Goal: Task Accomplishment & Management: Manage account settings

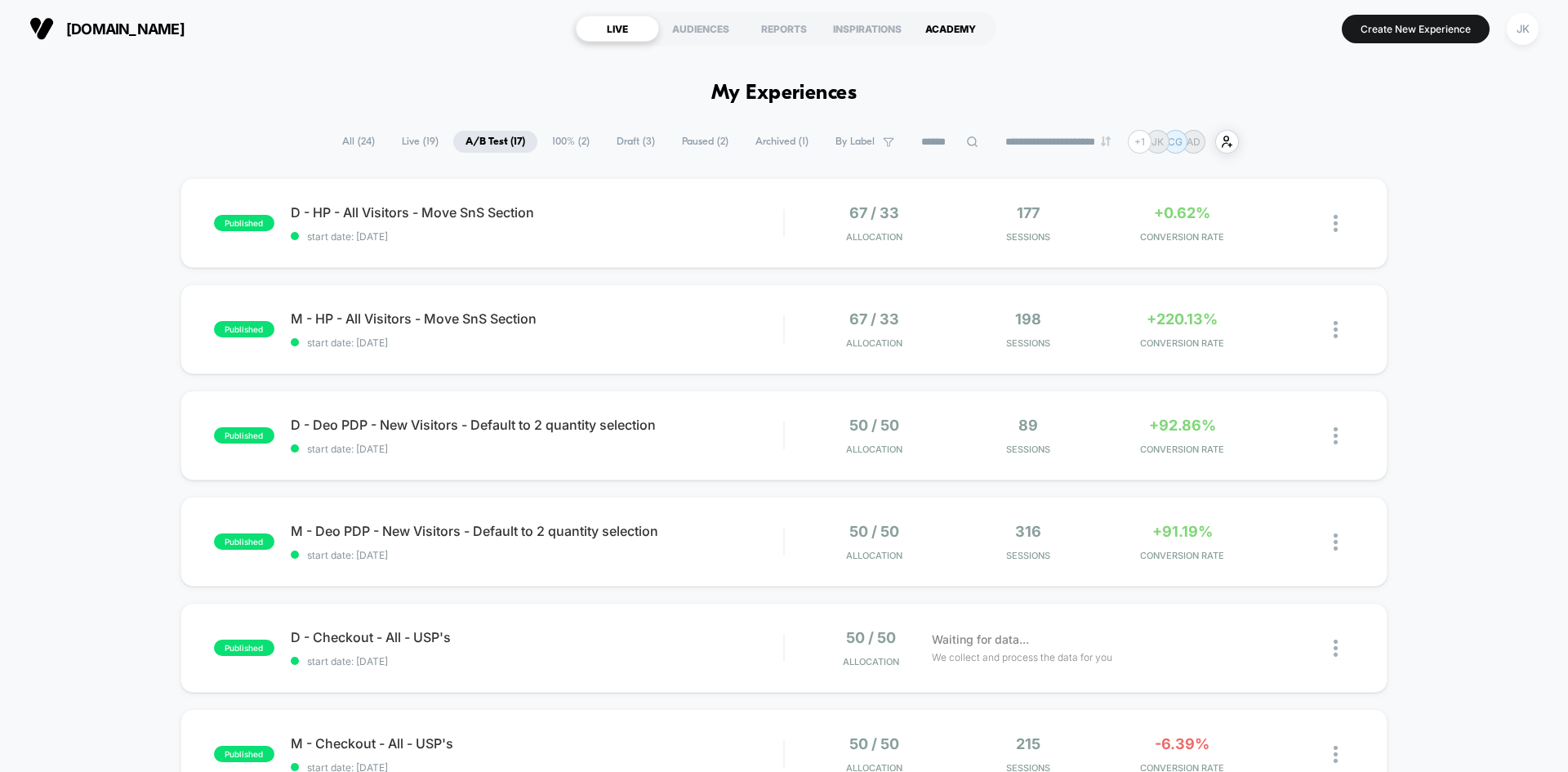
click at [956, 37] on div "ACADEMY" at bounding box center [950, 28] width 84 height 26
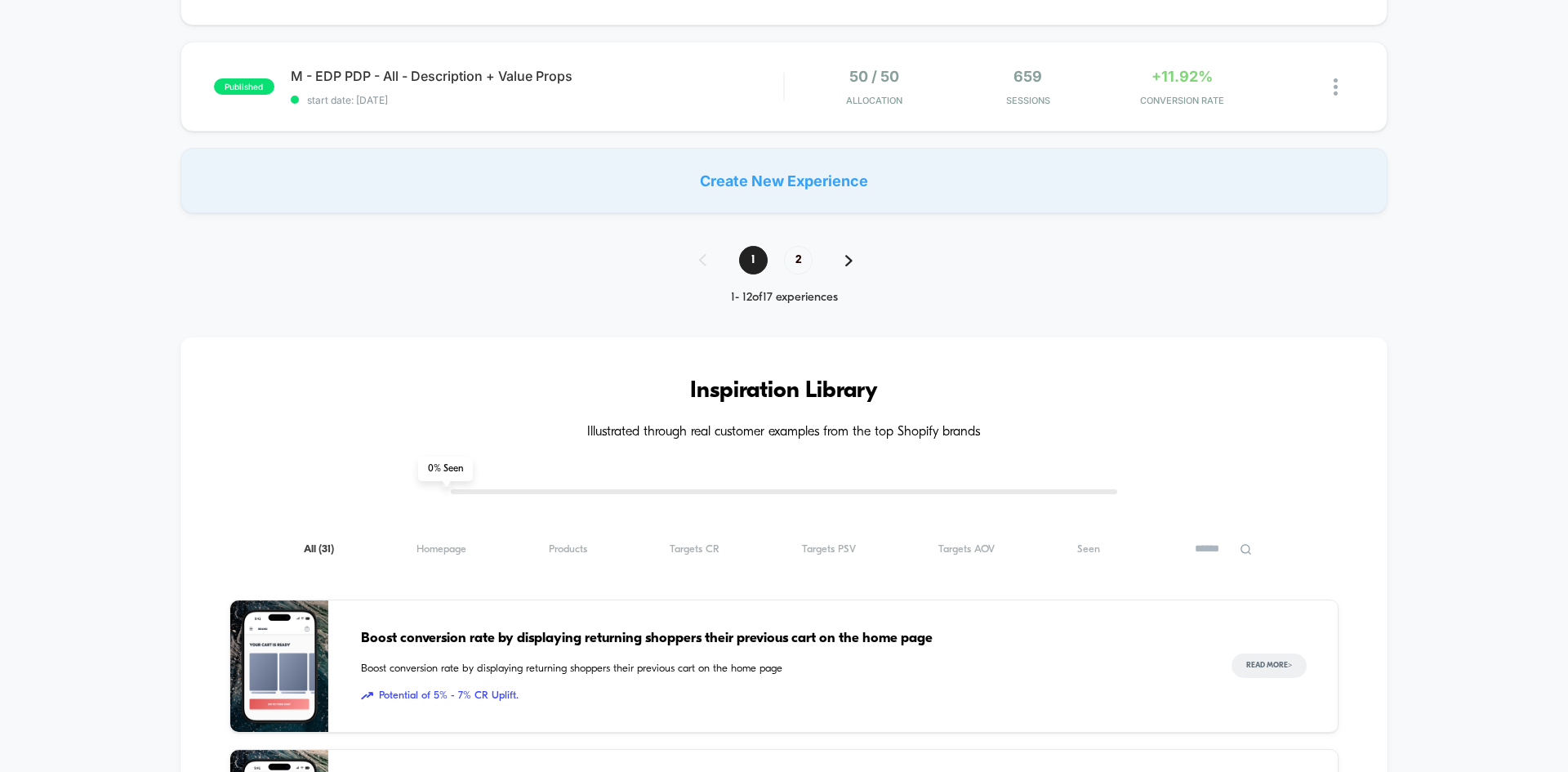
scroll to position [1309, 0]
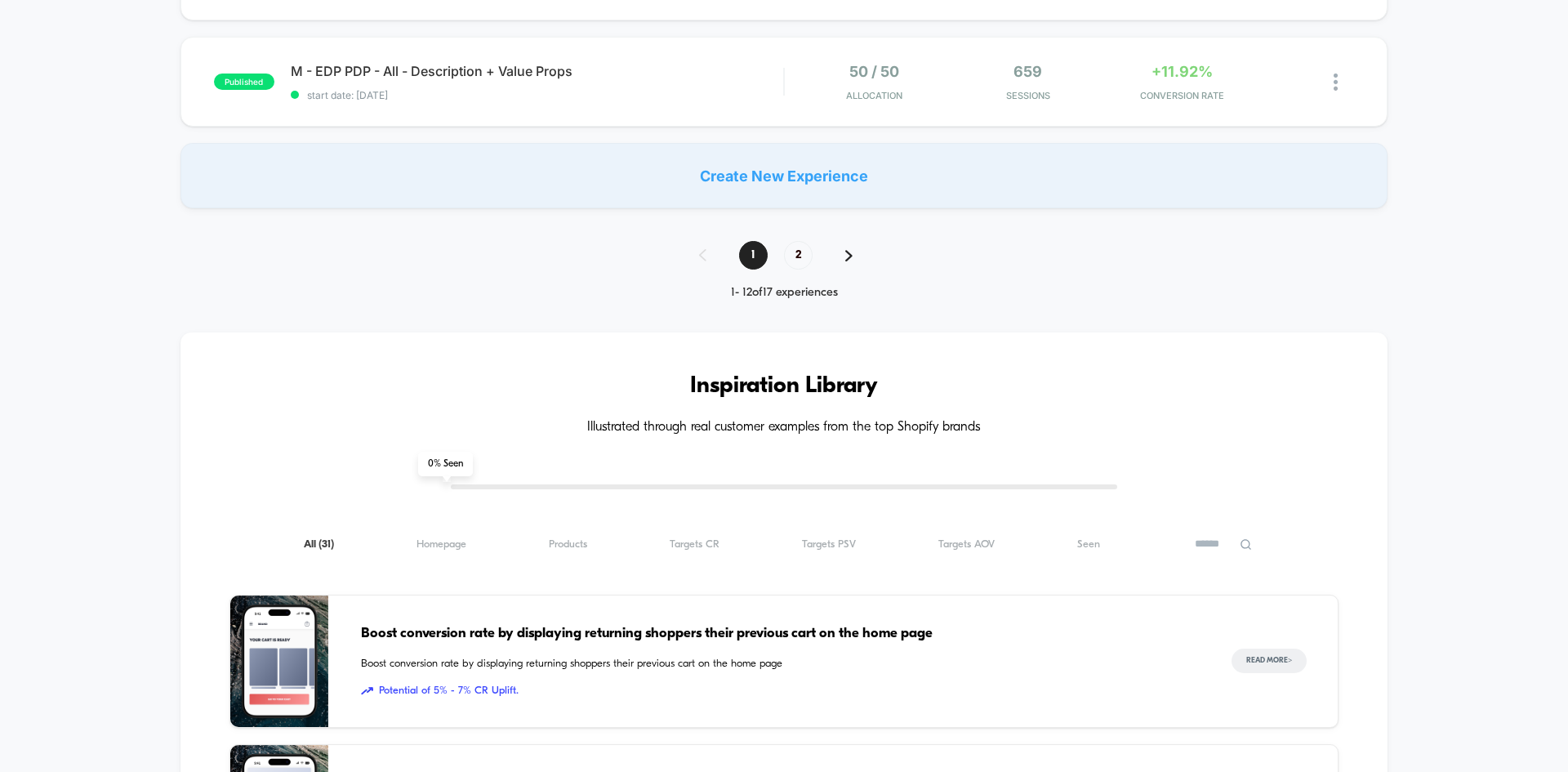
click at [808, 233] on div "**********" at bounding box center [784, 233] width 1568 height 2826
click at [799, 263] on span "2" at bounding box center [798, 256] width 29 height 29
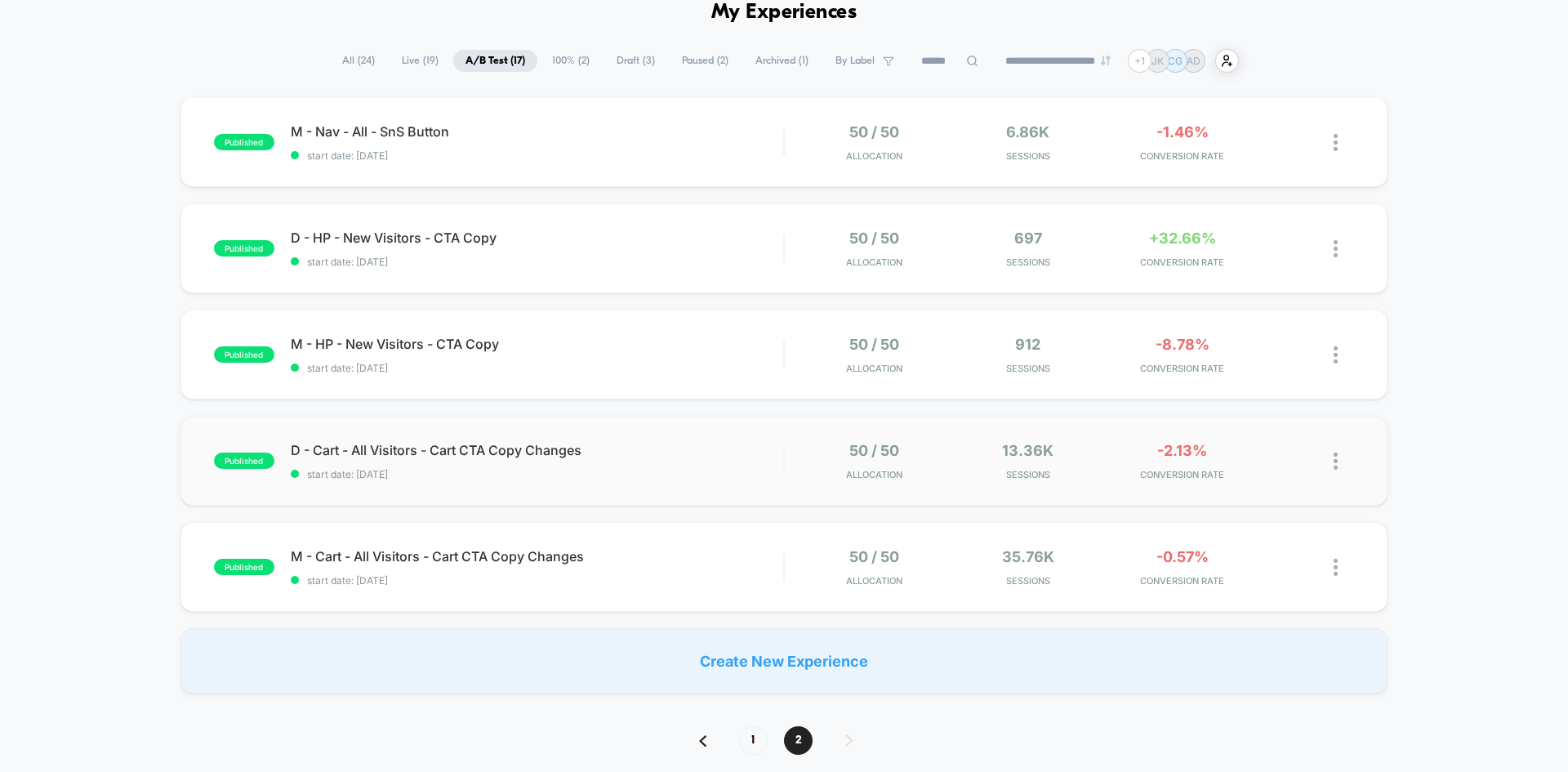
scroll to position [82, 0]
click at [510, 557] on span "M - Cart - All Visitors - Cart CTA Copy Changes Click to edit experience details" at bounding box center [538, 555] width 493 height 16
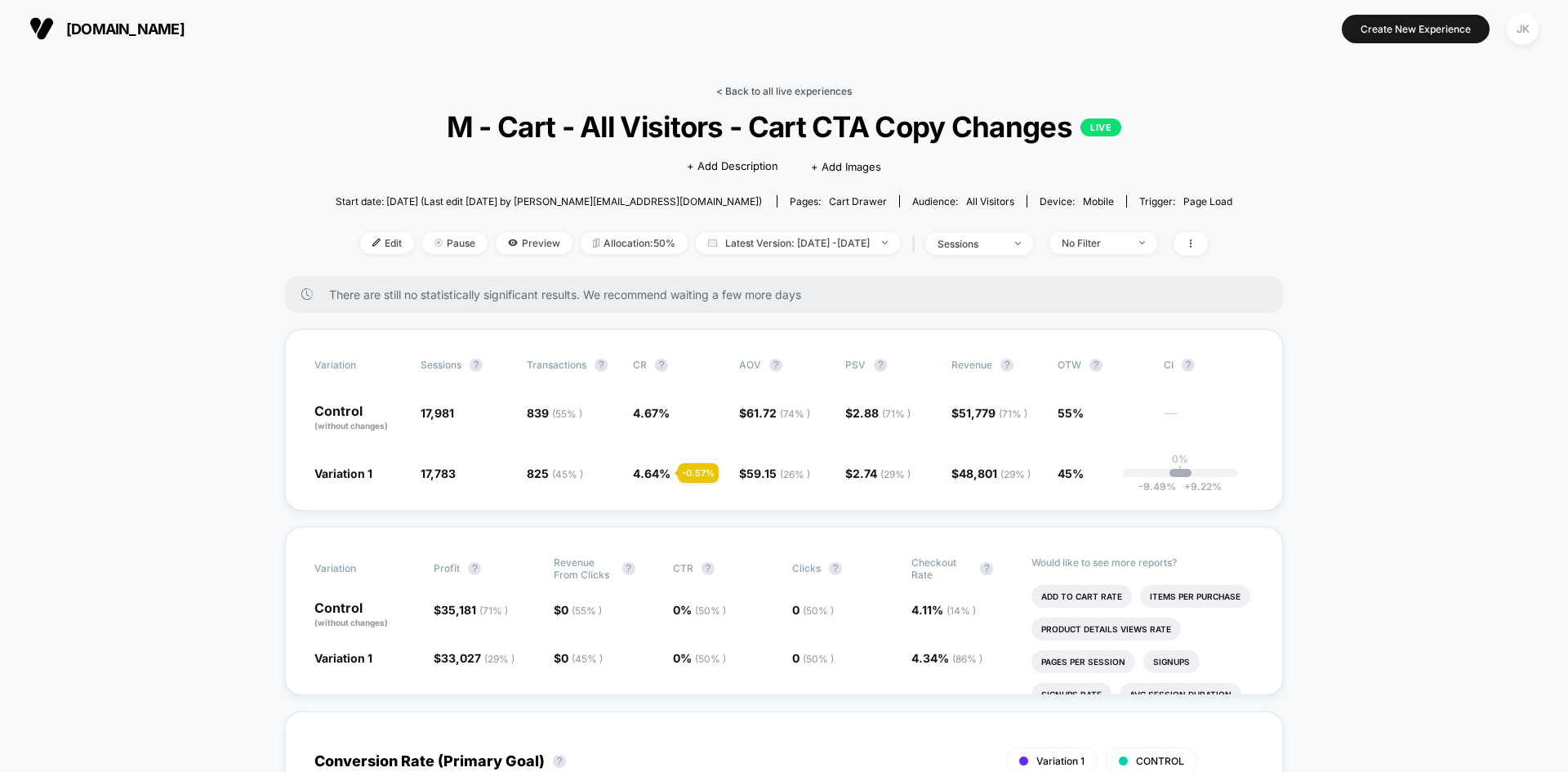
click at [750, 88] on link "< Back to all live experiences" at bounding box center [784, 91] width 136 height 13
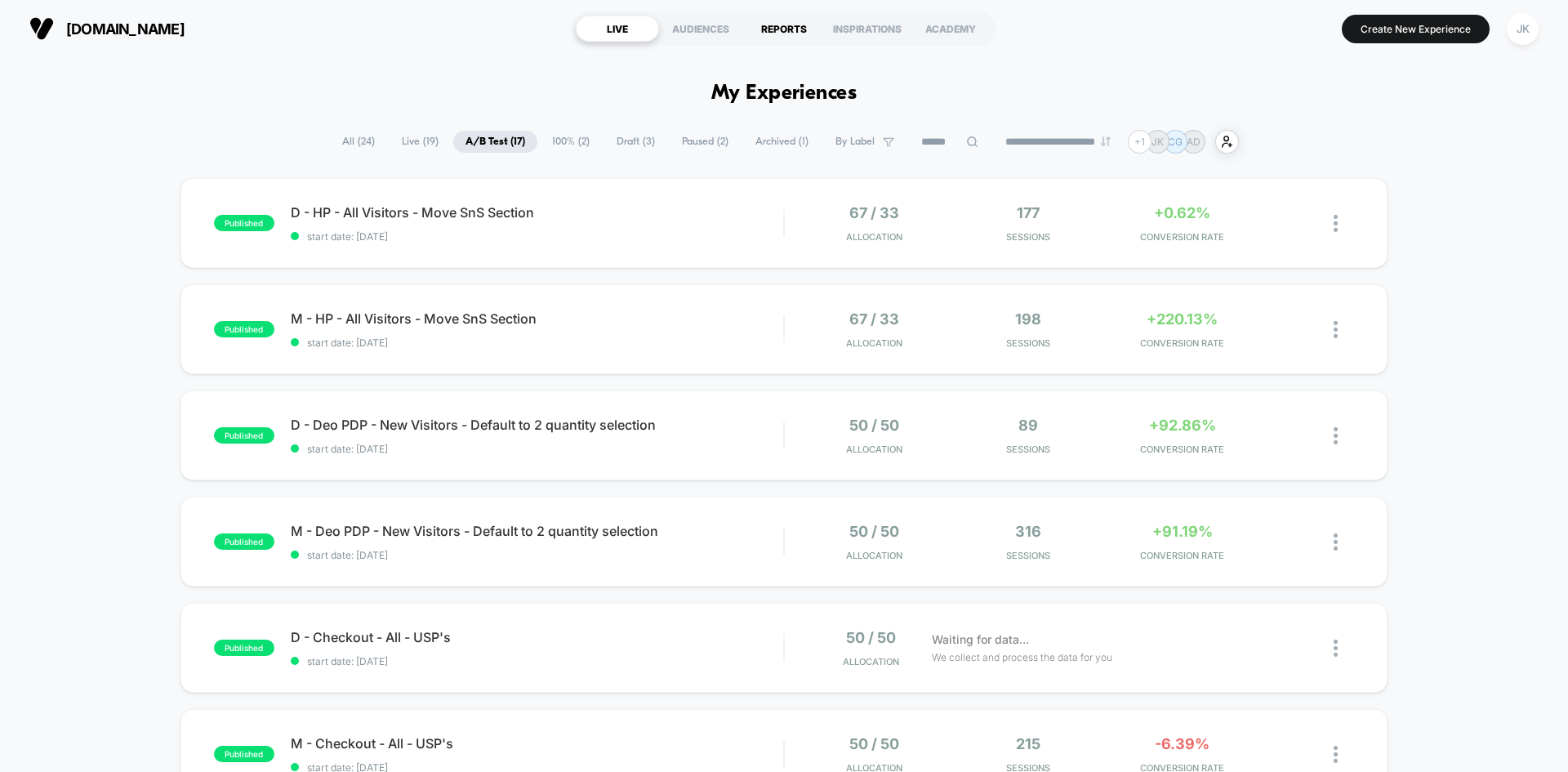
click at [792, 32] on div "REPORTS" at bounding box center [784, 28] width 84 height 26
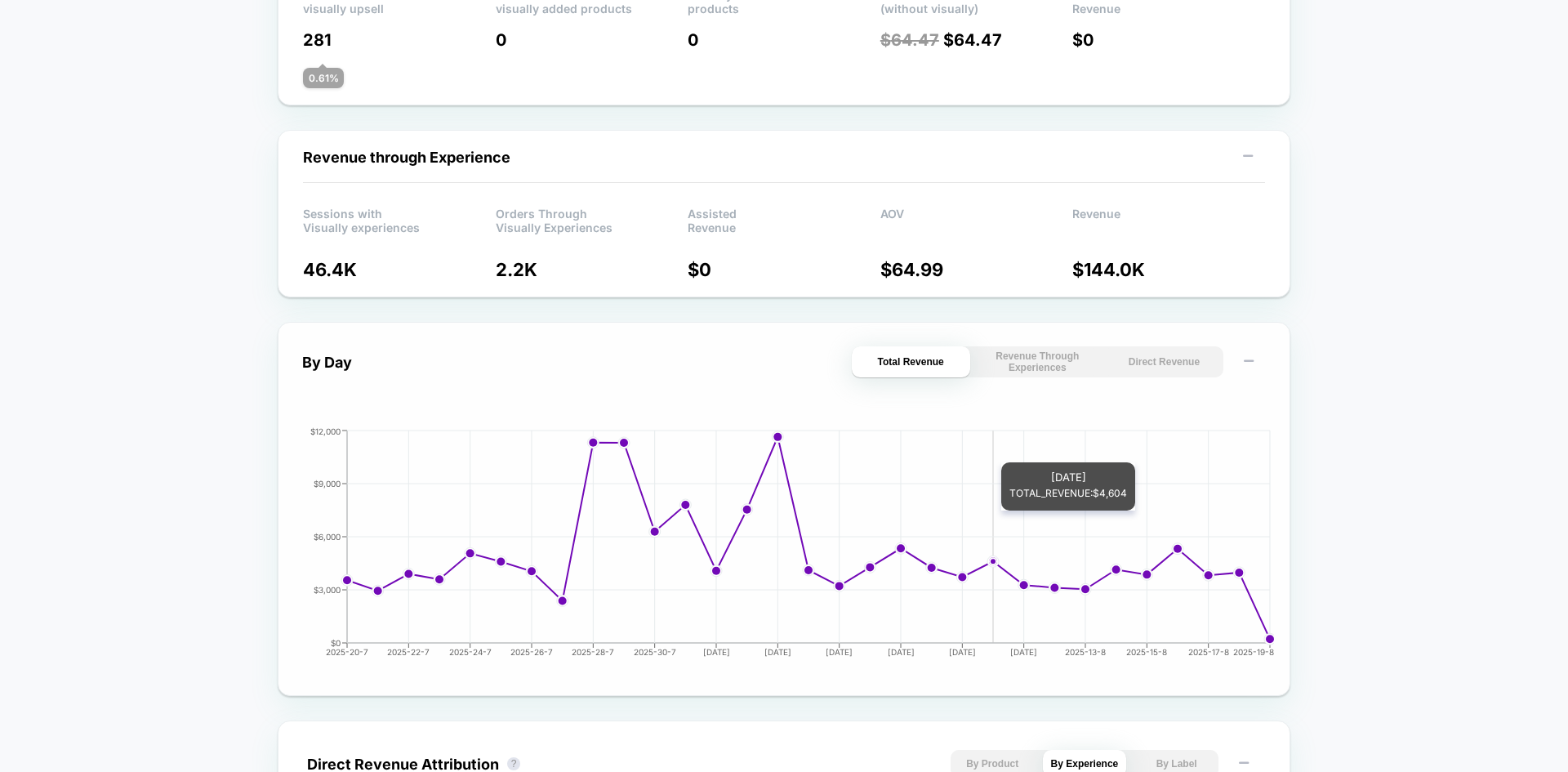
scroll to position [447, 0]
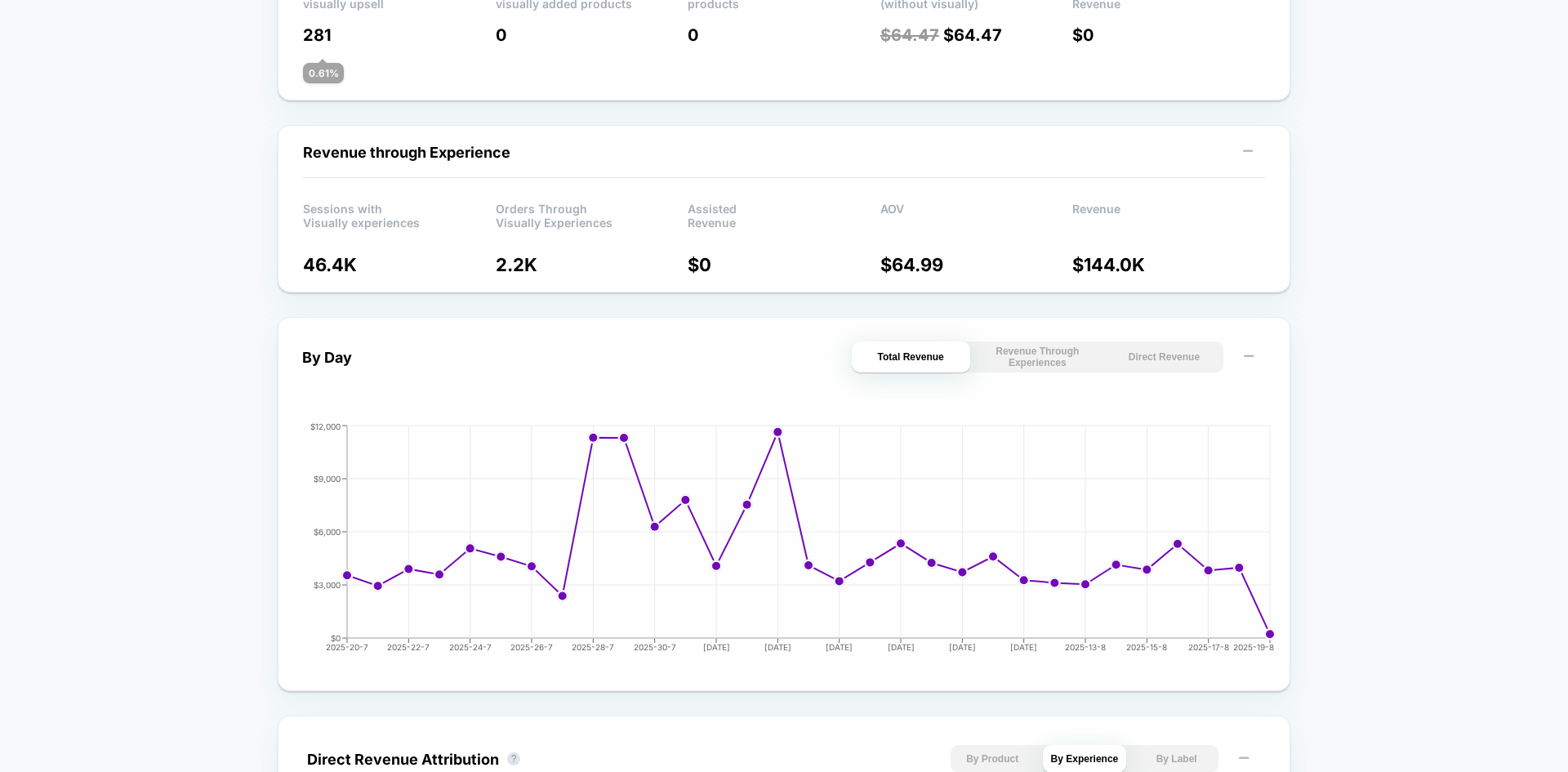
click at [1050, 361] on button "Revenue Through Experiences" at bounding box center [1038, 357] width 118 height 31
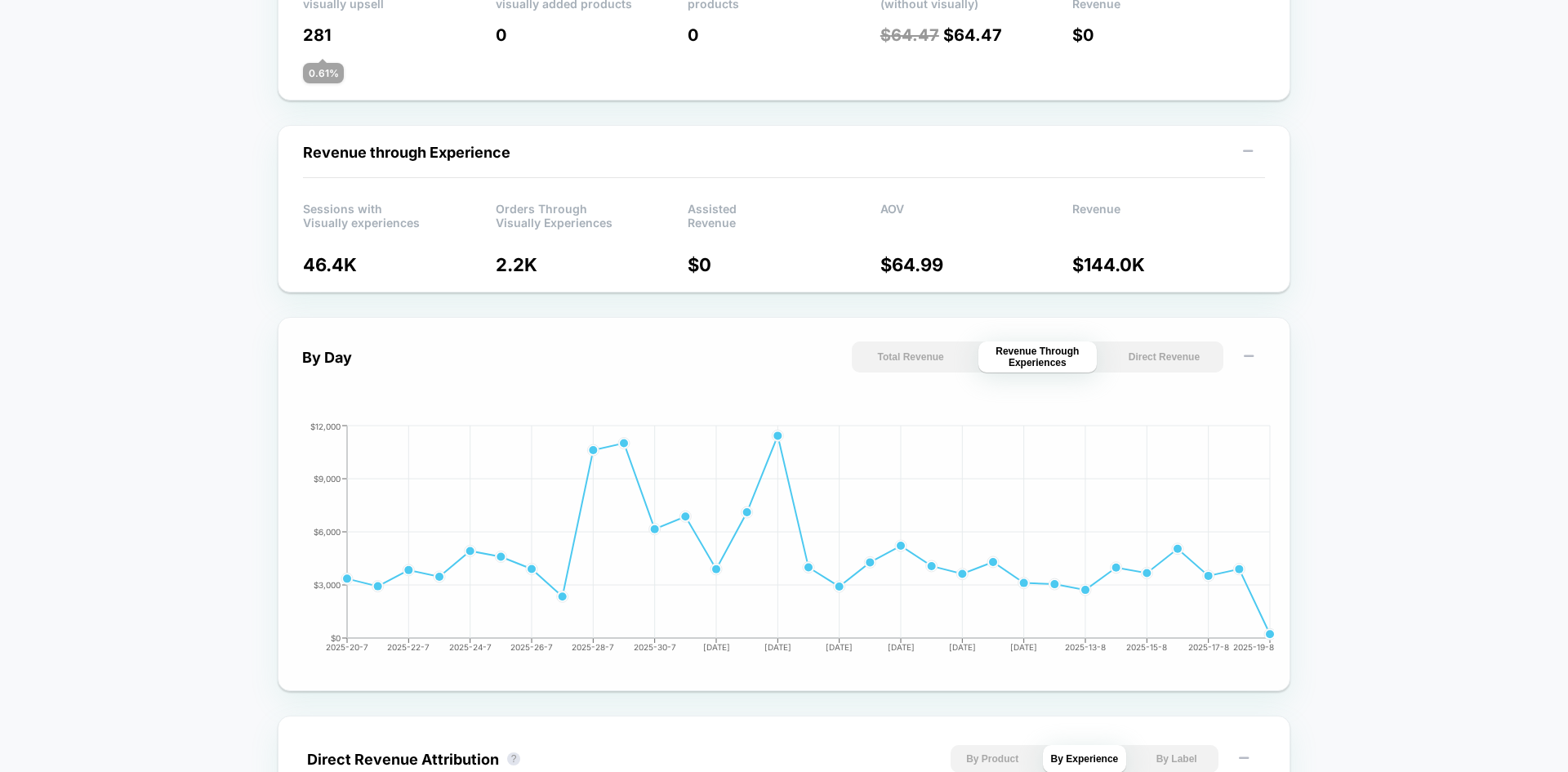
click at [1160, 359] on button "Direct Revenue" at bounding box center [1165, 357] width 118 height 31
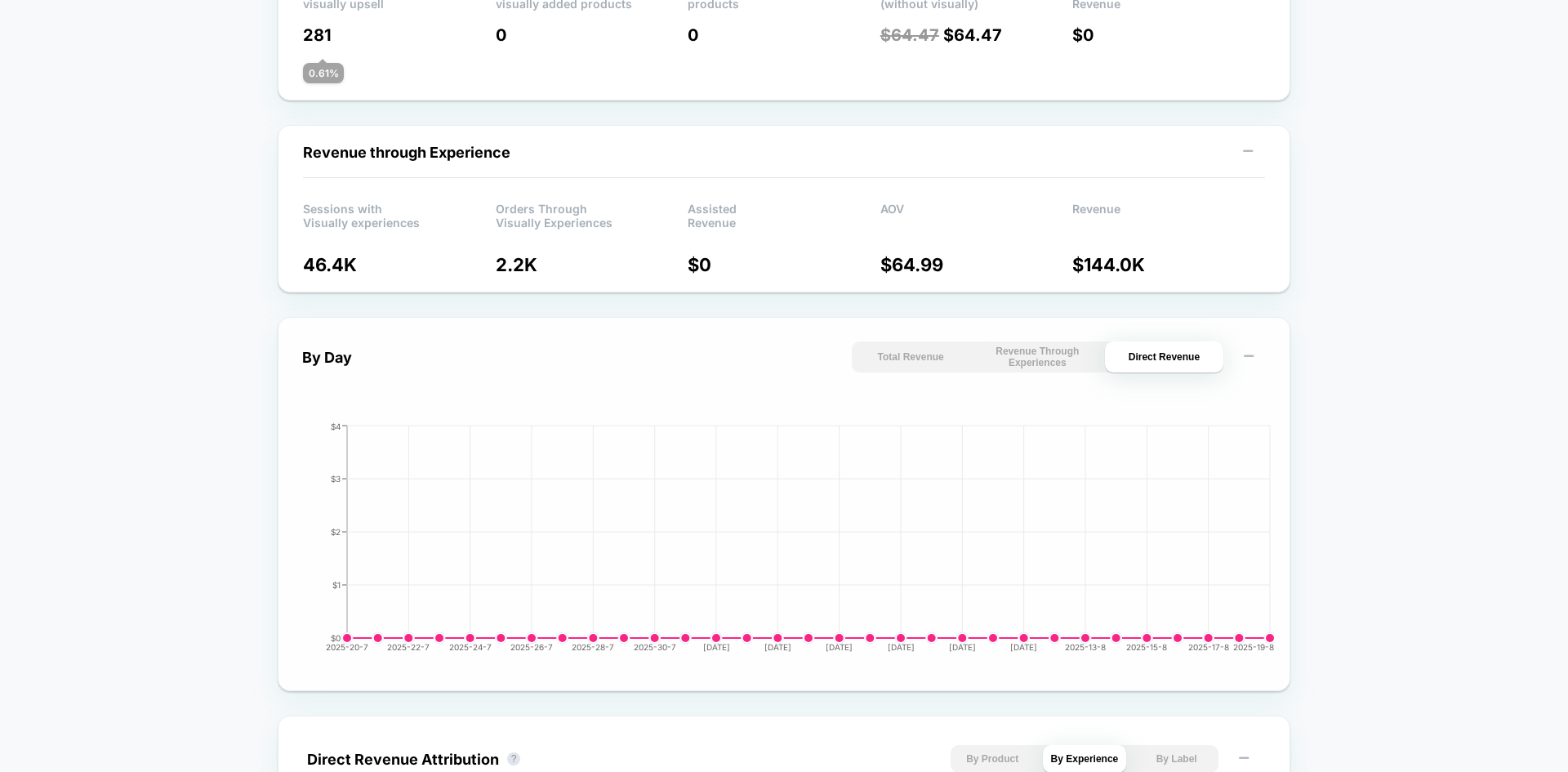
click at [1011, 354] on button "Revenue Through Experiences" at bounding box center [1038, 357] width 118 height 31
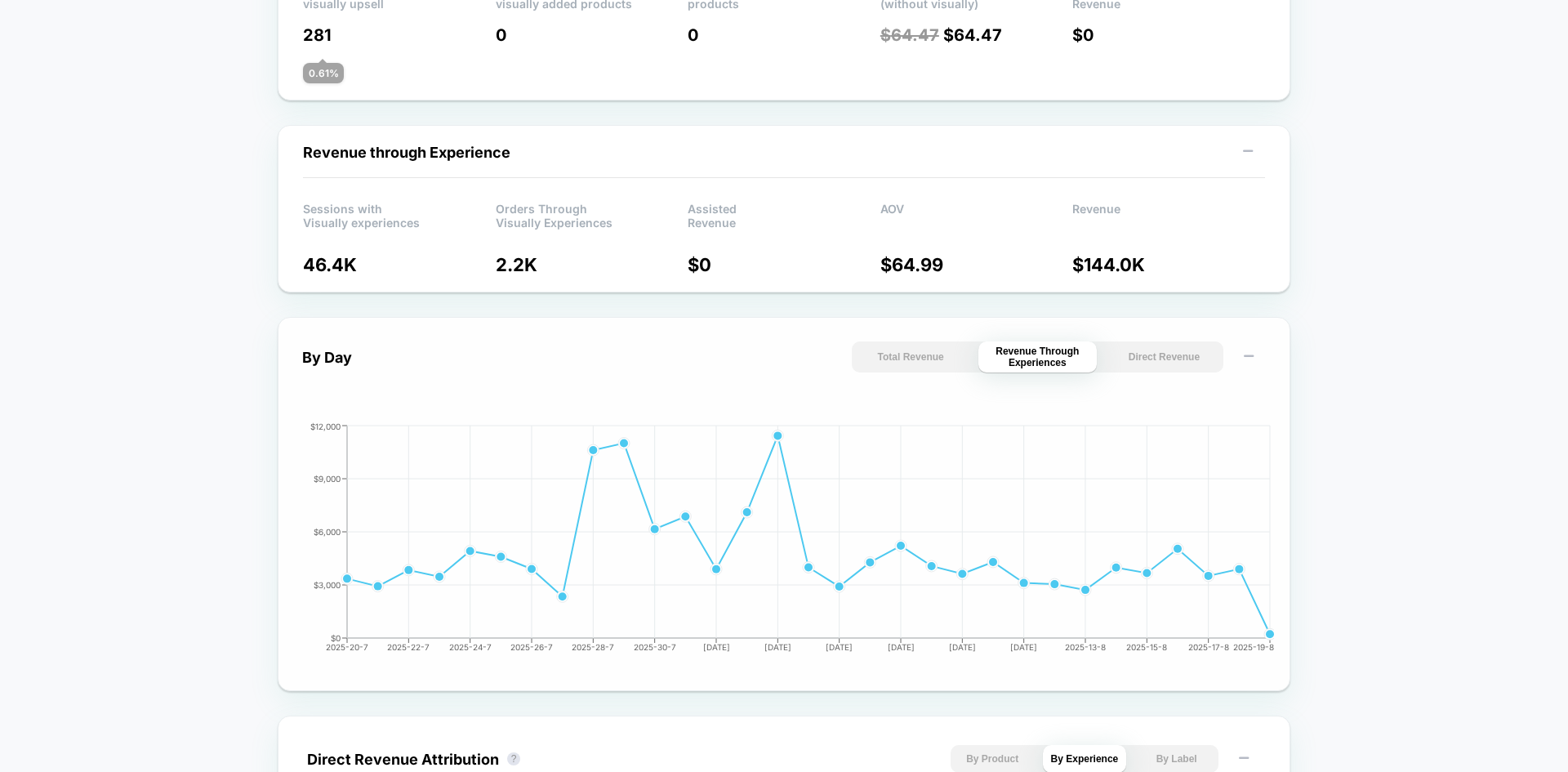
click at [900, 362] on button "Total Revenue" at bounding box center [911, 357] width 118 height 31
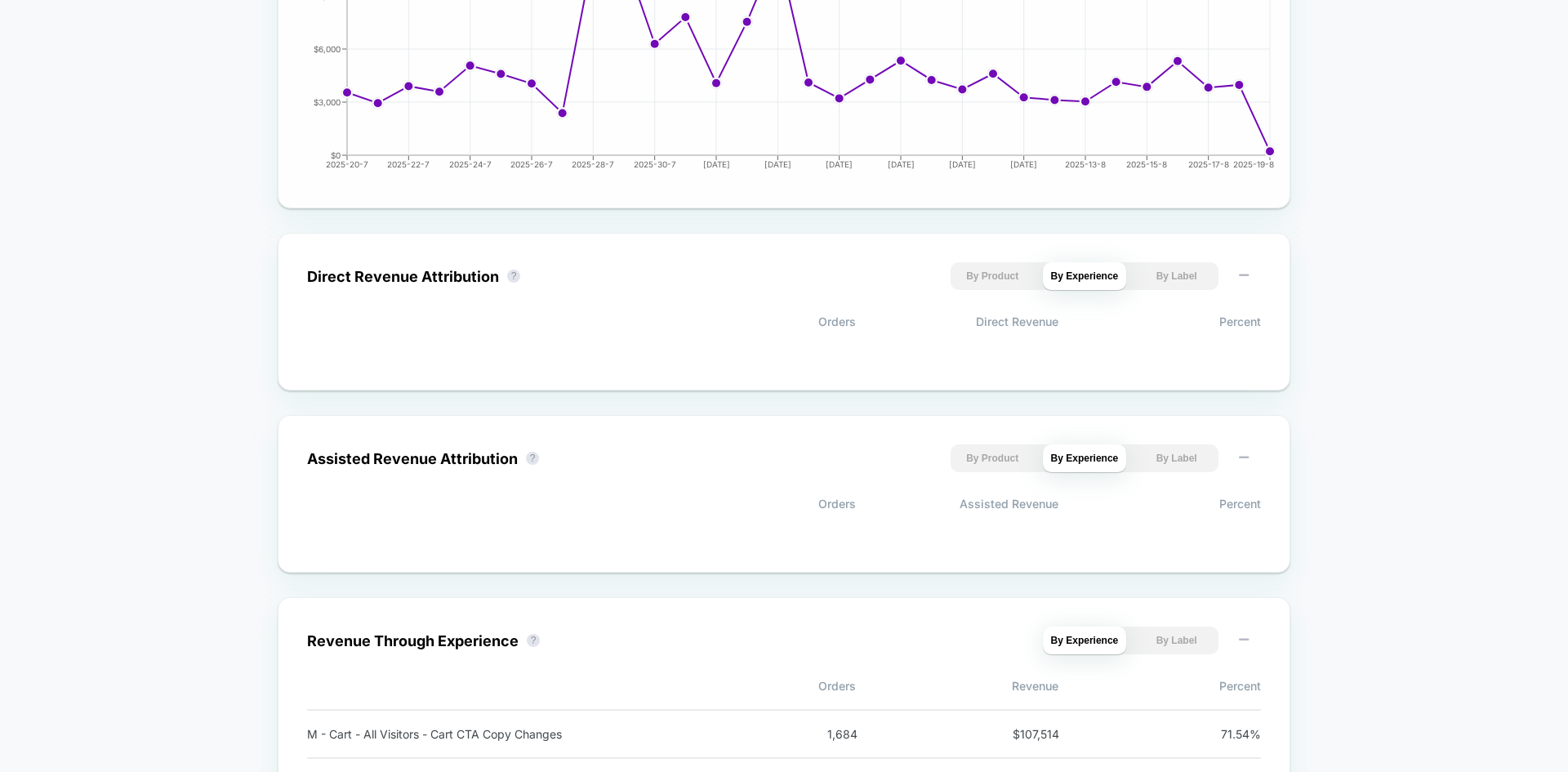
scroll to position [939, 0]
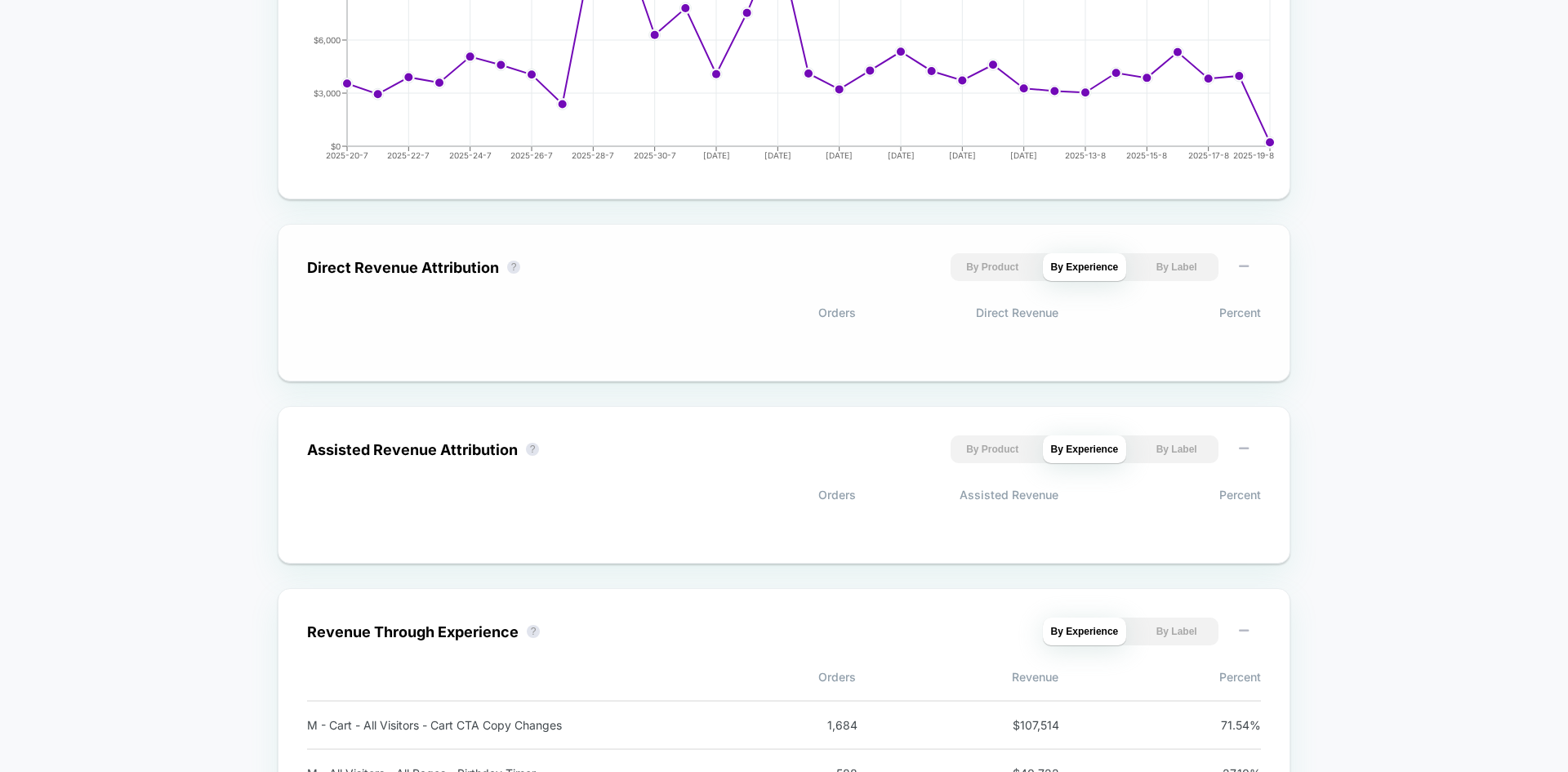
click at [982, 270] on button "By Product" at bounding box center [993, 267] width 84 height 28
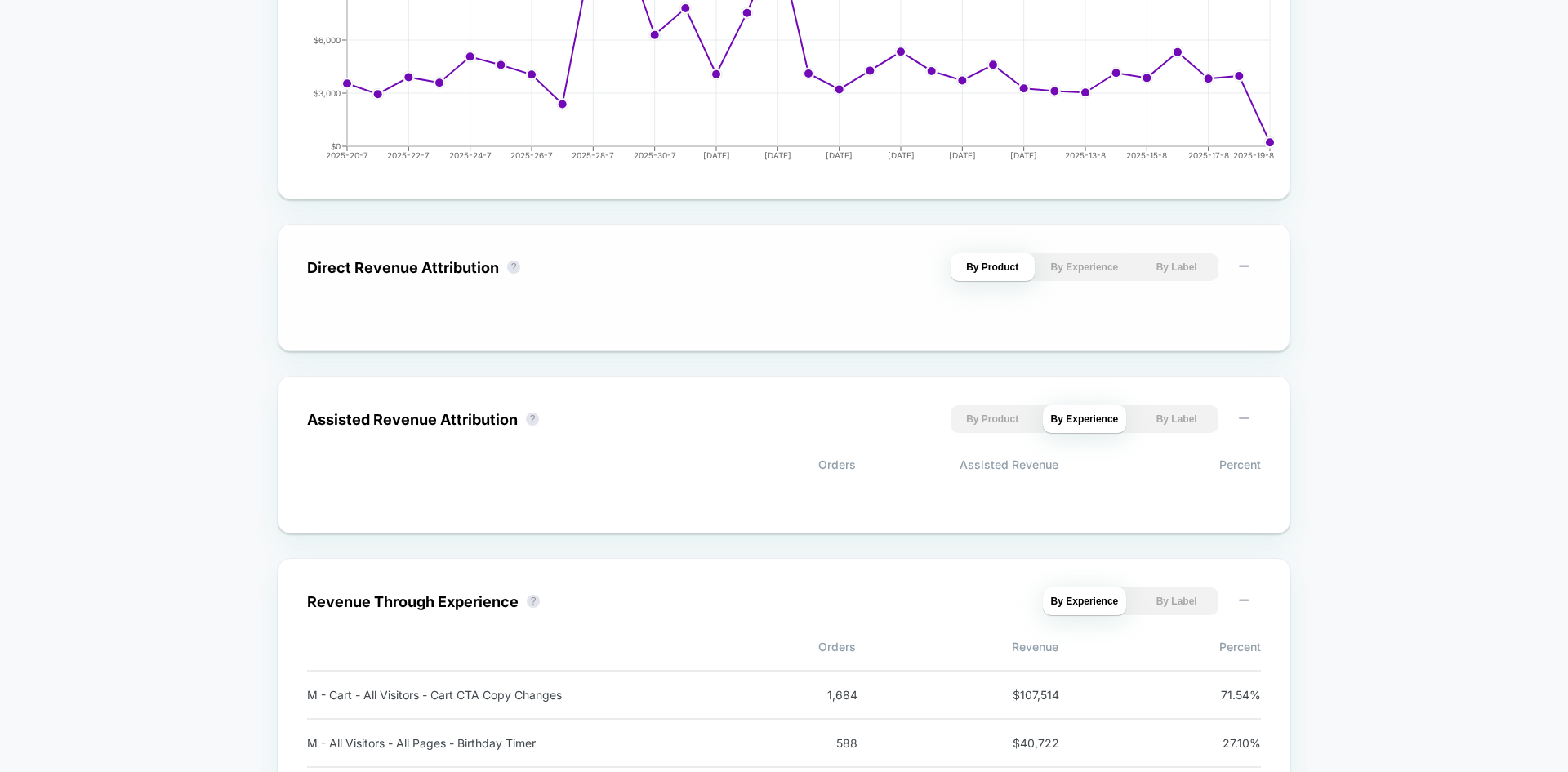
click at [1173, 272] on button "By Label" at bounding box center [1176, 267] width 84 height 28
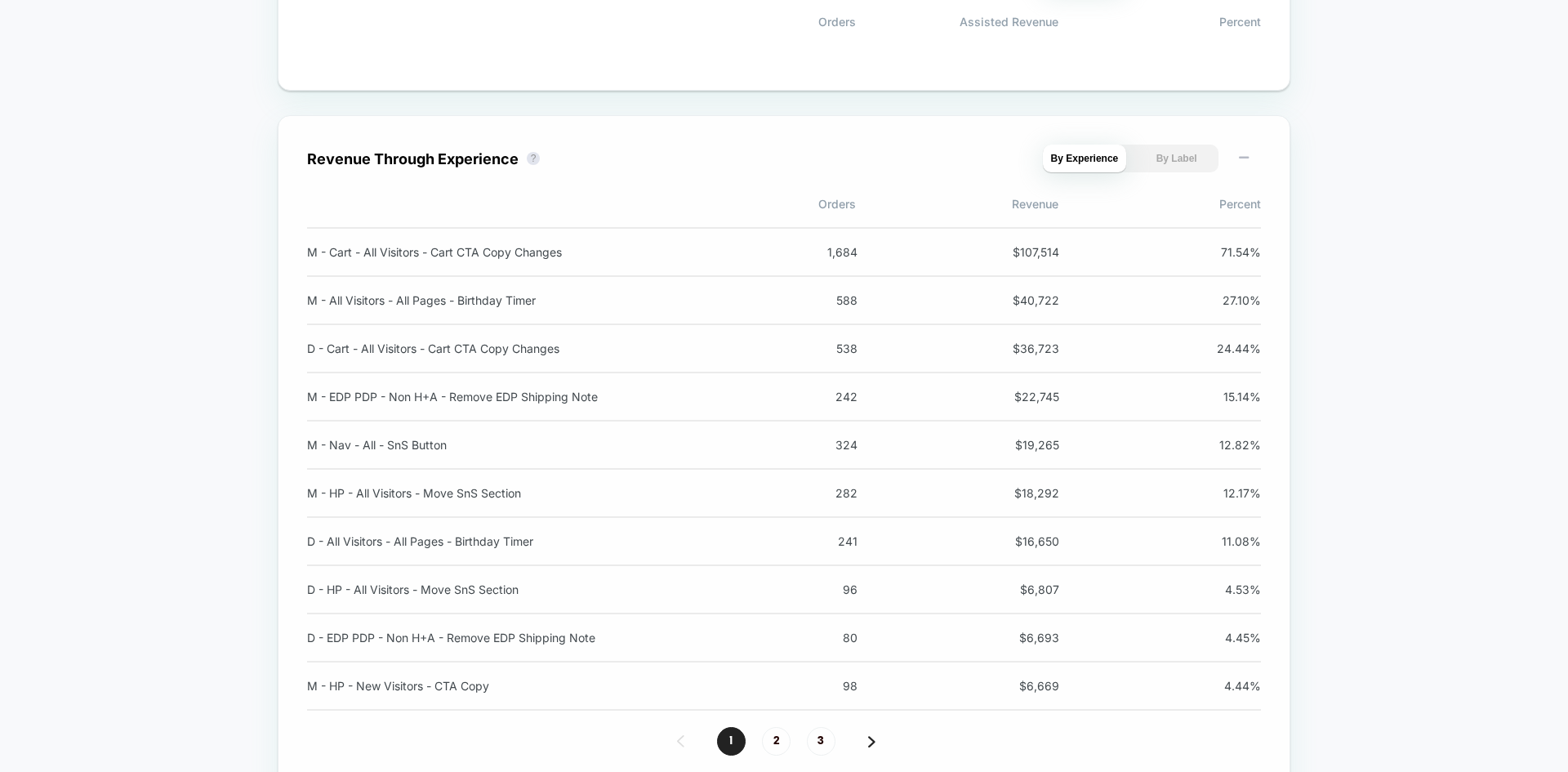
scroll to position [1491, 0]
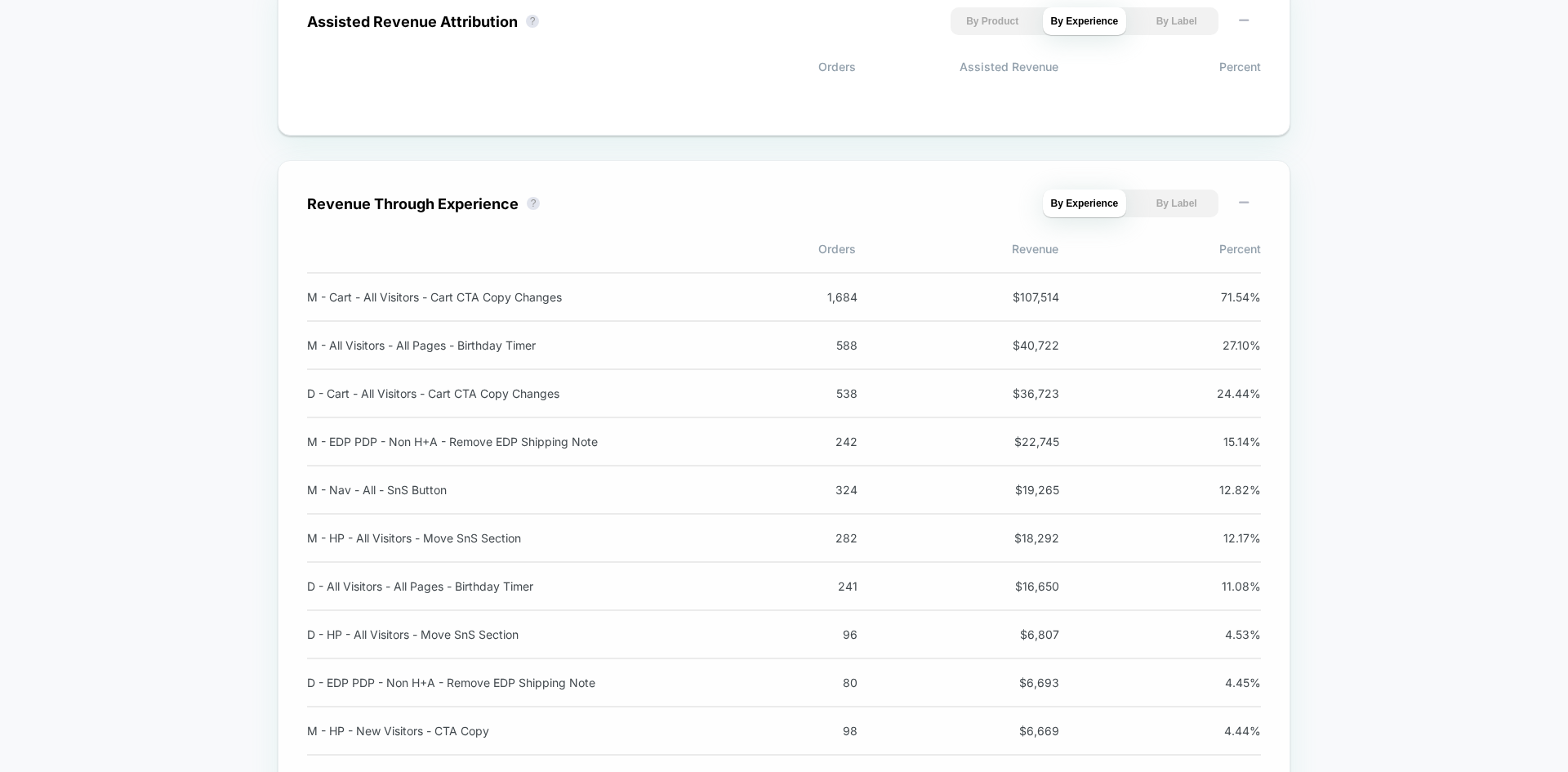
click at [1178, 191] on button "By Label" at bounding box center [1176, 203] width 84 height 28
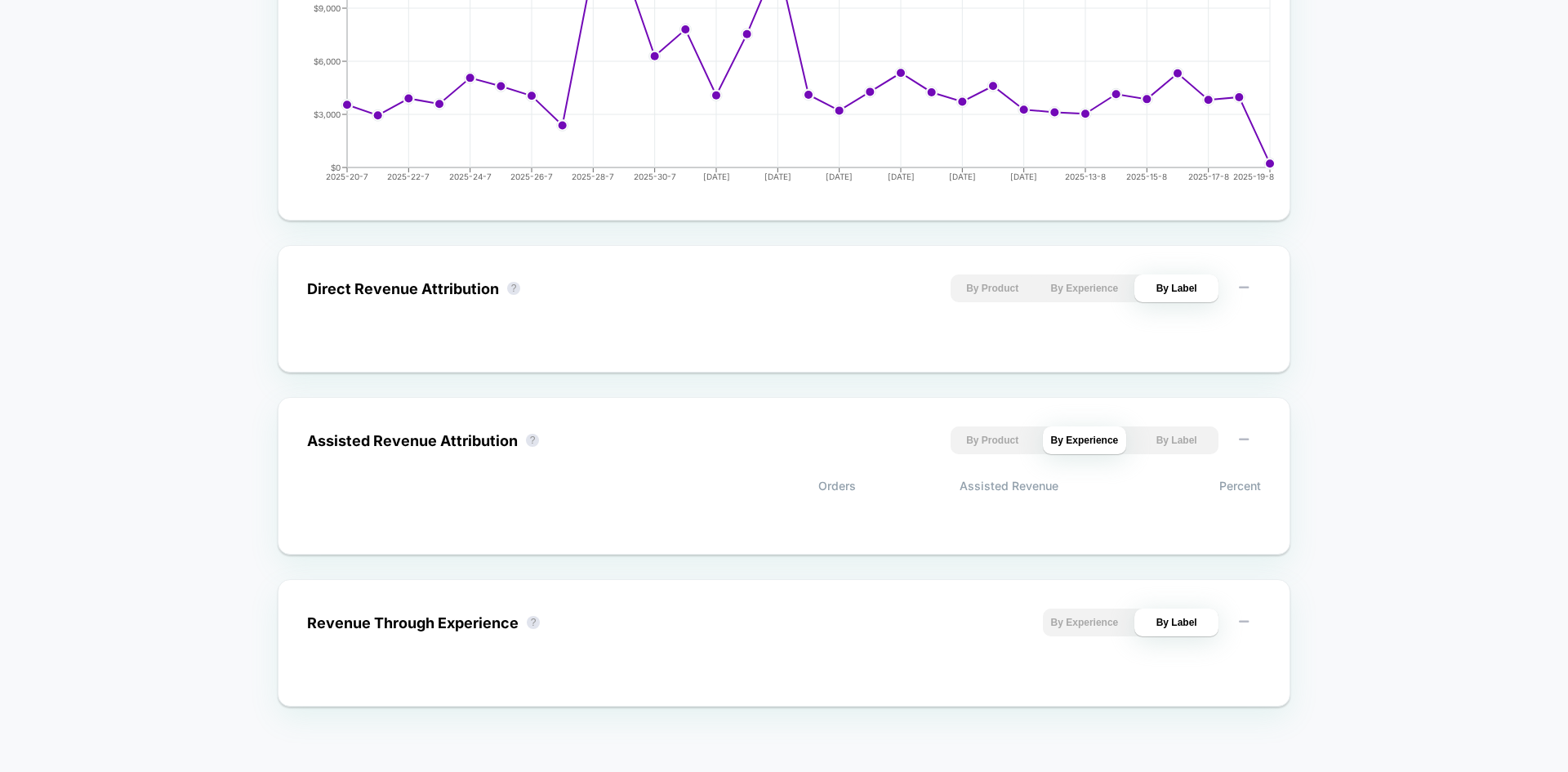
scroll to position [918, 0]
click at [1094, 624] on button "By Experience" at bounding box center [1085, 622] width 84 height 28
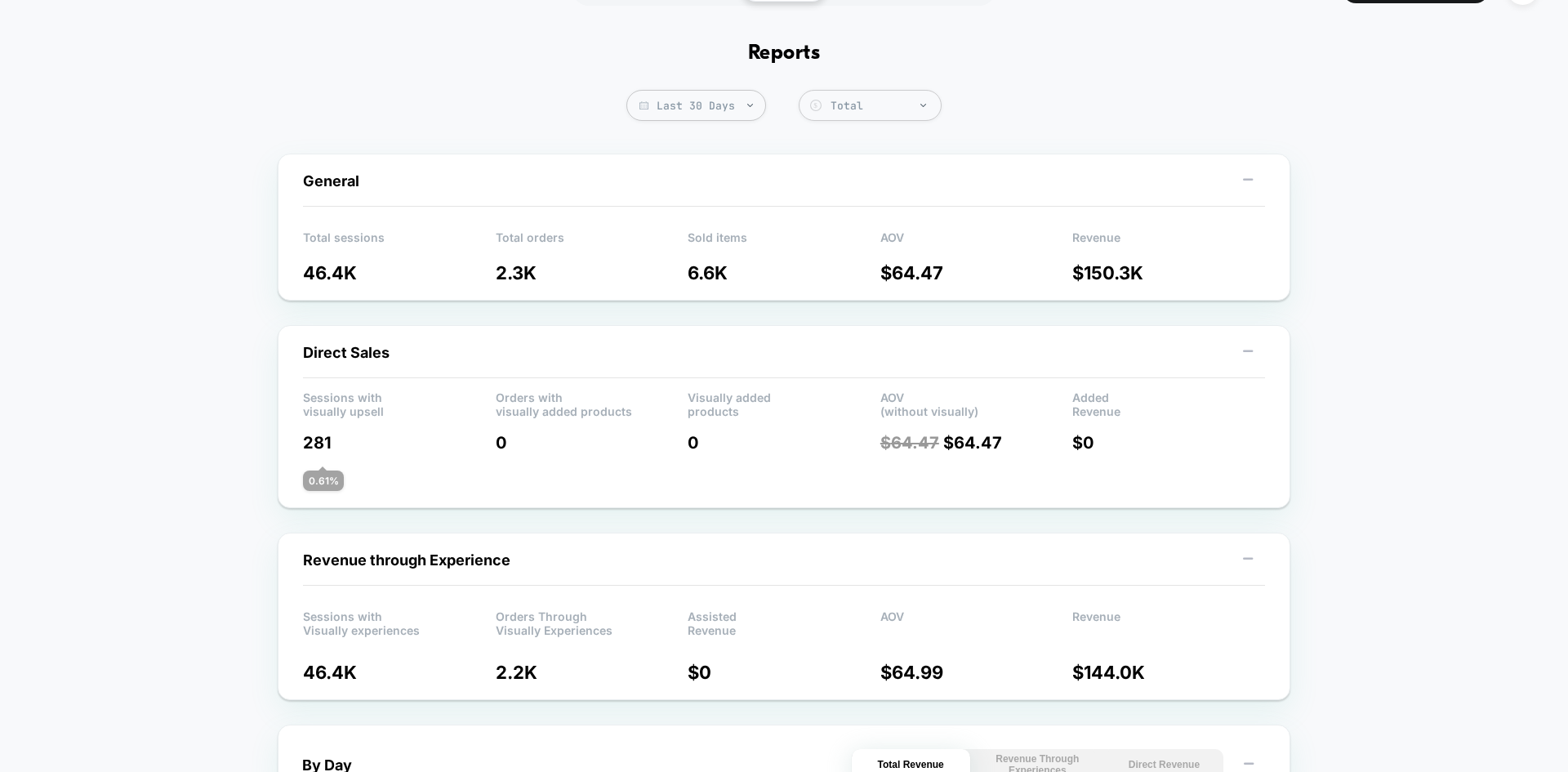
scroll to position [0, 0]
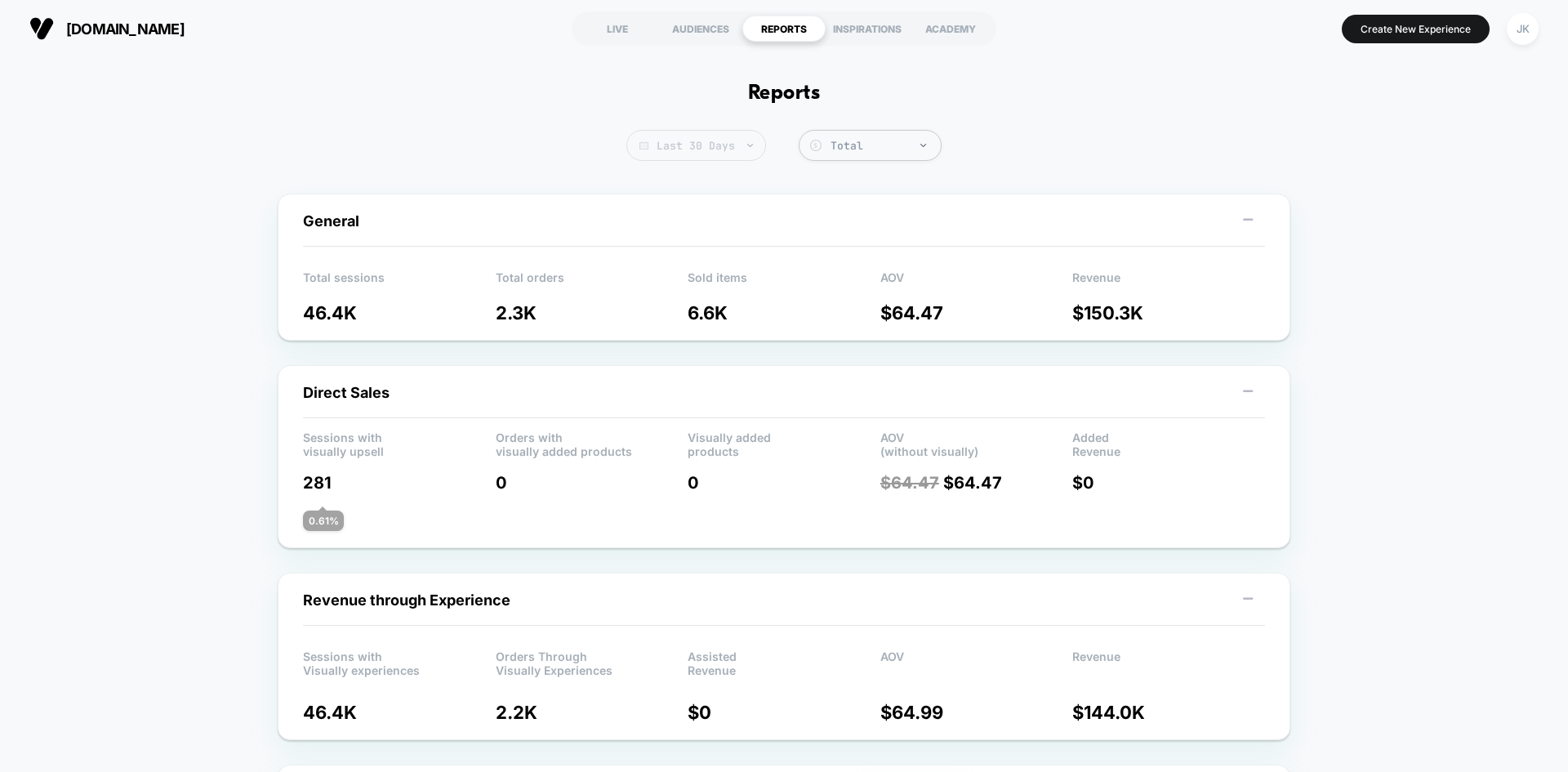
click at [689, 138] on span "Last 30 Days" at bounding box center [696, 145] width 140 height 31
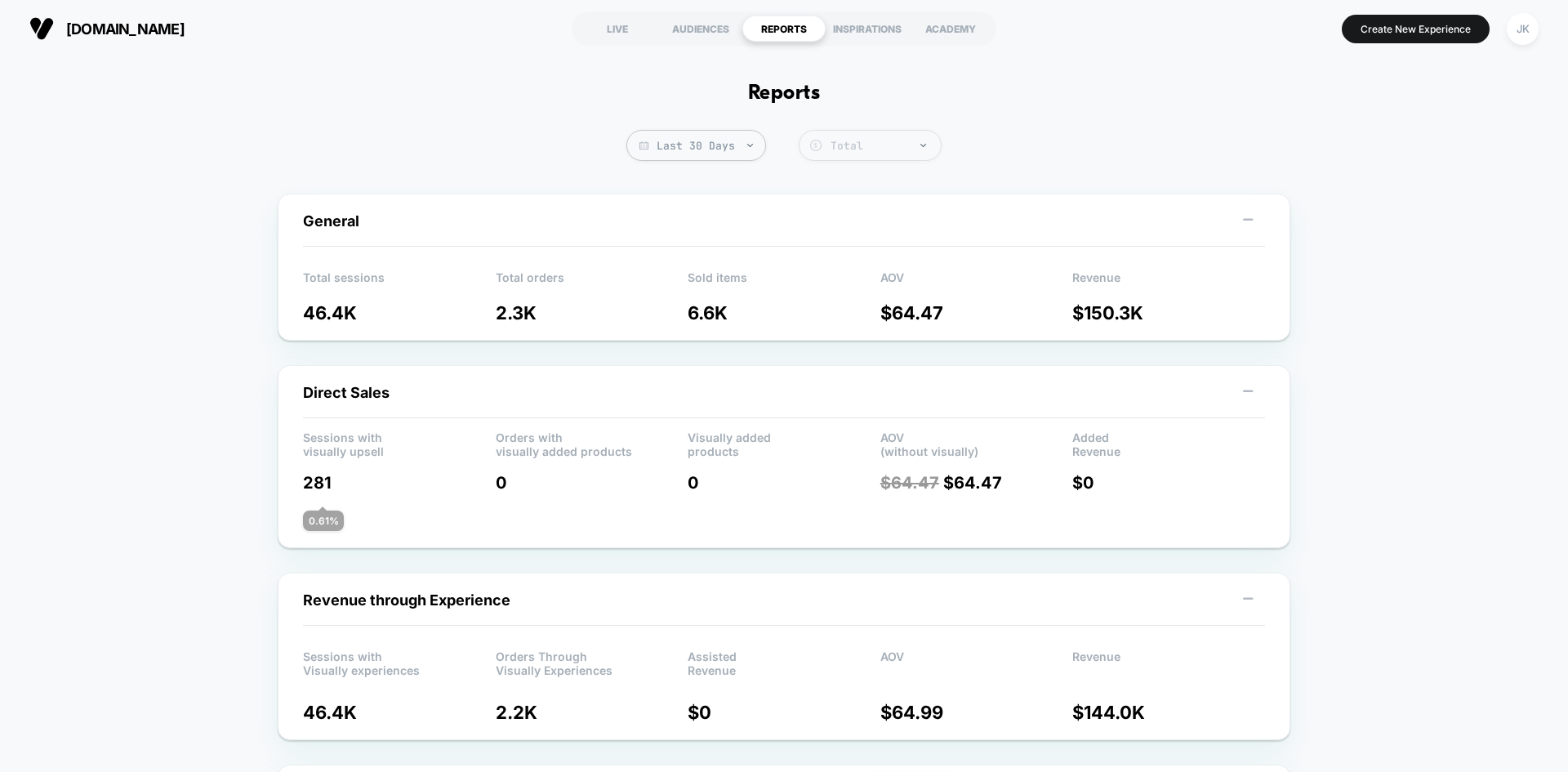
click at [896, 138] on div "Total" at bounding box center [882, 146] width 118 height 17
click at [628, 26] on div "LIVE" at bounding box center [617, 28] width 84 height 26
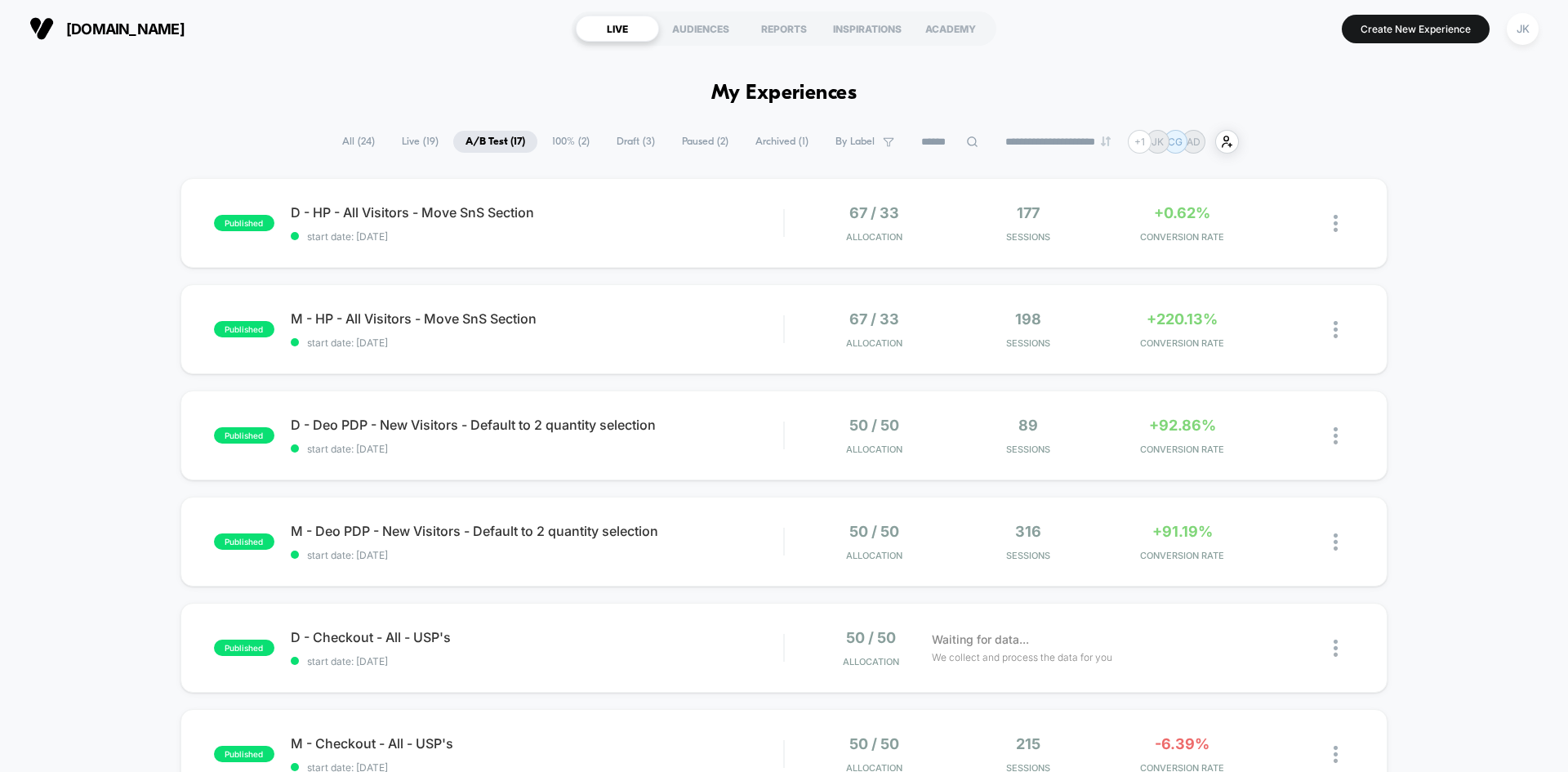
click at [551, 144] on span "100% ( 2 )" at bounding box center [571, 142] width 62 height 22
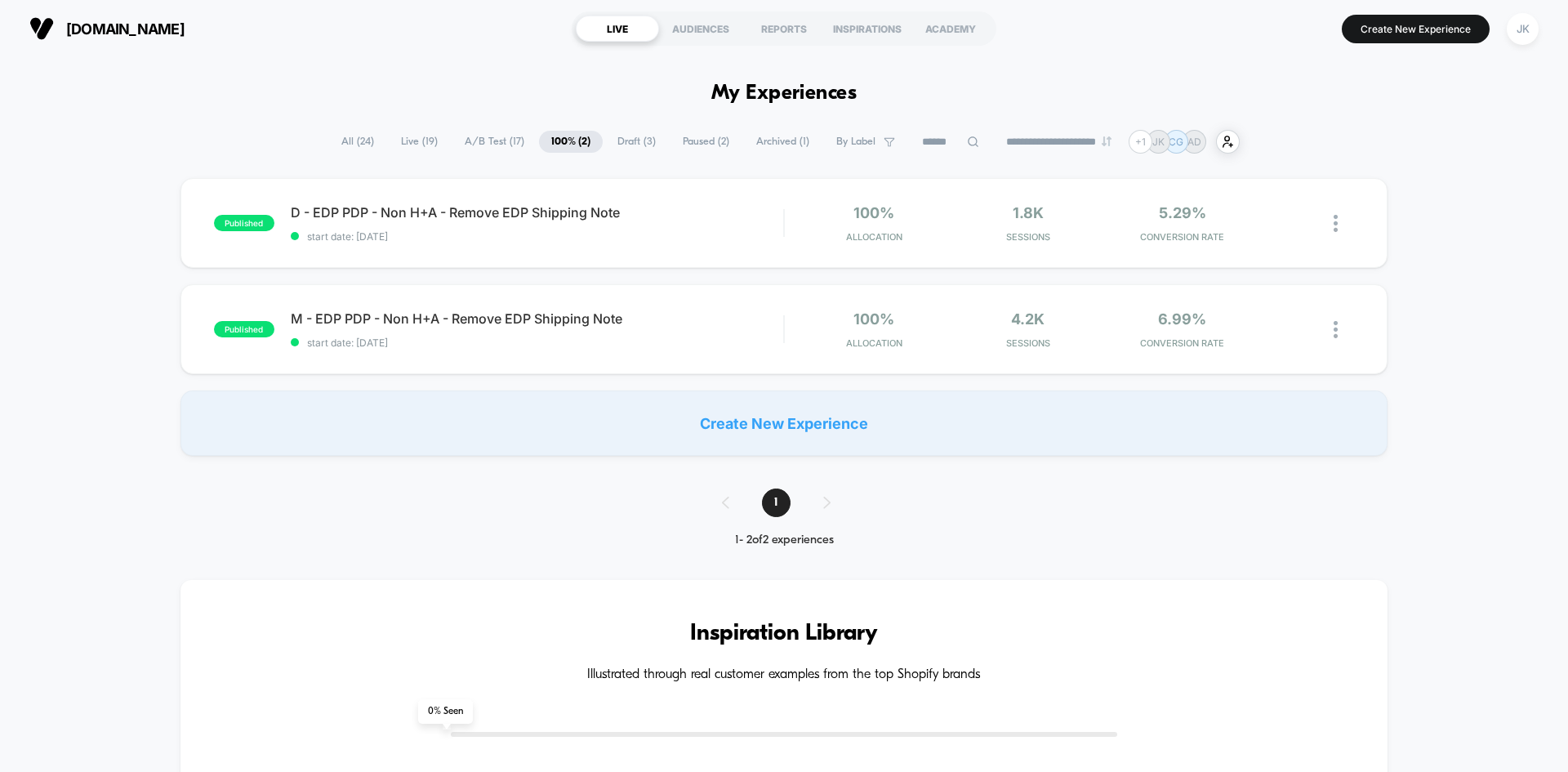
click at [499, 141] on span "A/B Test ( 17 )" at bounding box center [495, 142] width 84 height 22
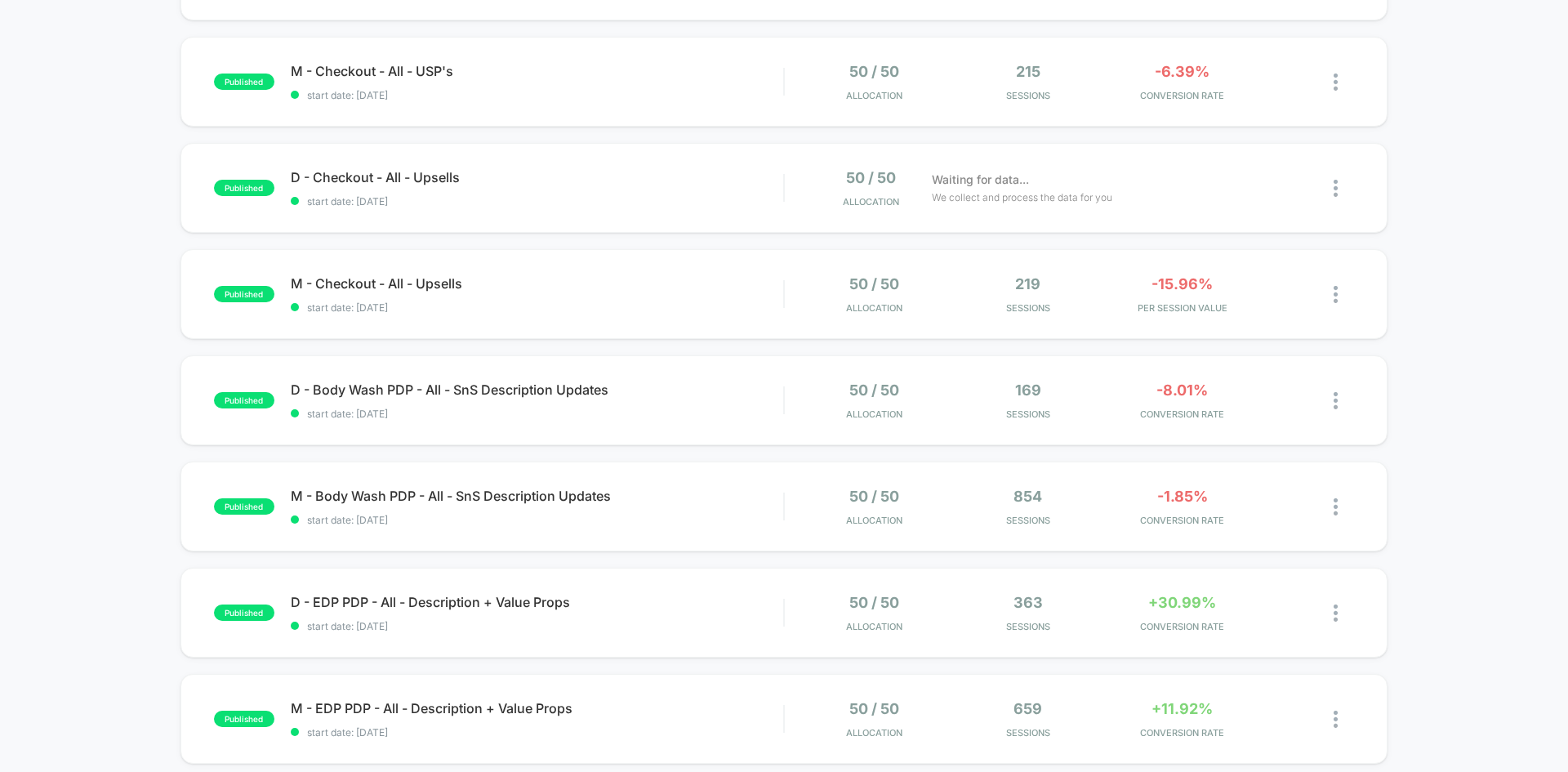
scroll to position [677, 0]
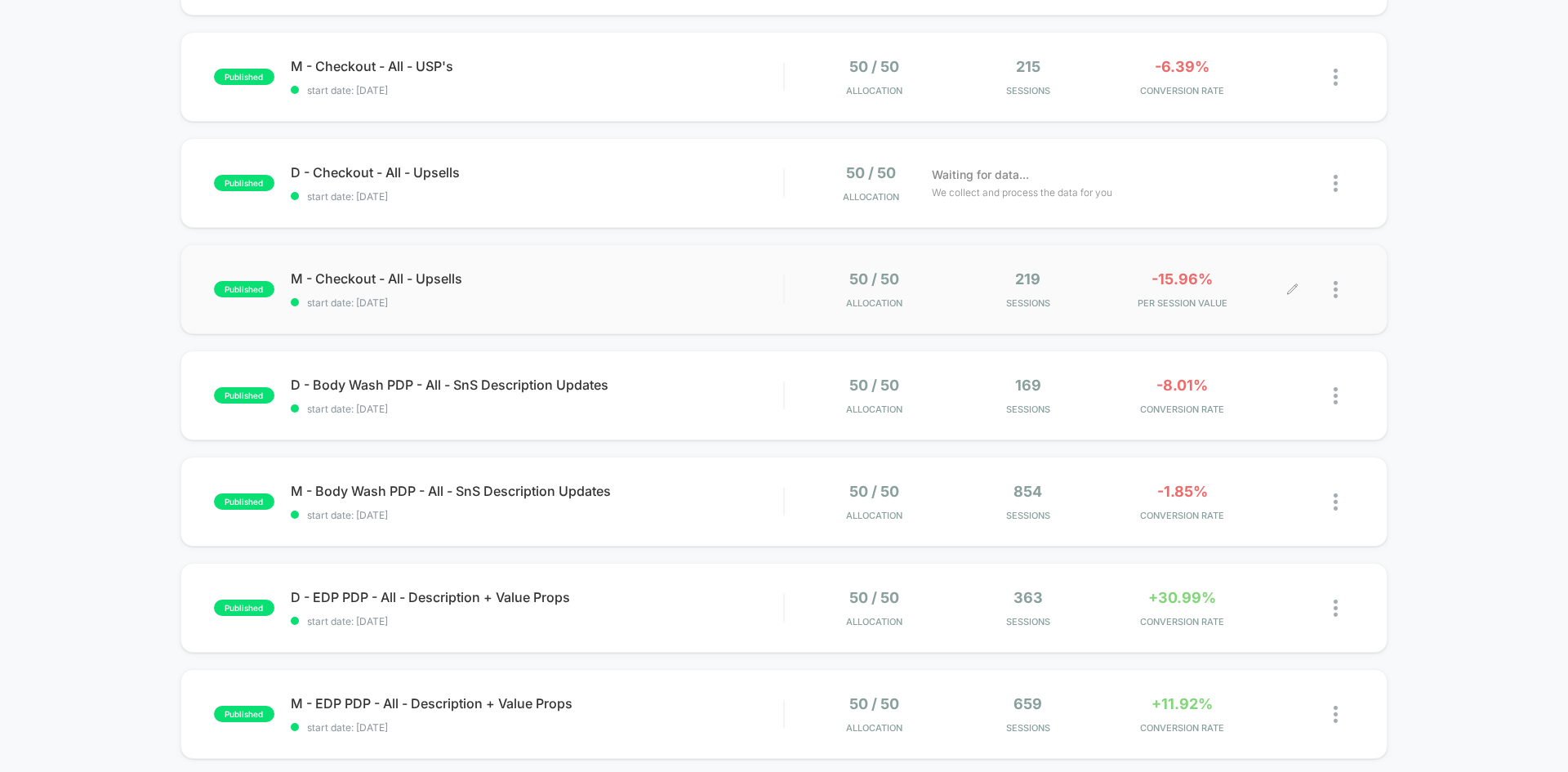
click at [1332, 289] on div at bounding box center [1323, 289] width 62 height 38
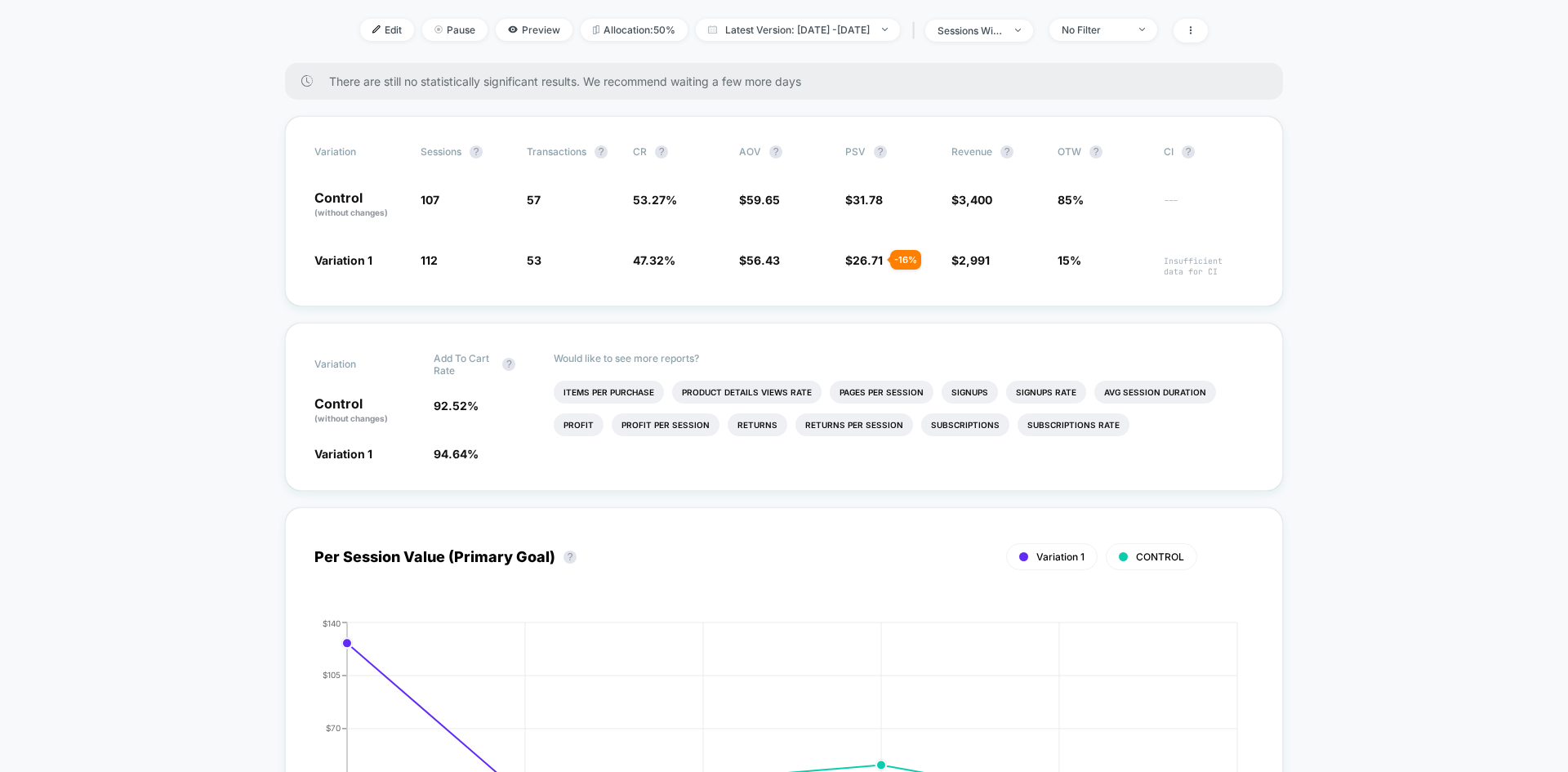
scroll to position [231, 0]
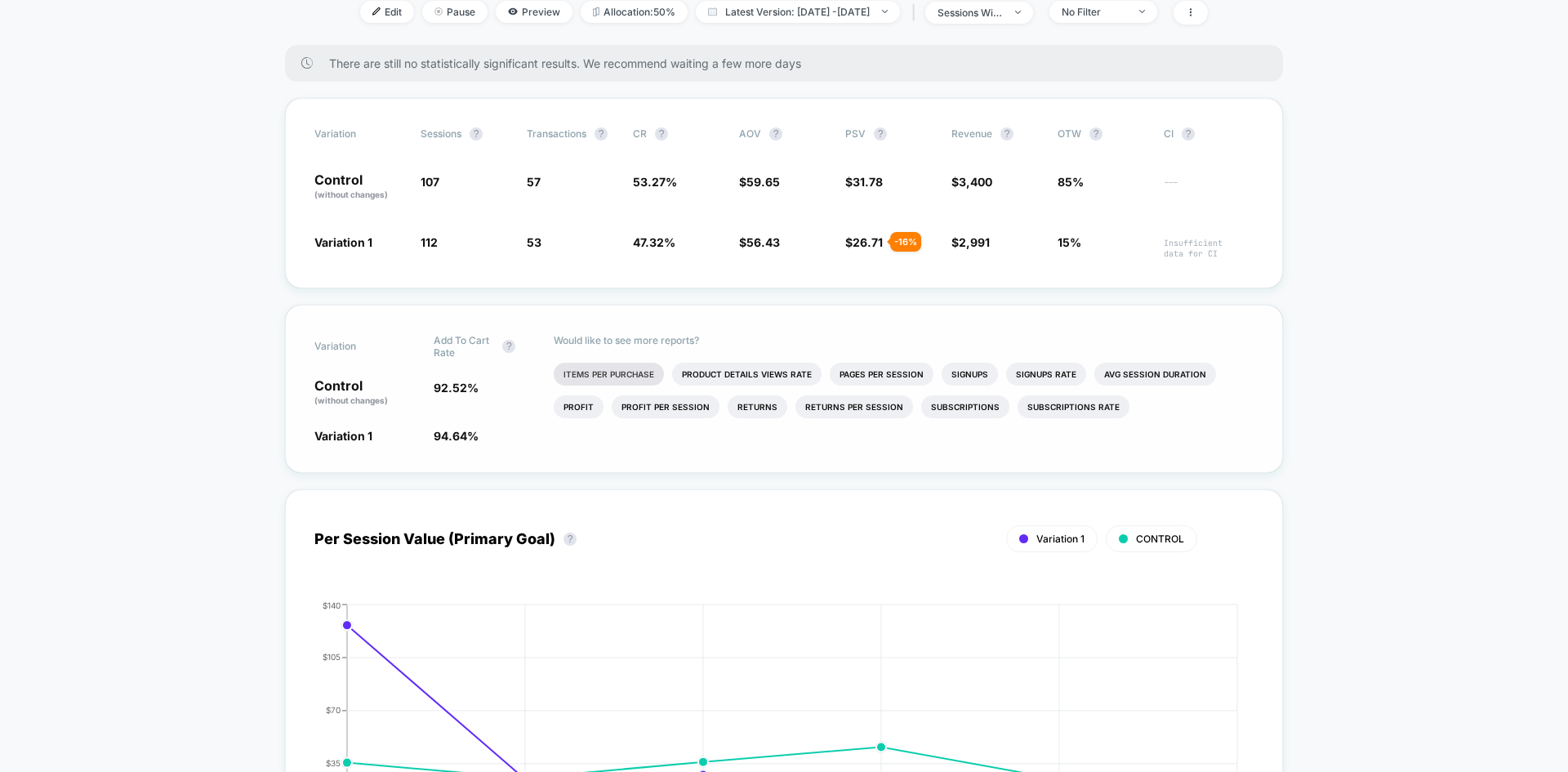
click at [631, 370] on li "Items Per Purchase" at bounding box center [608, 374] width 111 height 23
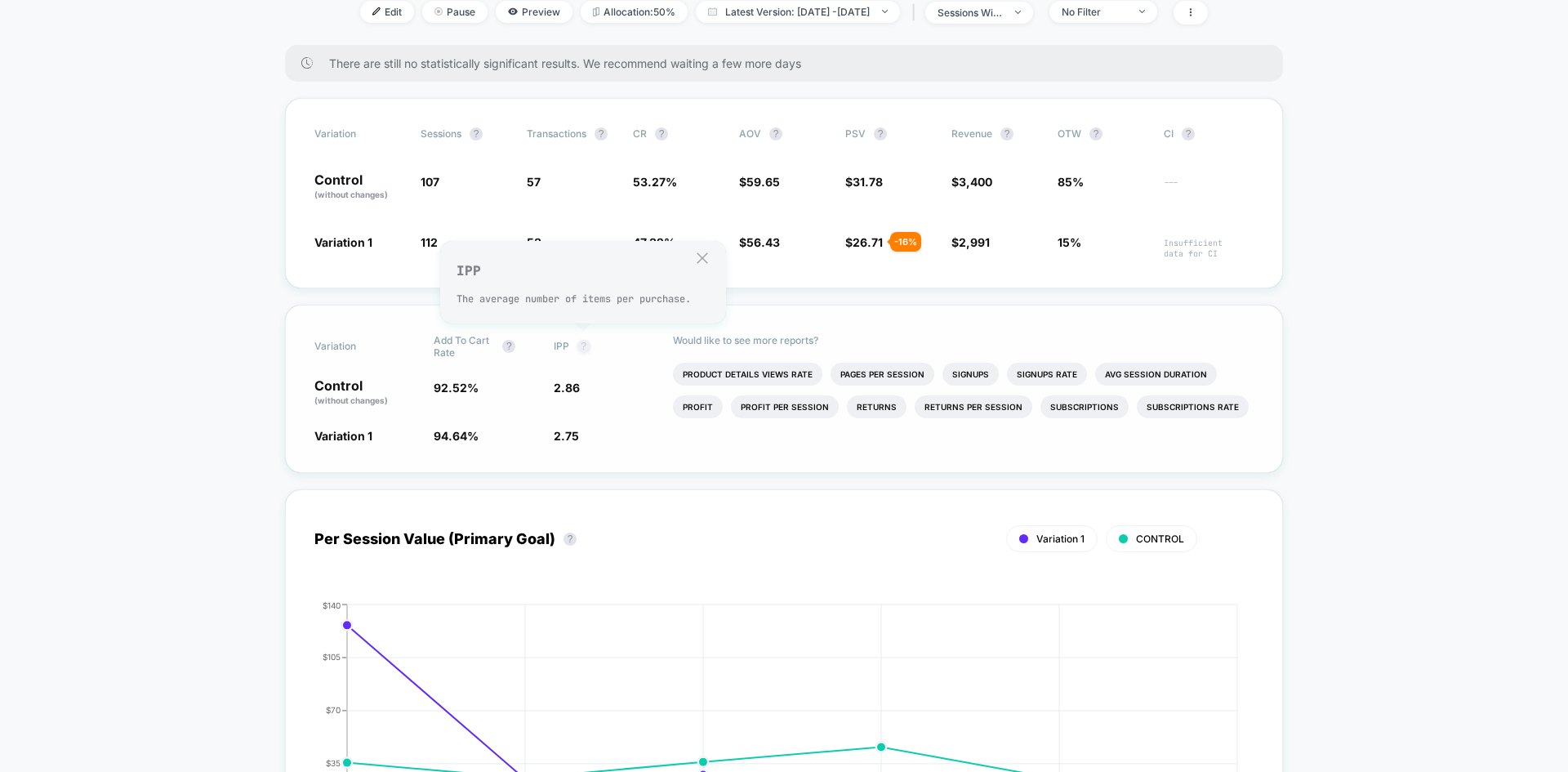
click at [584, 348] on button "?" at bounding box center [583, 346] width 13 height 13
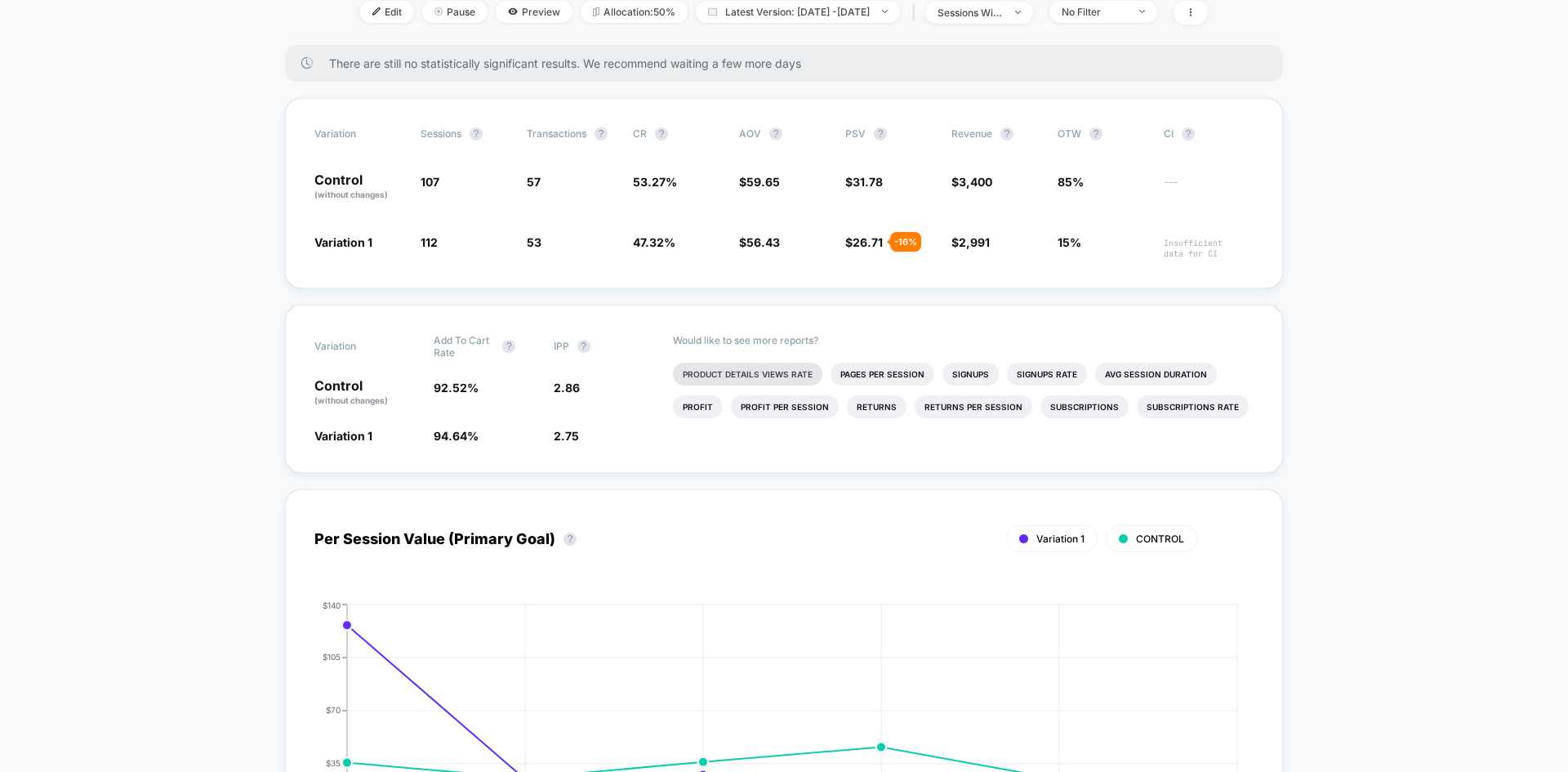
drag, startPoint x: 557, startPoint y: 344, endPoint x: 798, endPoint y: 378, distance: 243.4
click at [798, 378] on div "Variation Add To Cart Rate ? IPP ? Control (without changes) 92.52 % 2.86 Varia…" at bounding box center [784, 388] width 998 height 168
click at [562, 345] on span "IPP" at bounding box center [561, 346] width 15 height 13
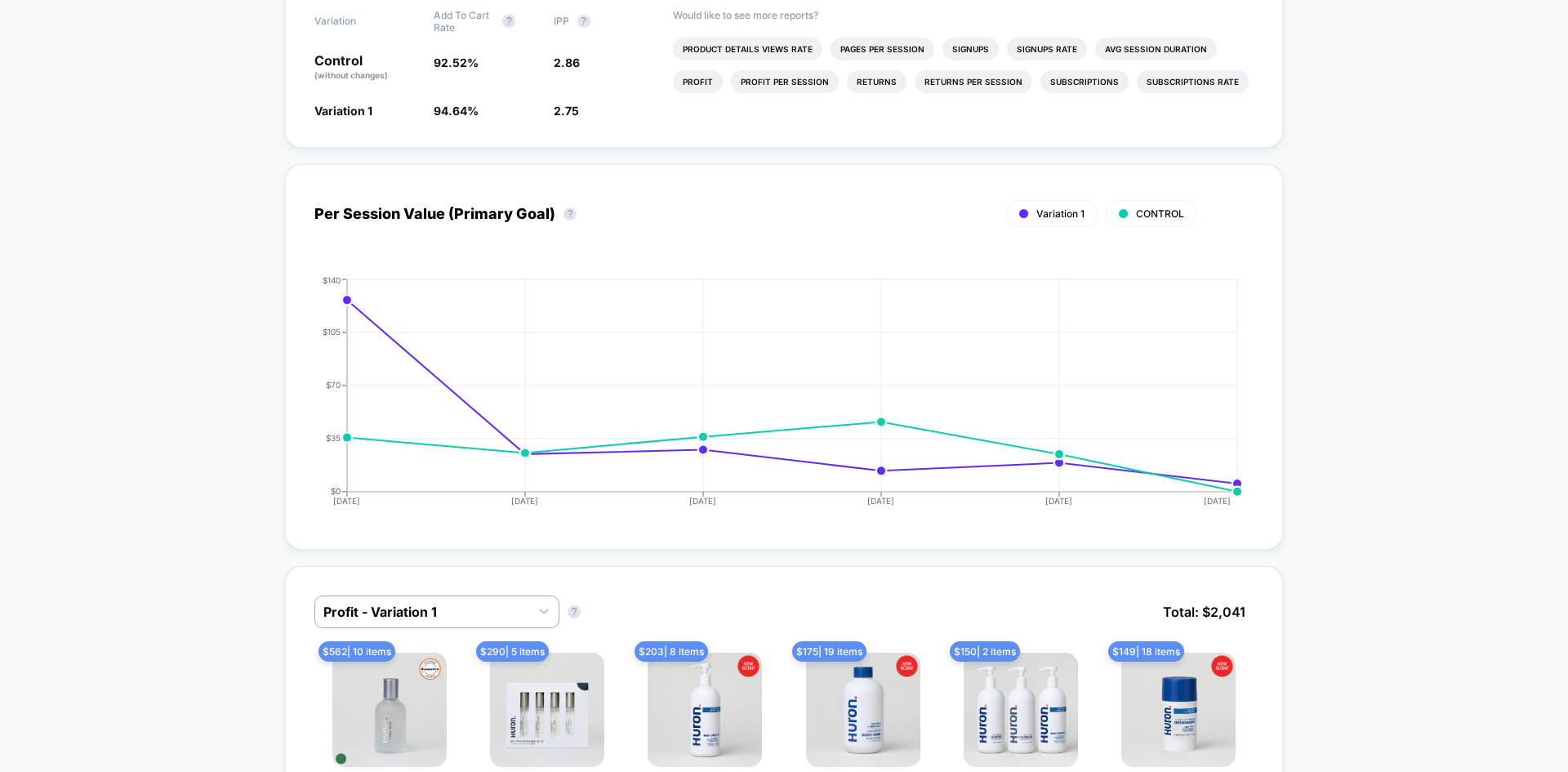
scroll to position [559, 0]
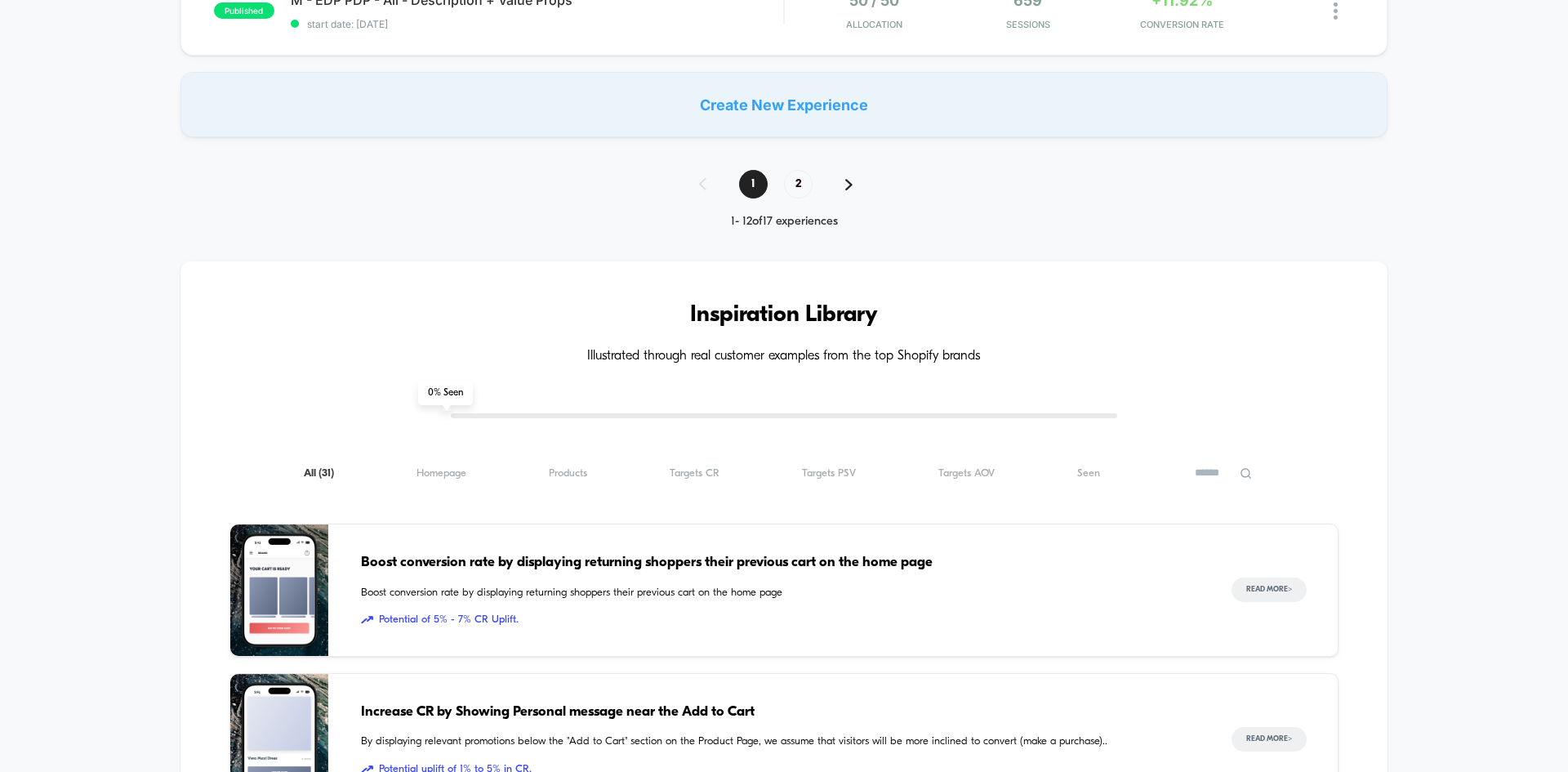
scroll to position [1379, 0]
click at [803, 189] on span "2" at bounding box center [798, 185] width 29 height 29
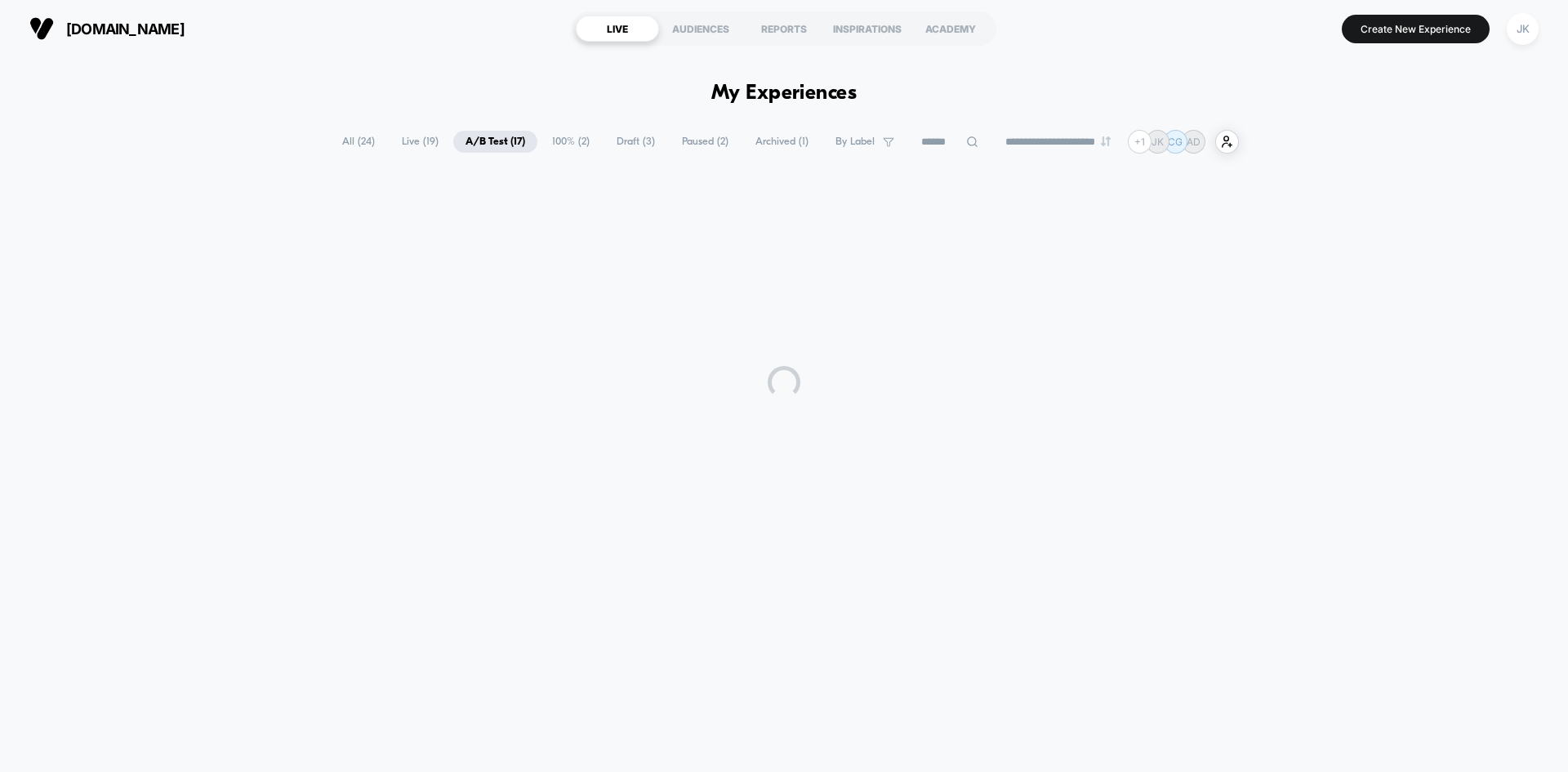
scroll to position [0, 0]
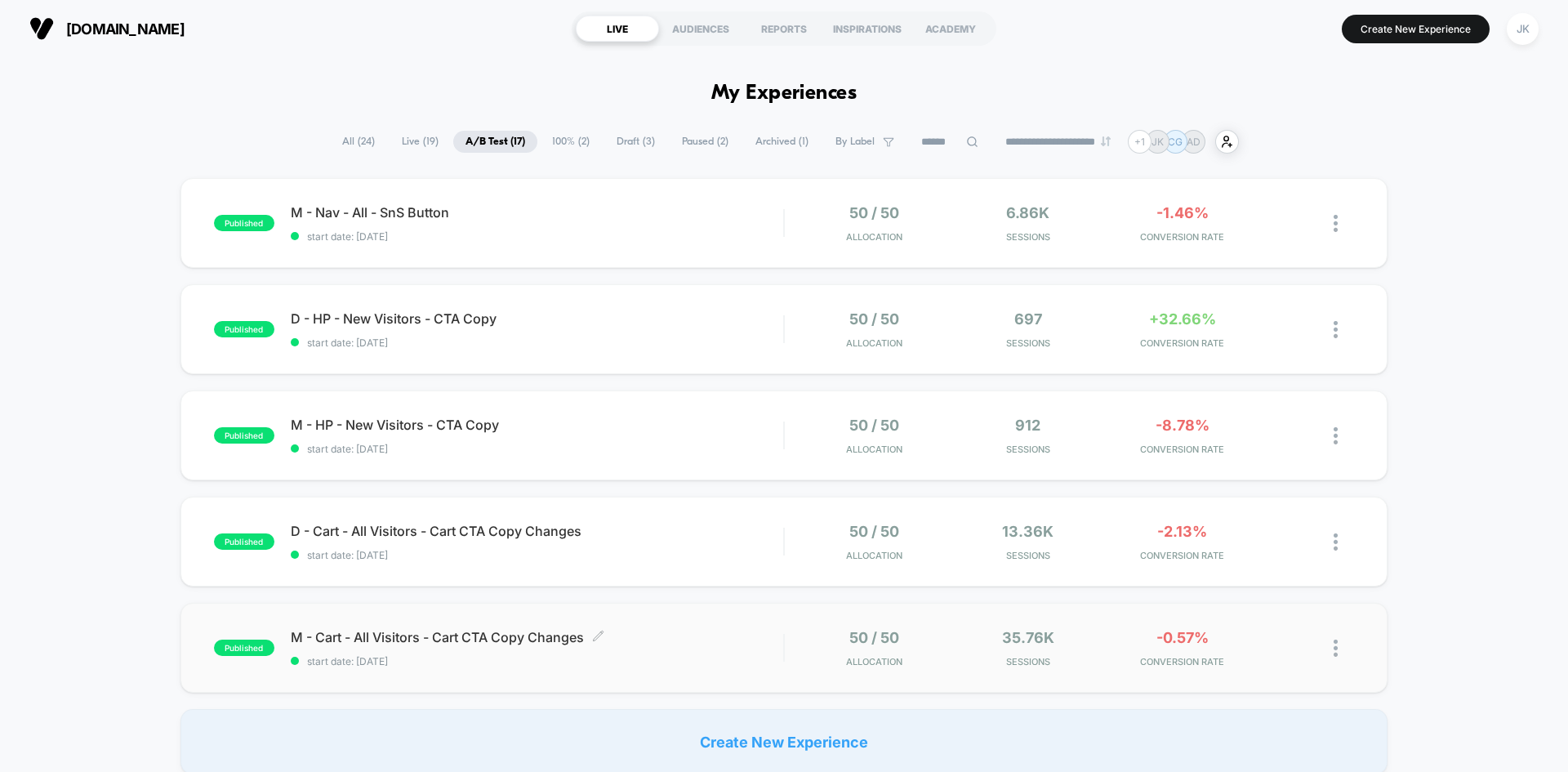
click at [509, 642] on span "M - Cart - All Visitors - Cart CTA Copy Changes Click to edit experience details" at bounding box center [538, 636] width 493 height 16
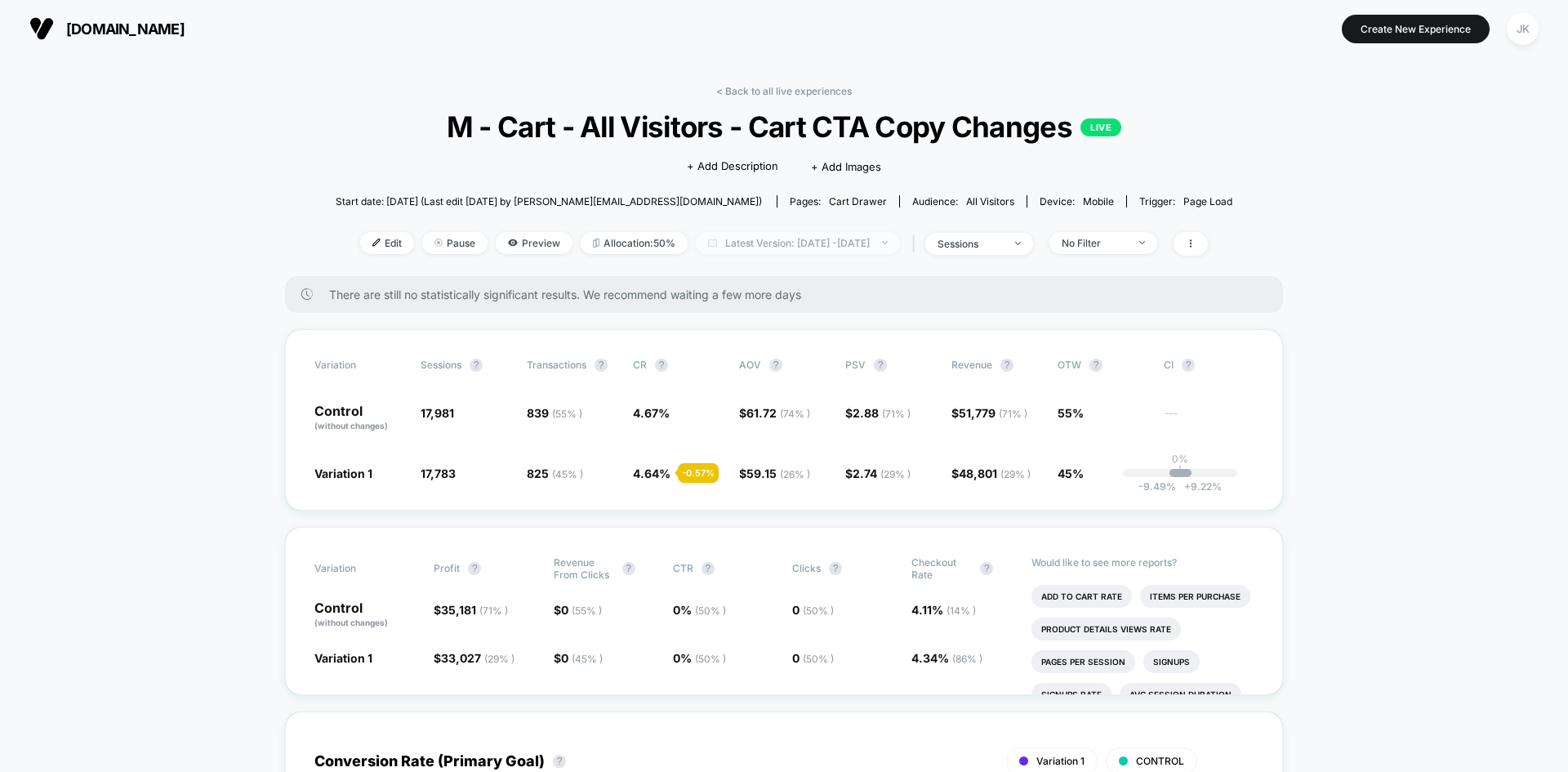
click at [879, 242] on span "Latest Version: [DATE] - [DATE]" at bounding box center [798, 243] width 204 height 22
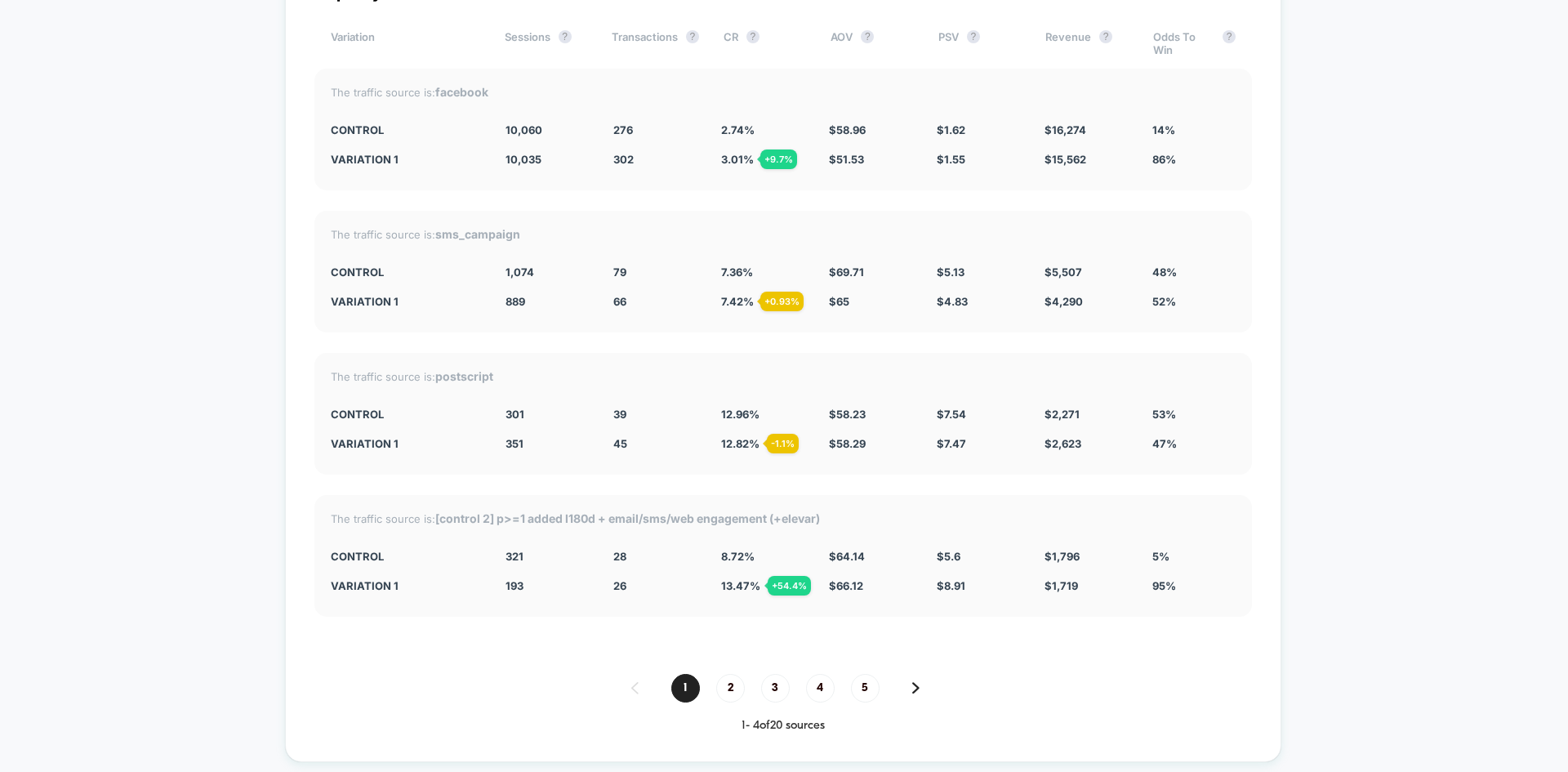
scroll to position [4532, 0]
click at [731, 690] on span "2" at bounding box center [731, 688] width 29 height 29
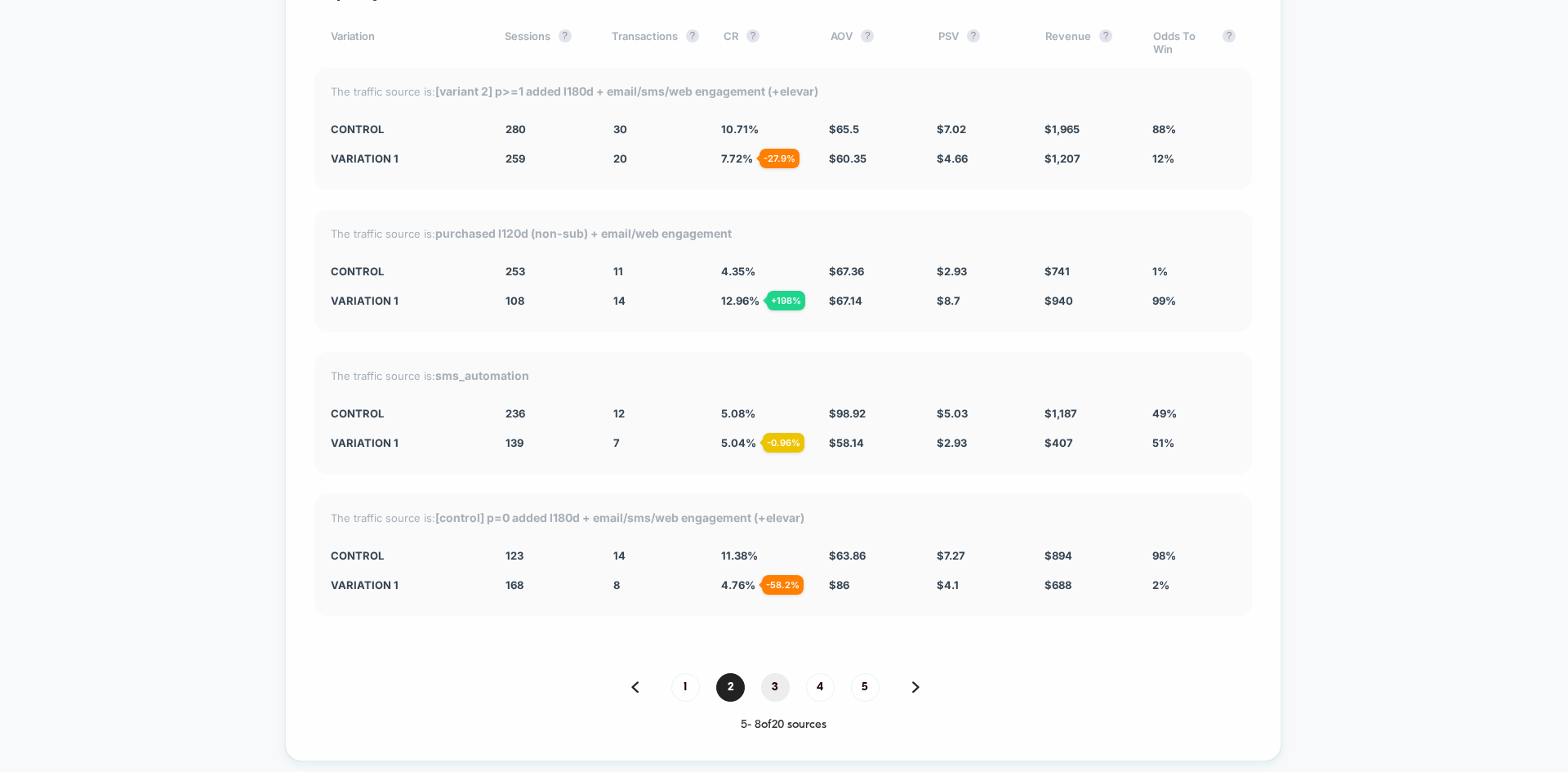
click at [780, 687] on span "3" at bounding box center [776, 688] width 29 height 29
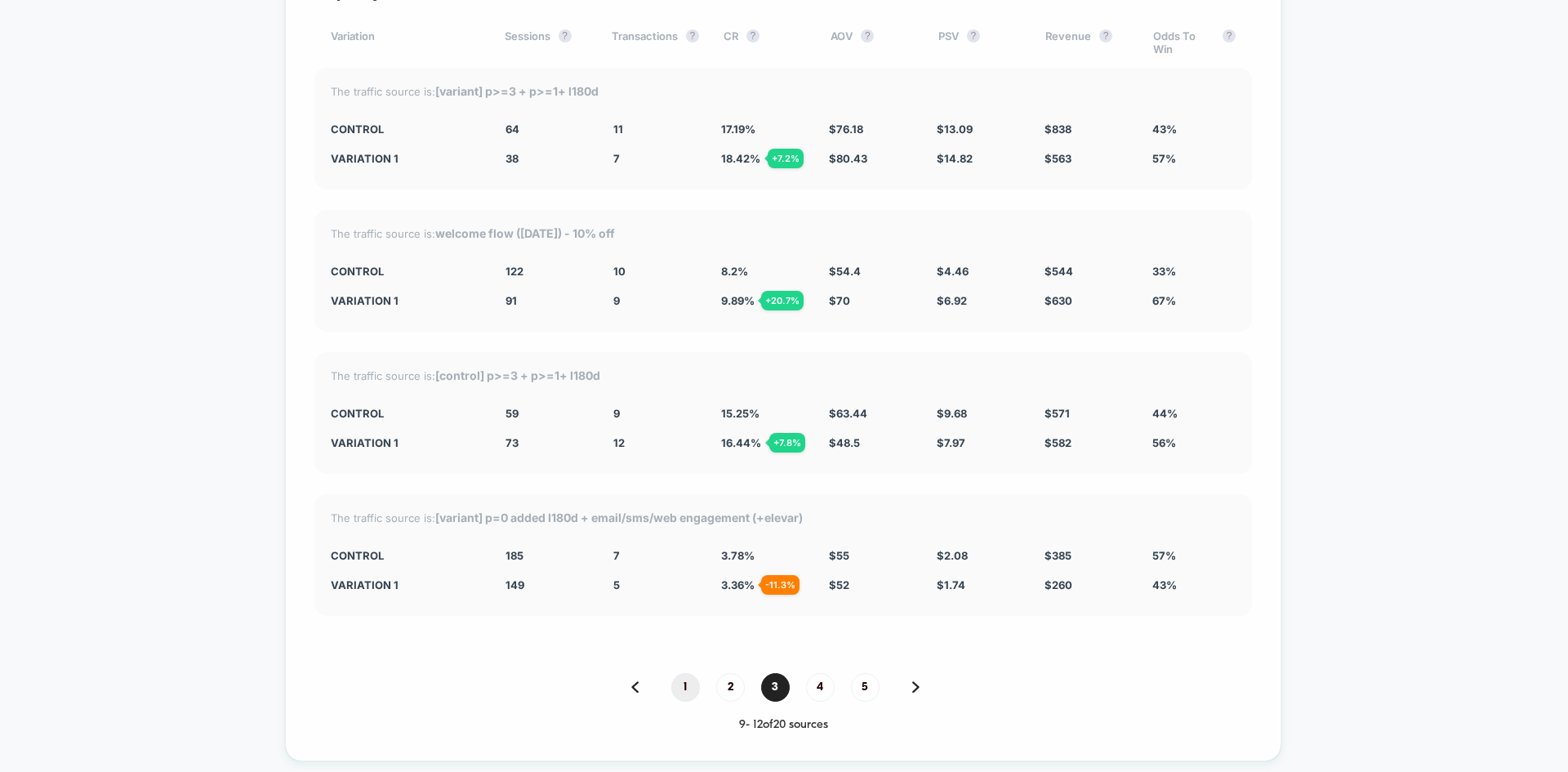
click at [692, 687] on span "1" at bounding box center [686, 688] width 29 height 29
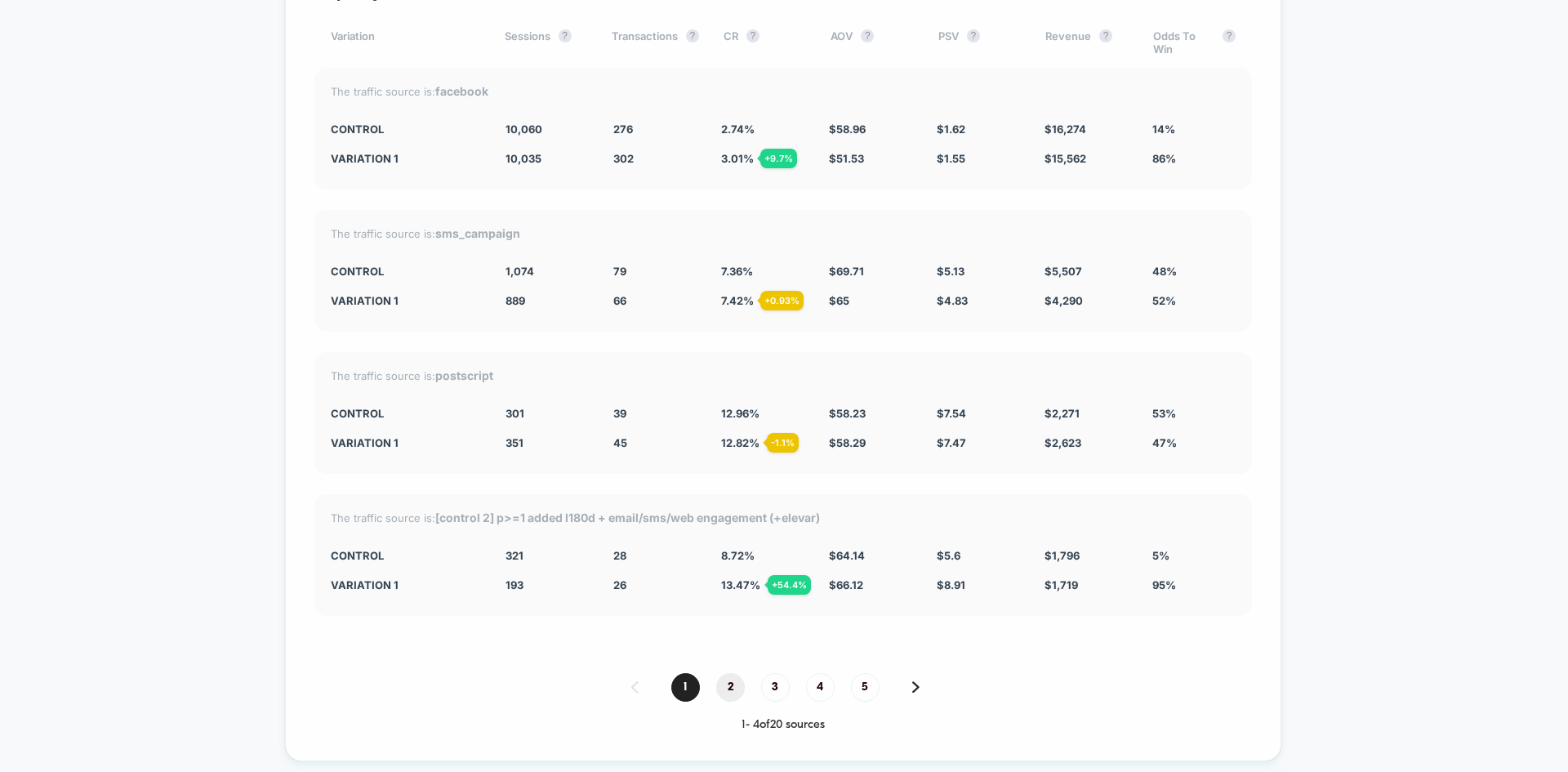
click at [732, 690] on span "2" at bounding box center [731, 688] width 29 height 29
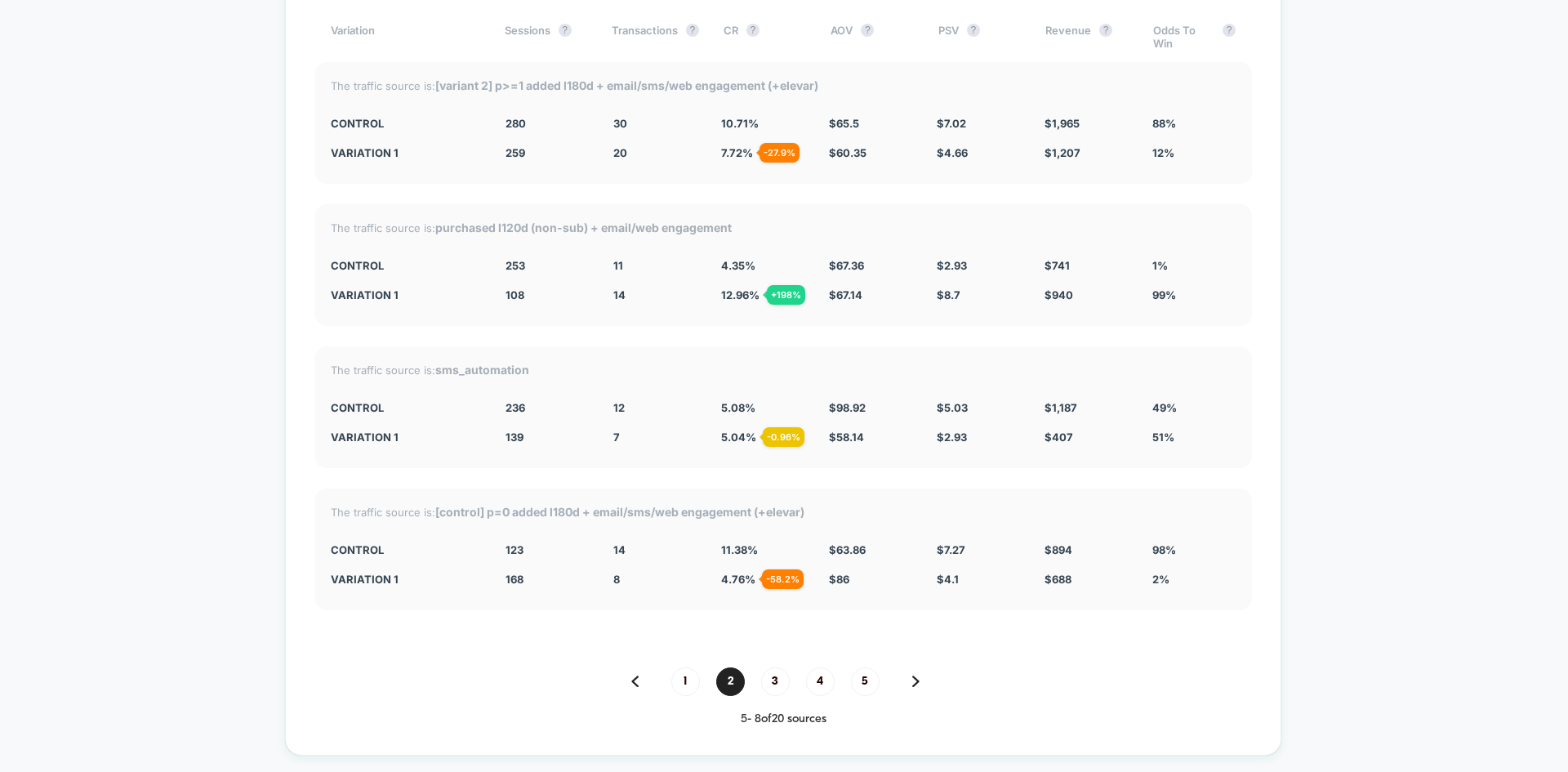
scroll to position [4539, 0]
click at [787, 681] on span "3" at bounding box center [776, 681] width 29 height 29
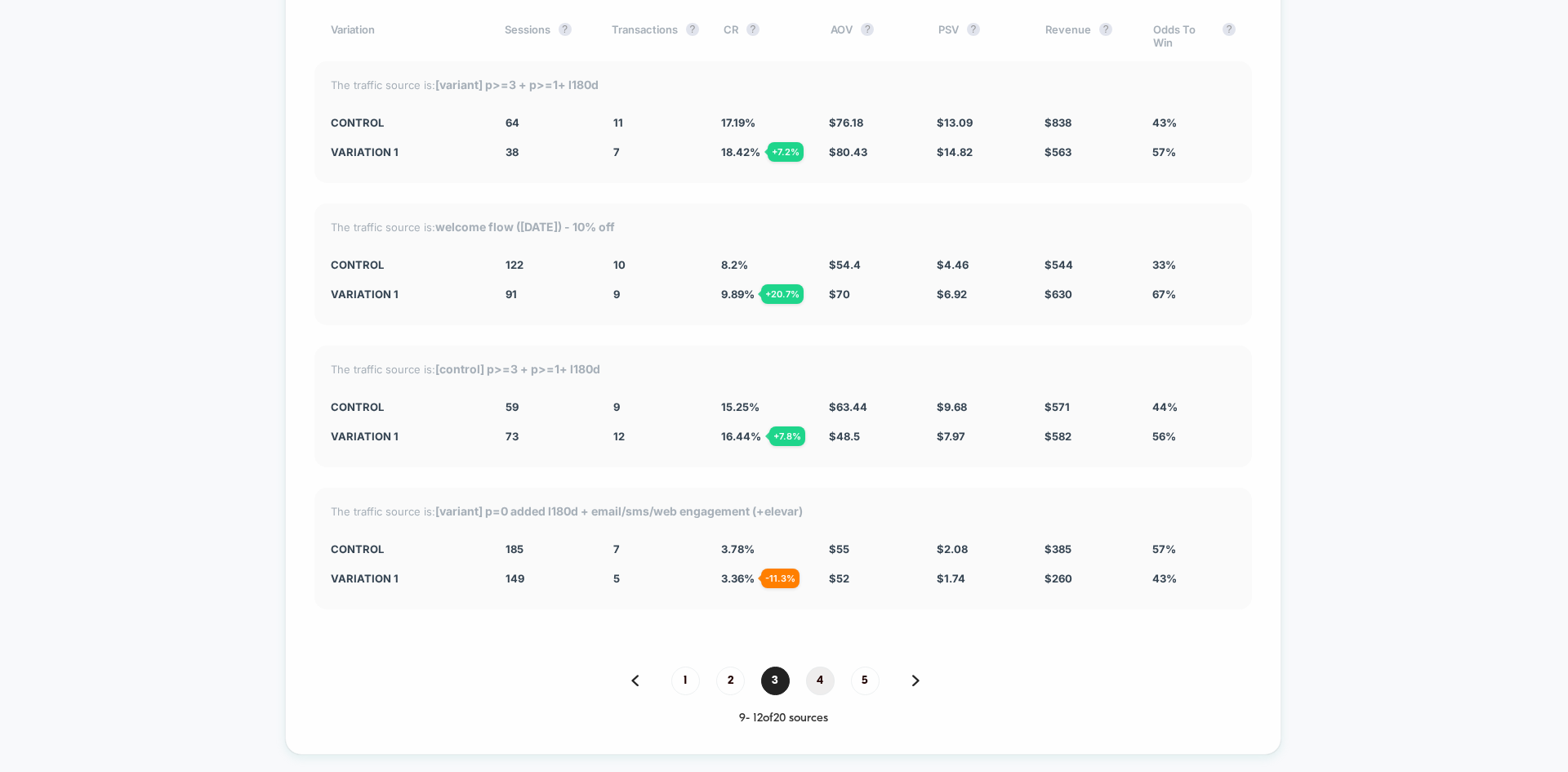
click at [828, 683] on span "4" at bounding box center [820, 681] width 29 height 29
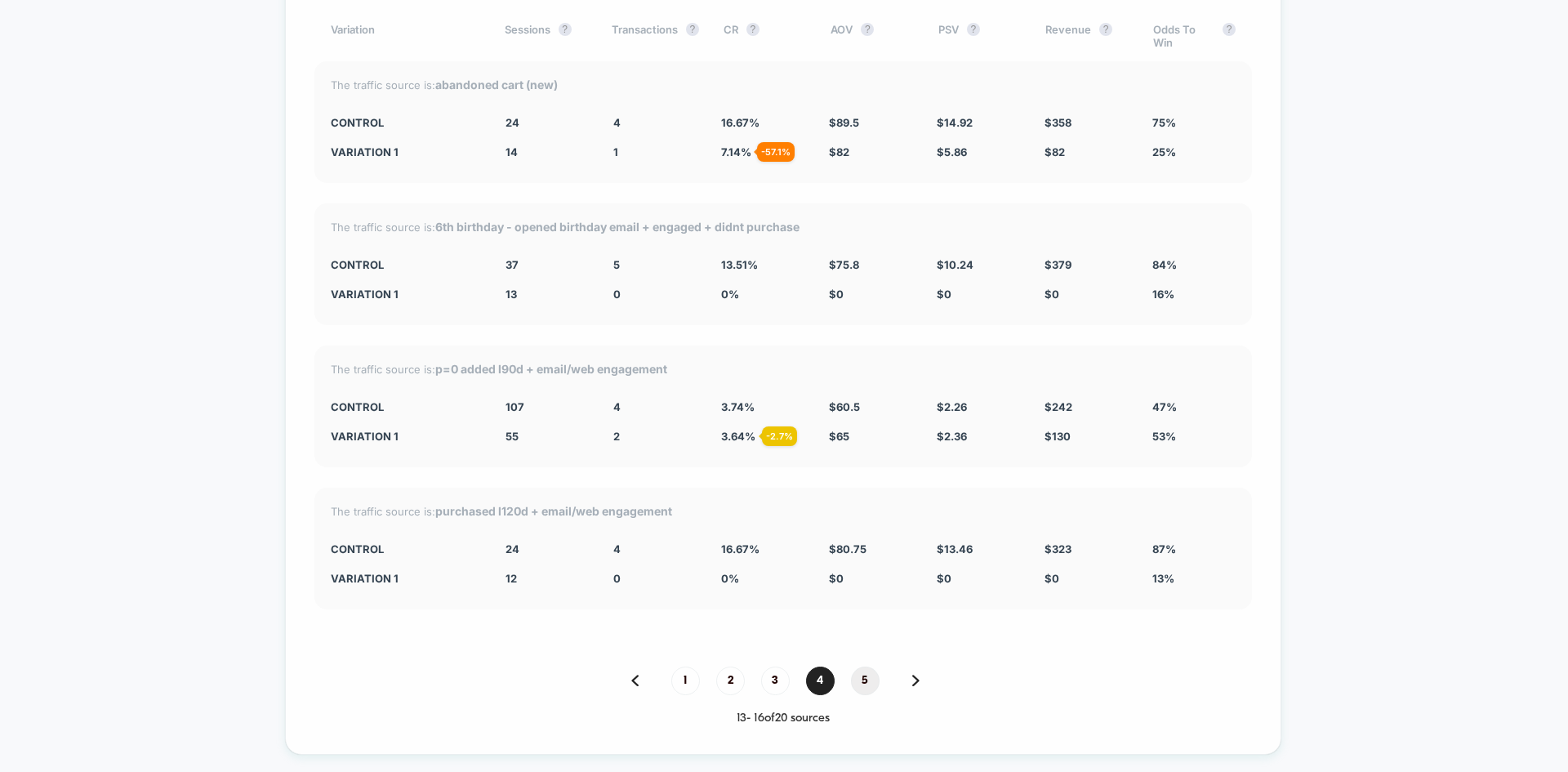
click at [876, 679] on span "5" at bounding box center [866, 681] width 29 height 29
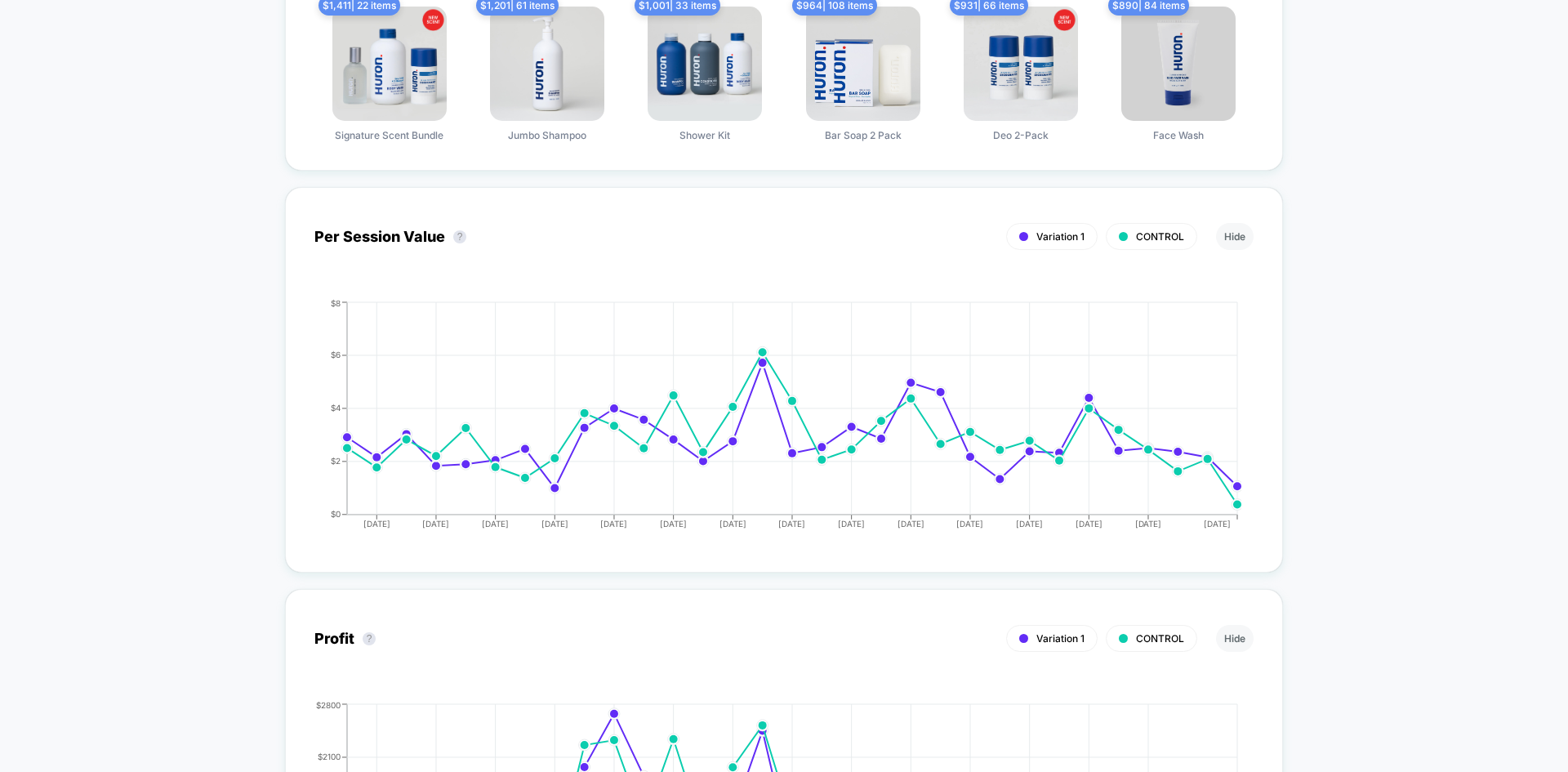
scroll to position [0, 0]
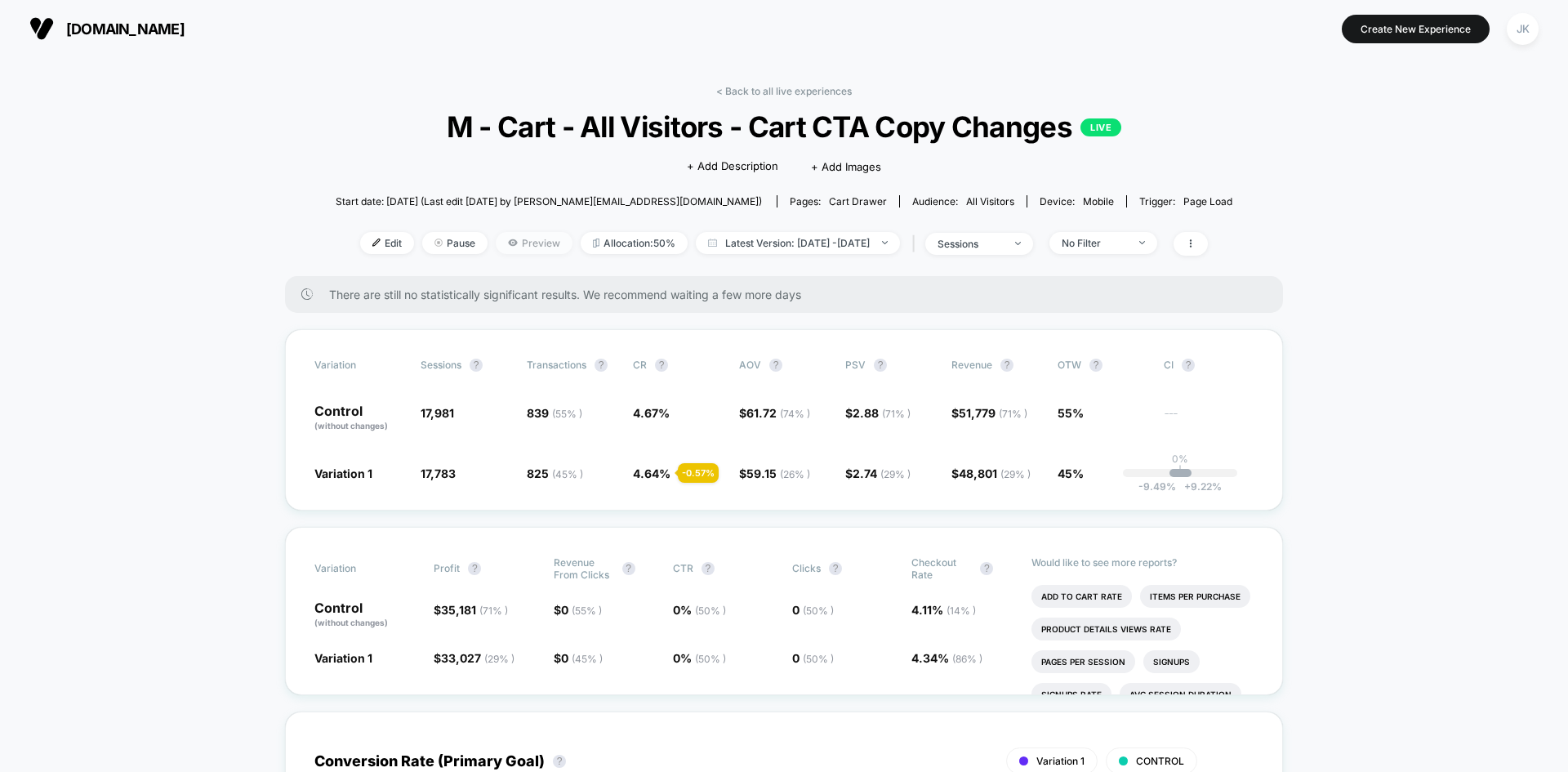
click at [496, 253] on span "Preview" at bounding box center [534, 243] width 77 height 22
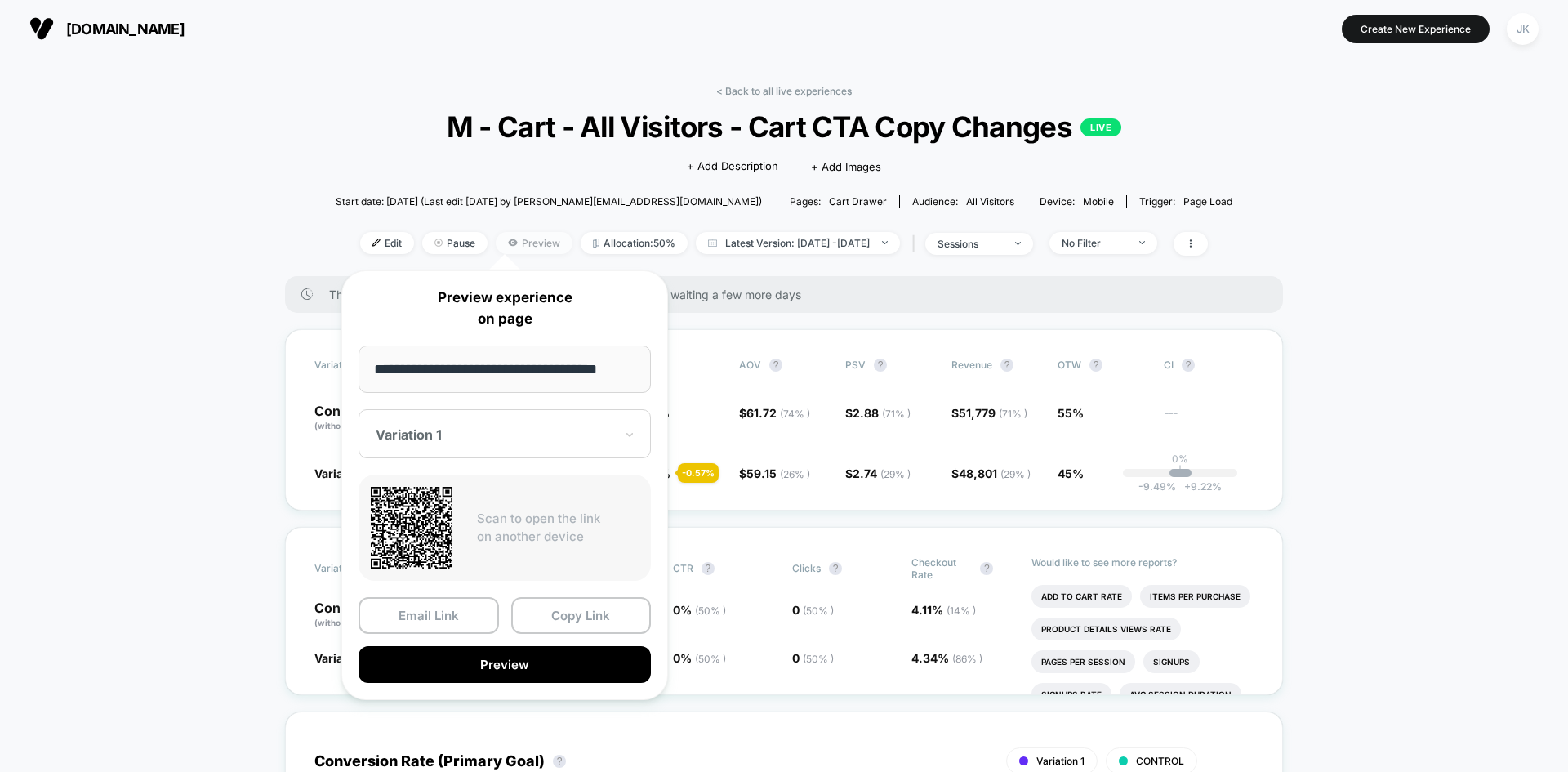
scroll to position [0, 7]
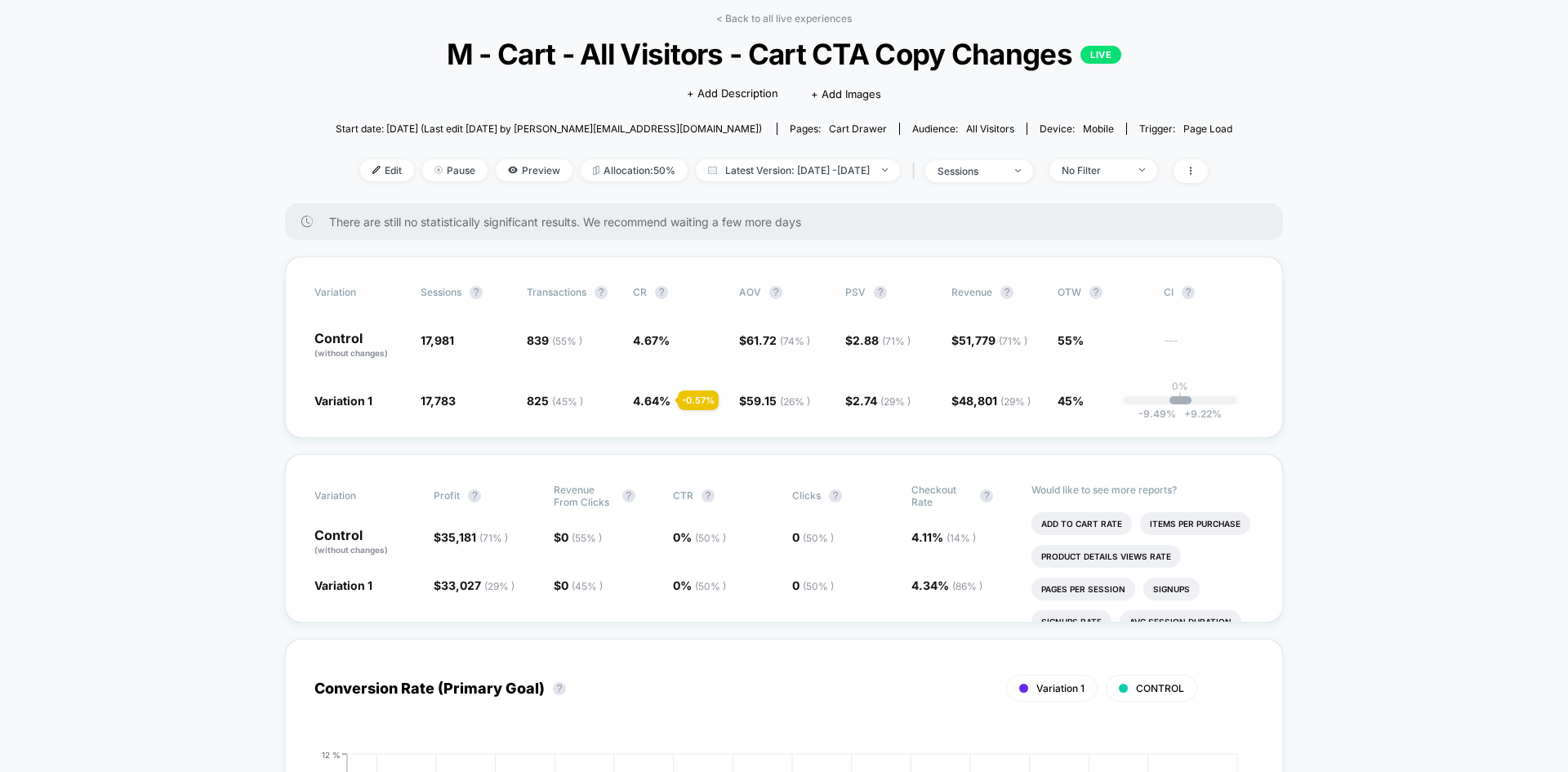
scroll to position [73, 0]
click at [504, 164] on span "Preview" at bounding box center [534, 170] width 77 height 22
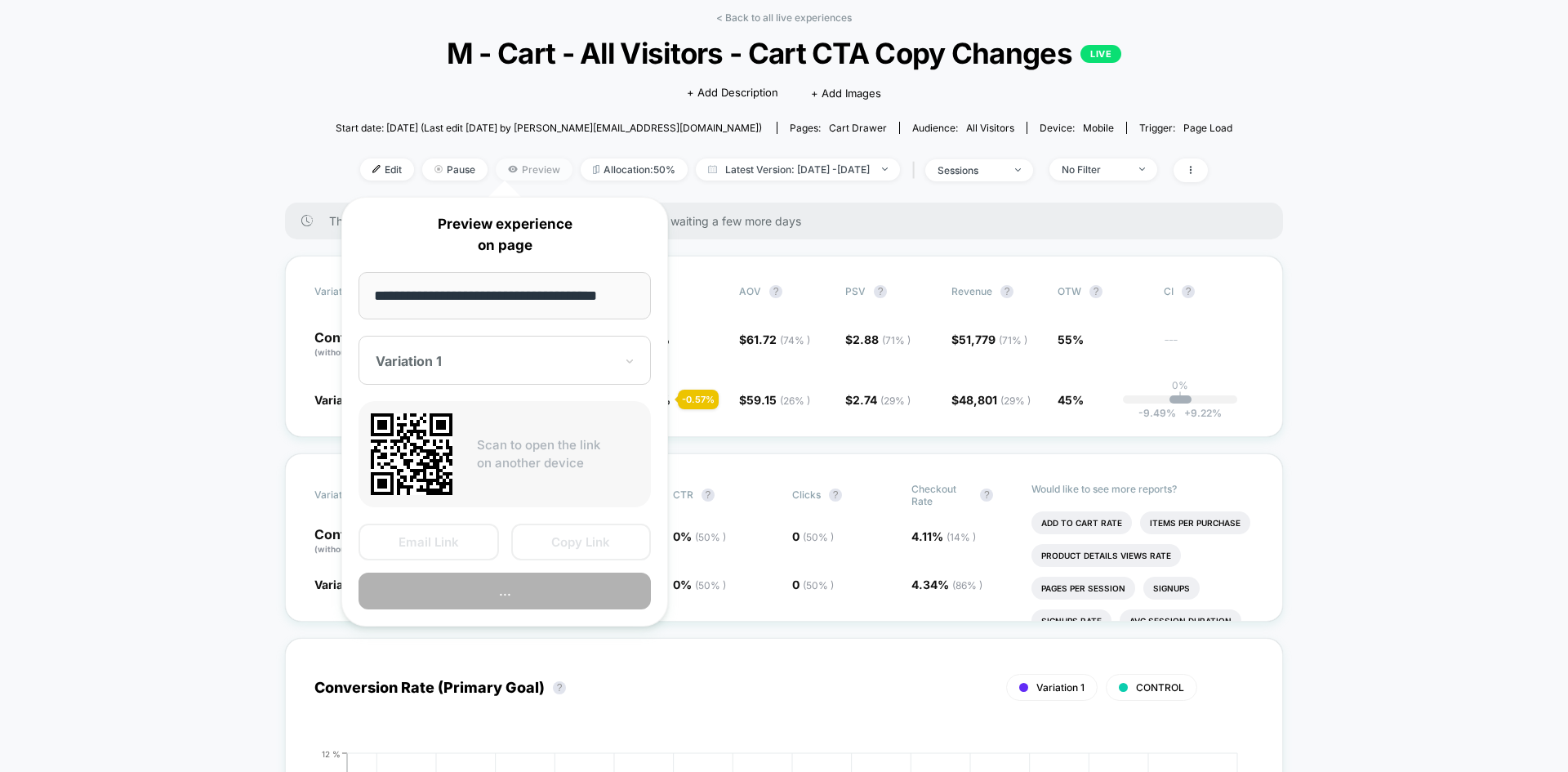
scroll to position [0, 7]
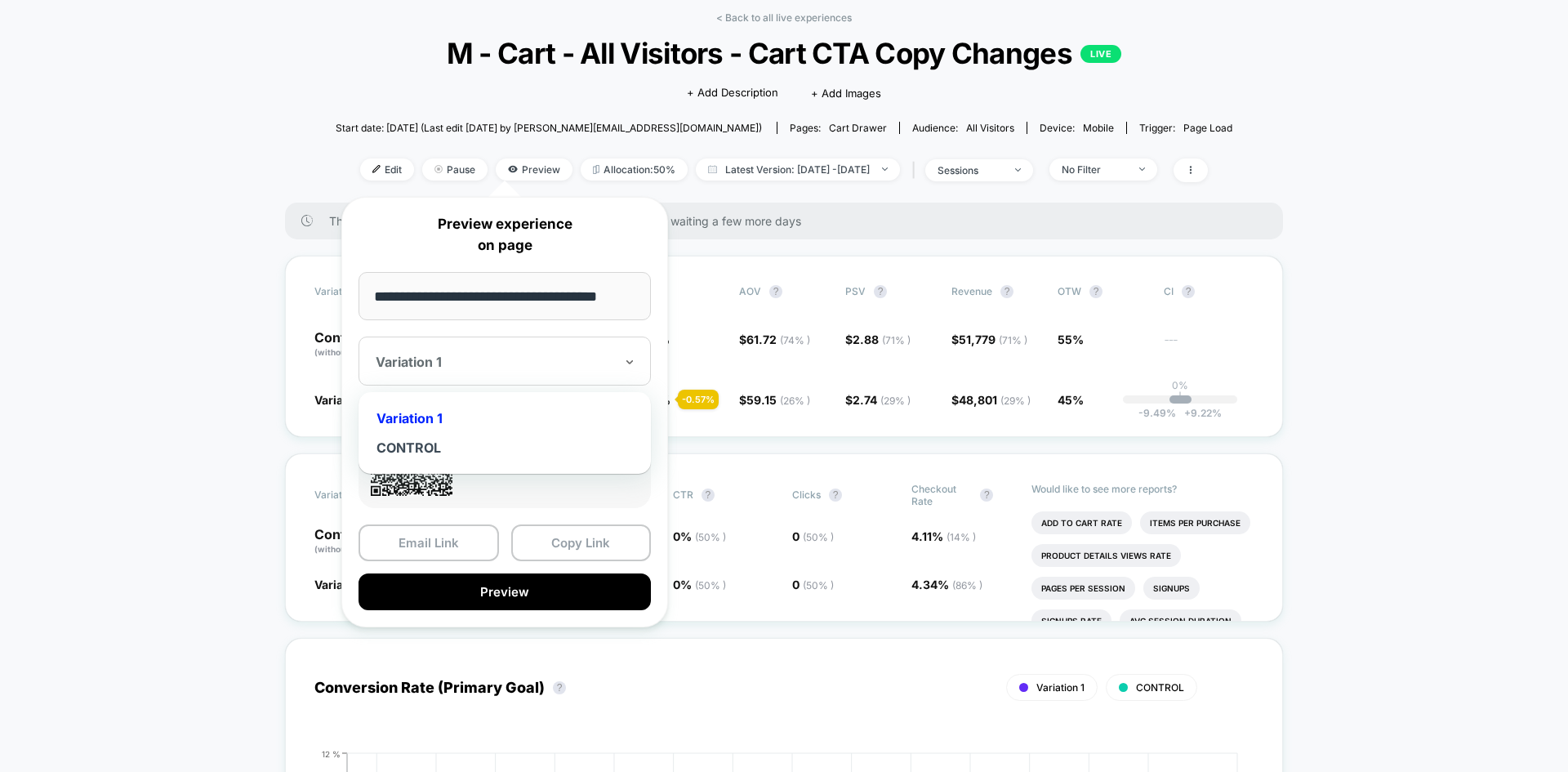
click at [482, 380] on div "Variation 1" at bounding box center [505, 361] width 293 height 49
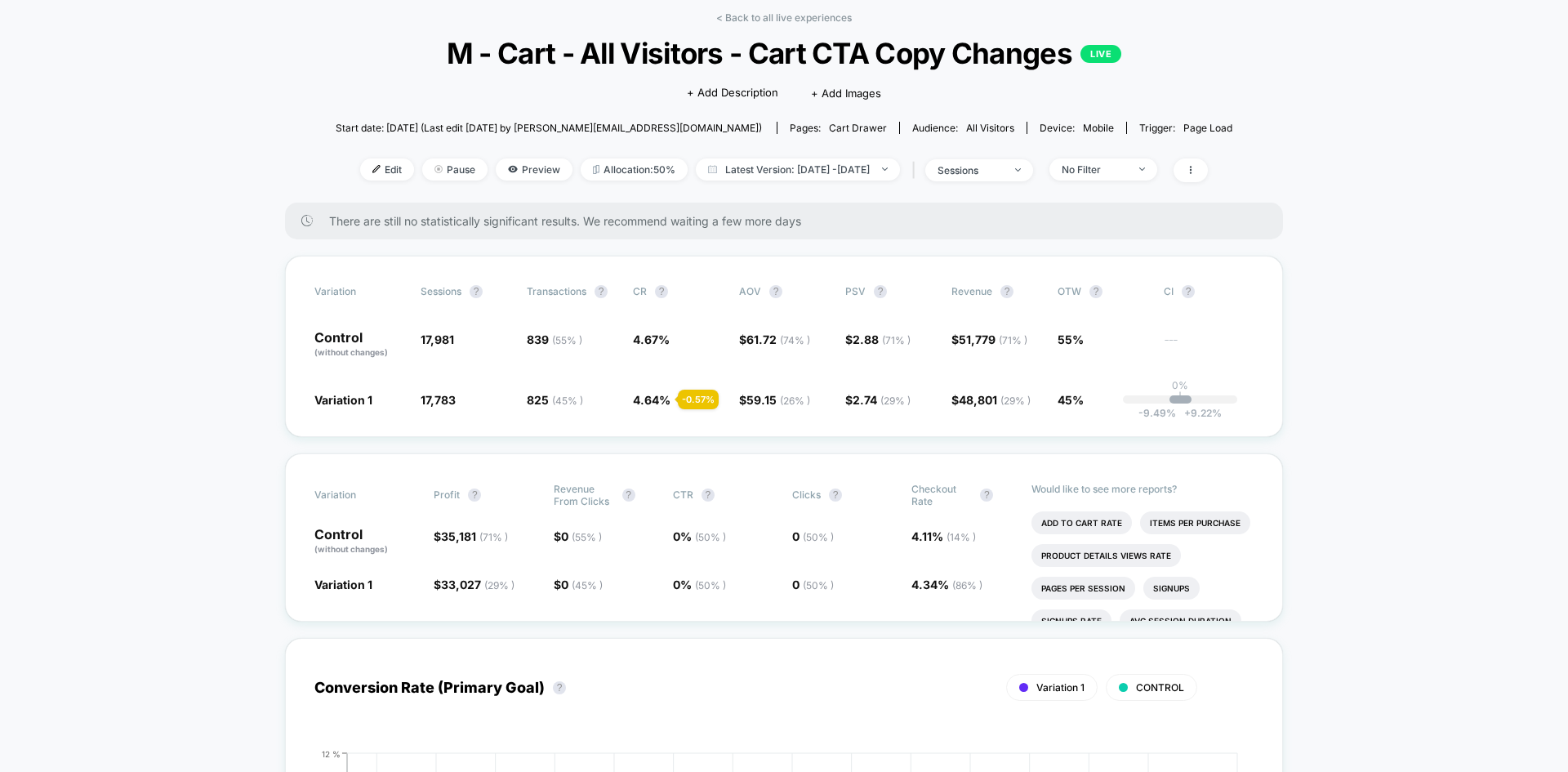
click at [823, 155] on div "< Back to all live experiences M - Cart - All Visitors - Cart CTA Copy Changes …" at bounding box center [784, 107] width 897 height 192
click at [822, 166] on span "Latest Version: [DATE] - [DATE]" at bounding box center [798, 170] width 204 height 22
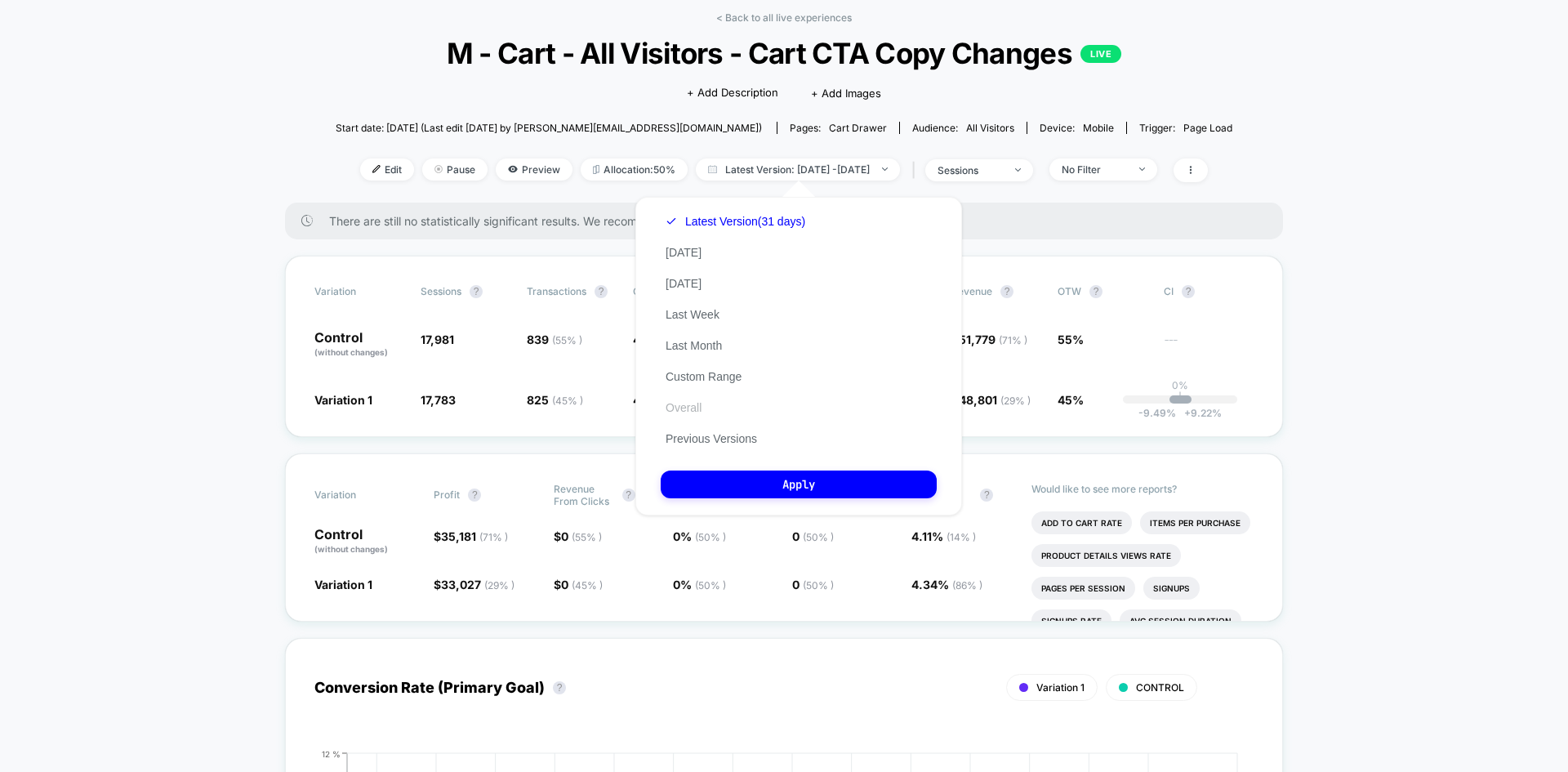
click at [681, 409] on button "Overall" at bounding box center [684, 407] width 46 height 14
click at [743, 470] on div "Latest Version (31 days) [DATE] [DATE] Last Week Last Month Custom Range Overal…" at bounding box center [798, 356] width 327 height 319
click at [746, 483] on button "Apply" at bounding box center [798, 484] width 276 height 28
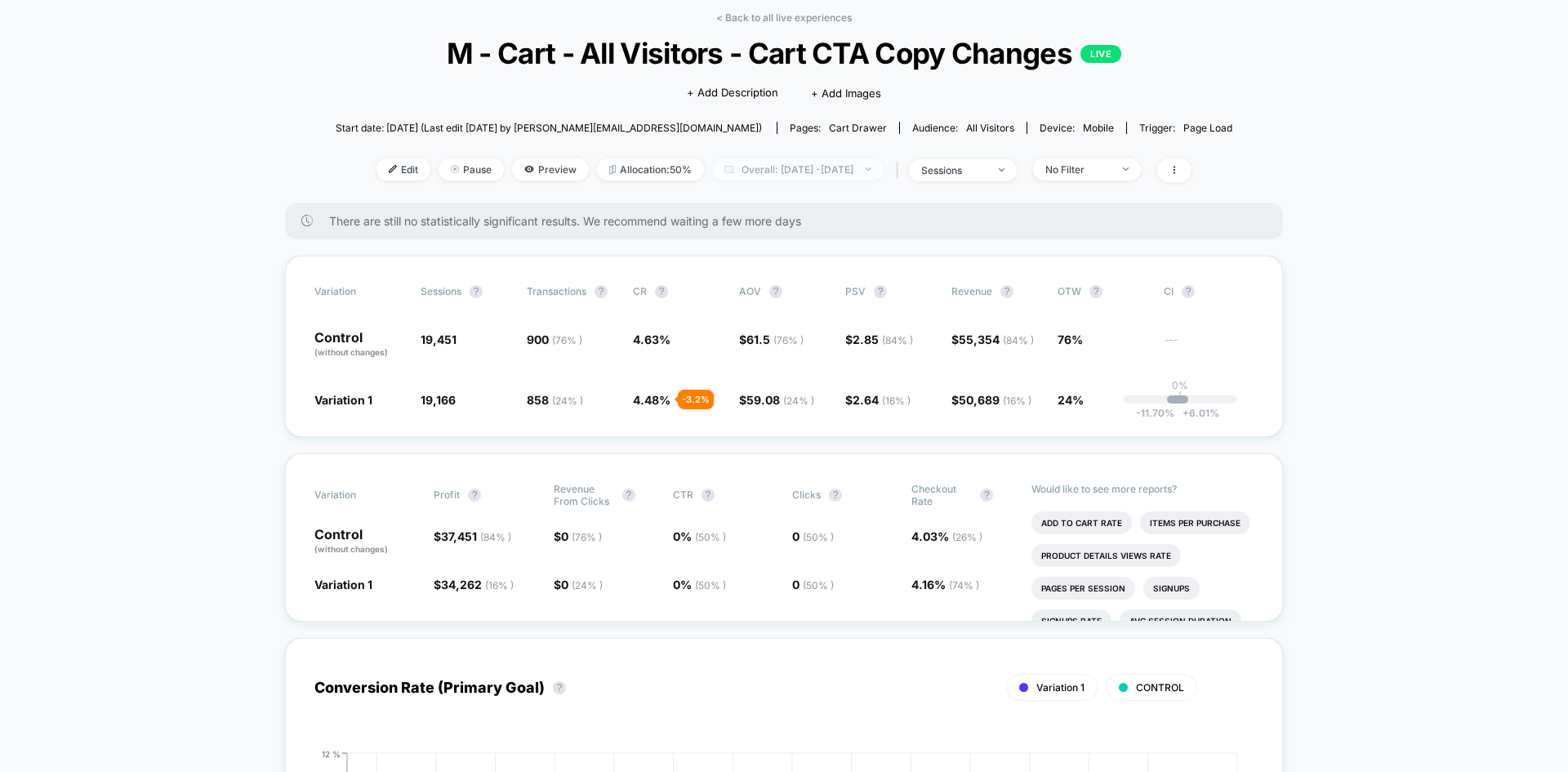
click at [852, 168] on span "Overall: [DATE] - [DATE]" at bounding box center [798, 170] width 171 height 22
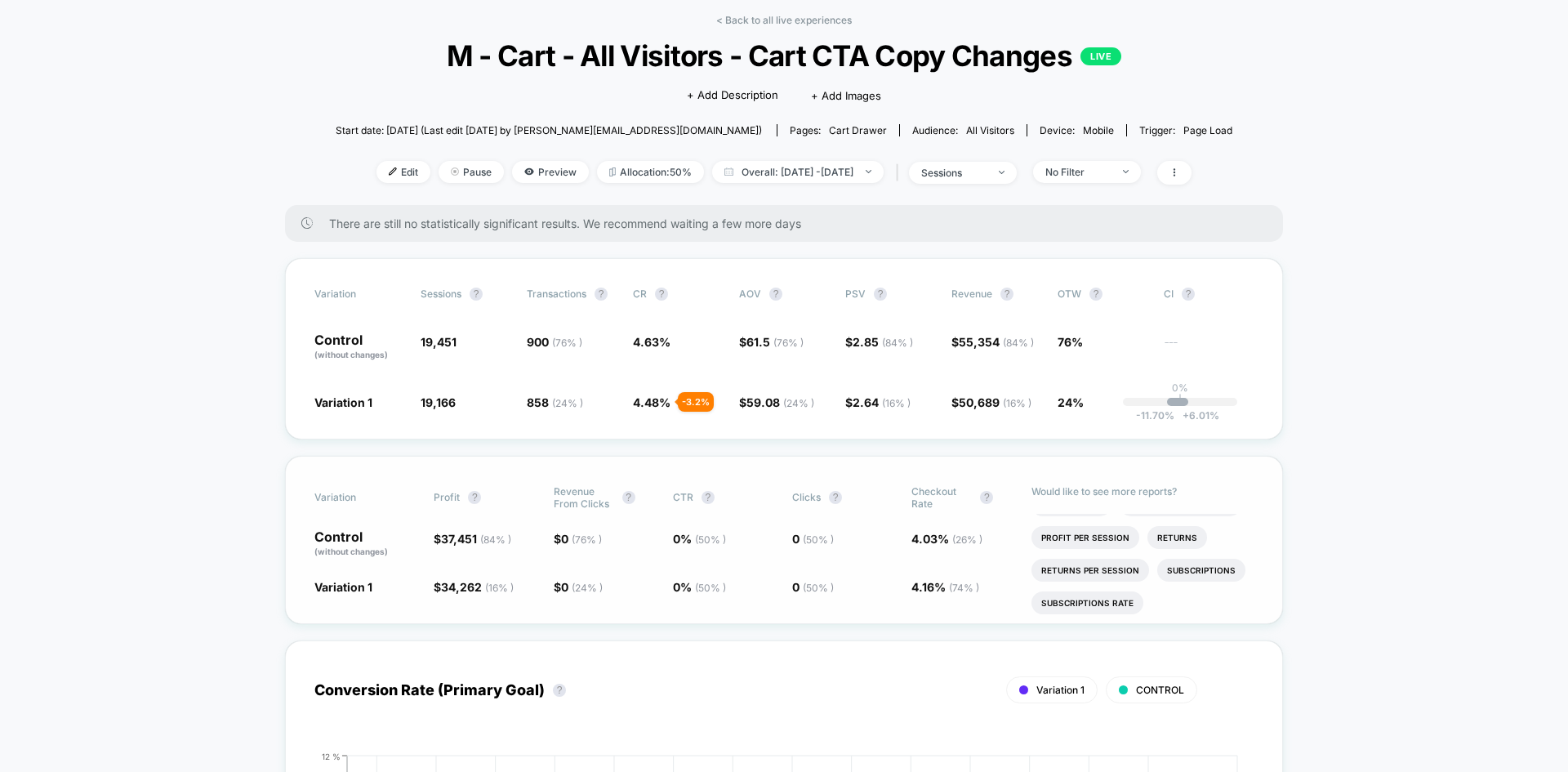
scroll to position [70, 0]
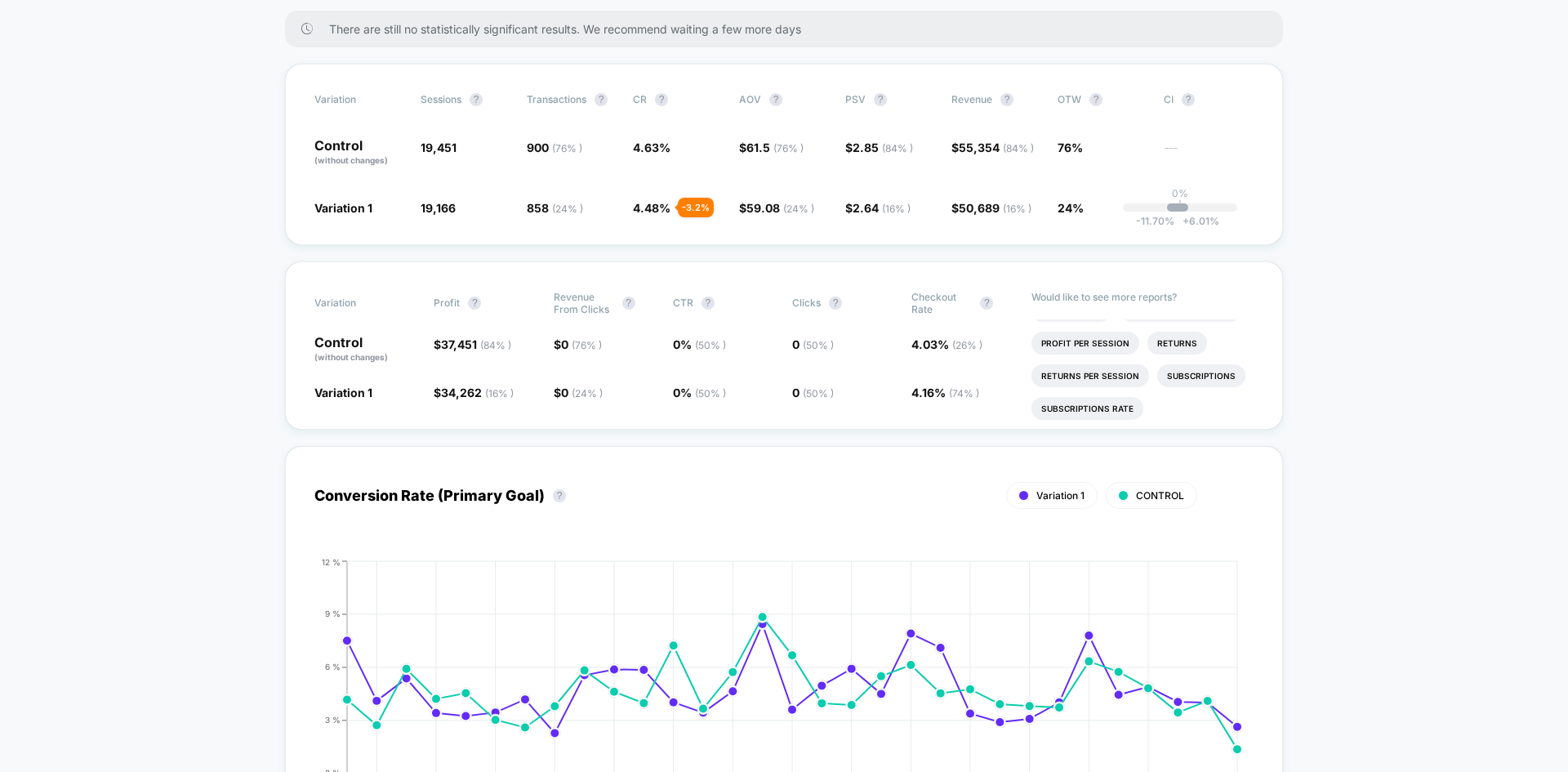
scroll to position [0, 0]
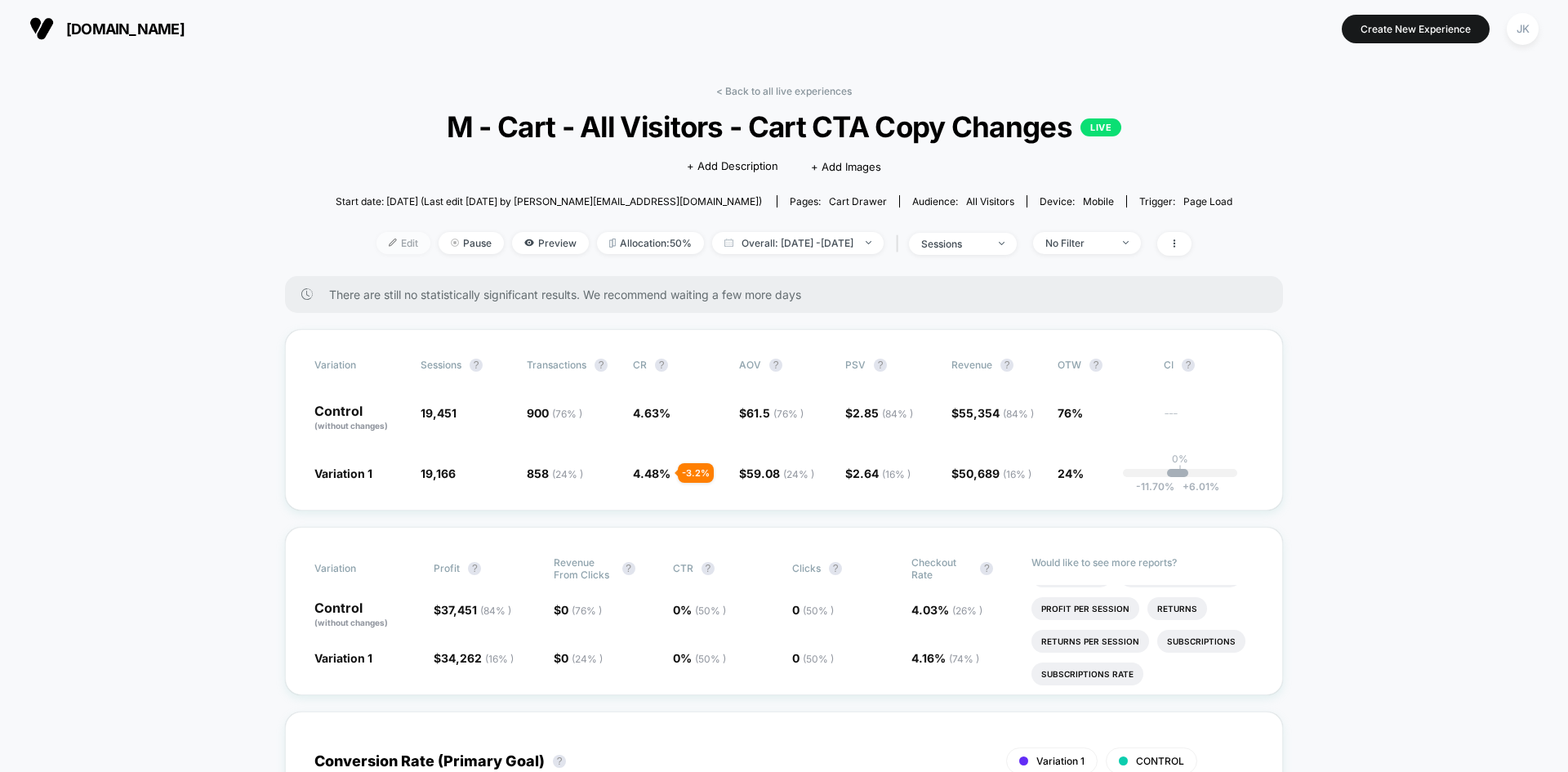
click at [379, 250] on span "Edit" at bounding box center [403, 243] width 54 height 22
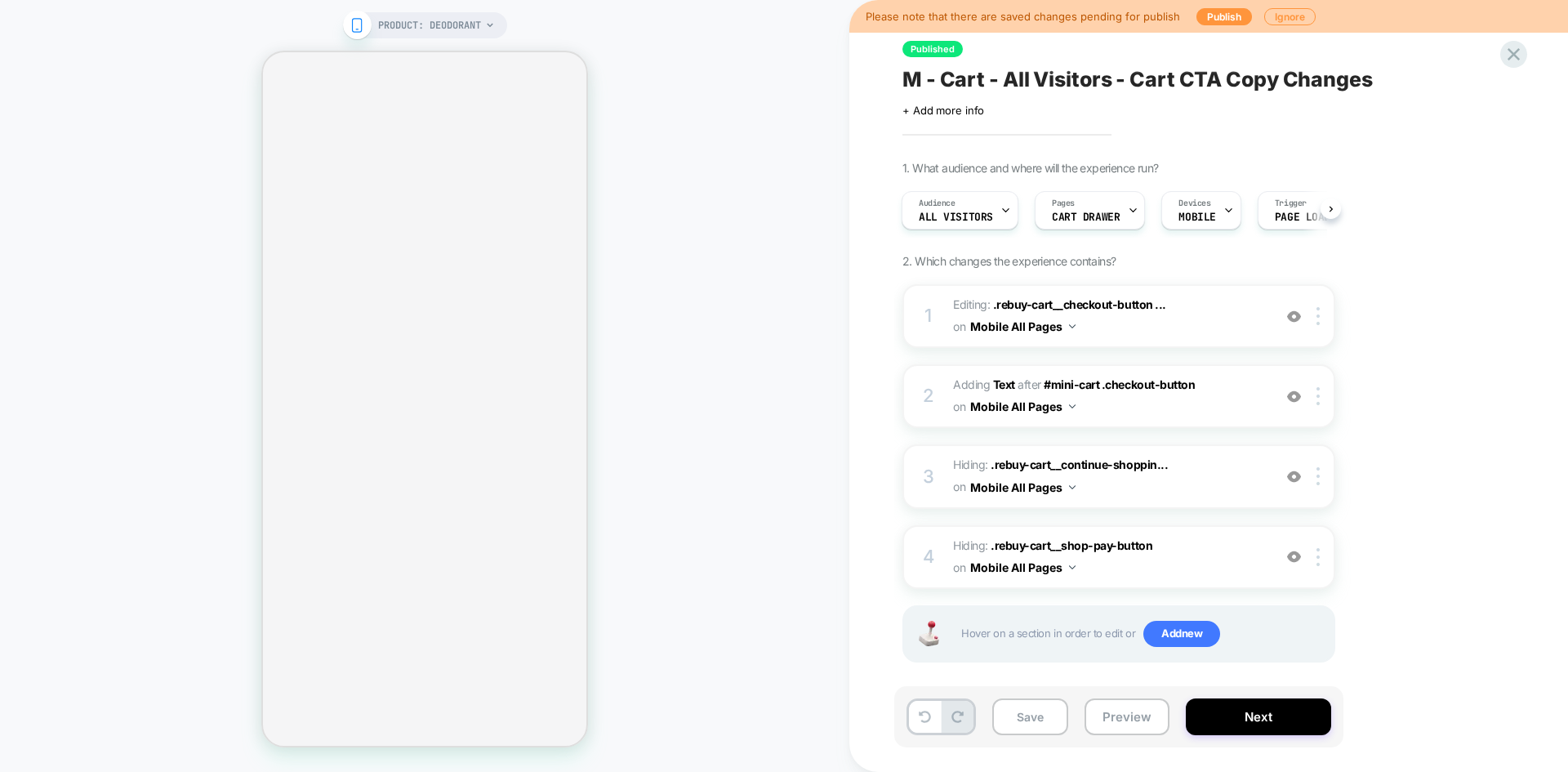
scroll to position [13, 0]
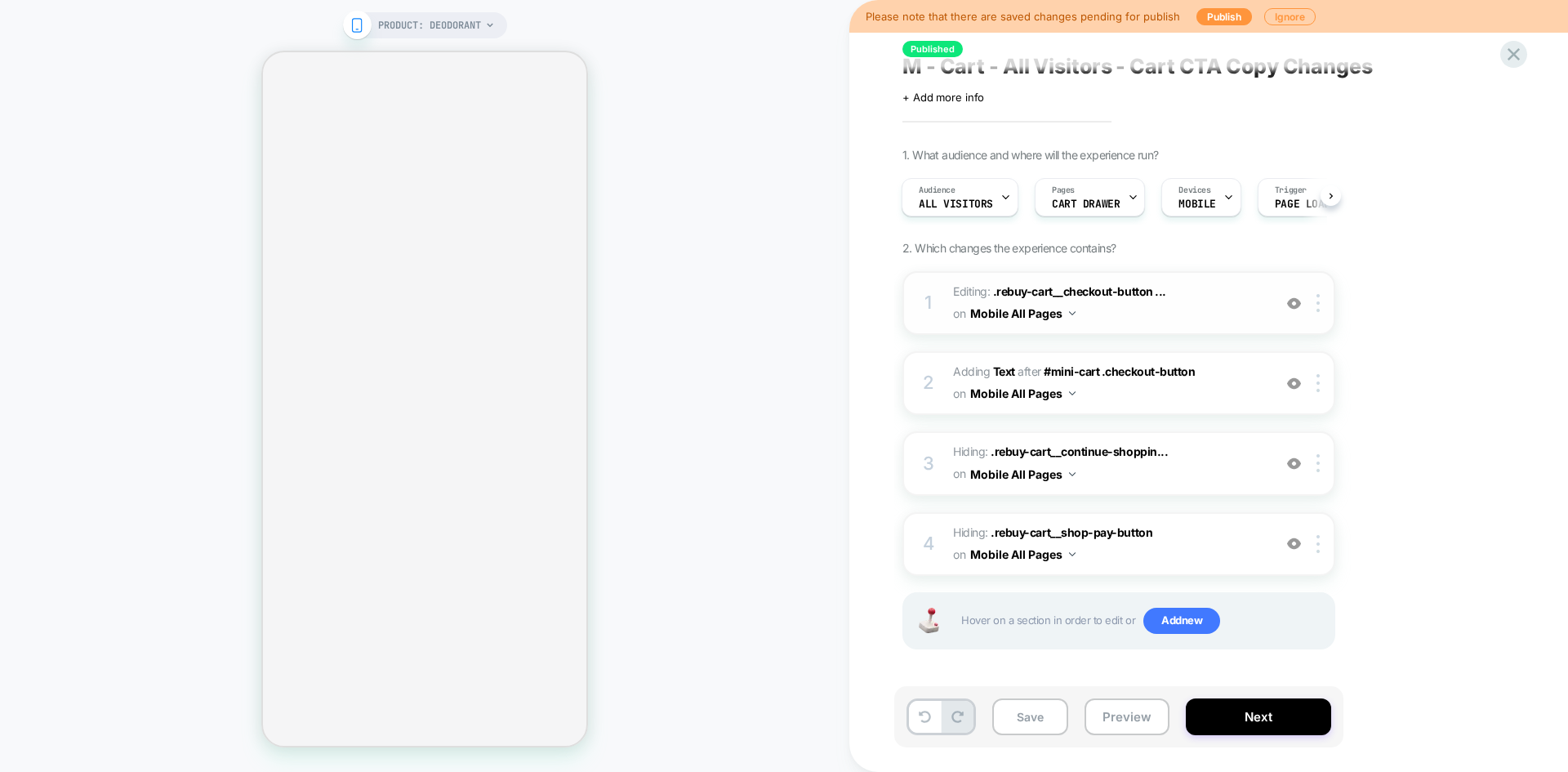
click at [1037, 316] on button "Mobile All Pages" at bounding box center [1023, 313] width 105 height 24
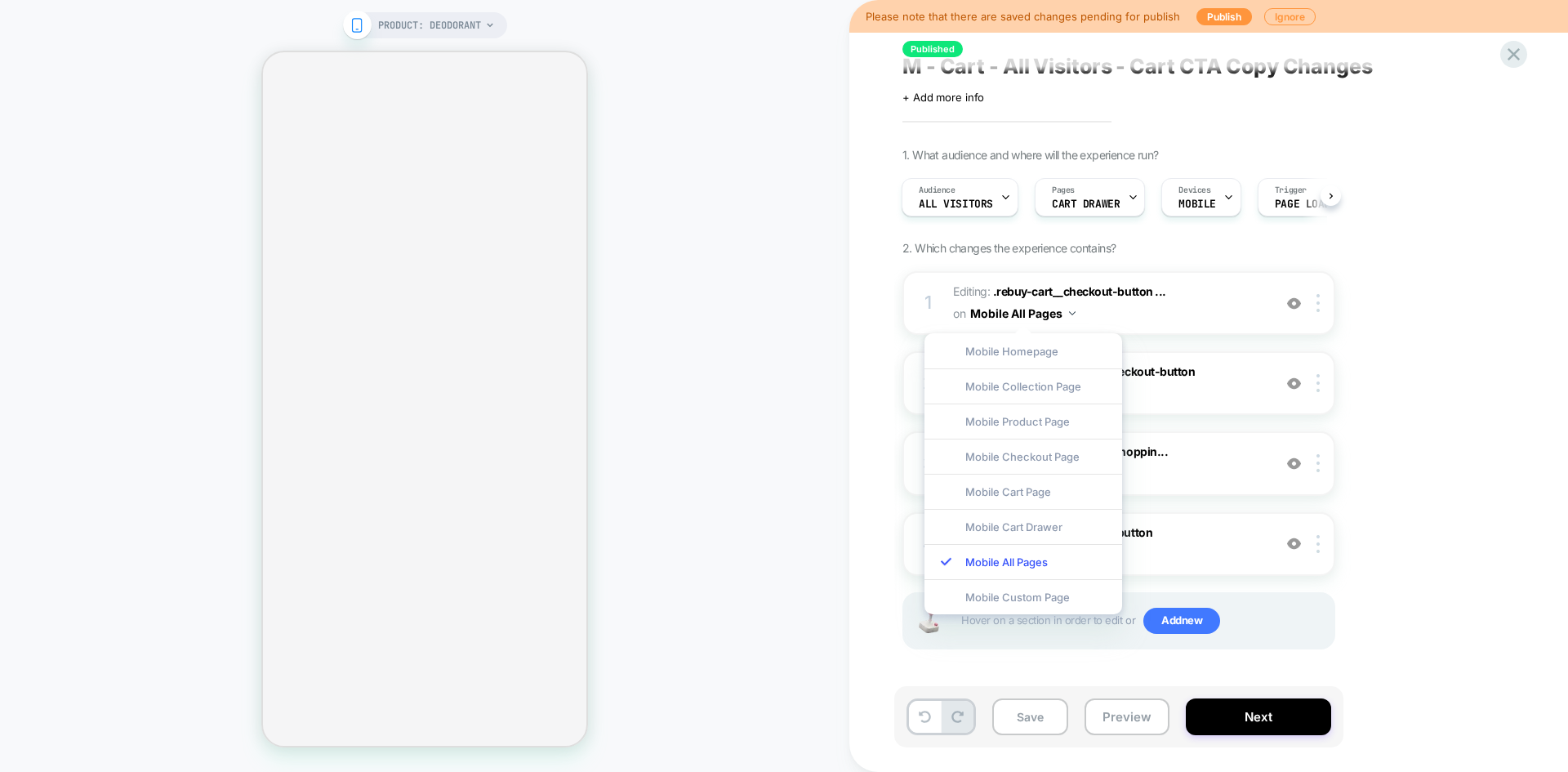
click at [1192, 246] on div "1. What audience and where will the experience run? Audience All Visitors Pages…" at bounding box center [1201, 418] width 597 height 543
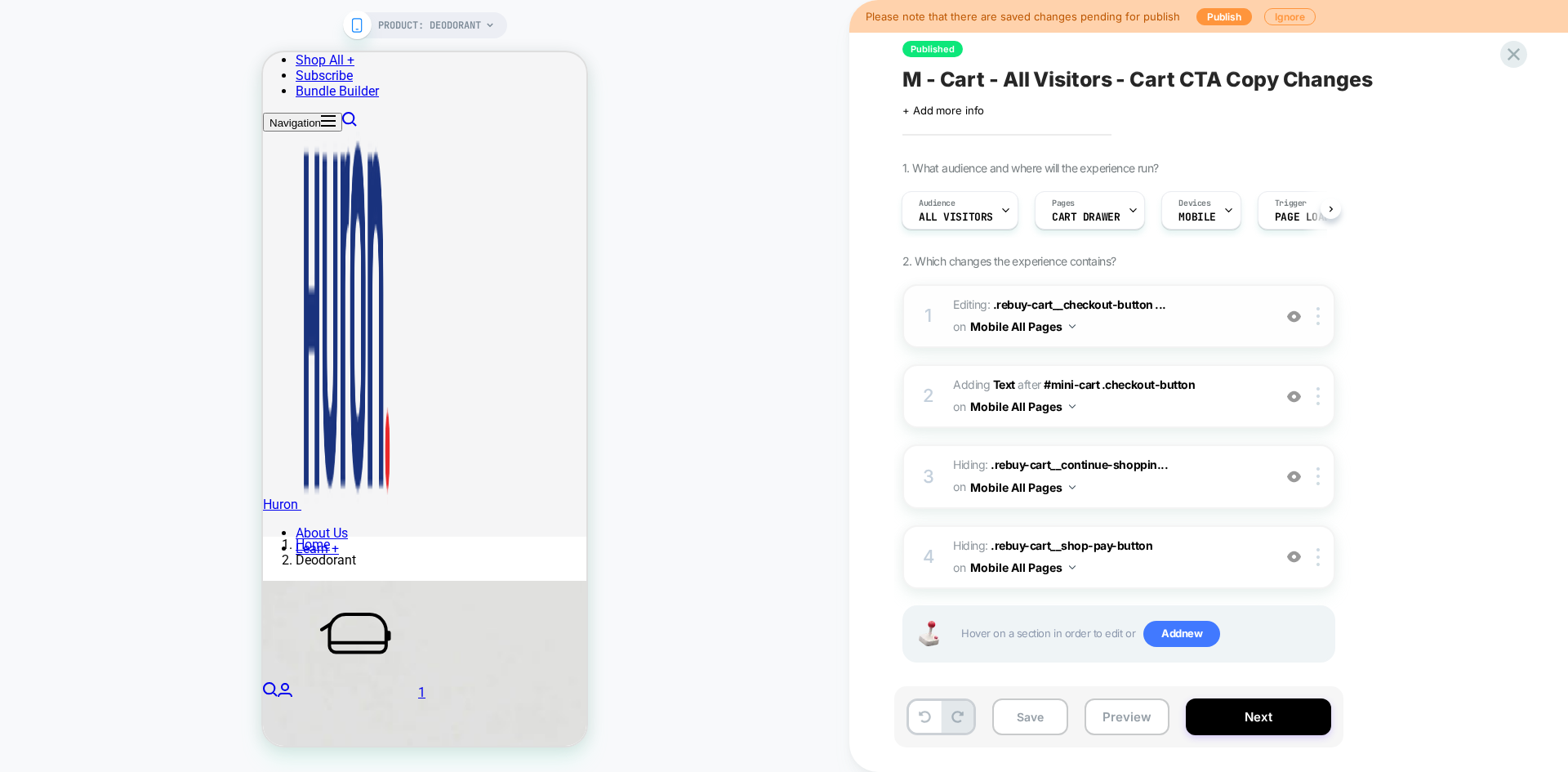
scroll to position [0, 0]
click at [1079, 306] on span ".rebuy-cart__checkout-button ..." at bounding box center [1079, 304] width 173 height 13
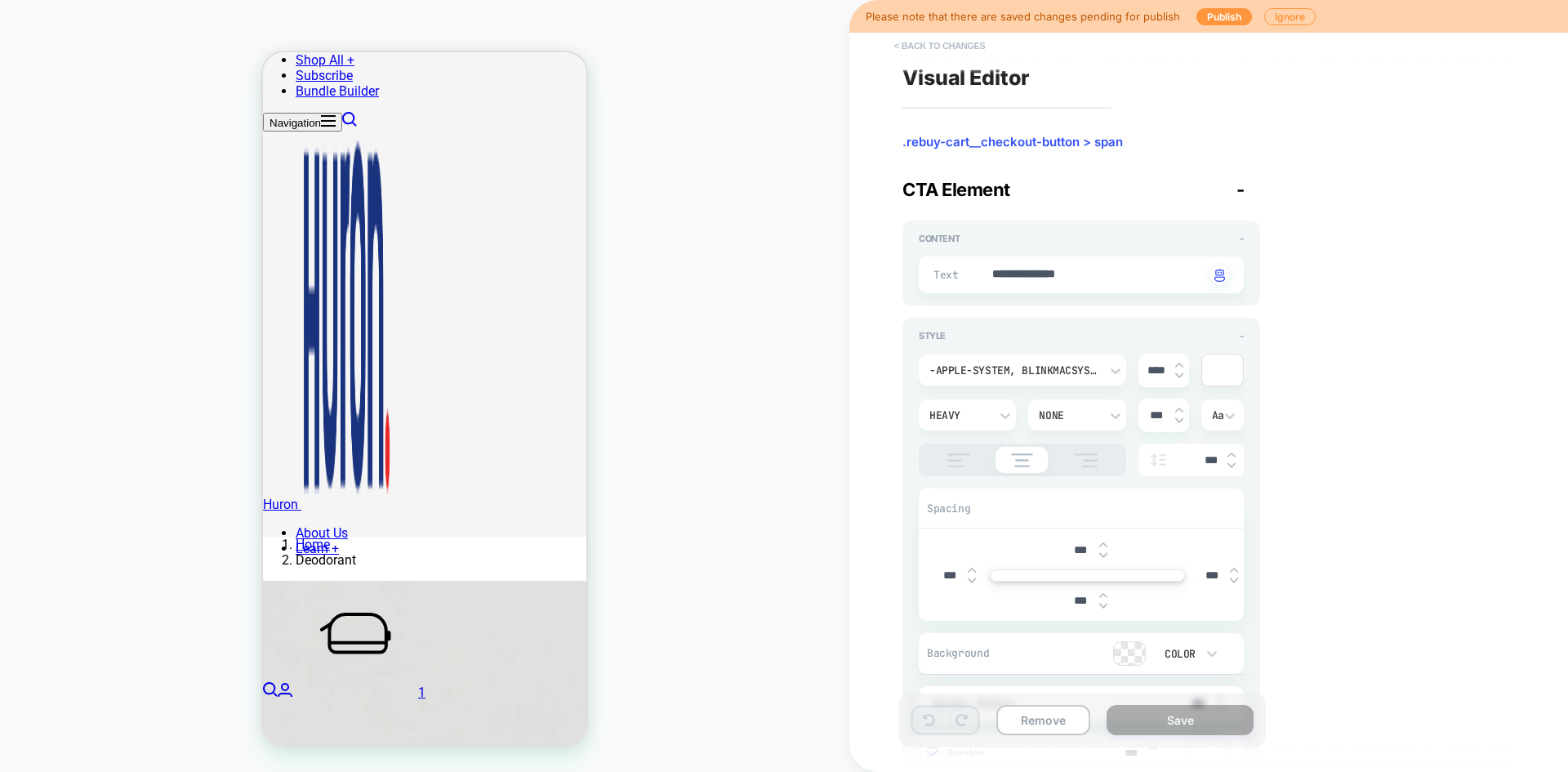
click at [932, 43] on button "< Back to changes" at bounding box center [940, 46] width 108 height 26
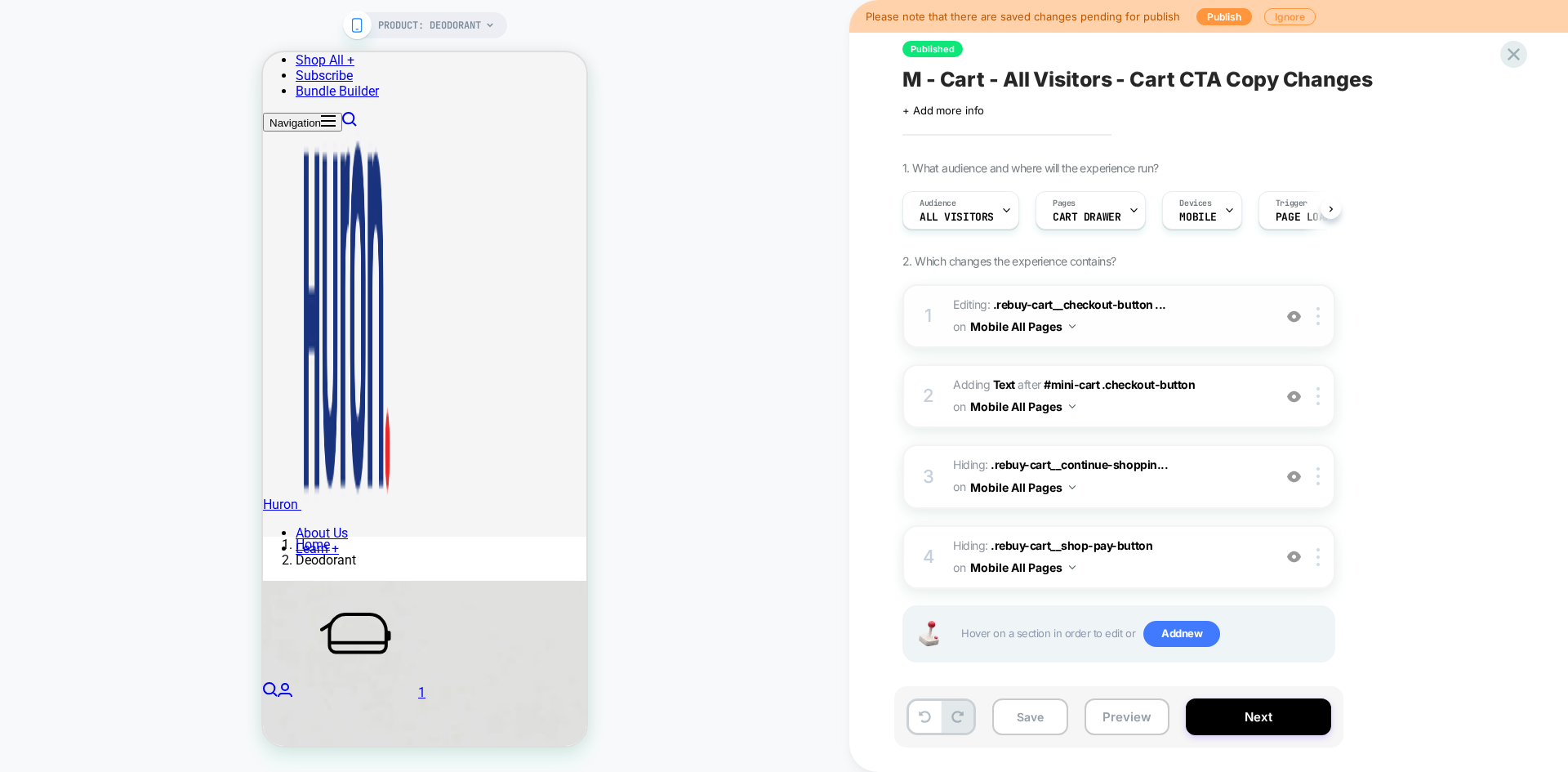
scroll to position [0, 1]
click at [1056, 323] on button "Mobile All Pages" at bounding box center [1023, 327] width 105 height 24
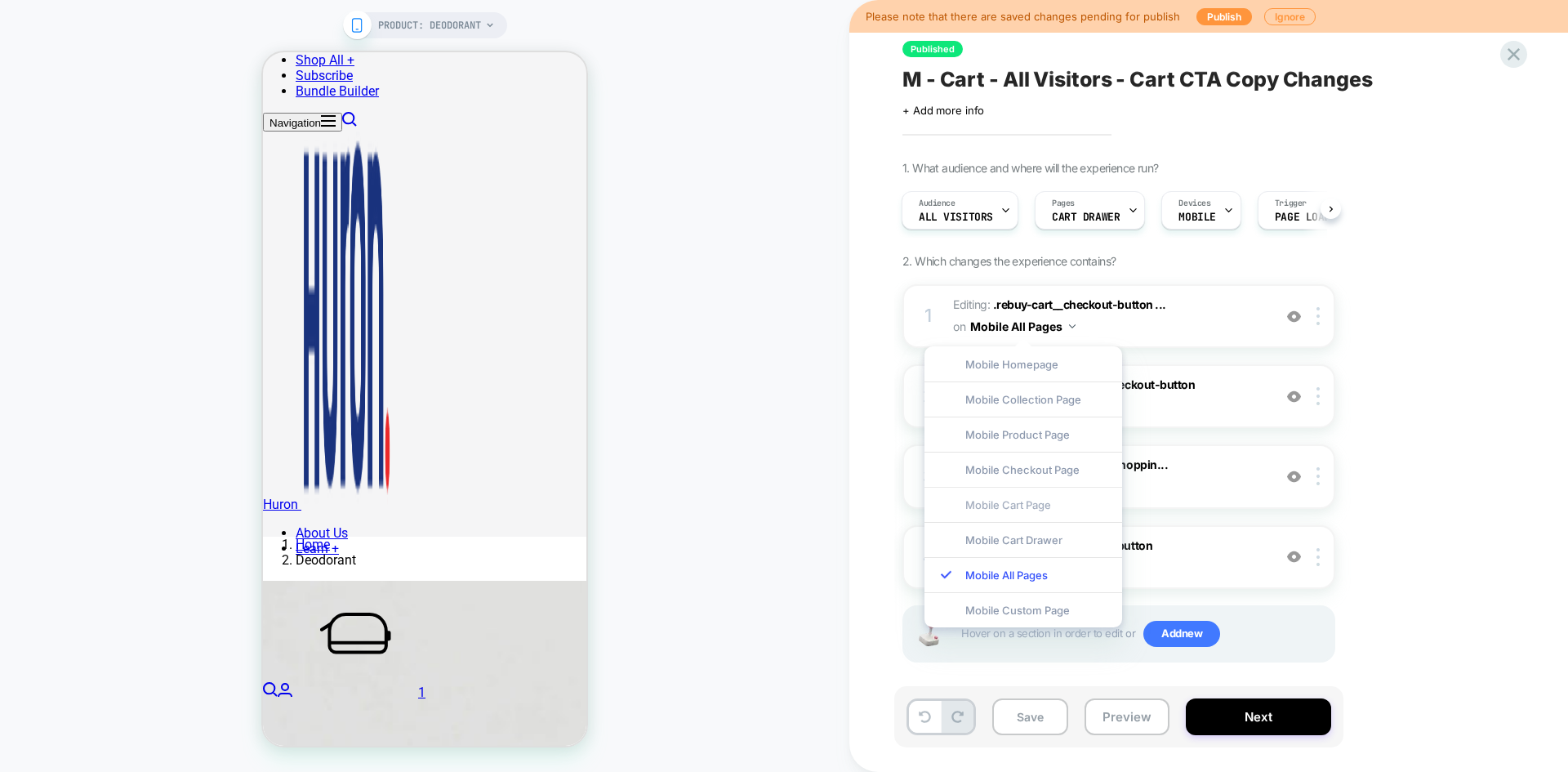
click at [1035, 506] on div "Mobile Cart Page" at bounding box center [1024, 505] width 197 height 35
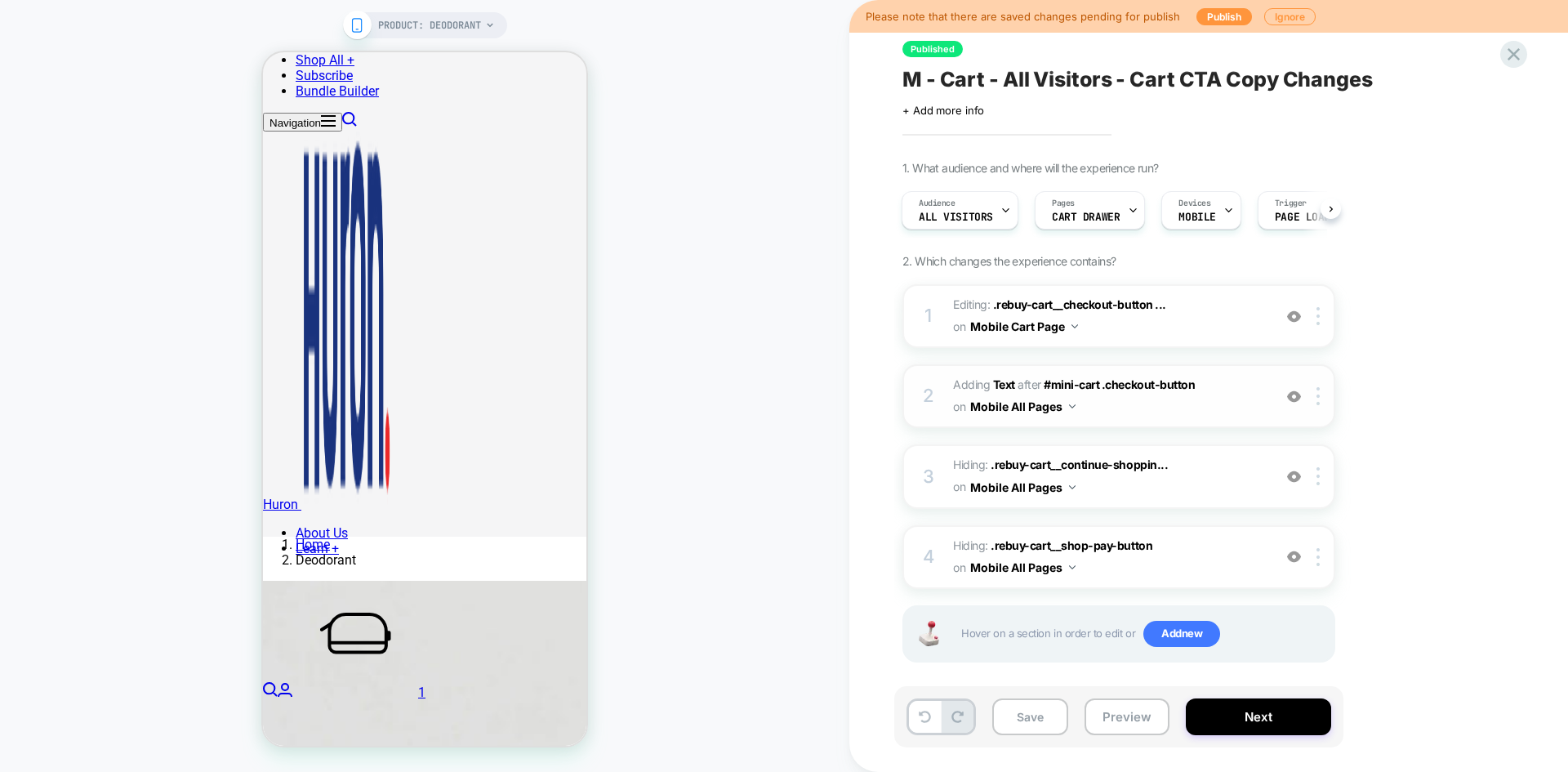
click at [1053, 413] on button "Mobile All Pages" at bounding box center [1023, 407] width 105 height 24
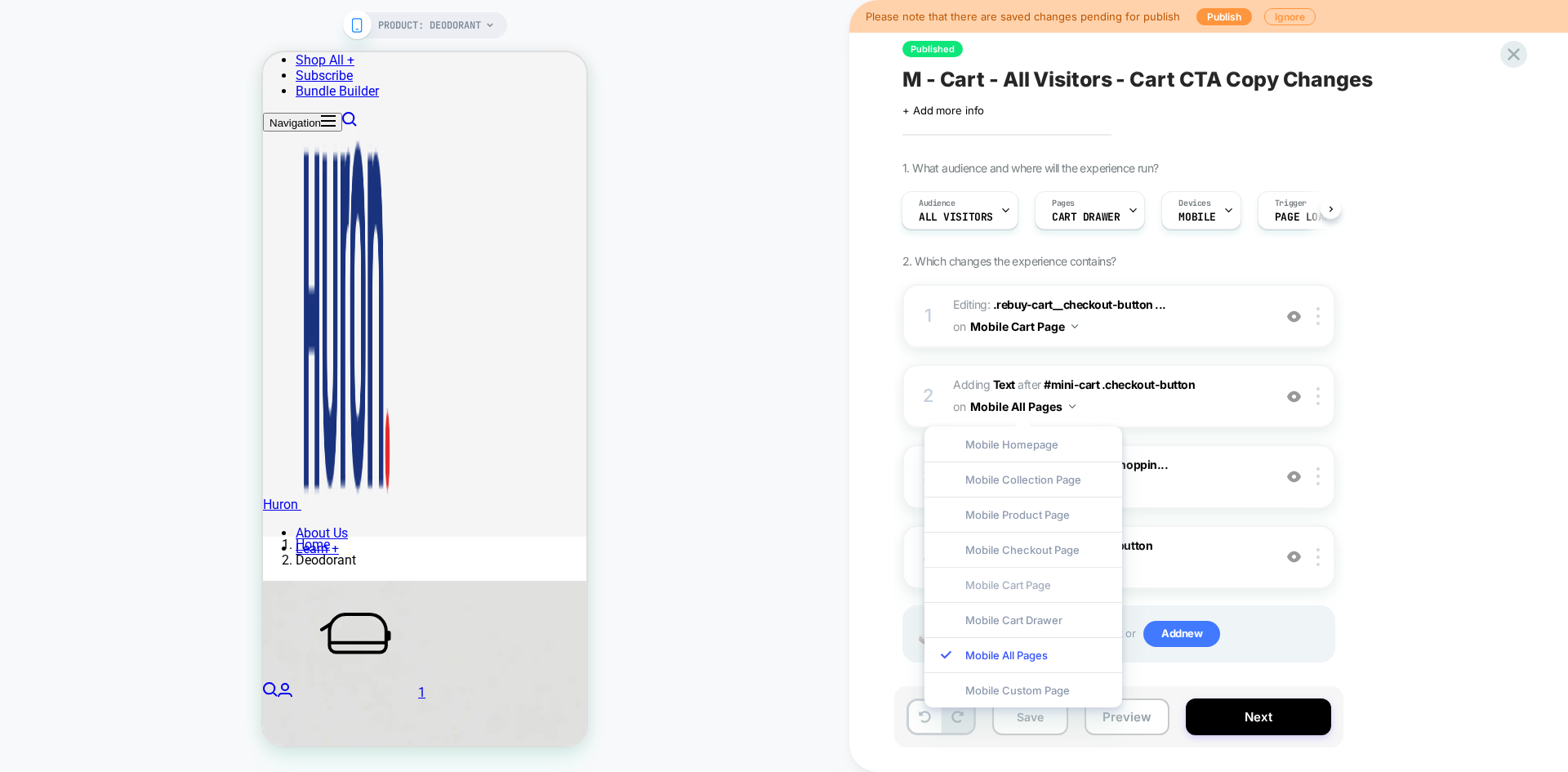
click at [1039, 583] on div "Mobile Cart Page" at bounding box center [1024, 585] width 197 height 35
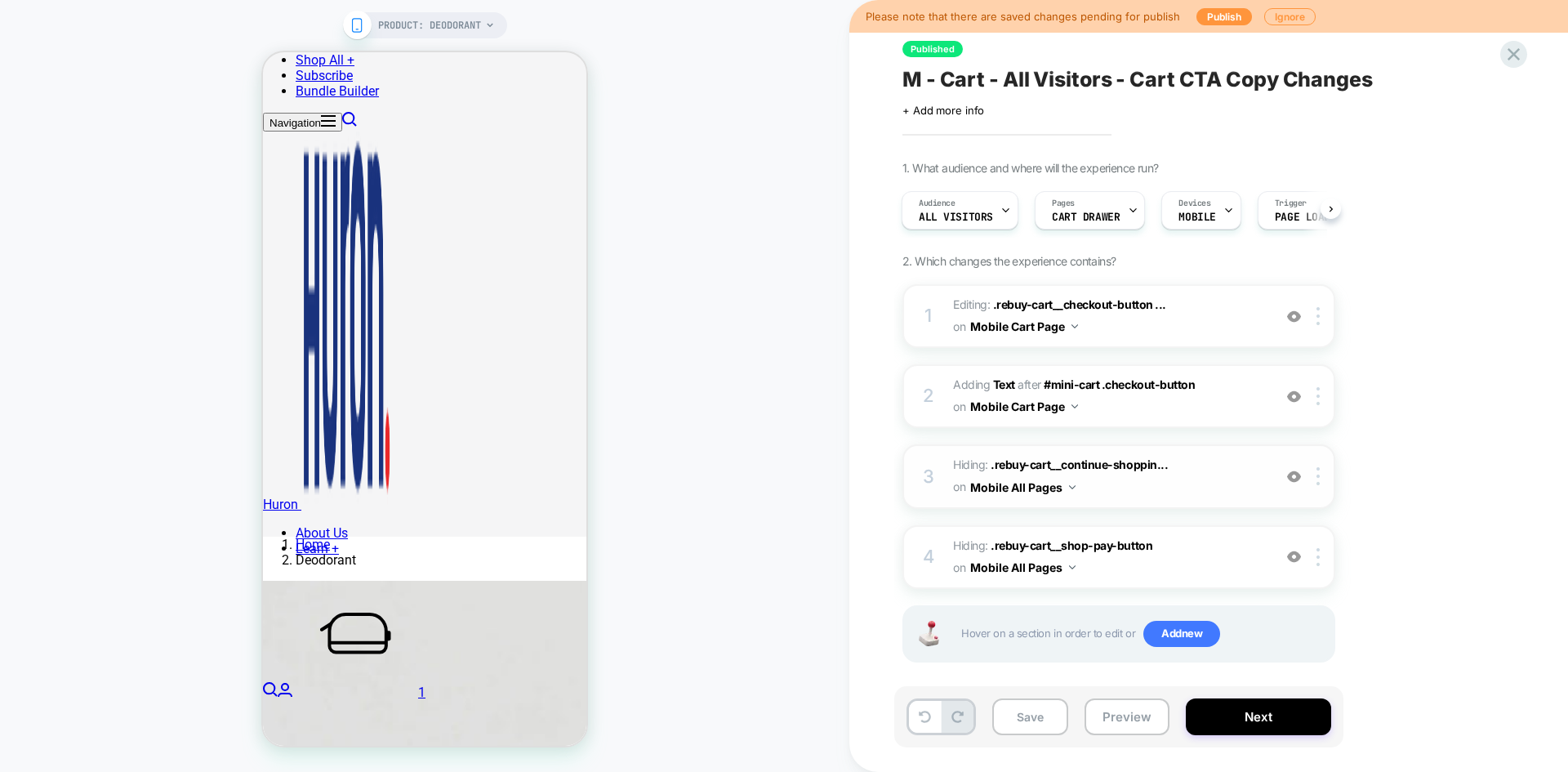
click at [1043, 489] on button "Mobile All Pages" at bounding box center [1023, 487] width 105 height 24
click at [902, 509] on div "Mobile Cart Page" at bounding box center [863, 505] width 197 height 35
click at [1033, 569] on button "Mobile All Pages" at bounding box center [1023, 567] width 105 height 24
click at [898, 588] on div "Mobile Cart Page" at bounding box center [863, 585] width 197 height 35
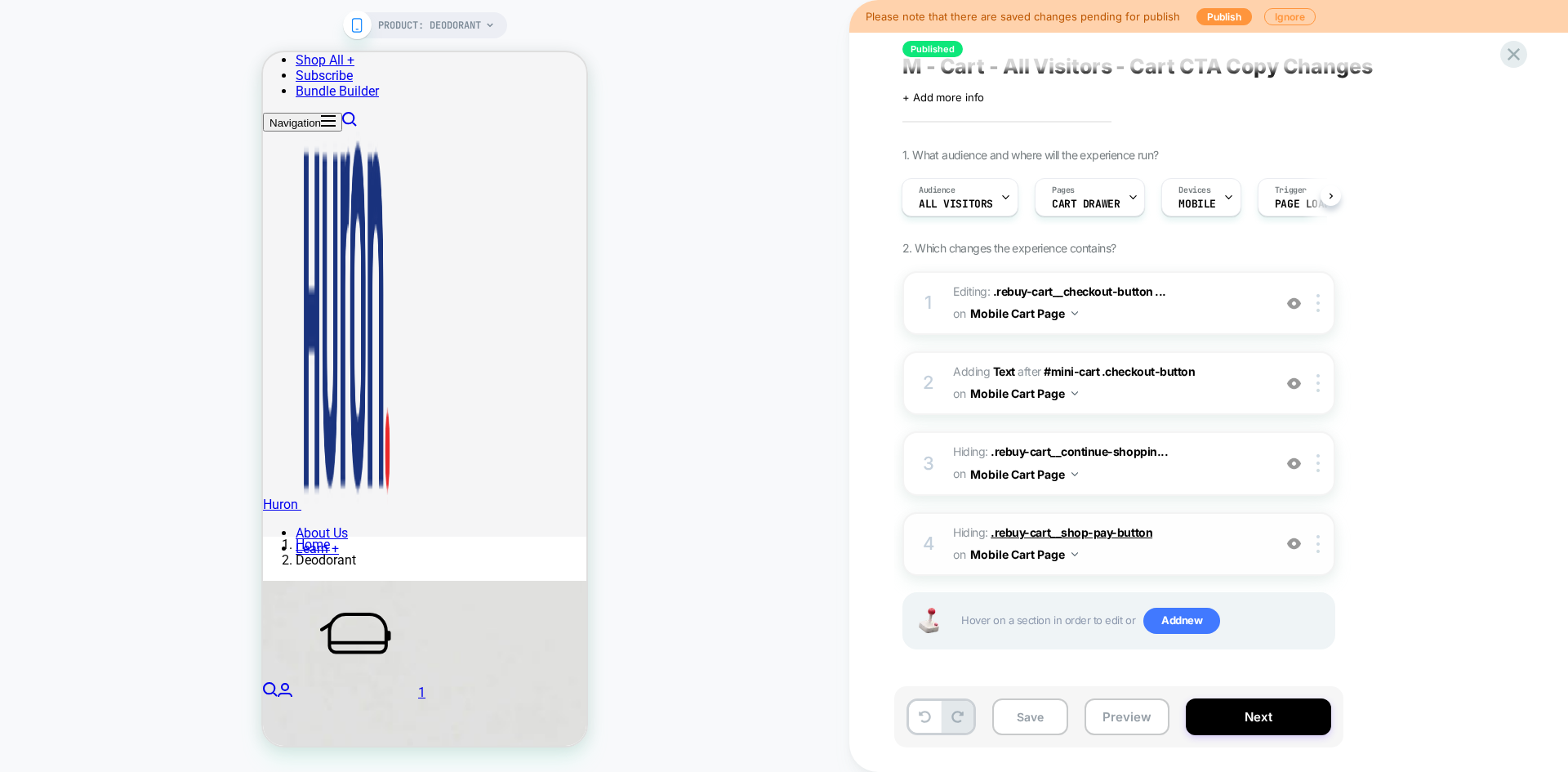
scroll to position [0, 0]
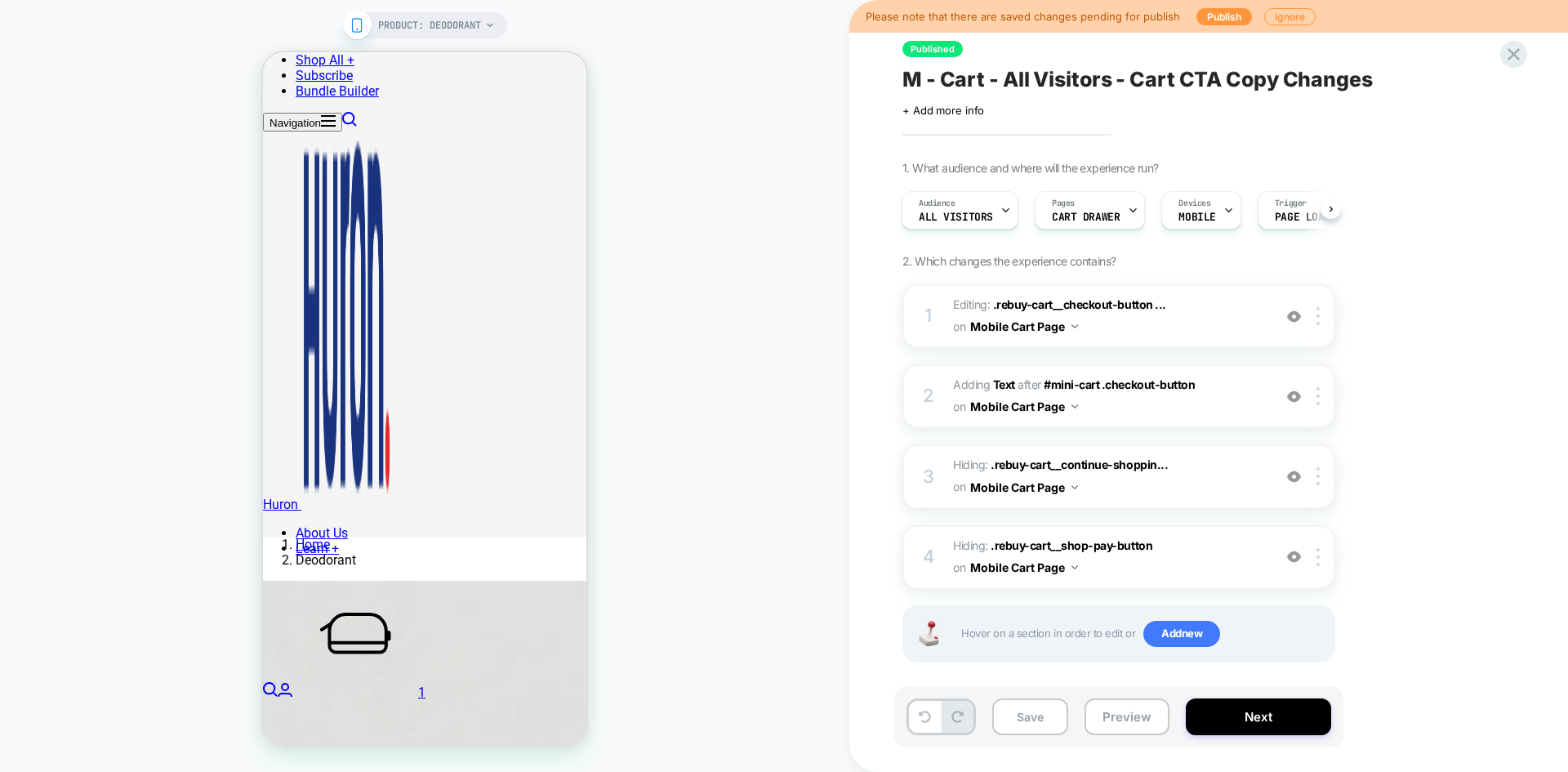
click at [1105, 232] on div "Audience All Visitors Pages CART DRAWER Devices MOBILE Trigger Page Load" at bounding box center [1111, 210] width 433 height 55
click at [1104, 223] on div "Pages CART DRAWER" at bounding box center [1085, 210] width 100 height 37
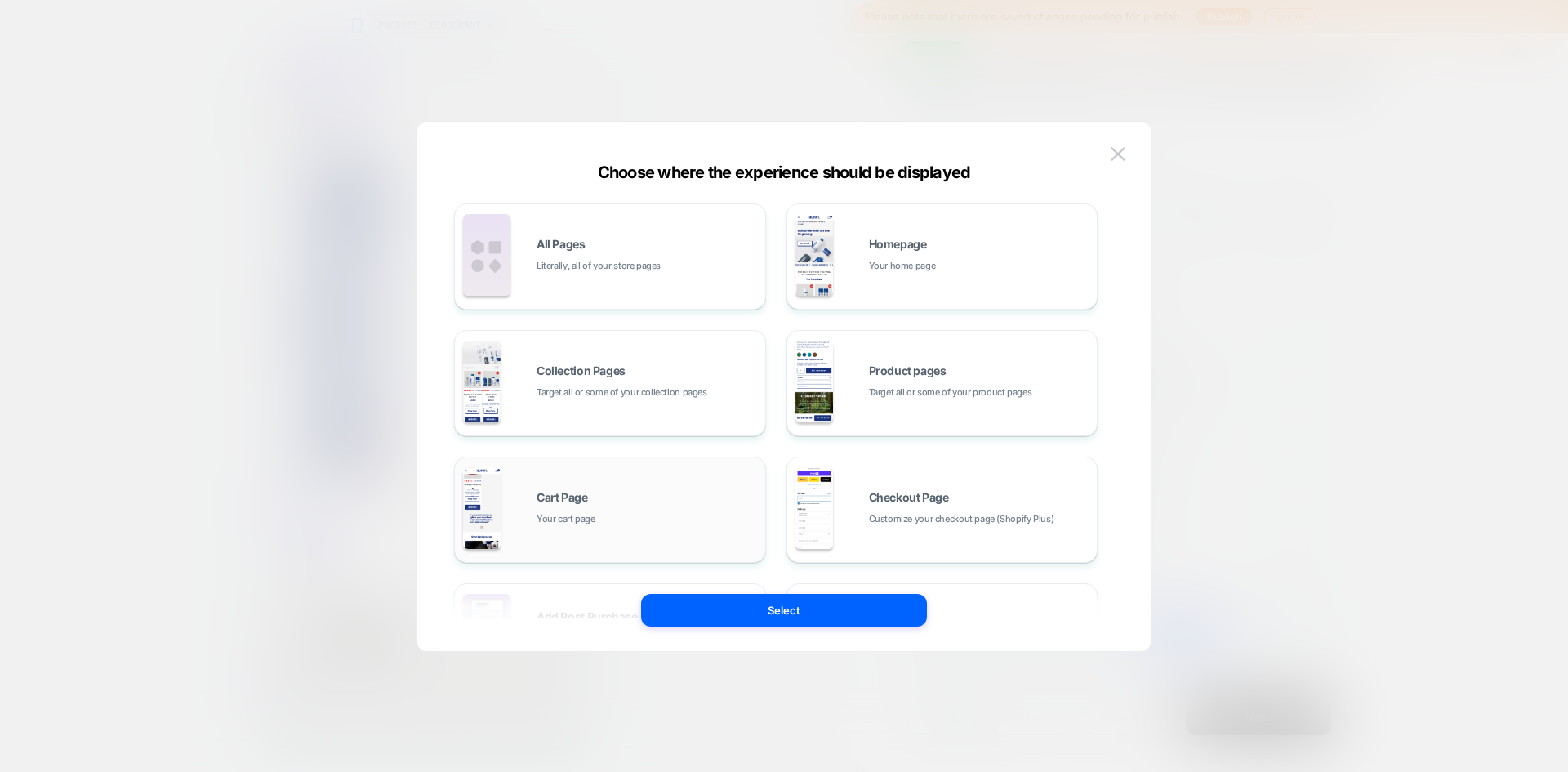
click at [645, 499] on div "Cart Page Your cart page" at bounding box center [646, 510] width 220 height 35
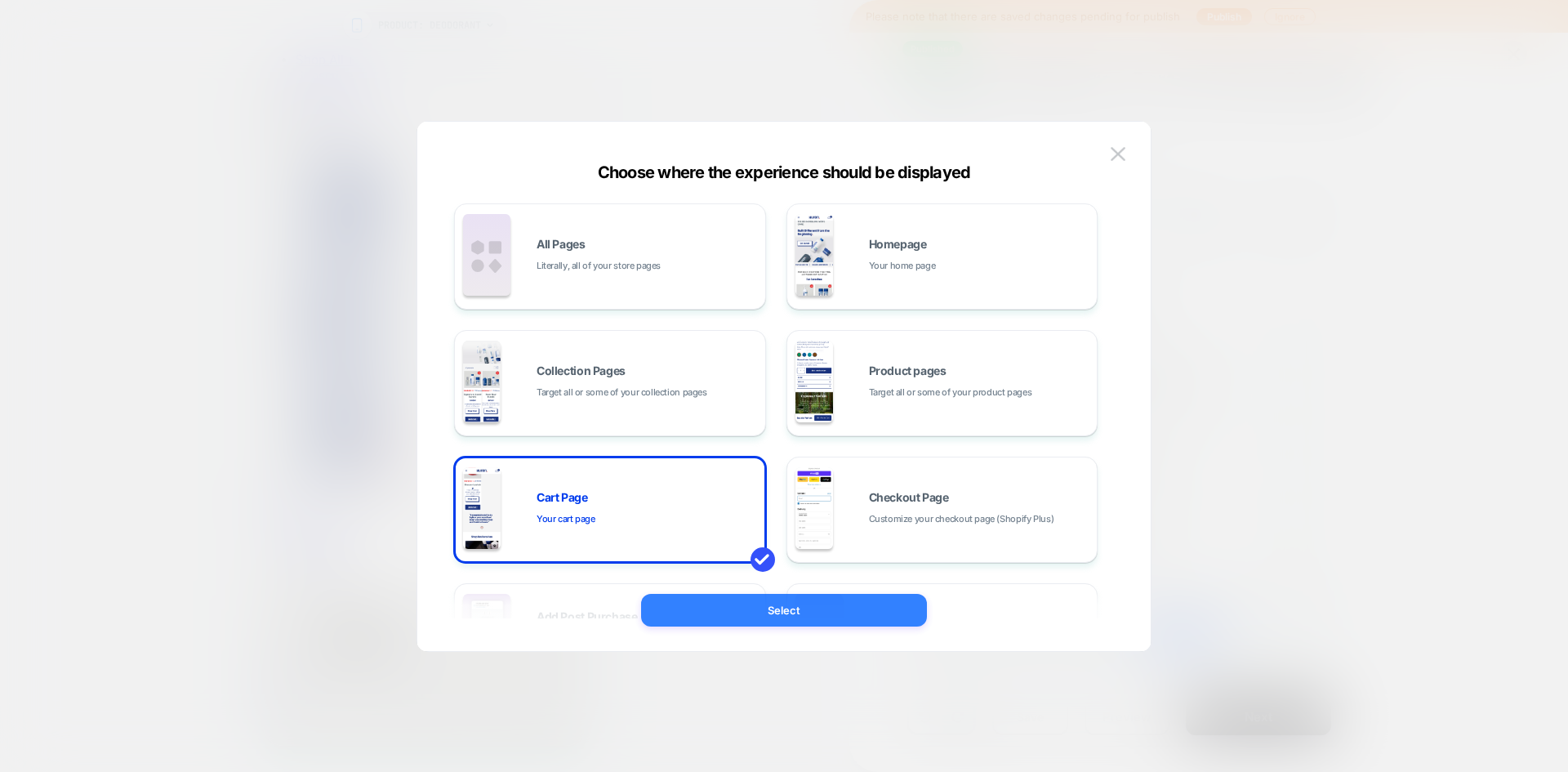
click at [768, 610] on button "Select" at bounding box center [784, 610] width 286 height 33
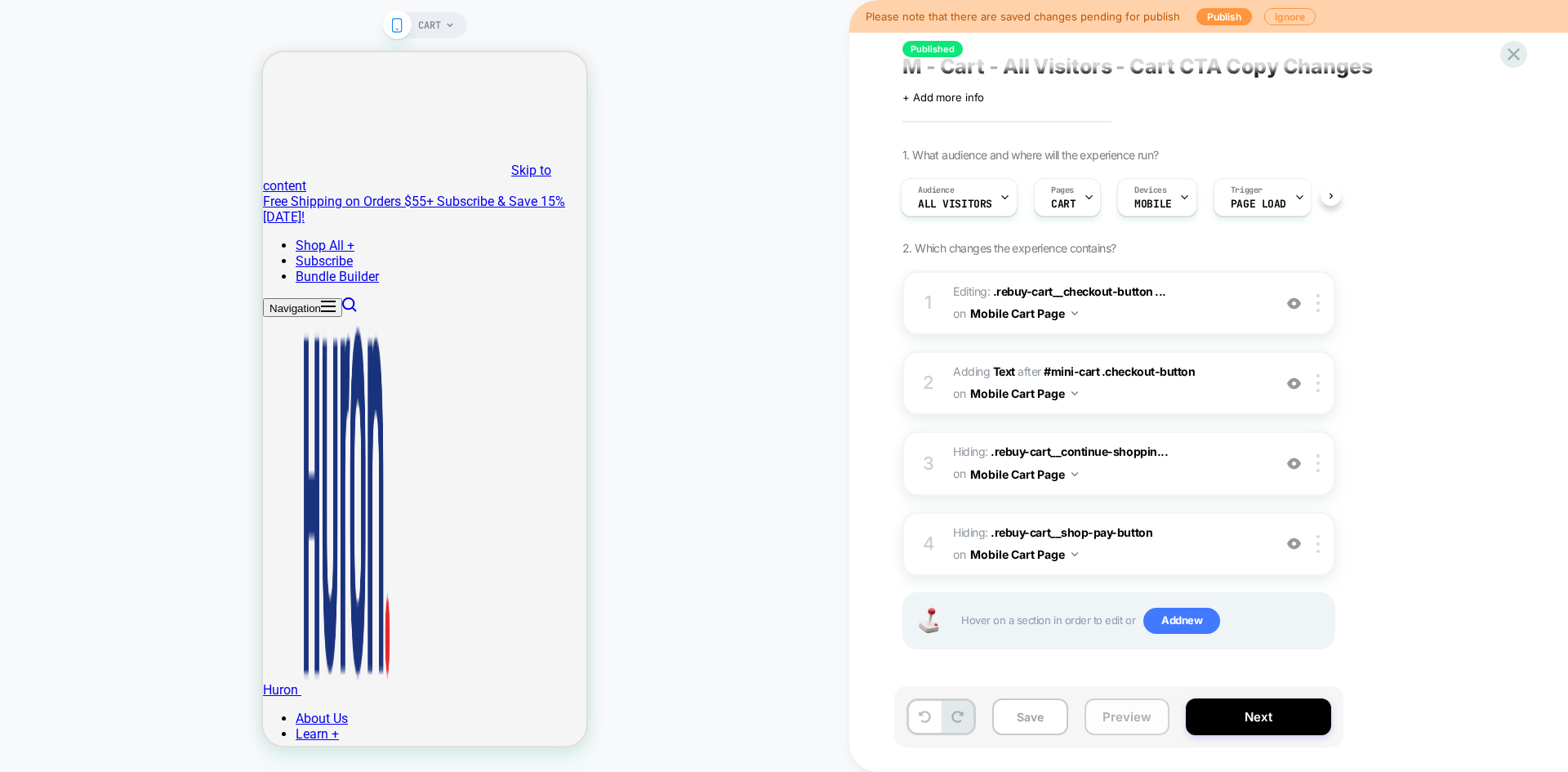
click at [1128, 732] on button "Preview" at bounding box center [1127, 717] width 85 height 37
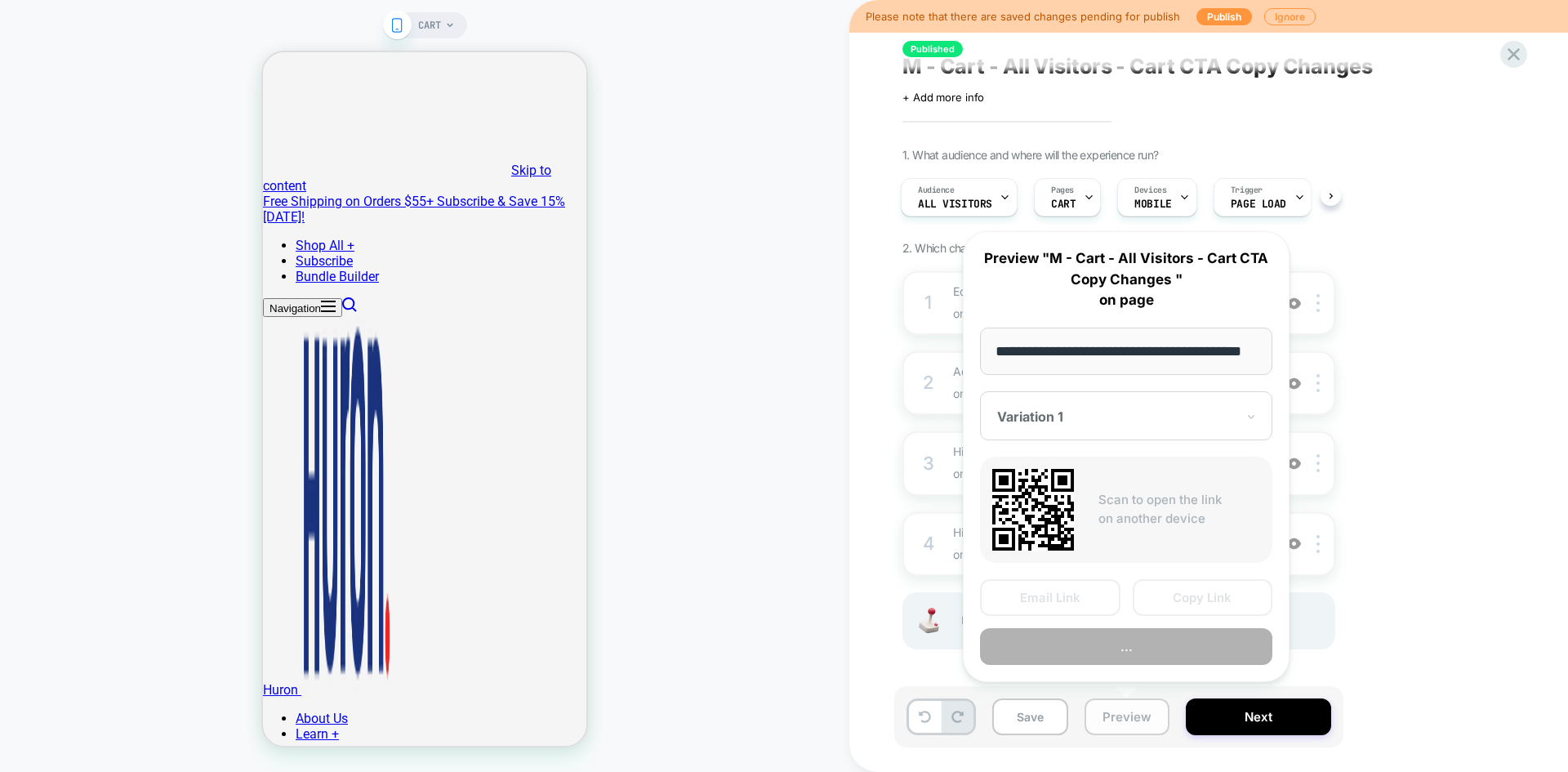
scroll to position [0, 41]
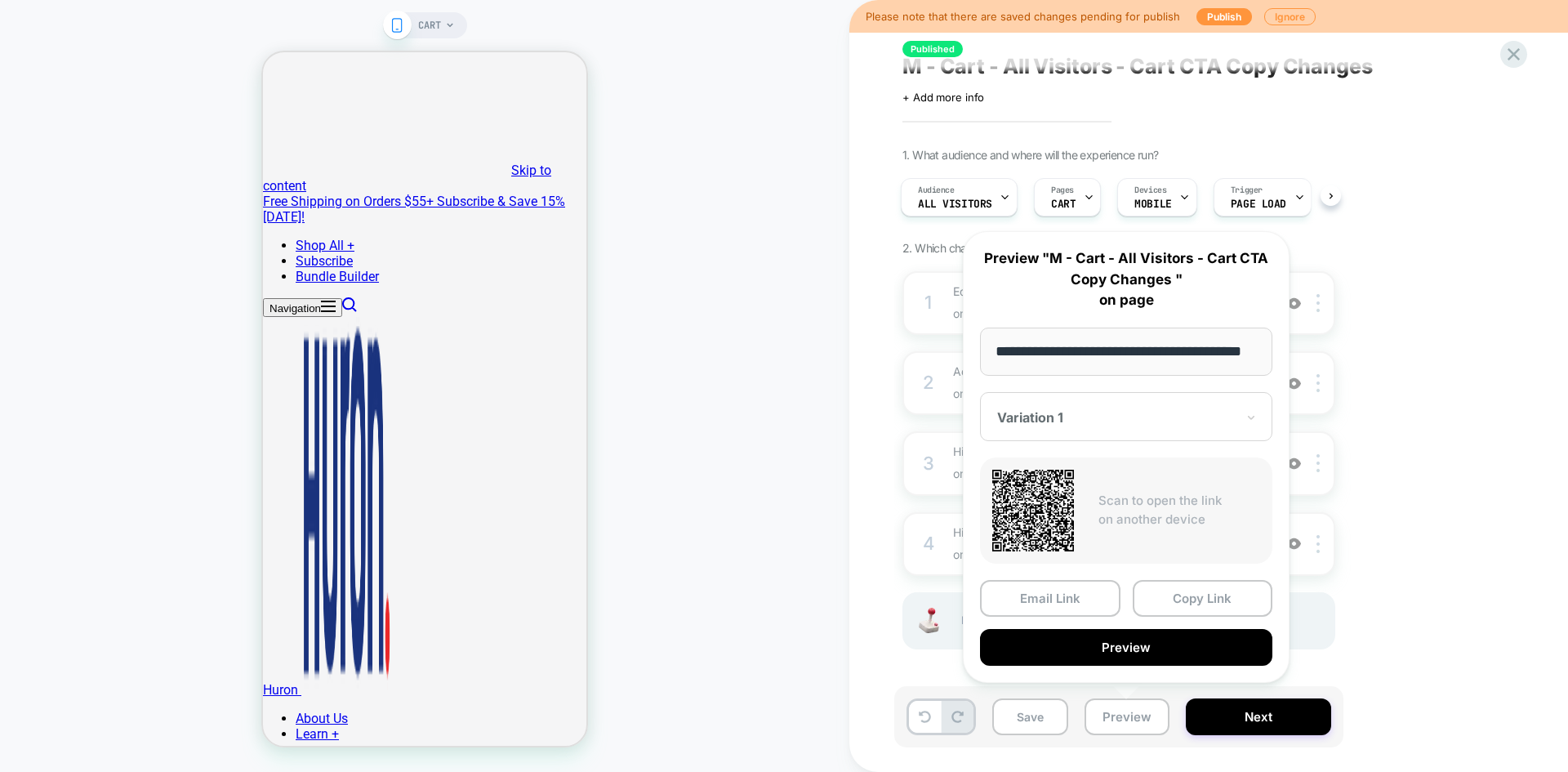
click at [1158, 420] on div at bounding box center [1117, 417] width 239 height 16
click at [1422, 434] on div "1. What audience and where will the experience run? Audience All Visitors Pages…" at bounding box center [1201, 418] width 597 height 543
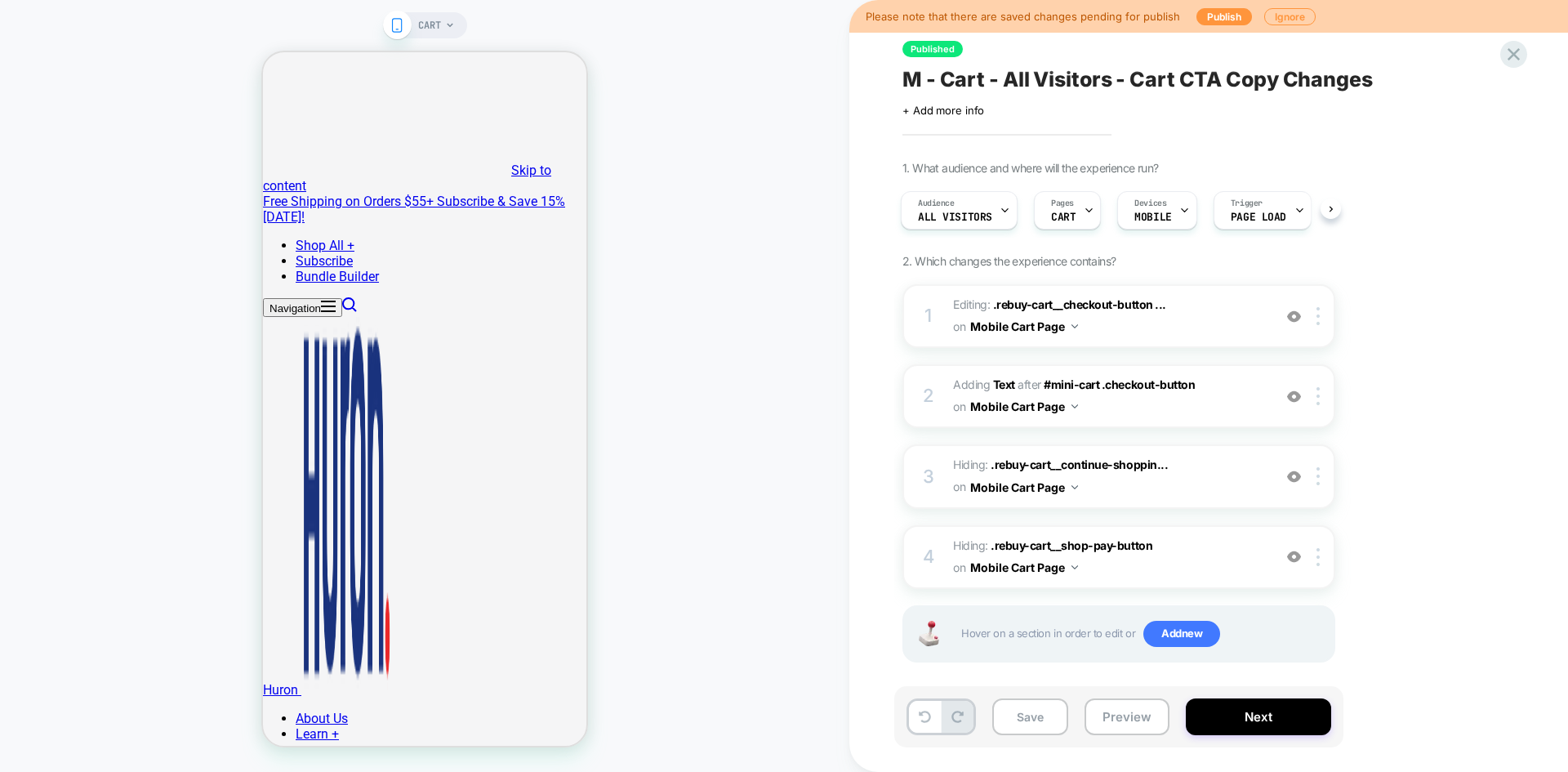
scroll to position [13, 0]
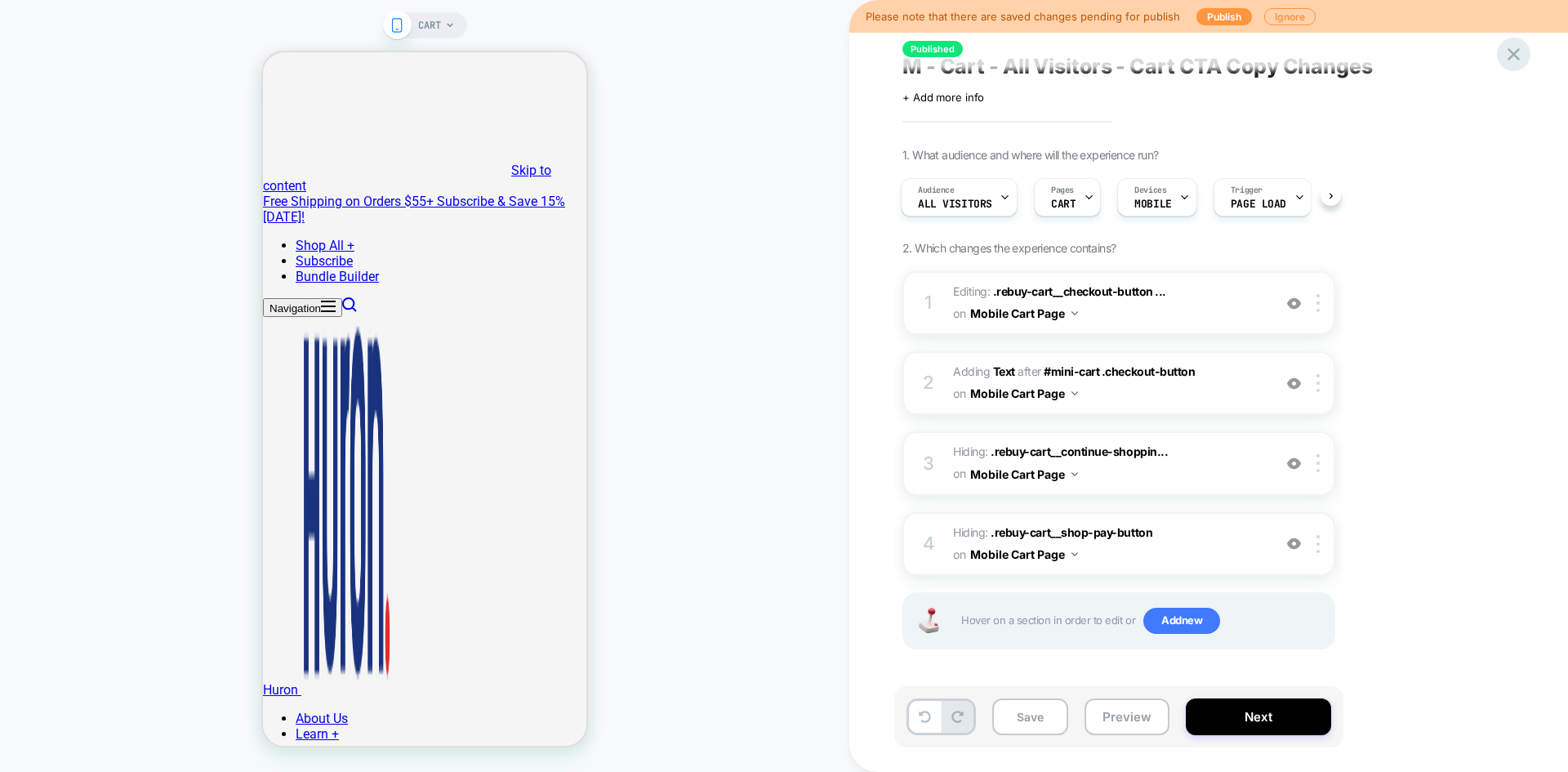
click at [1517, 61] on icon at bounding box center [1514, 54] width 22 height 22
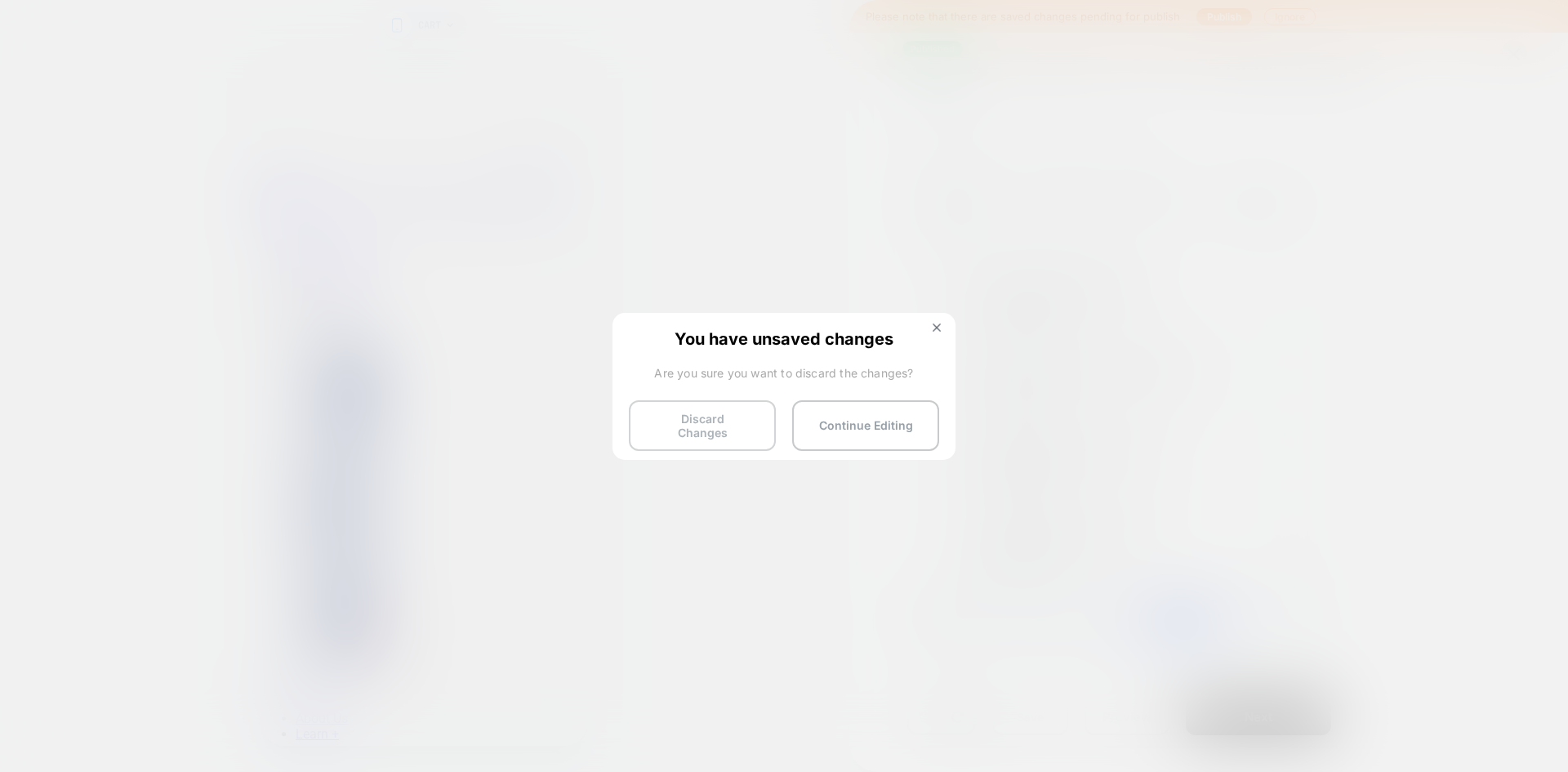
click at [715, 428] on button "Discard Changes" at bounding box center [702, 425] width 147 height 51
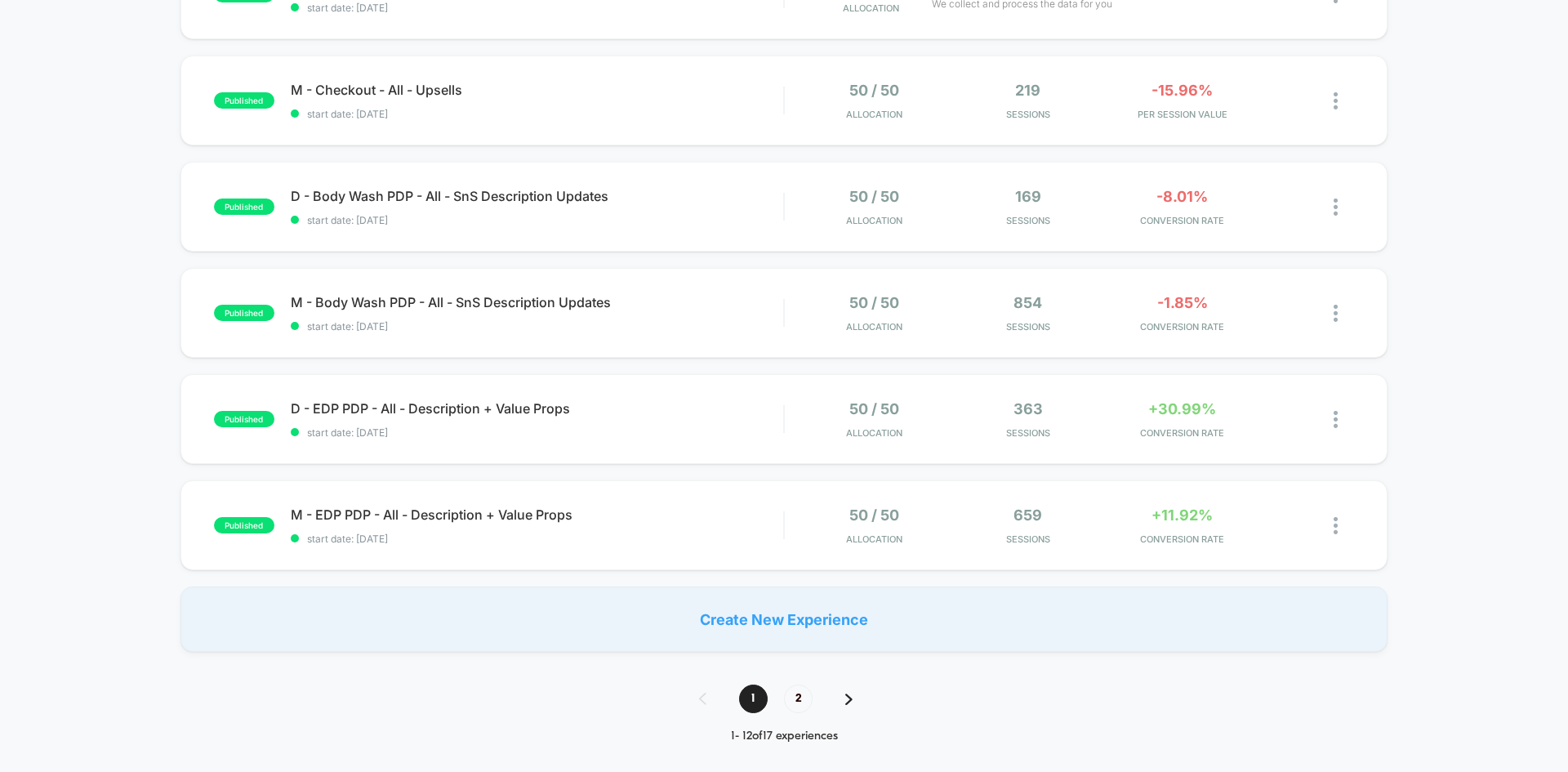
scroll to position [1190, 0]
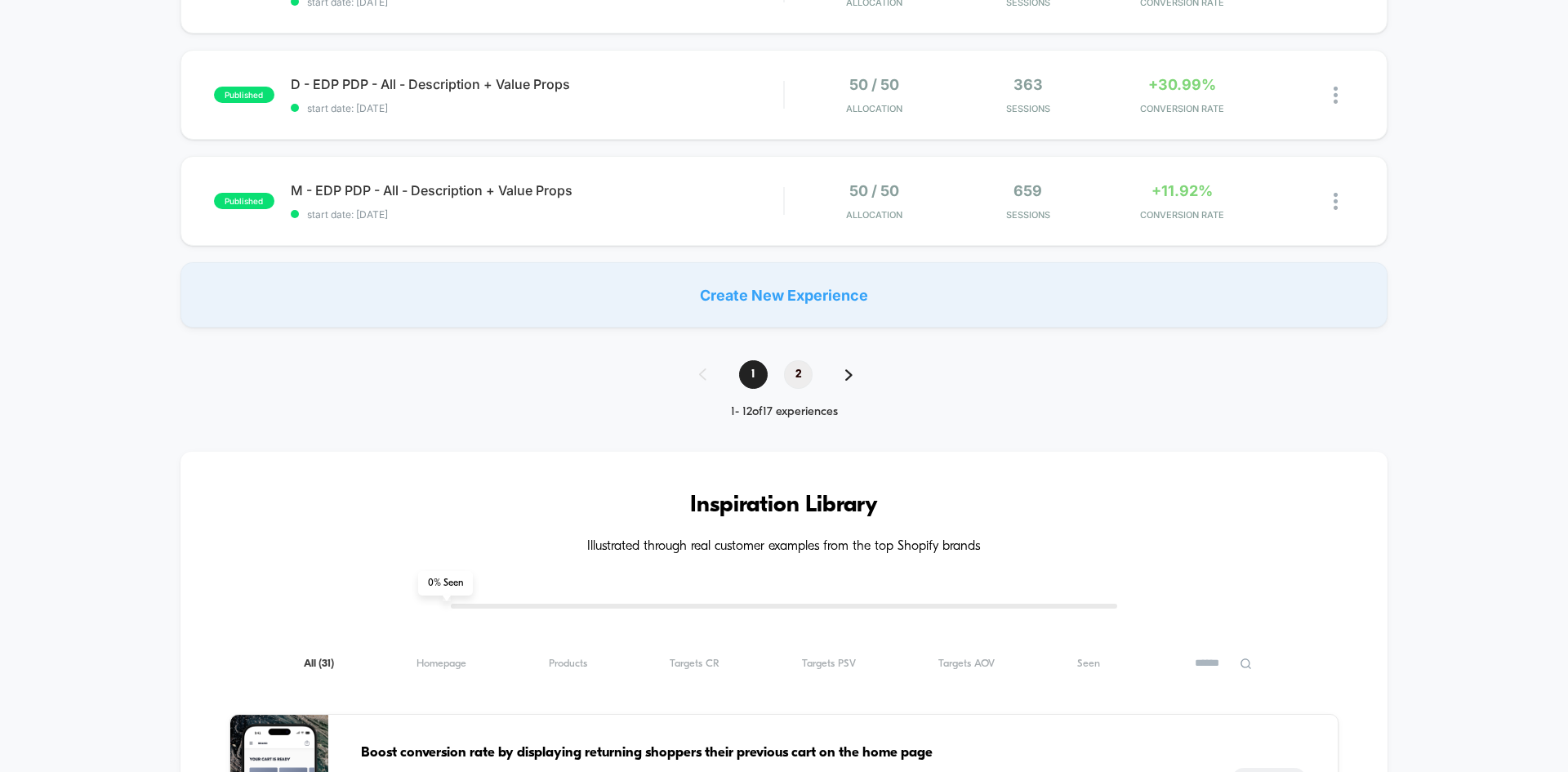
click at [804, 381] on span "2" at bounding box center [798, 375] width 29 height 29
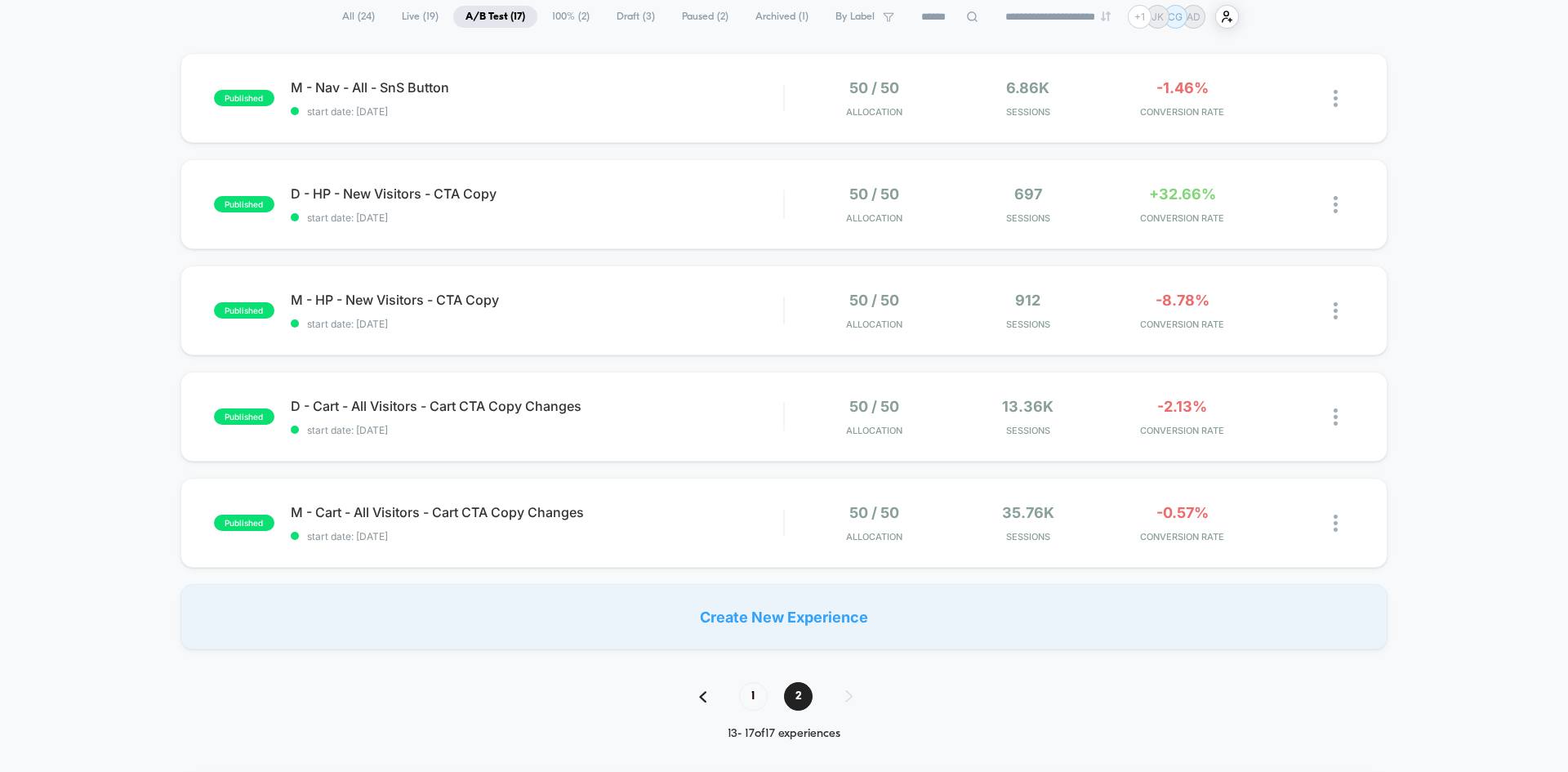
scroll to position [136, 0]
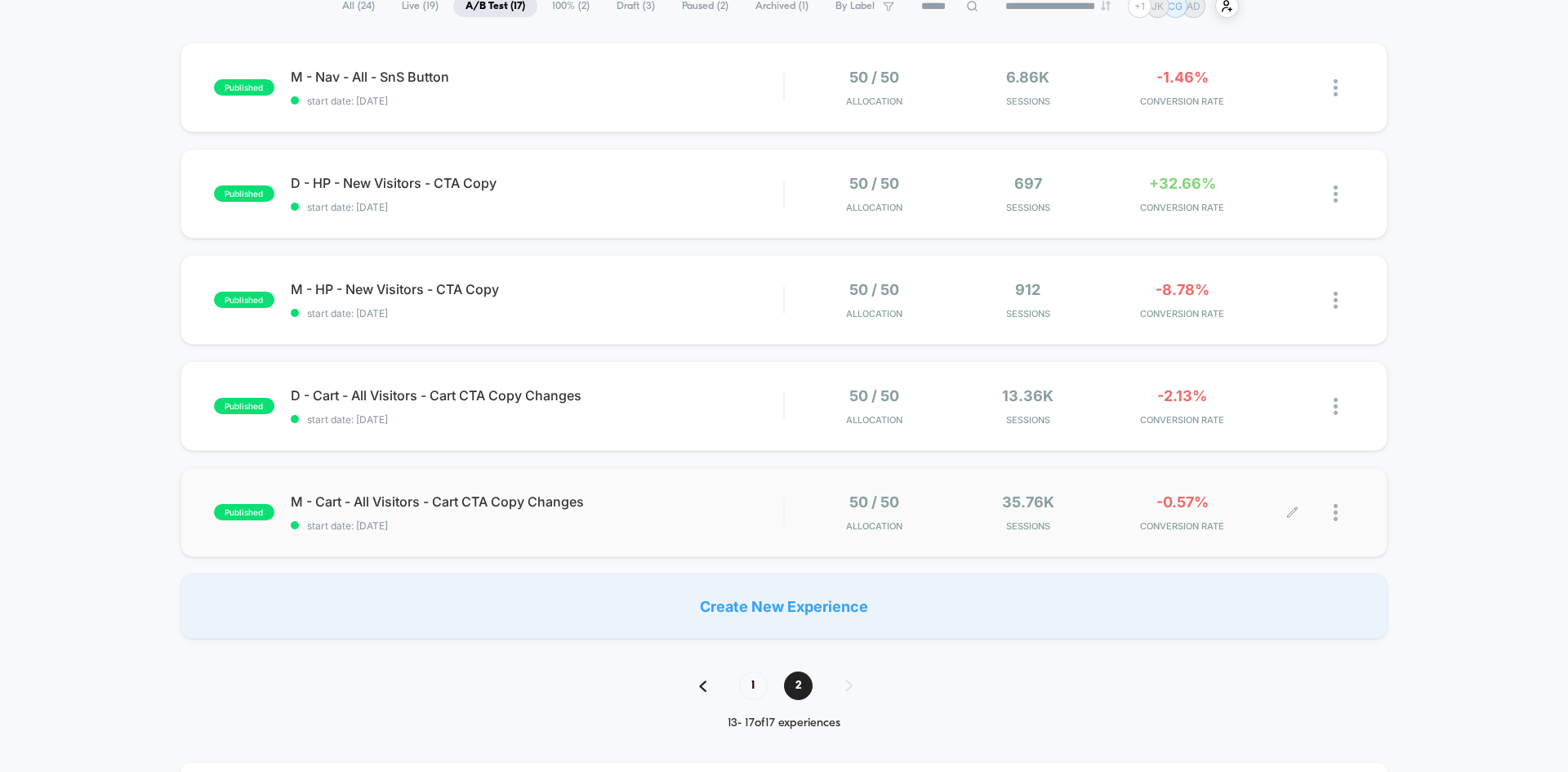
click at [1353, 505] on div at bounding box center [1344, 512] width 20 height 38
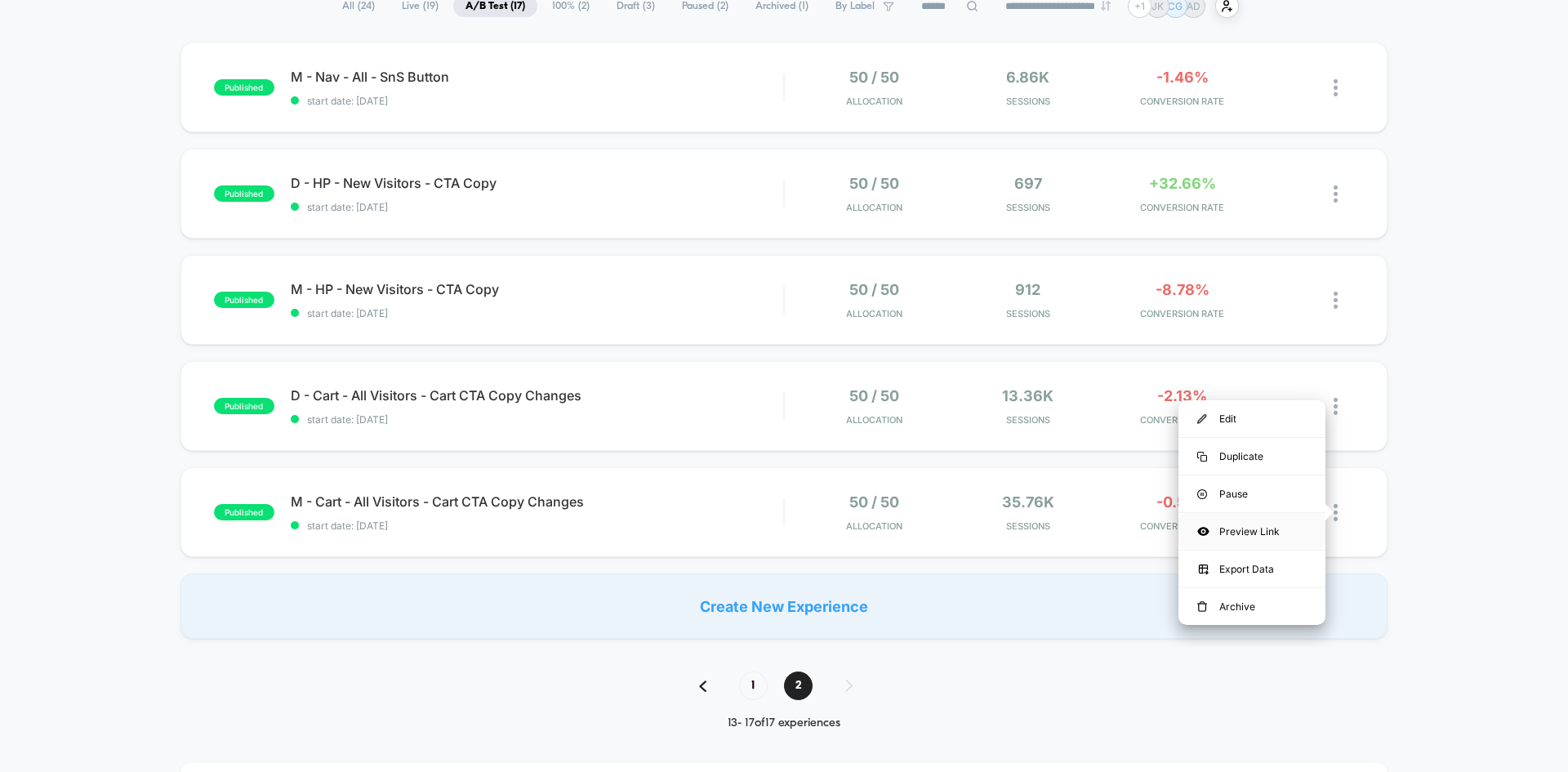
click at [1246, 529] on div "Preview Link" at bounding box center [1252, 532] width 147 height 37
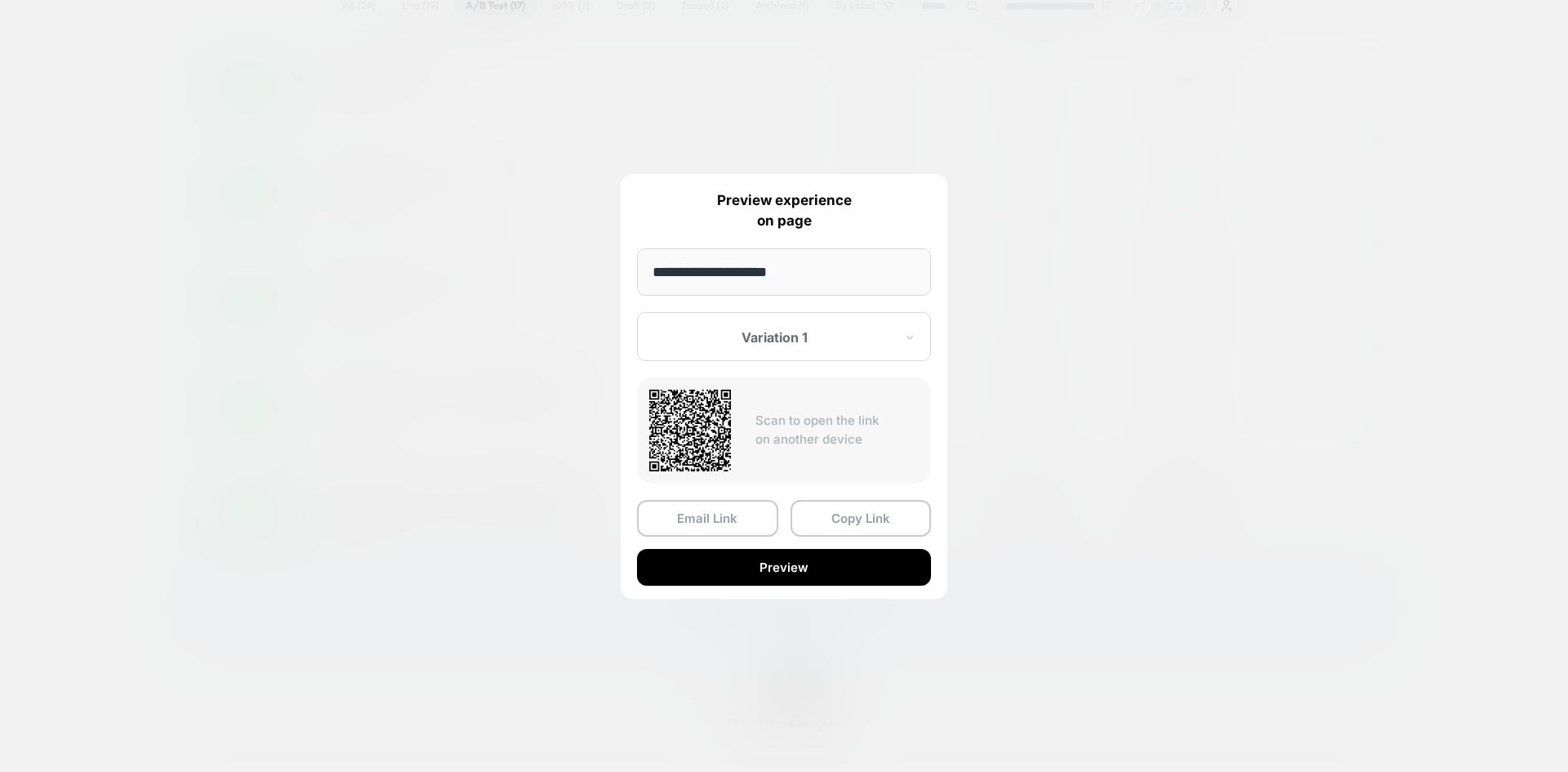
click at [1028, 574] on div at bounding box center [784, 386] width 1568 height 772
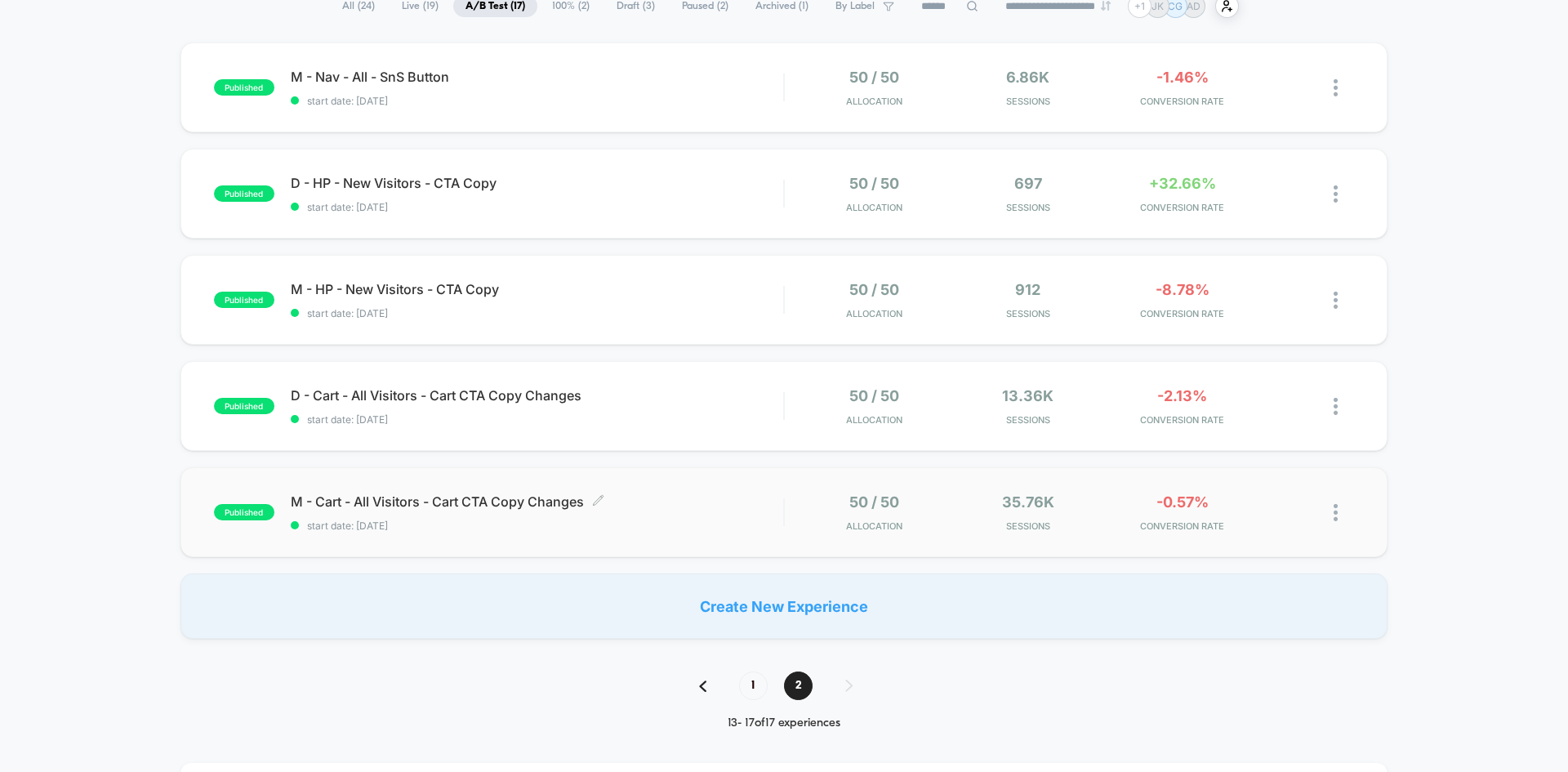
click at [476, 498] on span "M - Cart - All Visitors - Cart CTA Copy Changes Click to edit experience details" at bounding box center [538, 501] width 493 height 16
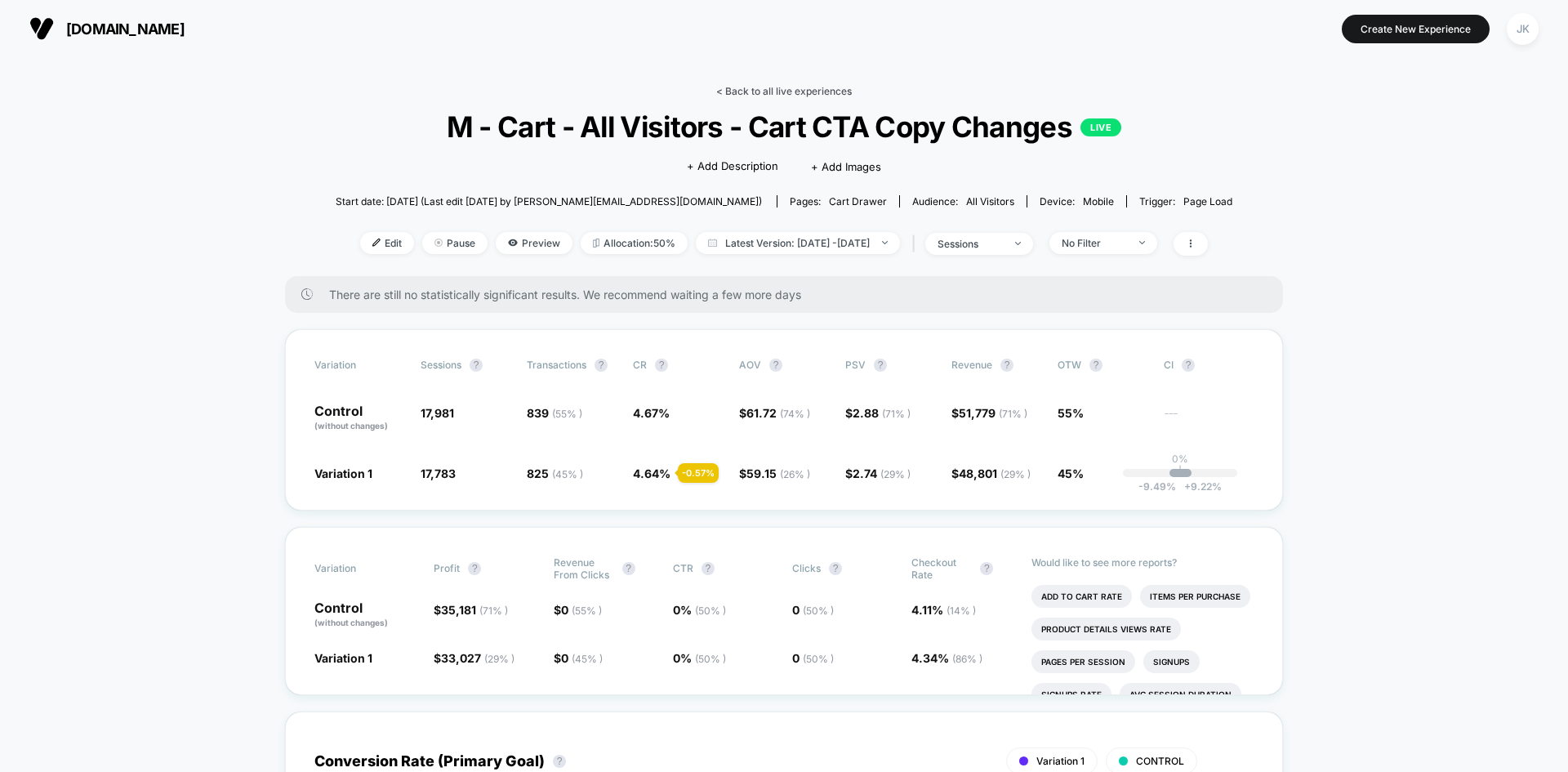
click at [777, 91] on link "< Back to all live experiences" at bounding box center [784, 91] width 136 height 13
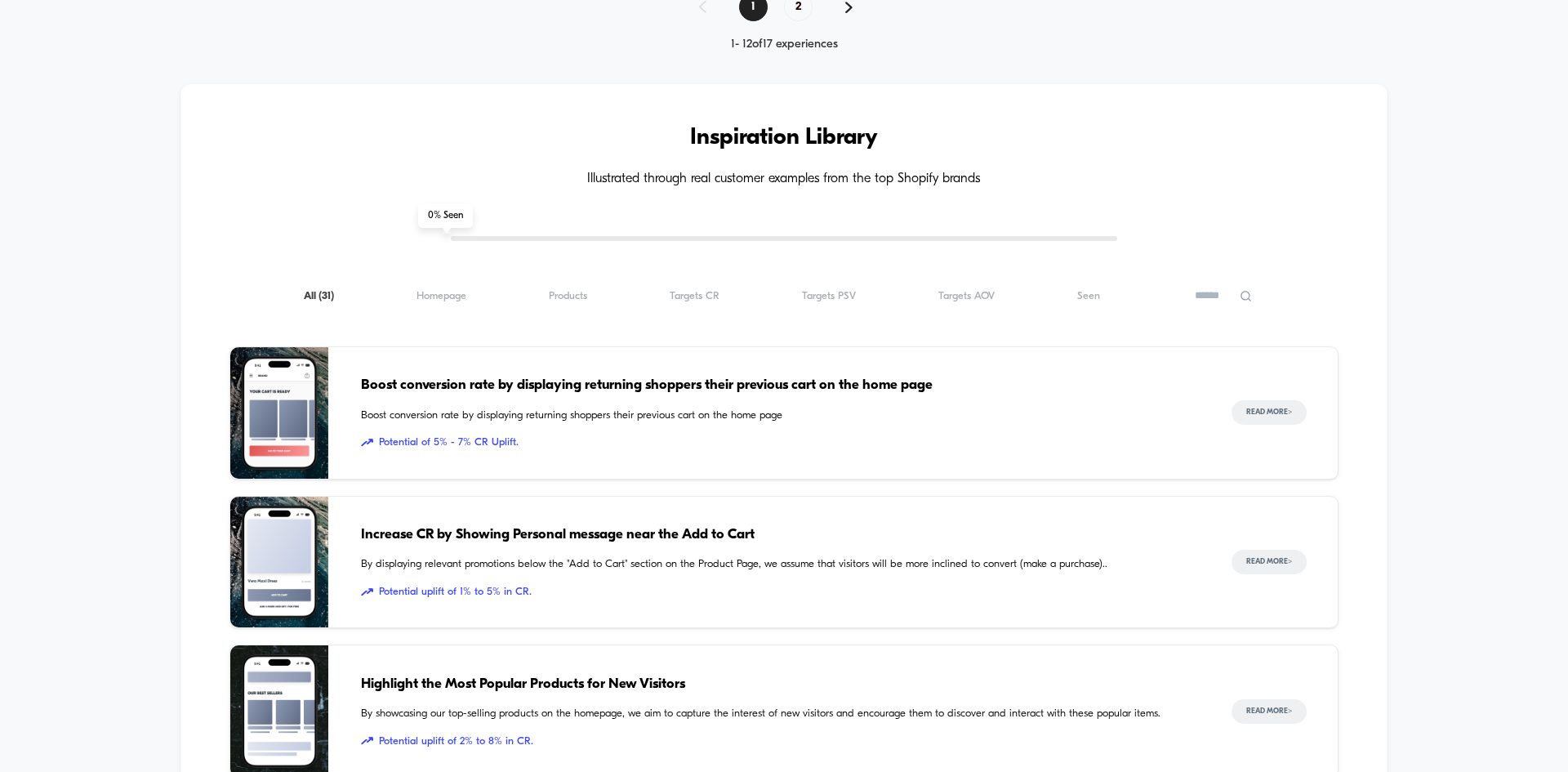
scroll to position [1557, 0]
click at [795, 2] on span "2" at bounding box center [798, 8] width 29 height 29
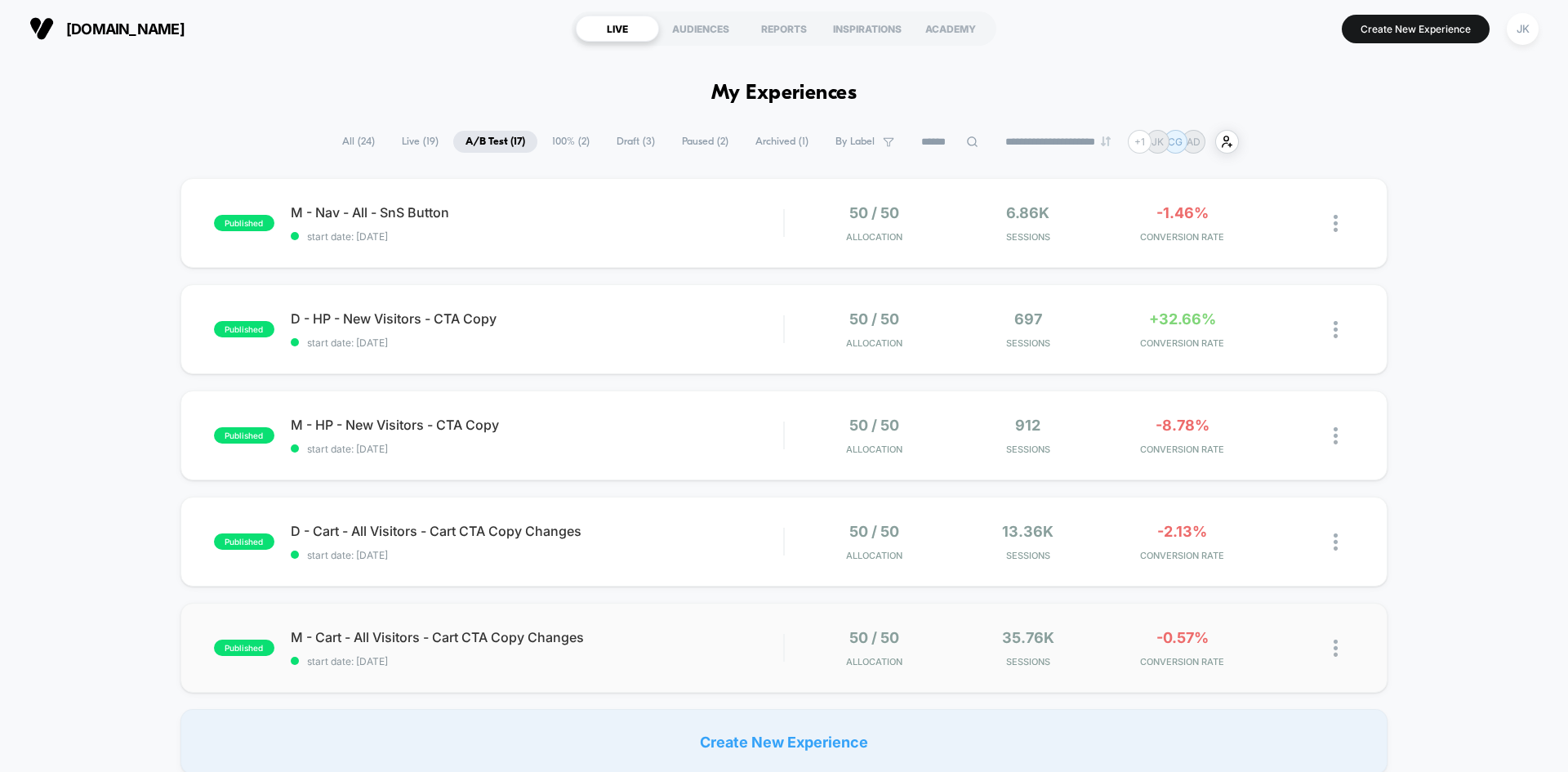
scroll to position [60, 0]
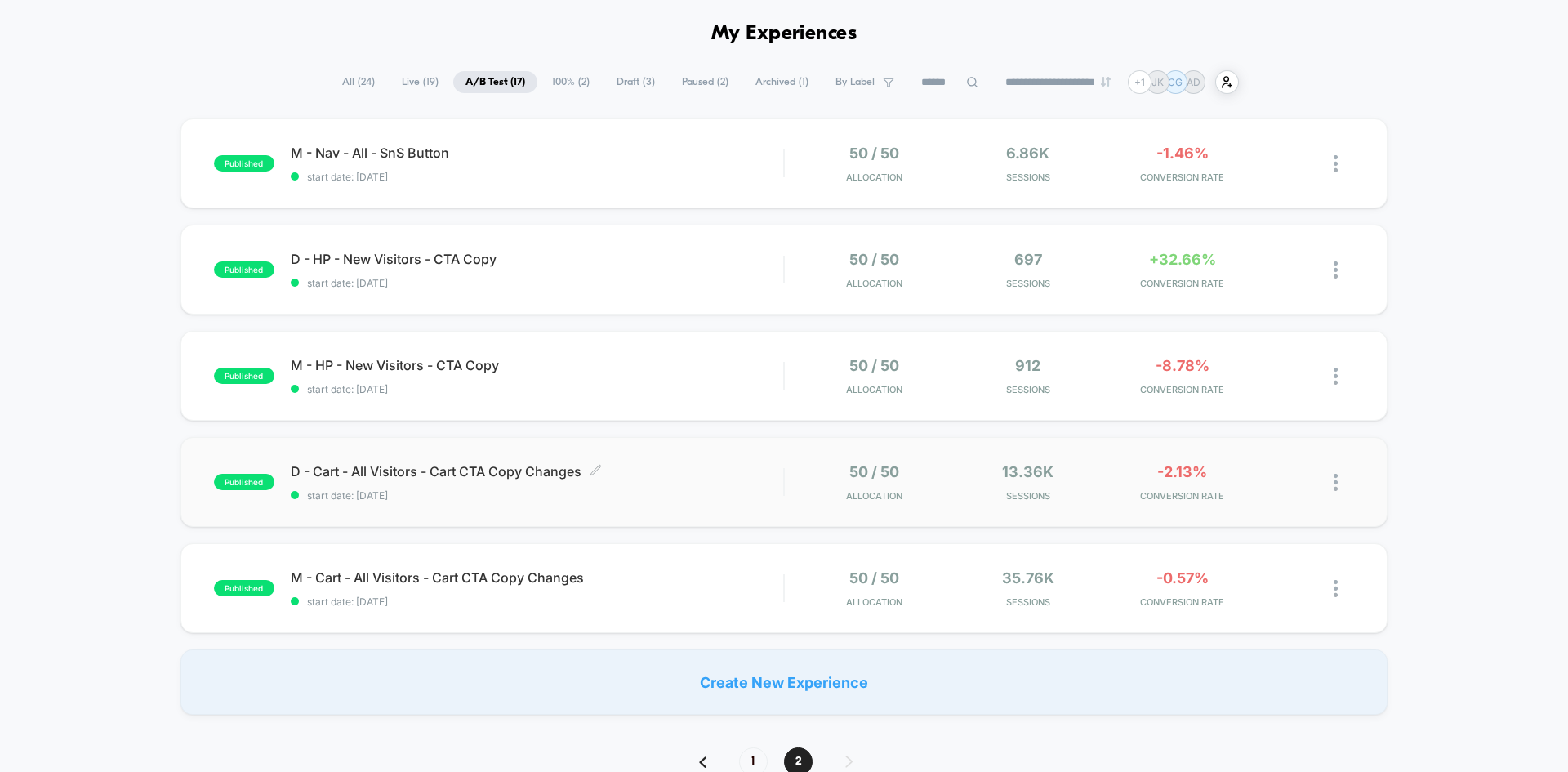
click at [475, 471] on span "D - Cart - All Visitors - Cart CTA Copy Changes Click to edit experience details" at bounding box center [538, 471] width 493 height 16
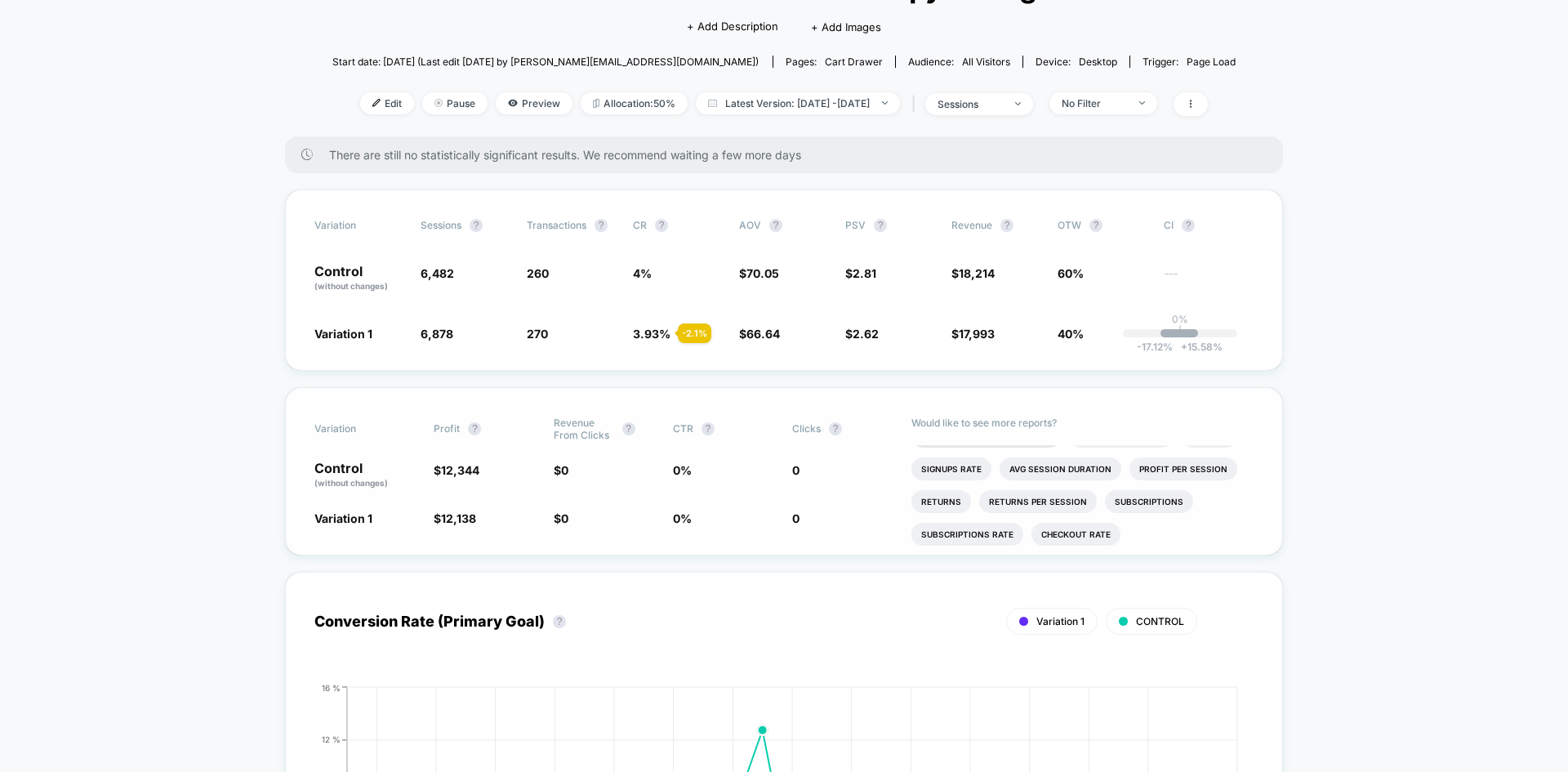
scroll to position [56, 0]
click at [1067, 534] on li "Checkout Rate" at bounding box center [1077, 532] width 89 height 23
click at [507, 94] on span "Preview" at bounding box center [534, 103] width 77 height 22
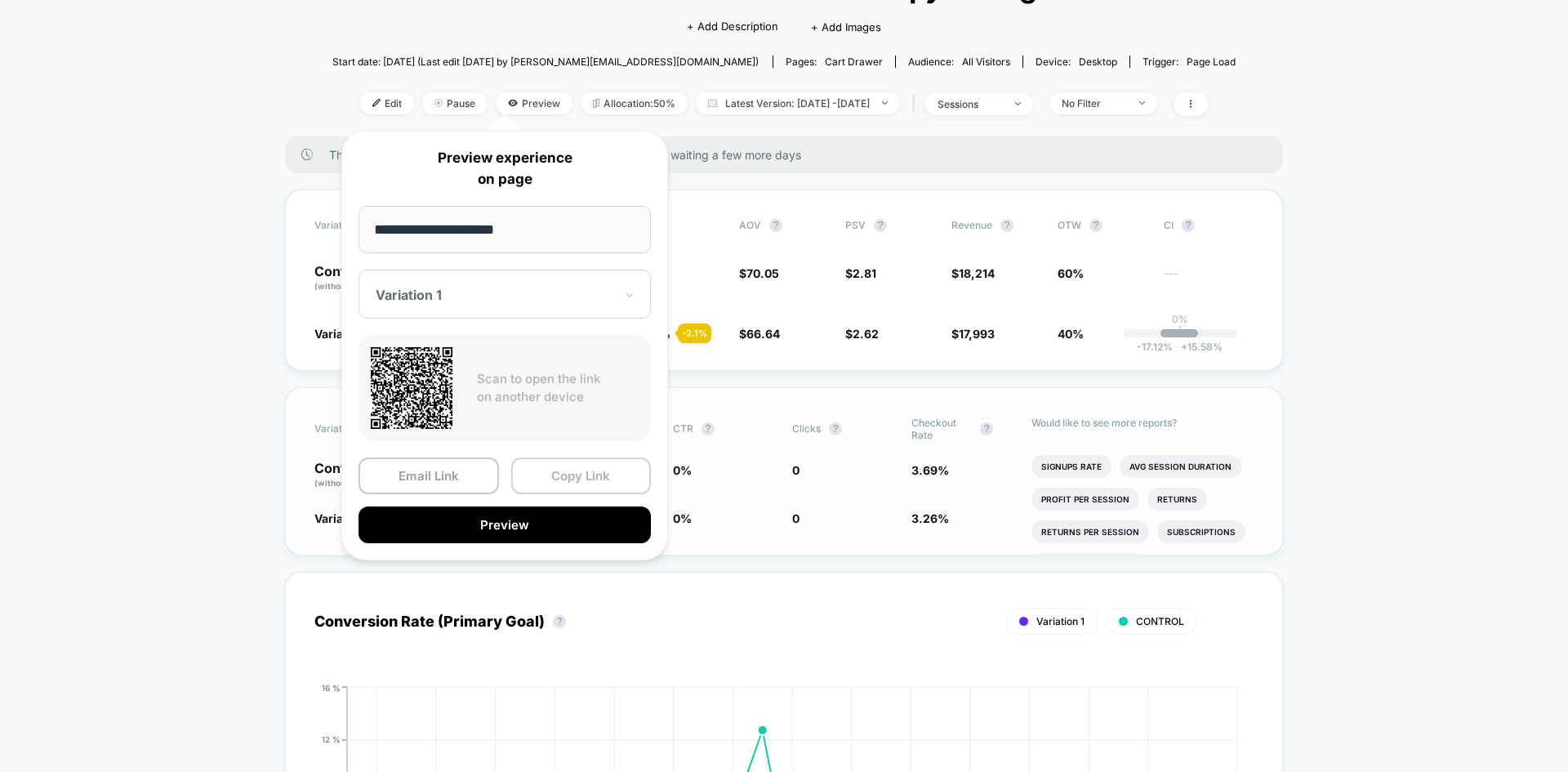
click at [545, 472] on button "Copy Link" at bounding box center [581, 476] width 140 height 37
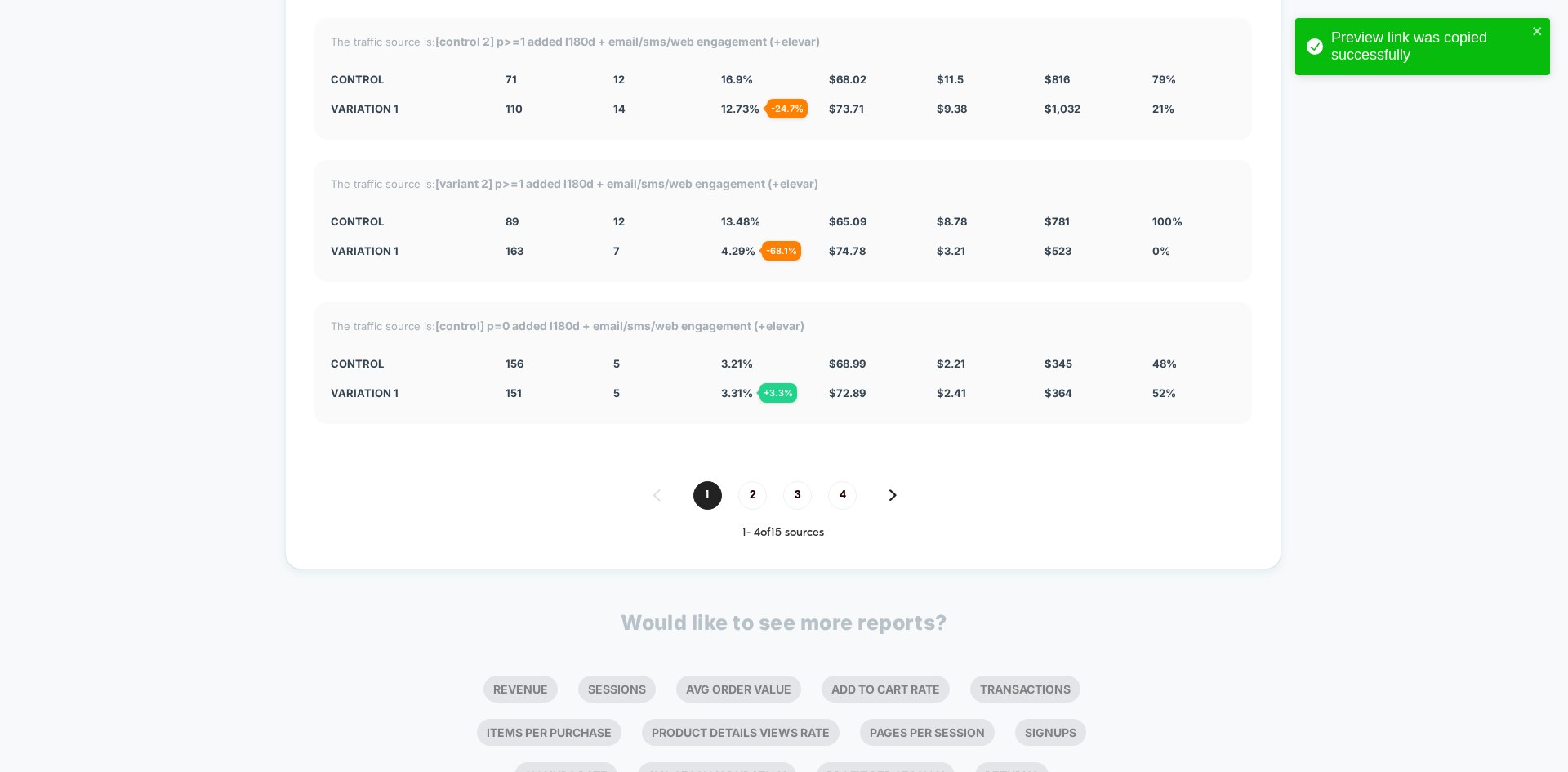
scroll to position [4726, 0]
click at [785, 499] on span "3" at bounding box center [798, 494] width 29 height 29
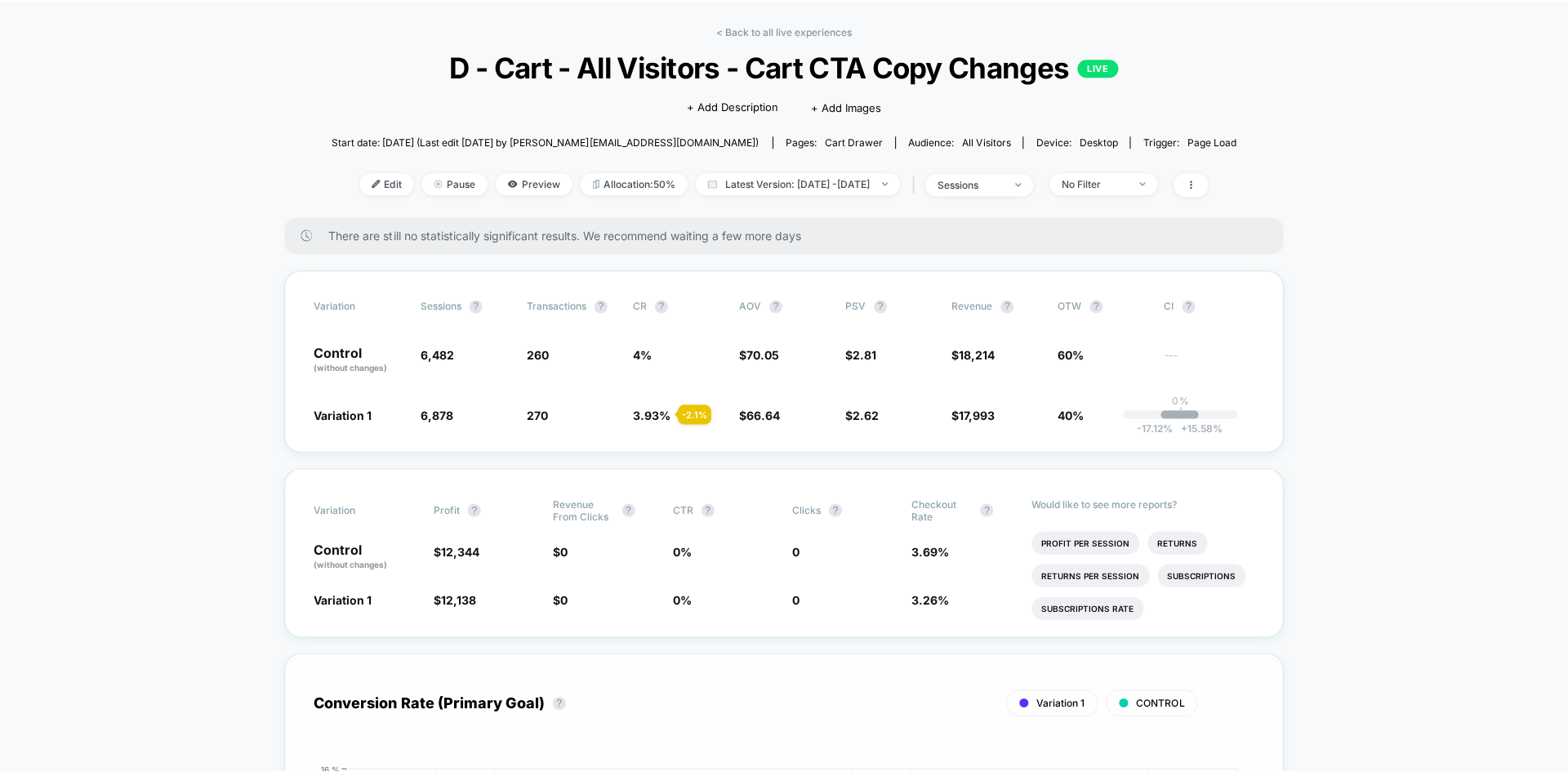
scroll to position [126, 0]
click at [739, 38] on div "< Back to all live experiences D - Cart - All Visitors - Cart CTA Copy Changes …" at bounding box center [785, 120] width 905 height 192
click at [738, 33] on link "< Back to all live experiences" at bounding box center [784, 30] width 136 height 13
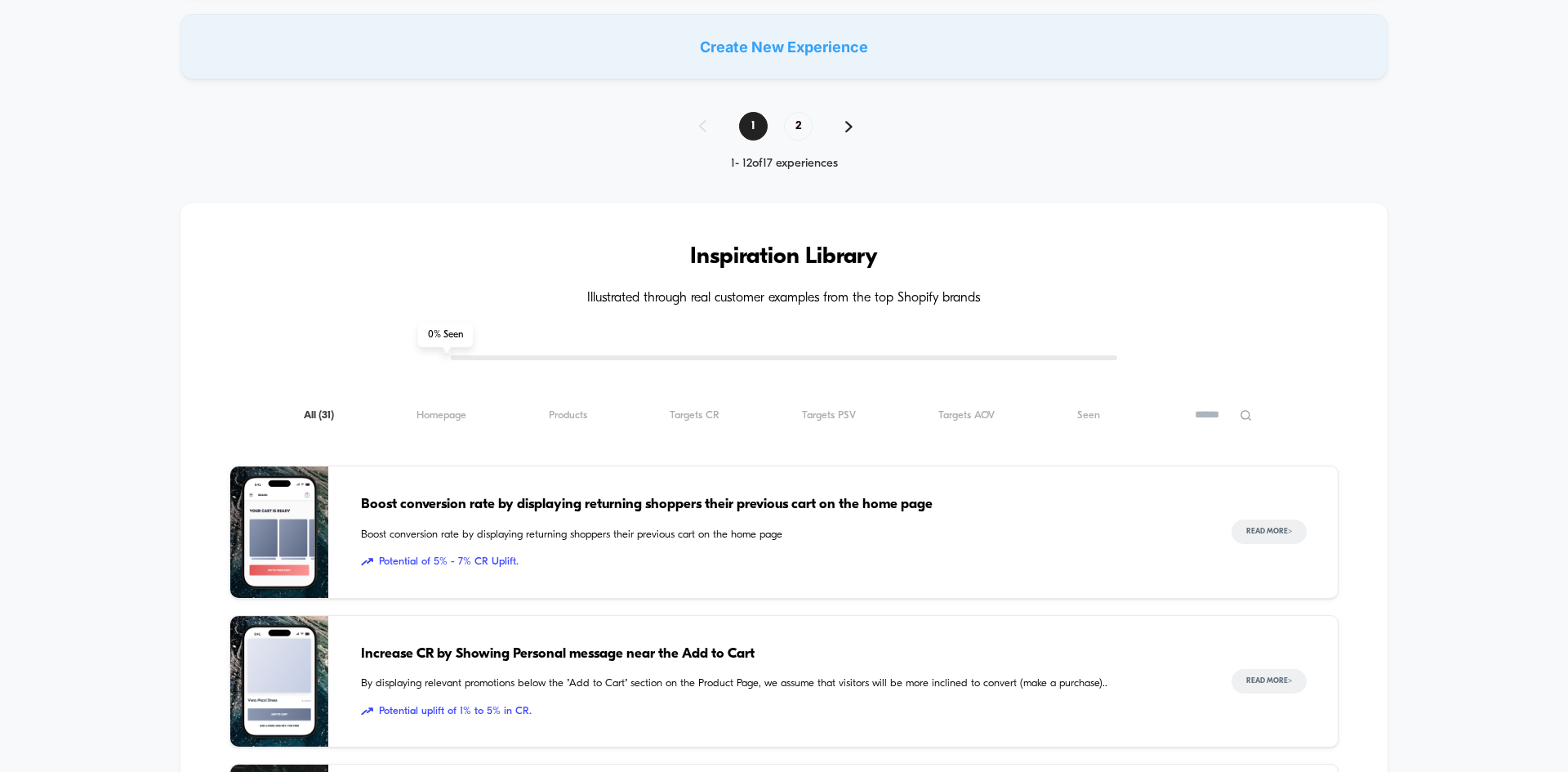
scroll to position [1426, 0]
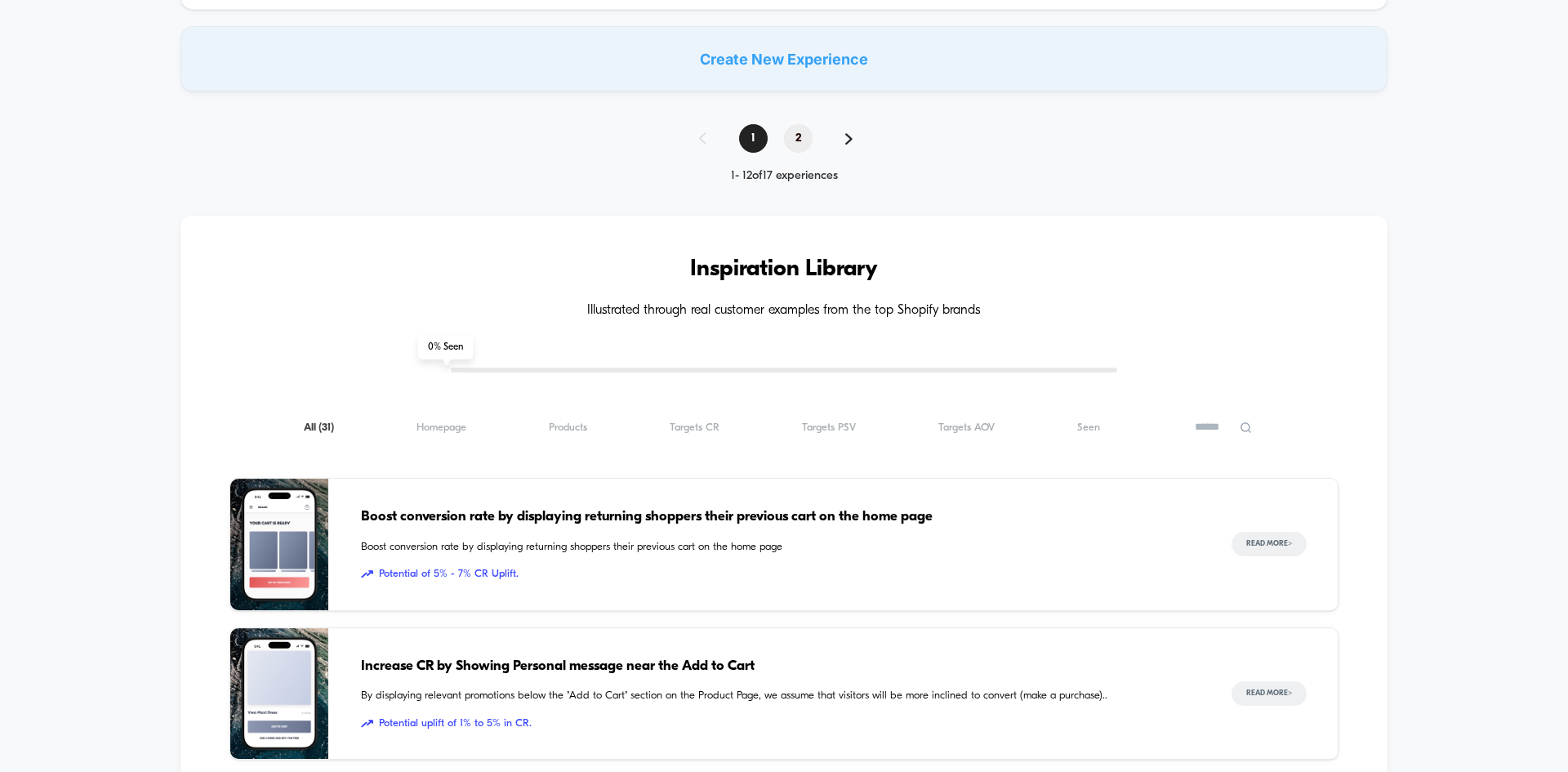
click at [795, 141] on span "2" at bounding box center [798, 138] width 29 height 29
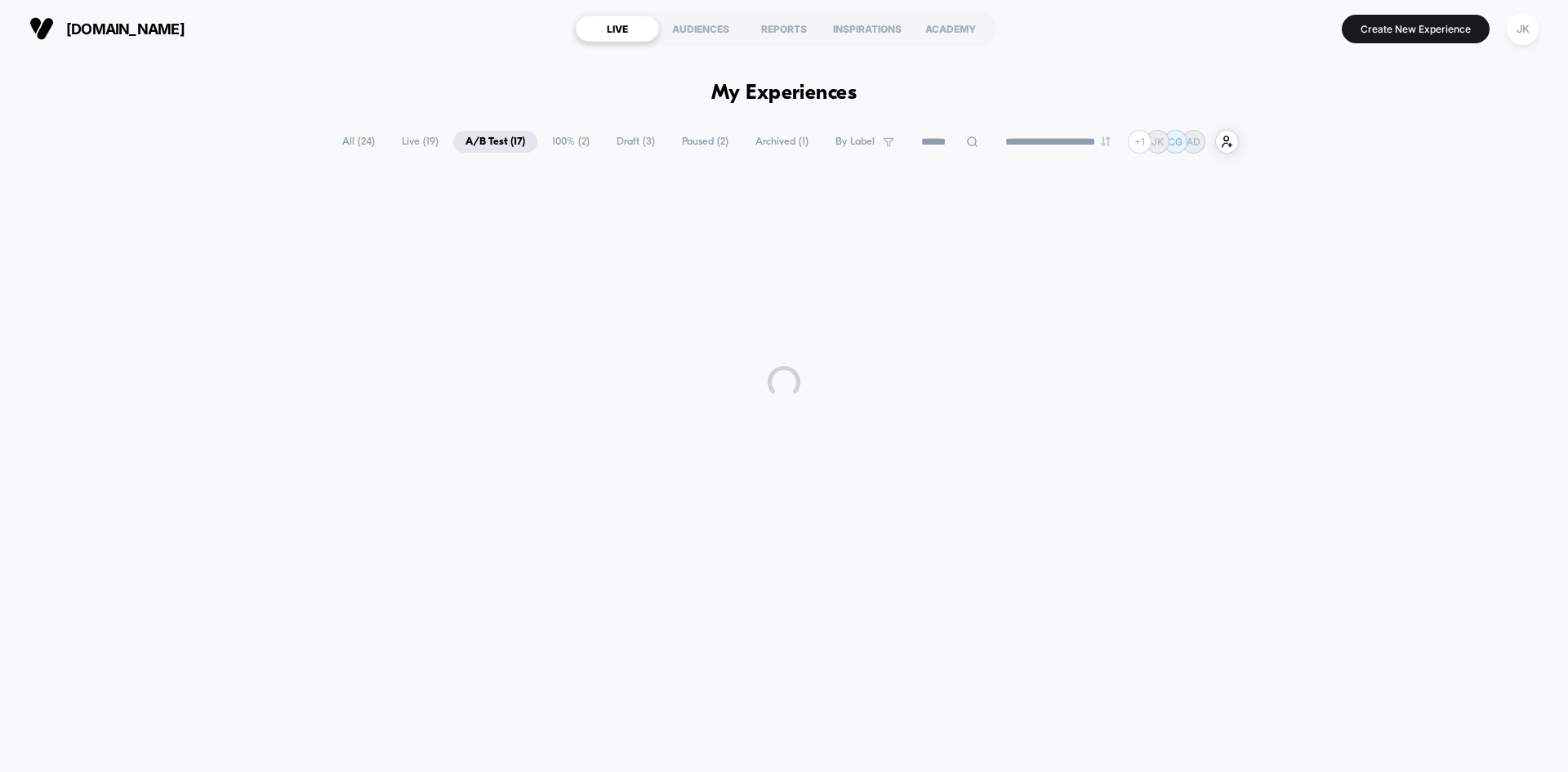
scroll to position [0, 0]
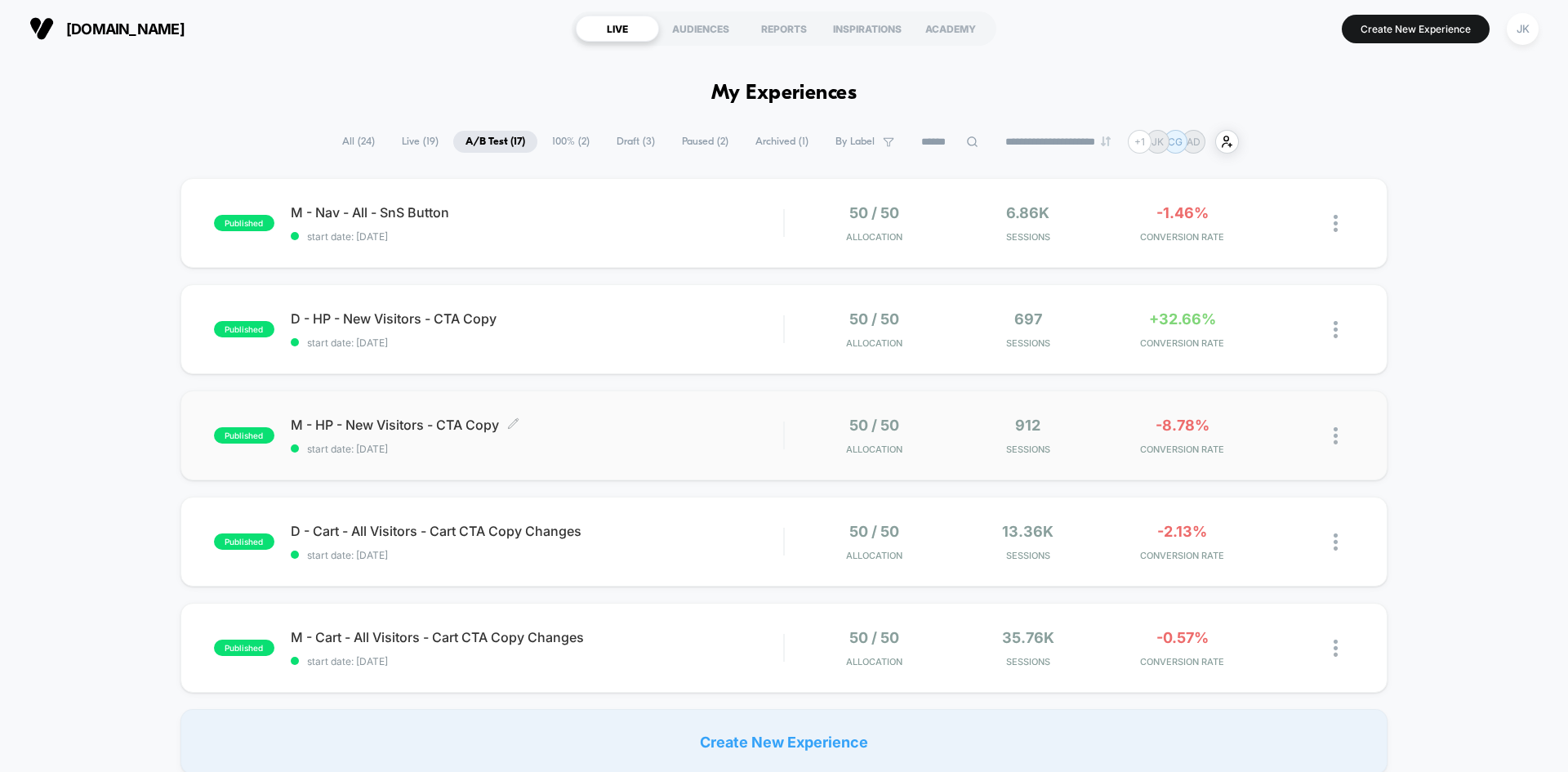
click at [427, 418] on span "M - HP - New Visitors - CTA Copy Click to edit experience details" at bounding box center [538, 424] width 493 height 16
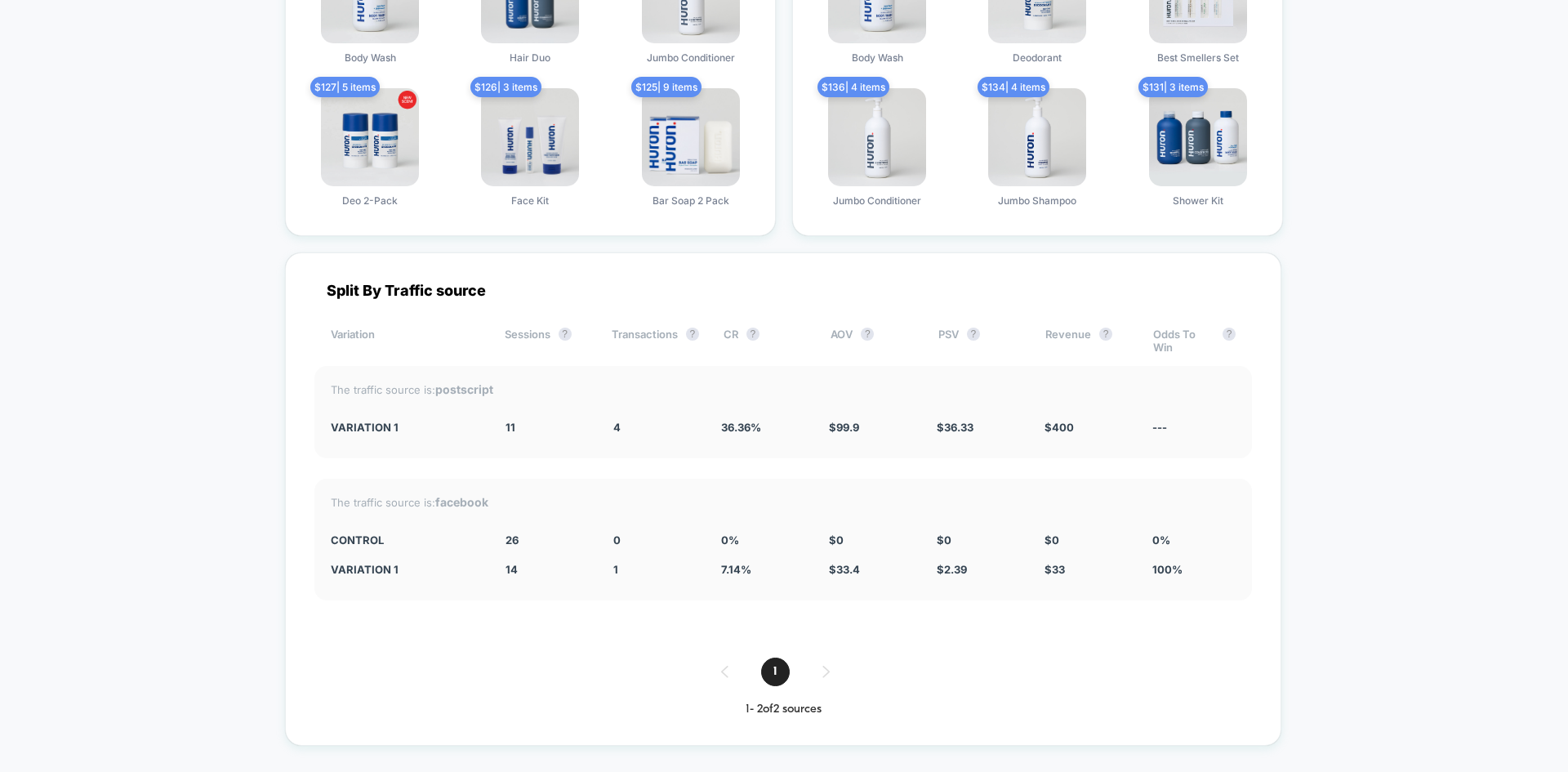
scroll to position [2046, 0]
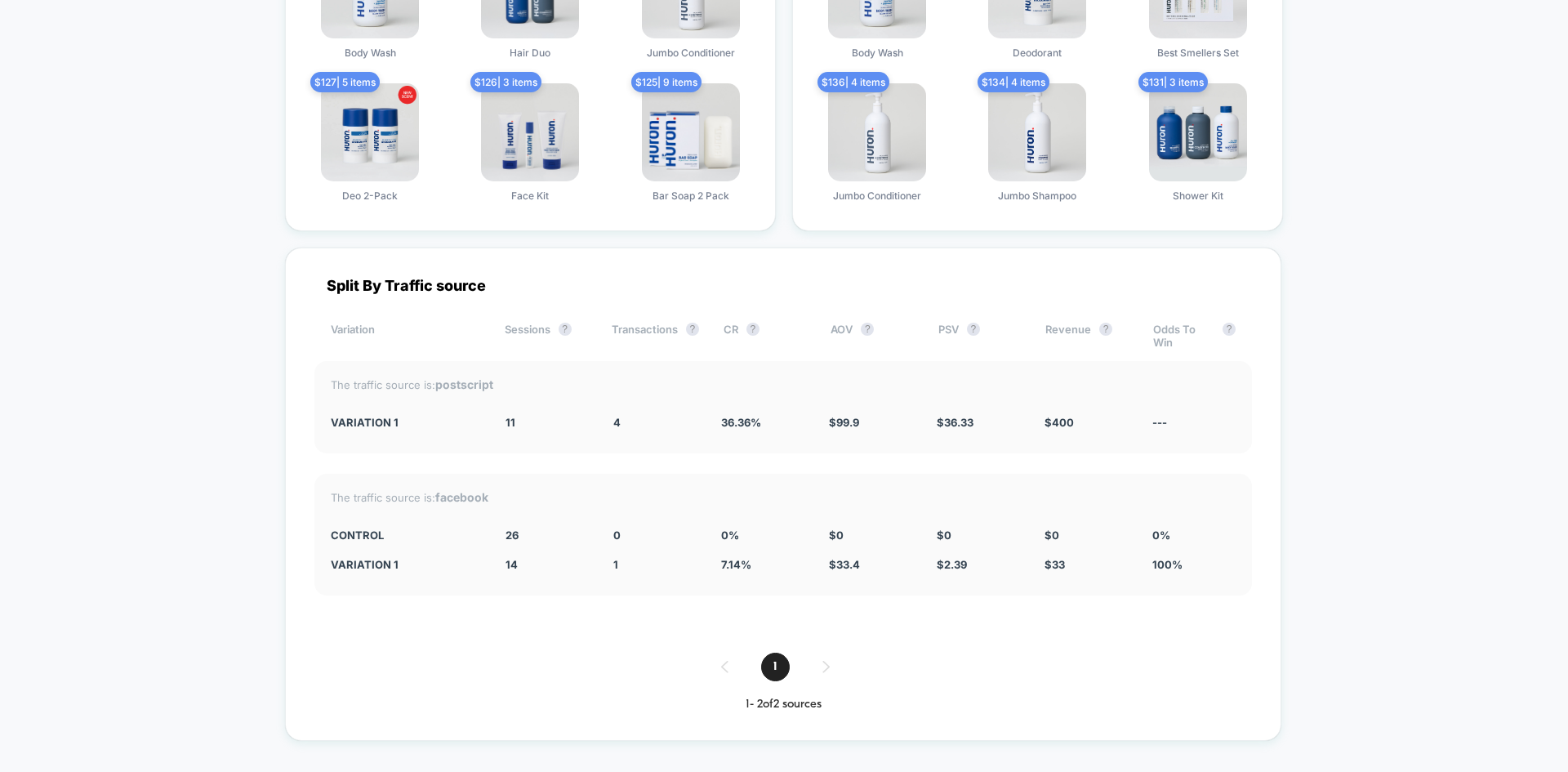
drag, startPoint x: 241, startPoint y: 467, endPoint x: 205, endPoint y: 610, distance: 147.5
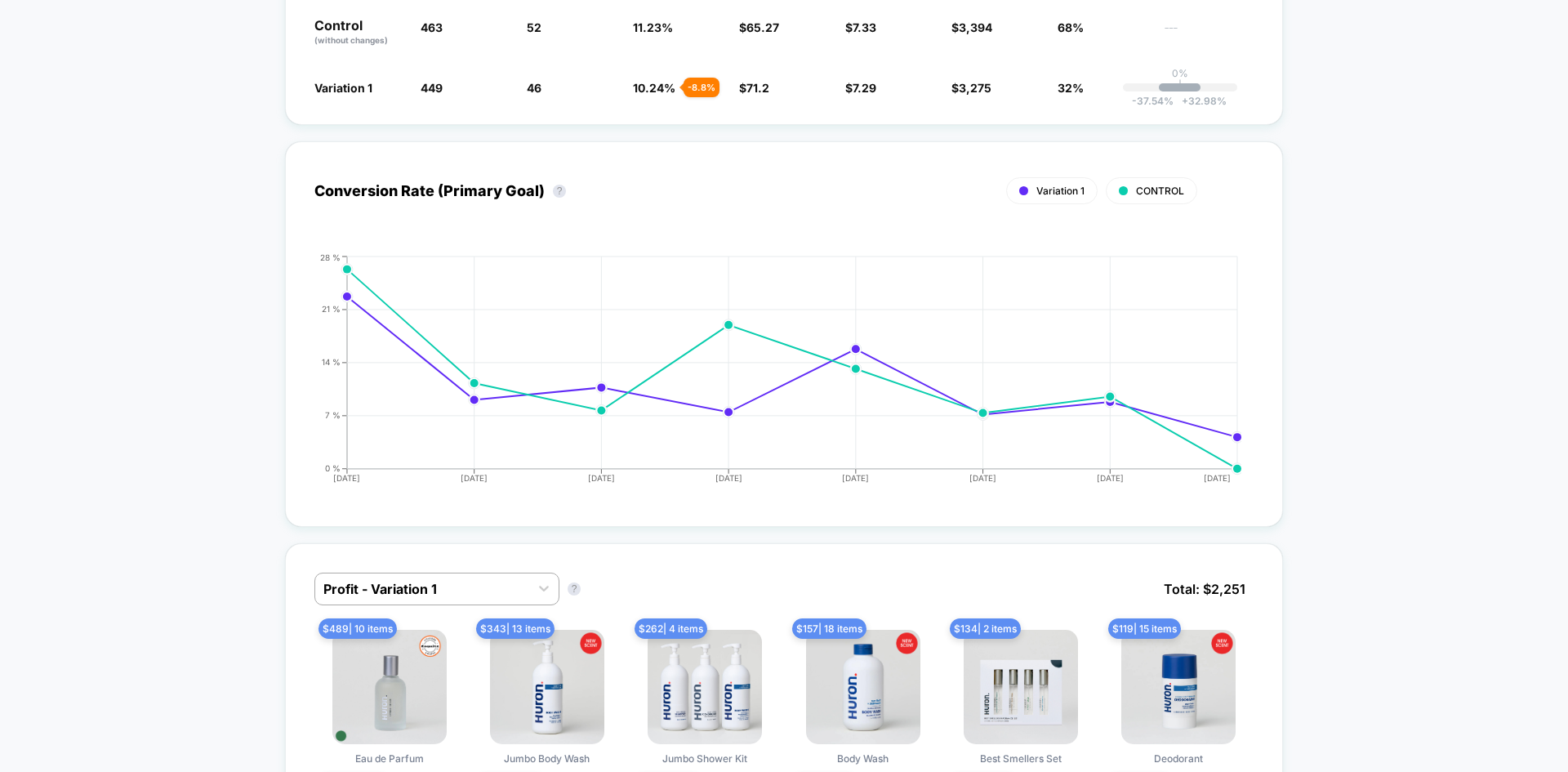
scroll to position [0, 0]
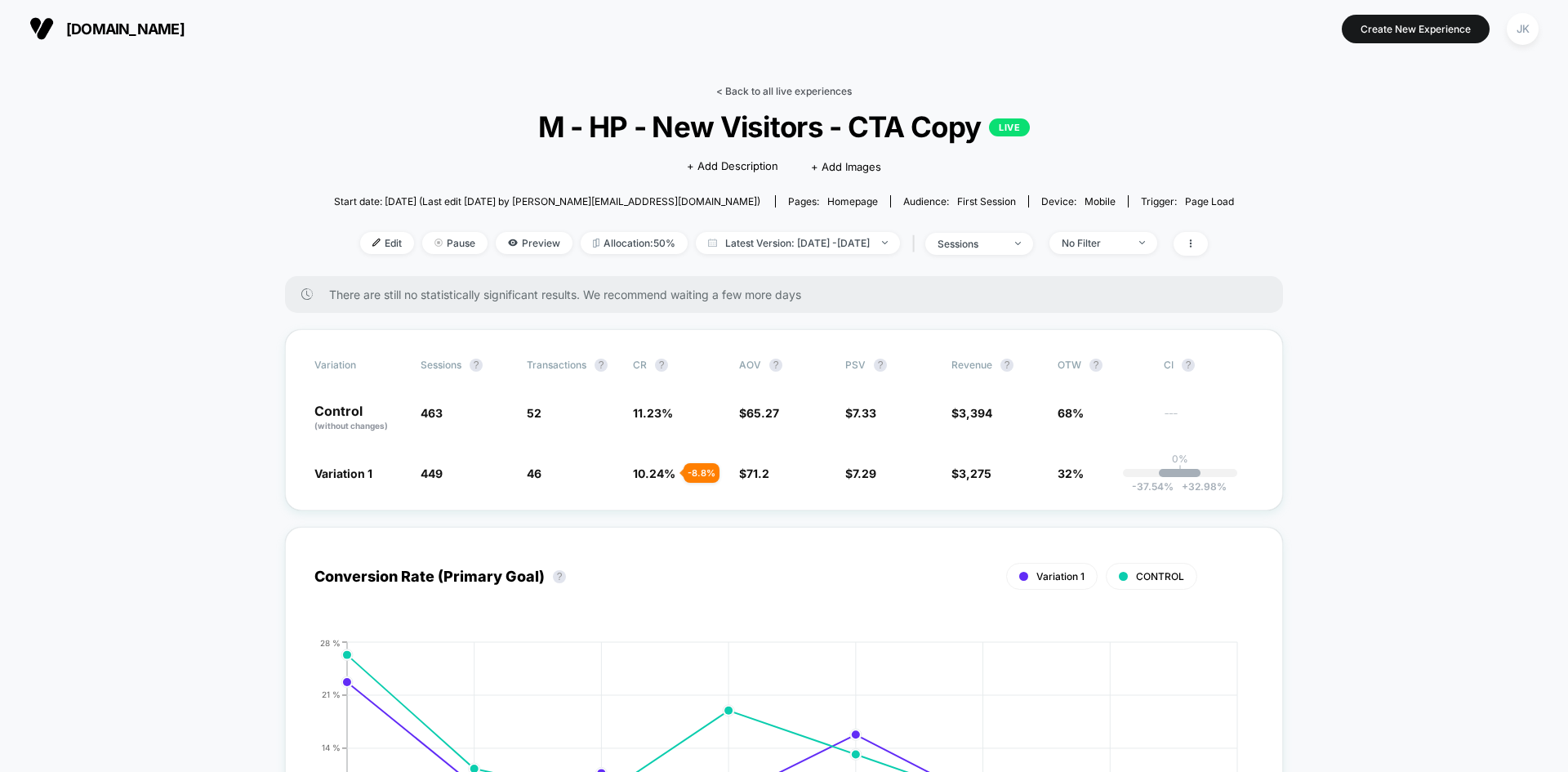
click at [769, 88] on link "< Back to all live experiences" at bounding box center [784, 91] width 136 height 13
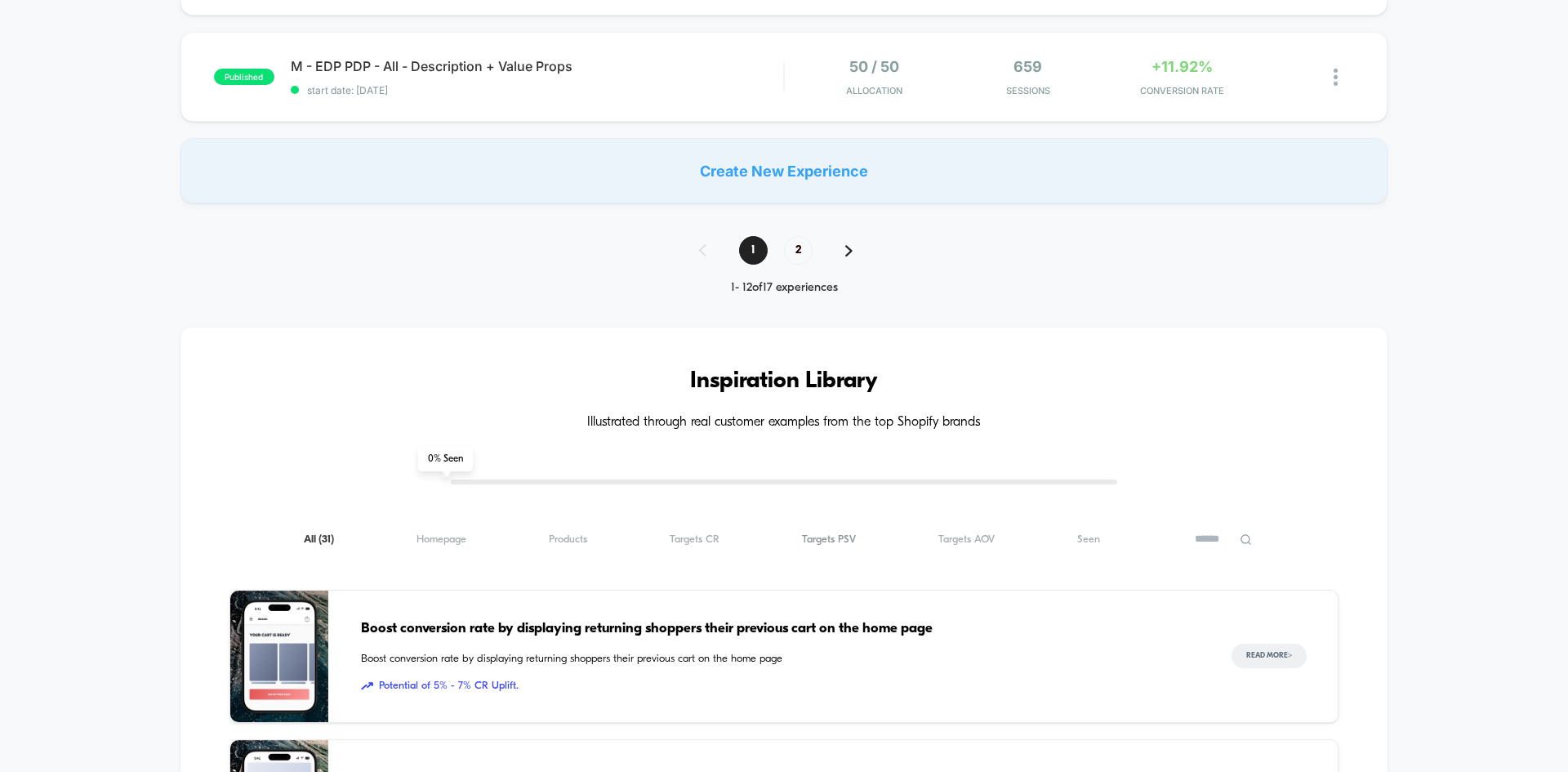
scroll to position [1313, 0]
click at [795, 254] on span "2" at bounding box center [798, 251] width 29 height 29
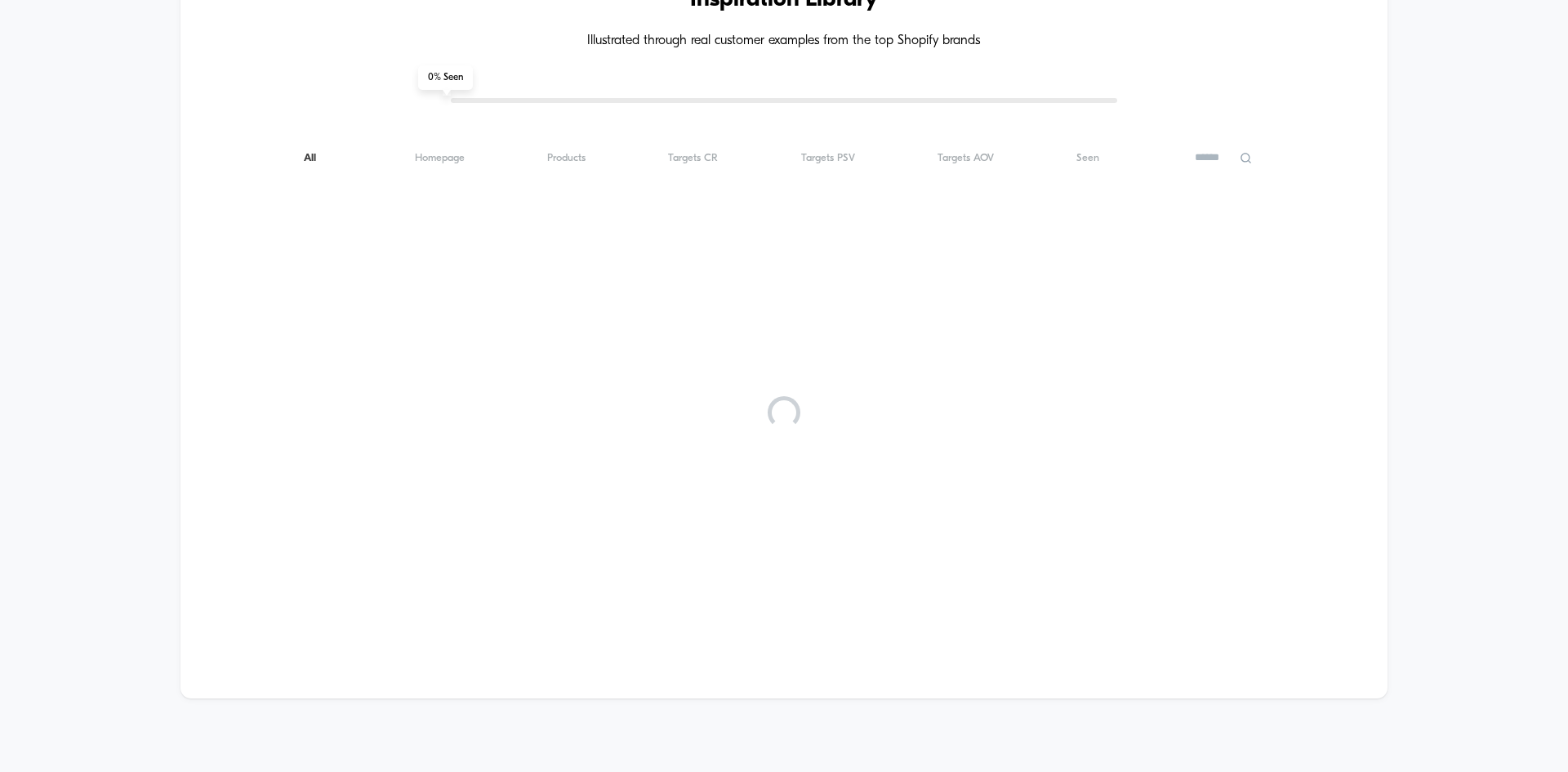
scroll to position [0, 0]
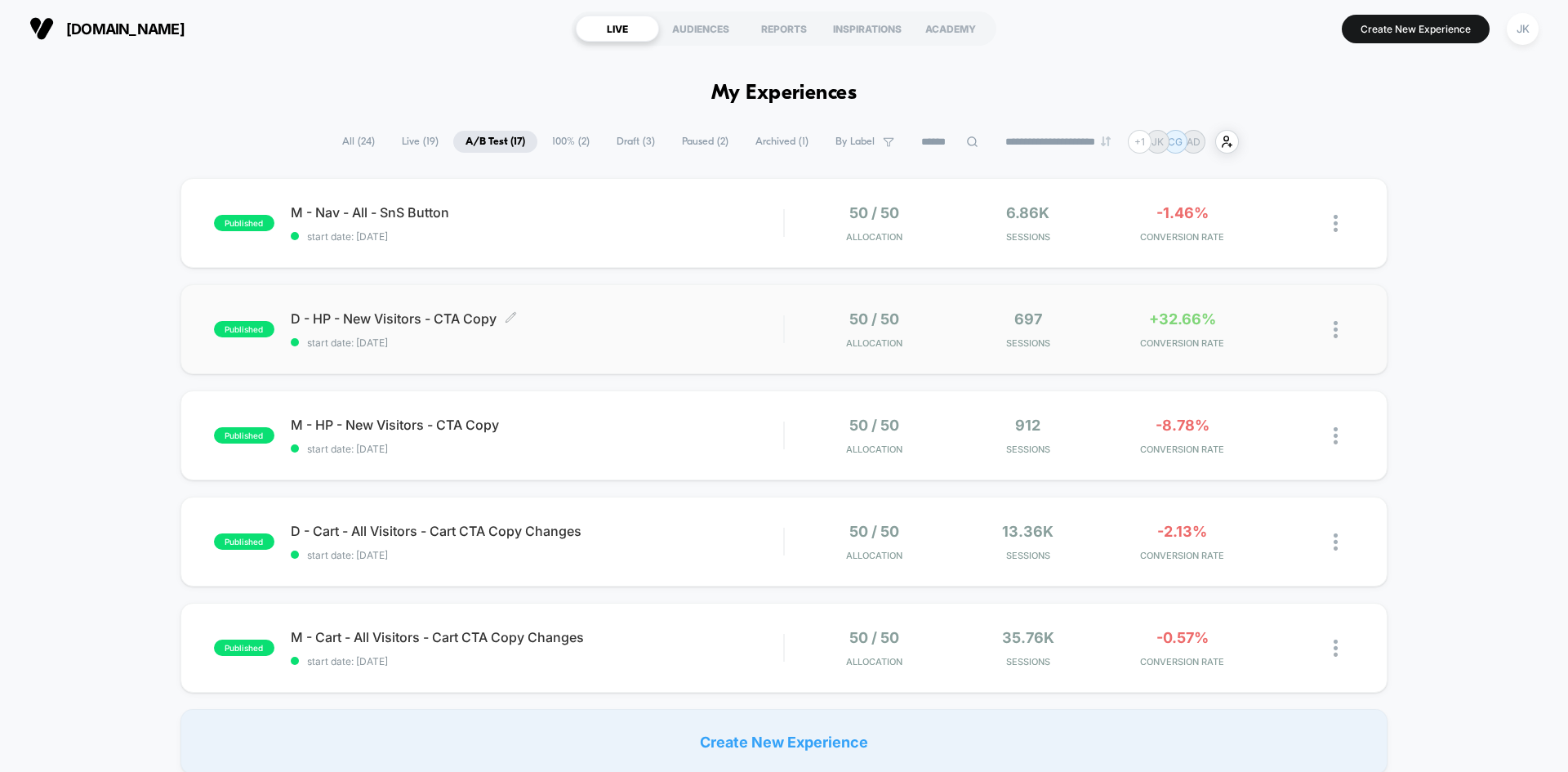
click at [446, 316] on span "D - HP - New Visitors - CTA Copy Click to edit experience details" at bounding box center [538, 318] width 493 height 16
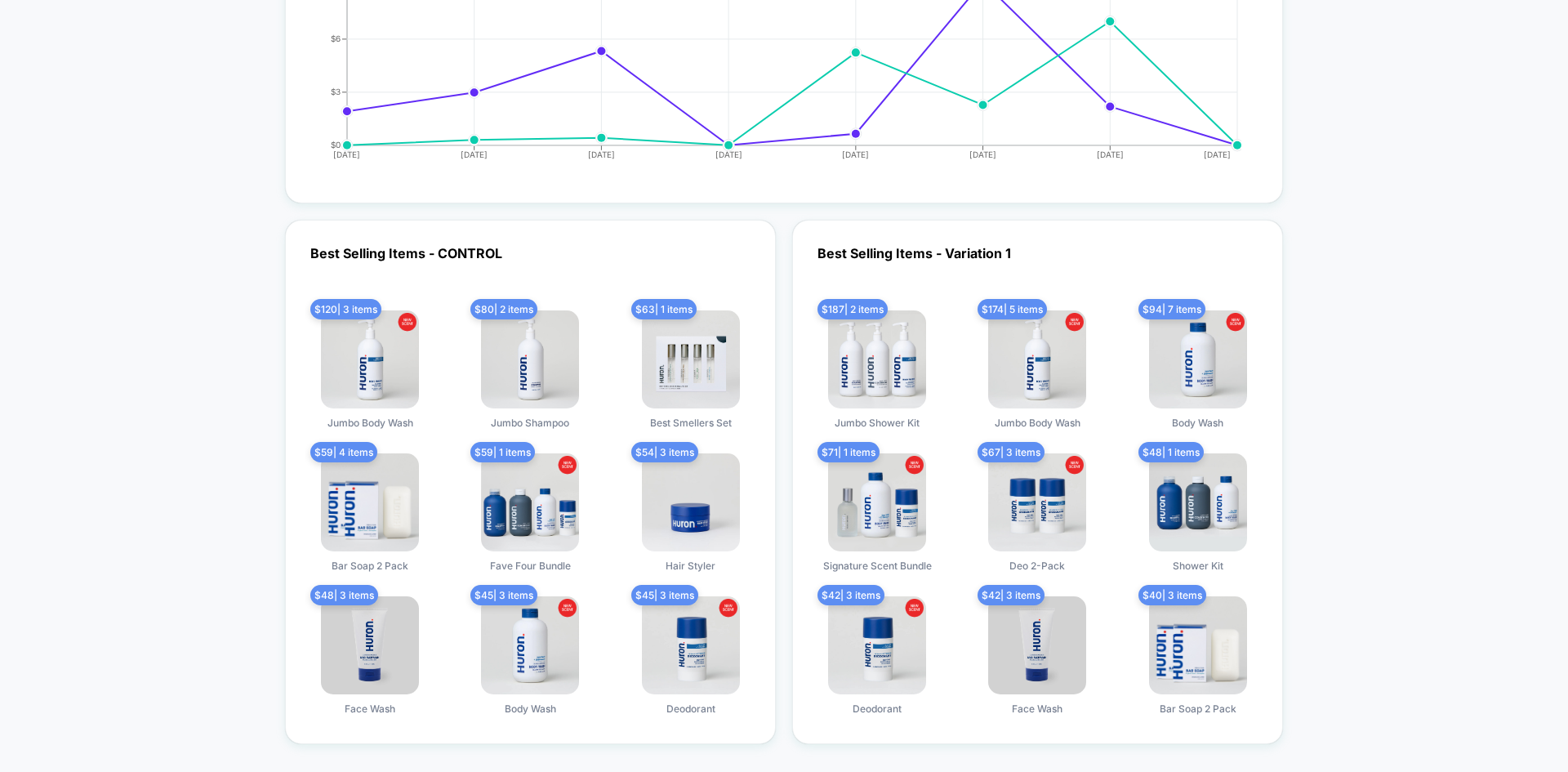
scroll to position [1894, 0]
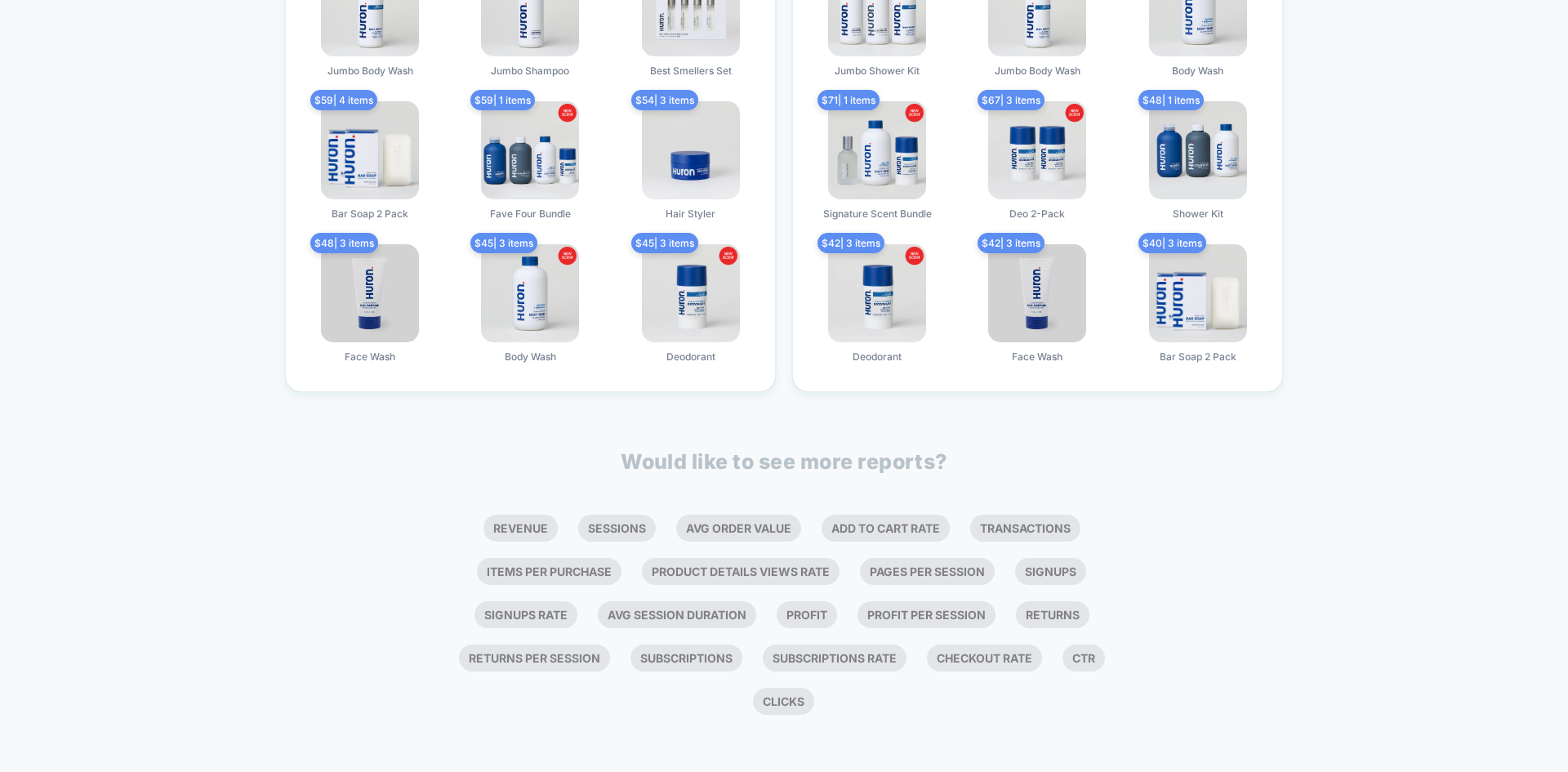
click at [1084, 656] on li "Ctr" at bounding box center [1084, 658] width 42 height 27
click at [1084, 656] on li "Ctr" at bounding box center [1084, 658] width 42 height 27
click at [782, 697] on li "Clicks" at bounding box center [783, 701] width 62 height 27
click at [780, 703] on li "Clicks" at bounding box center [783, 701] width 62 height 27
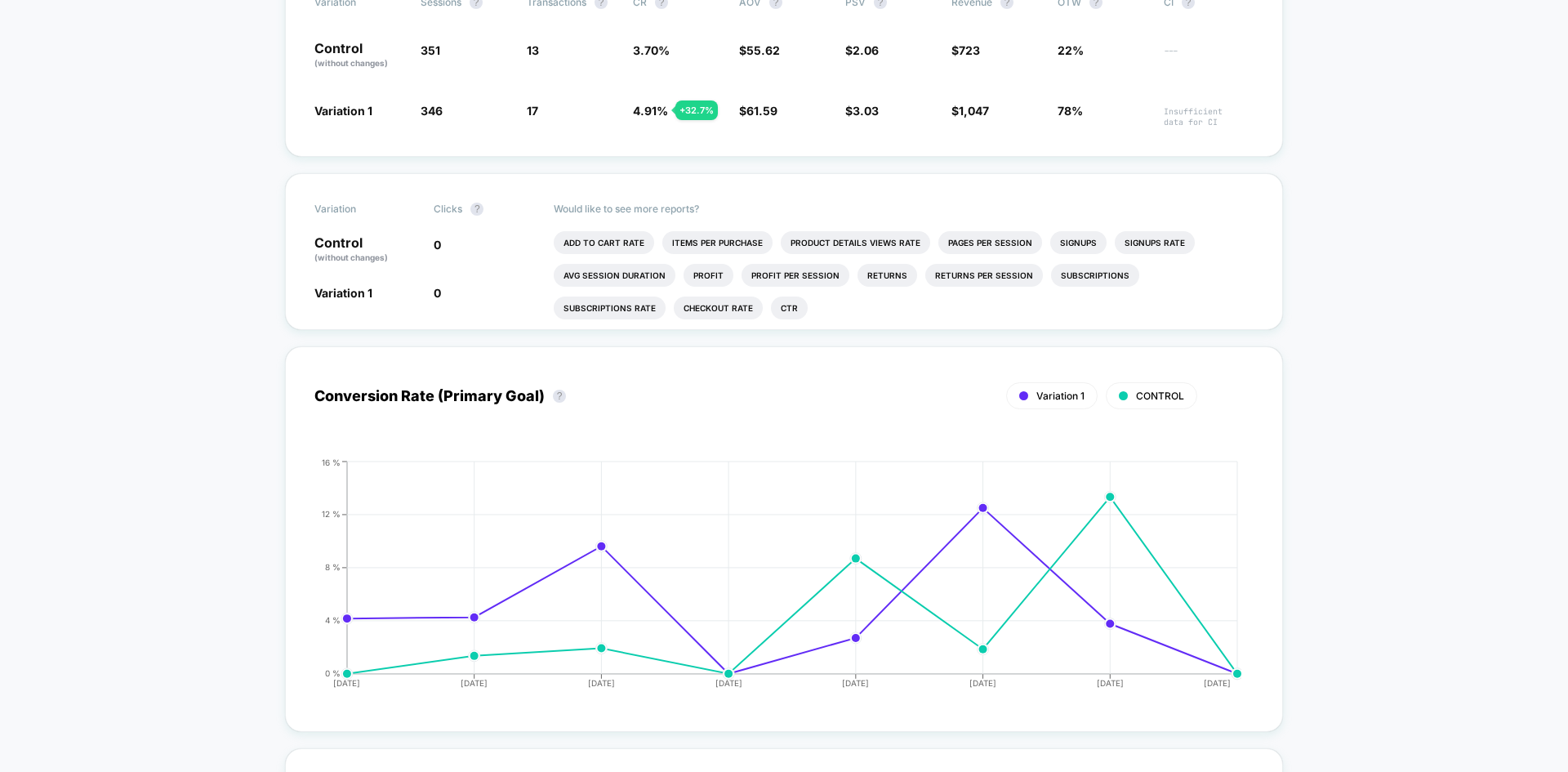
scroll to position [0, 0]
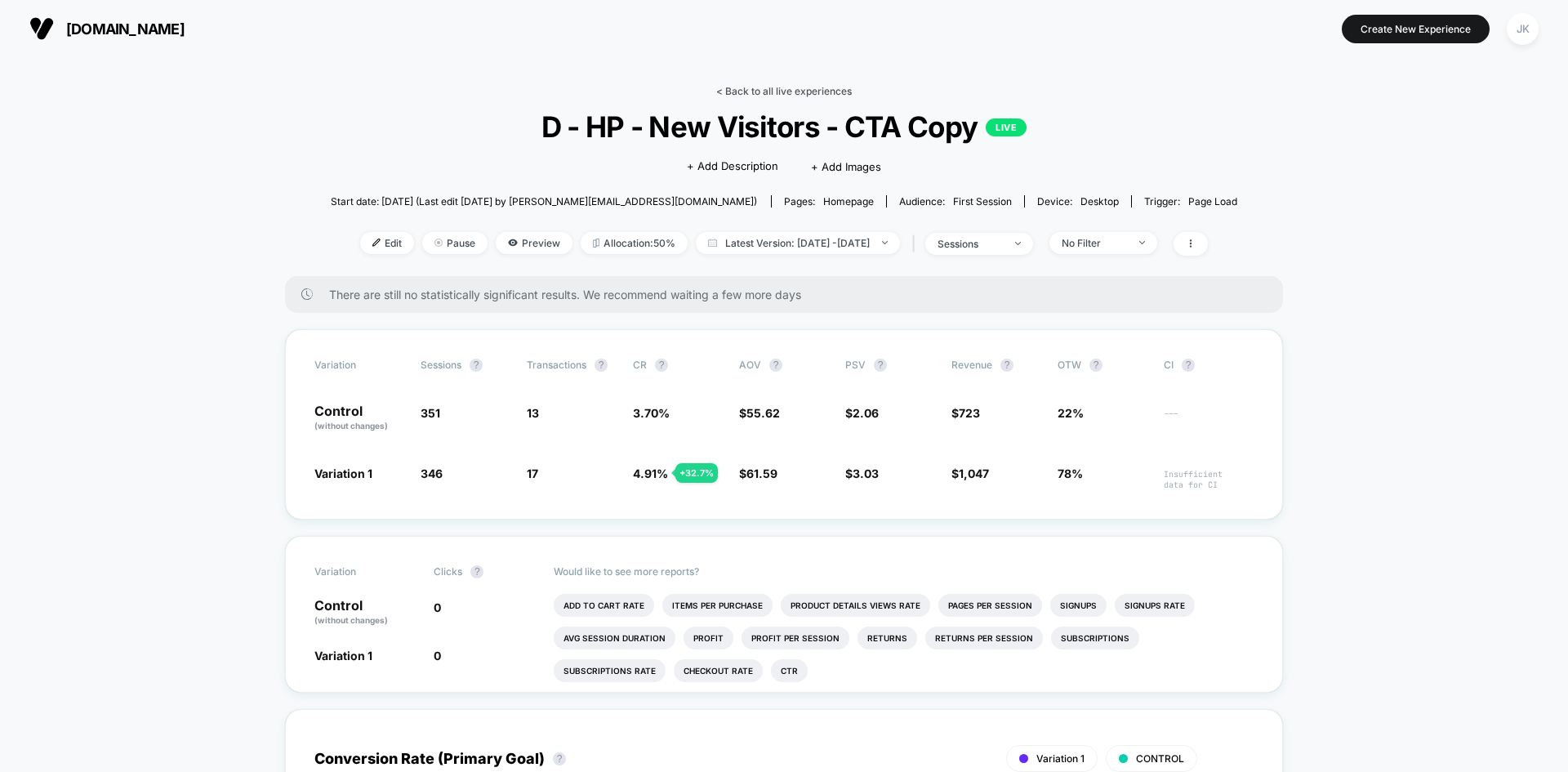
click at [767, 92] on link "< Back to all live experiences" at bounding box center [784, 91] width 136 height 13
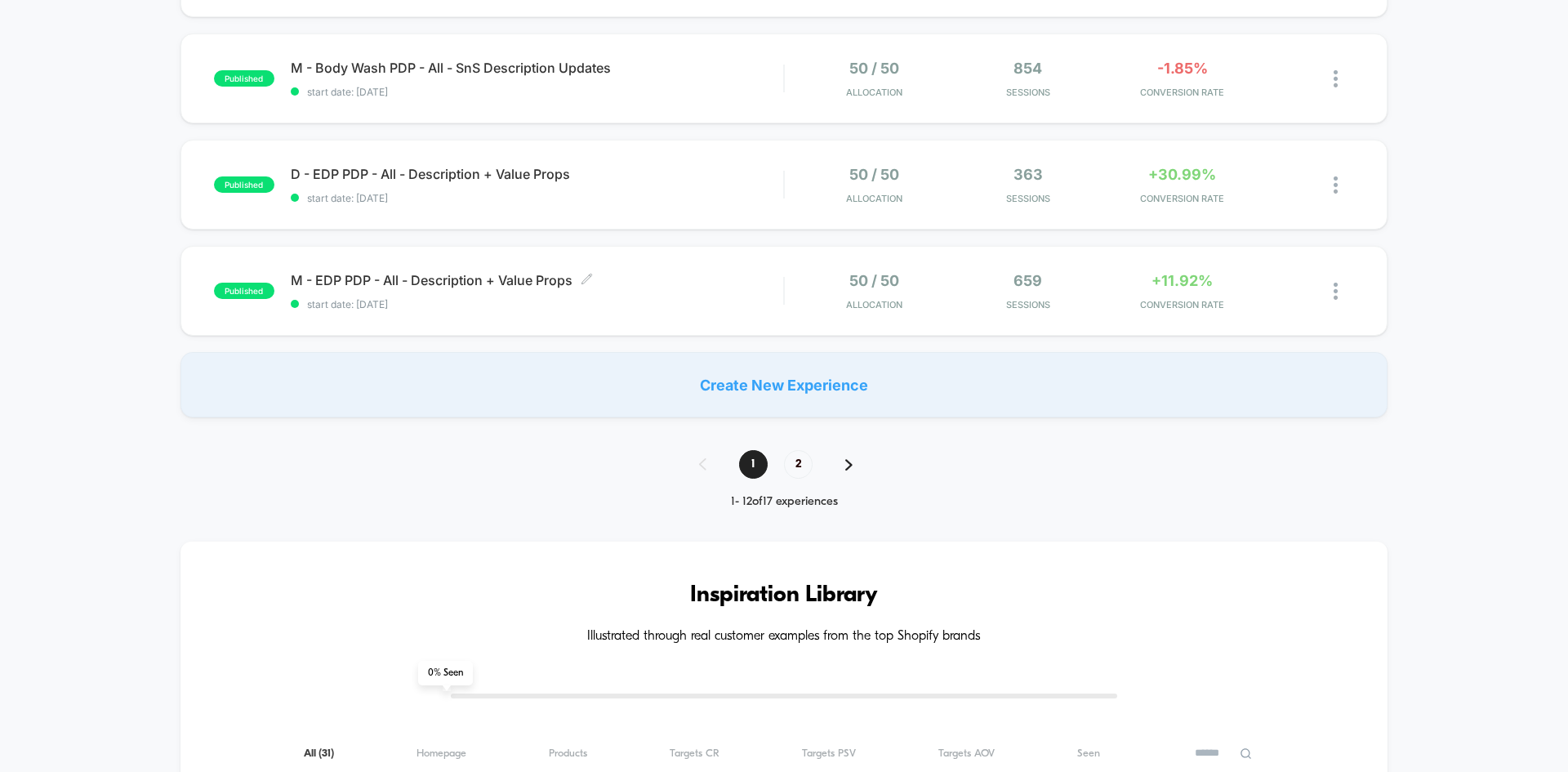
scroll to position [1104, 0]
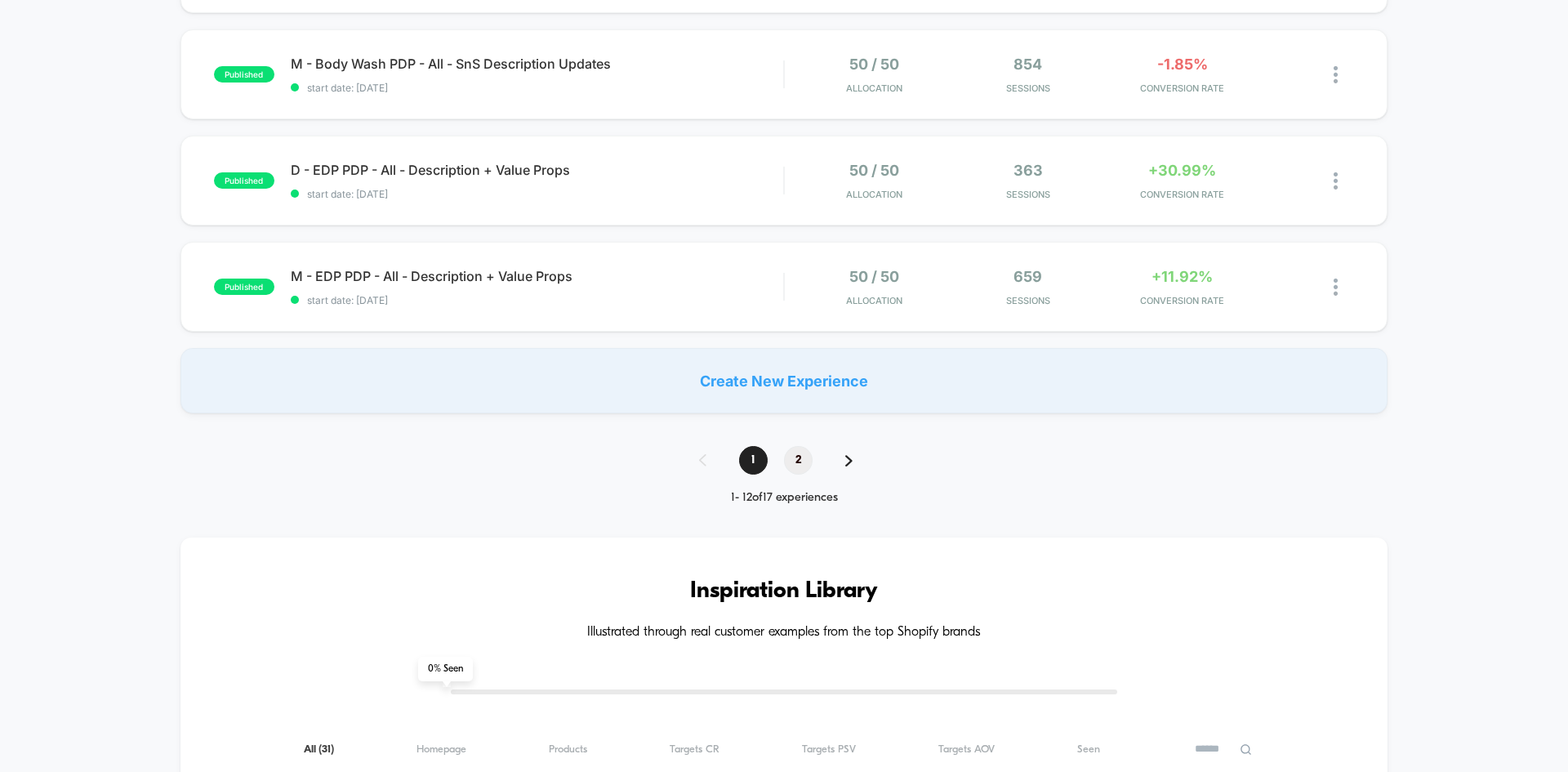
click at [799, 462] on span "2" at bounding box center [798, 461] width 29 height 29
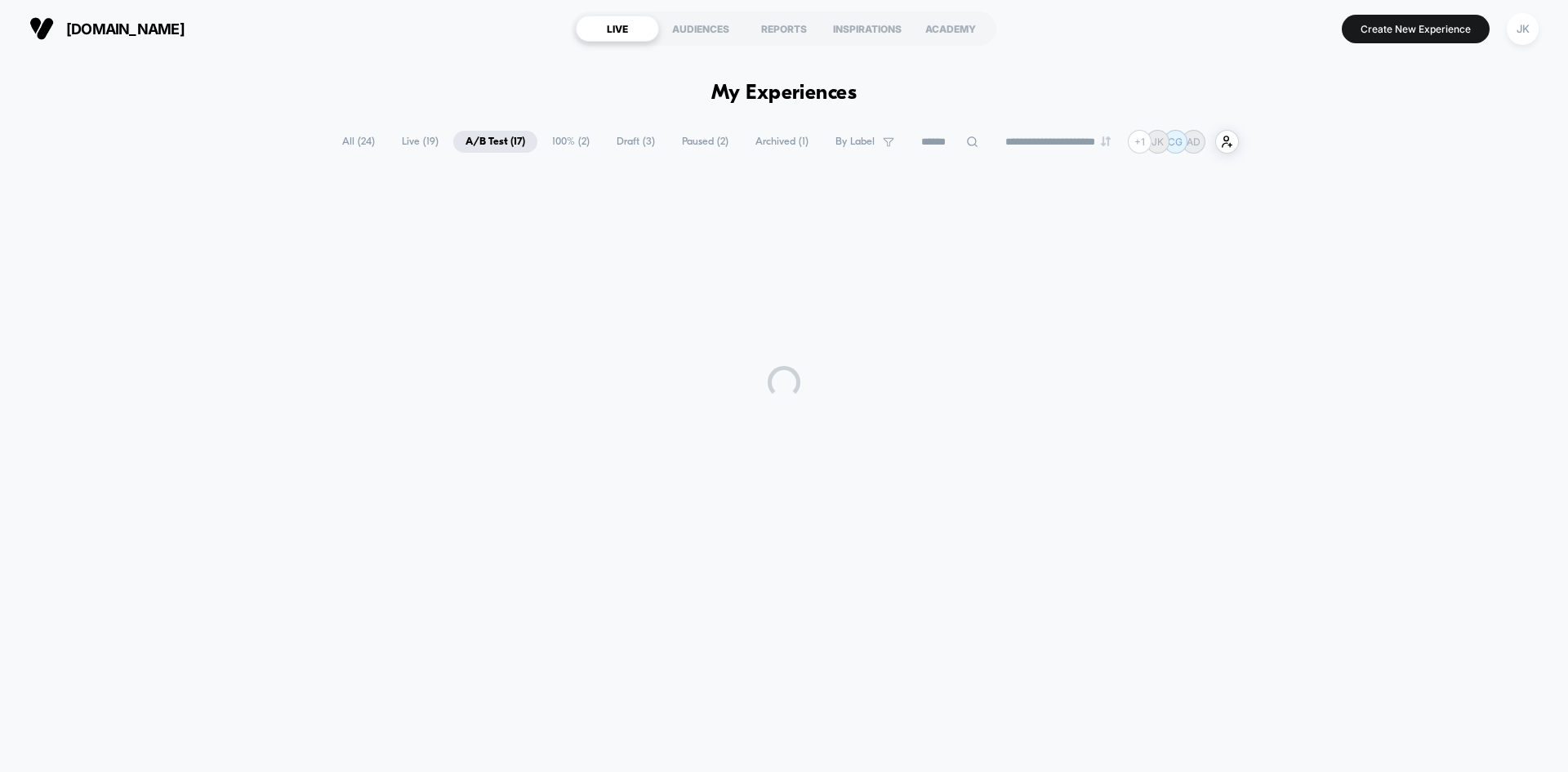
scroll to position [0, 0]
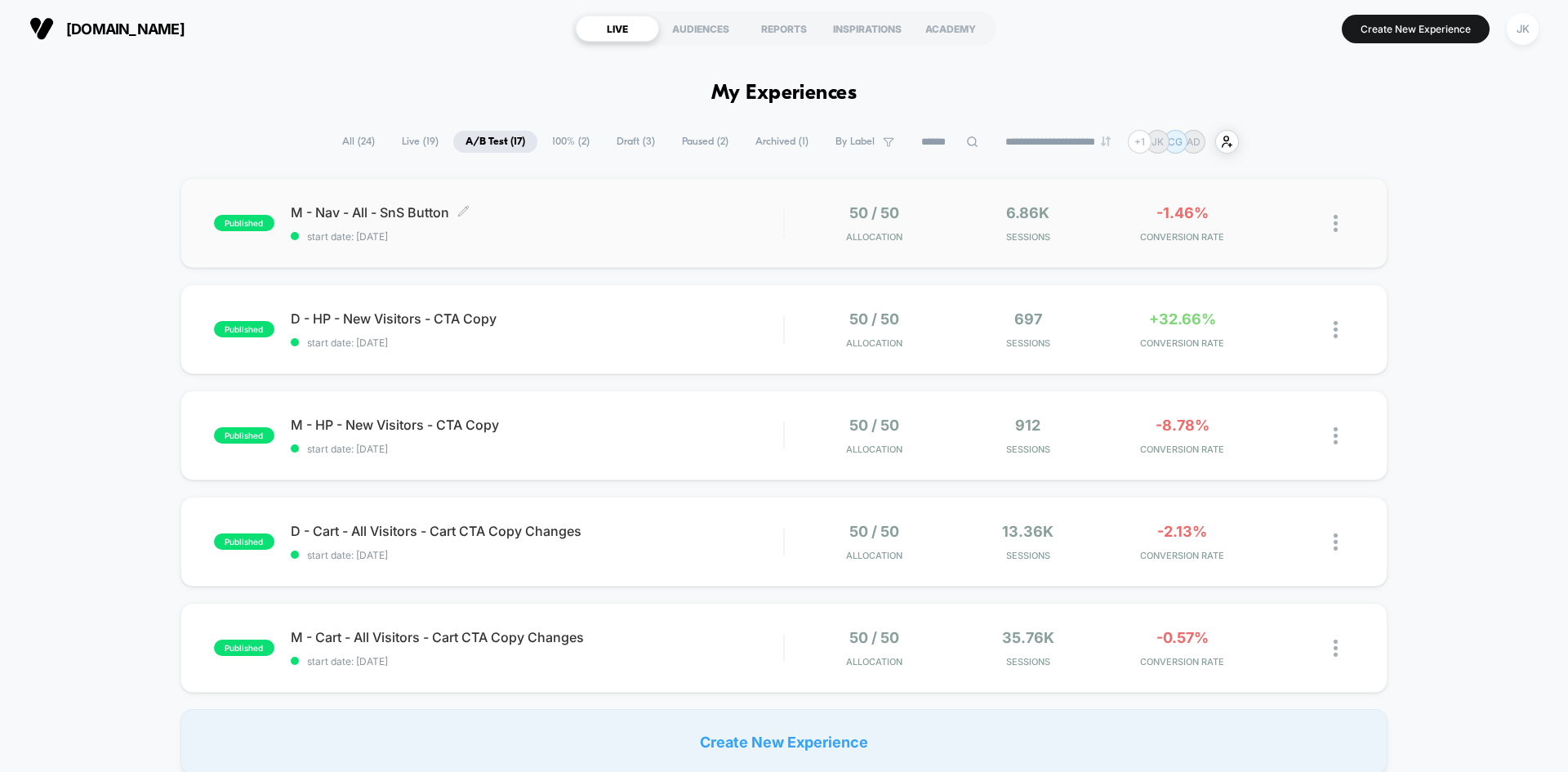
click at [405, 213] on span "M - Nav - All - SnS Button Click to edit experience details" at bounding box center [538, 212] width 493 height 16
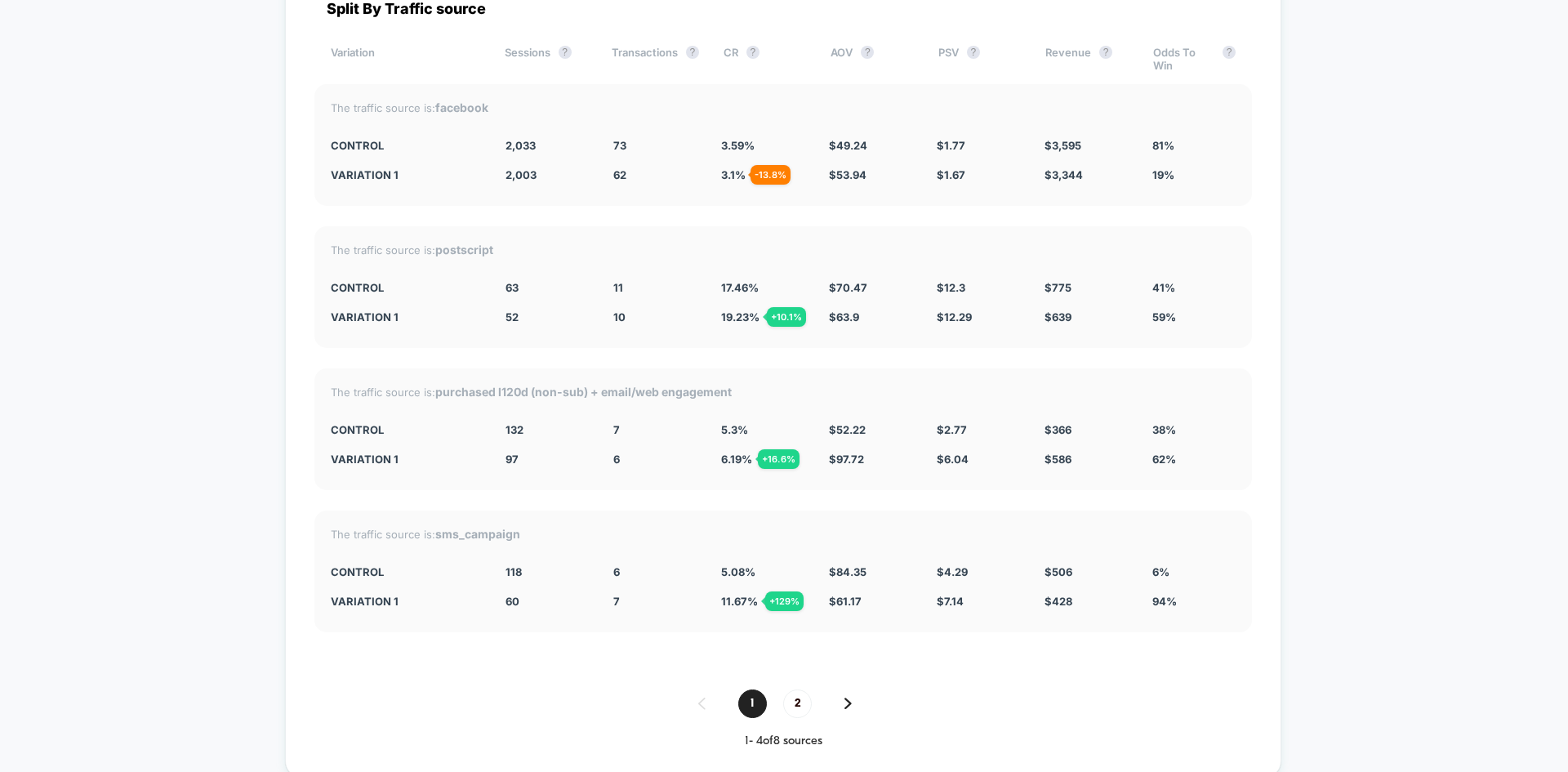
scroll to position [4117, 0]
click at [804, 702] on span "2" at bounding box center [798, 700] width 29 height 29
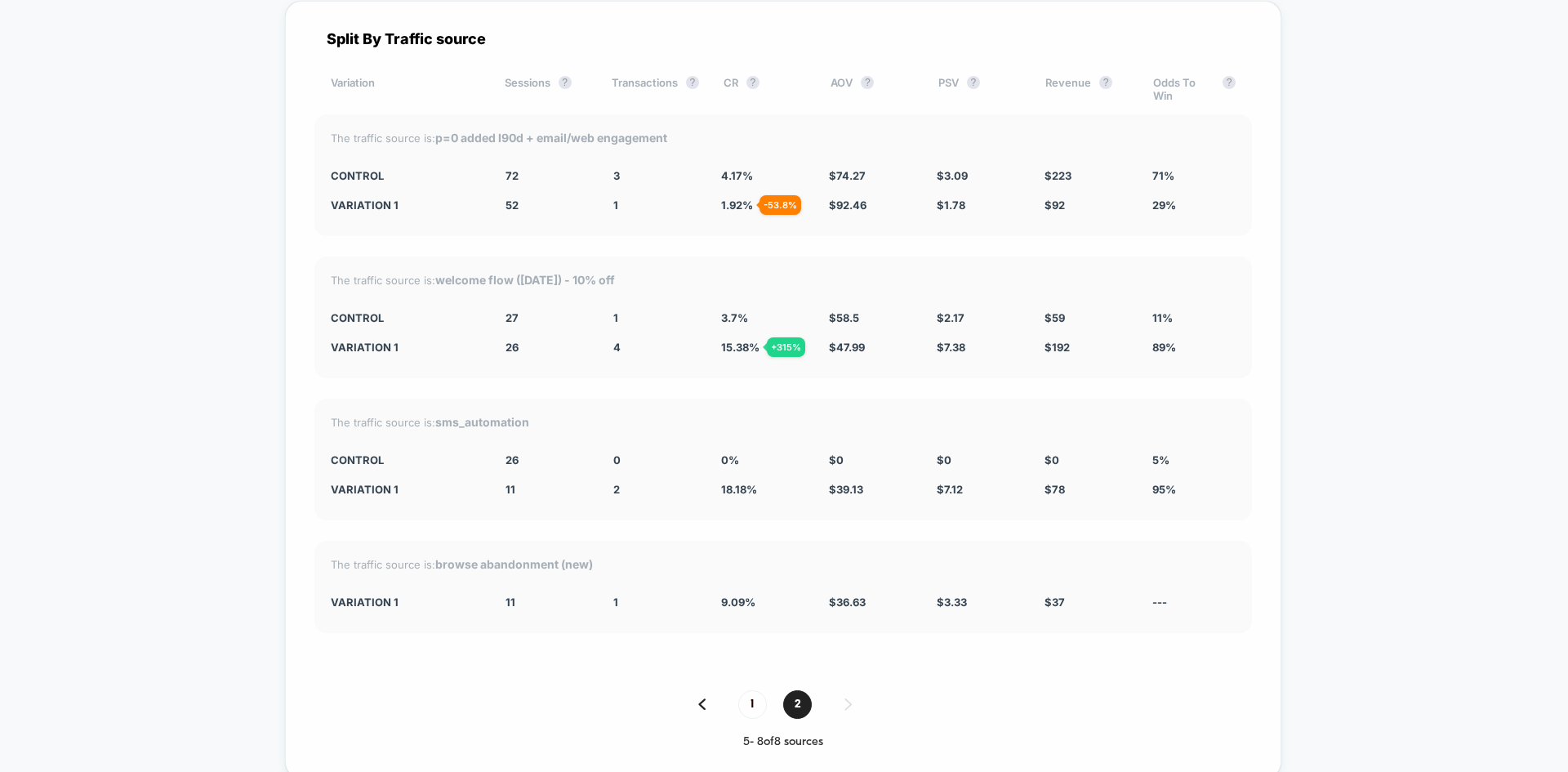
scroll to position [4083, 0]
click at [751, 699] on span "1" at bounding box center [753, 706] width 29 height 29
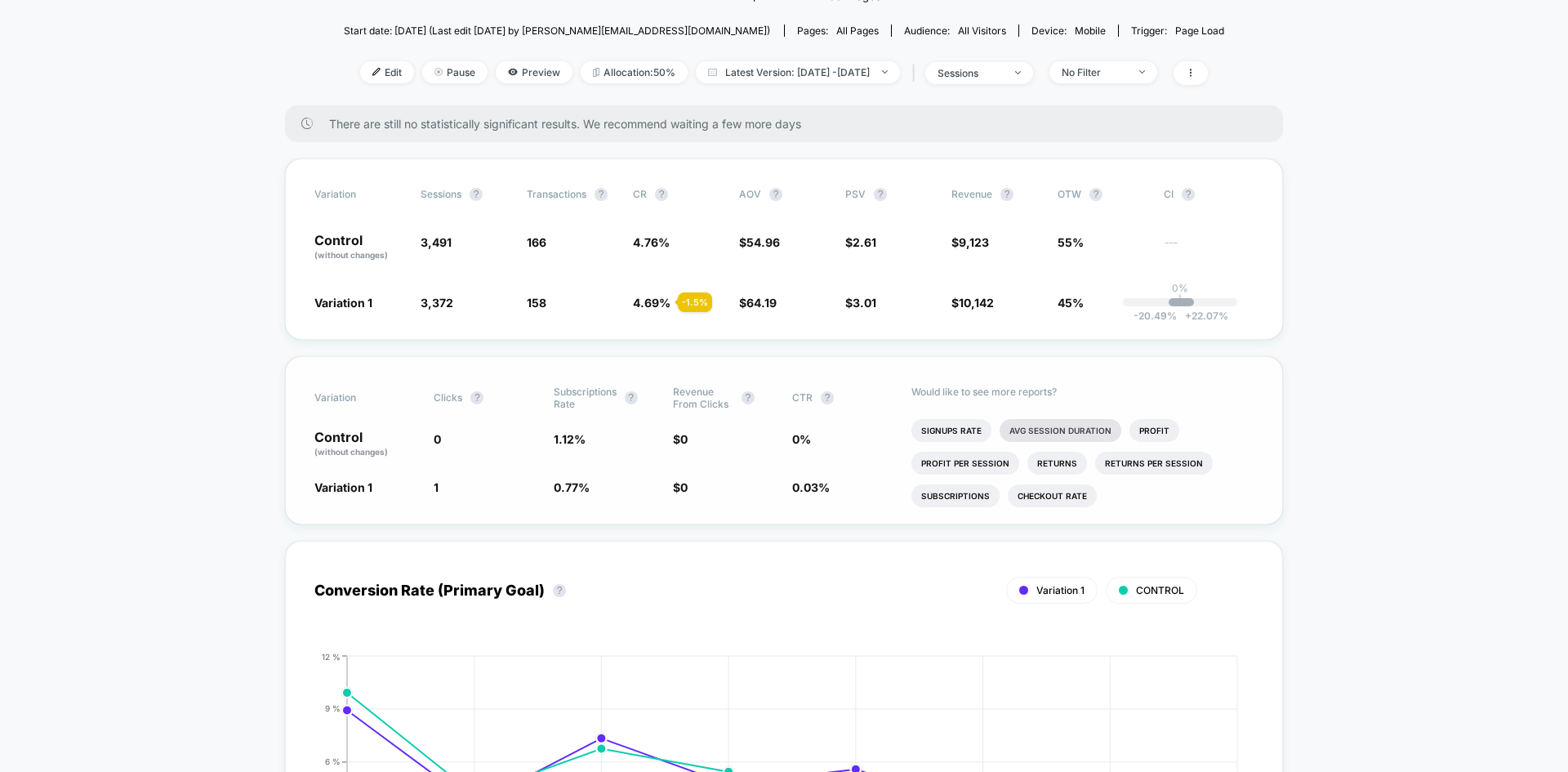
scroll to position [171, 0]
click at [976, 496] on li "Subscriptions" at bounding box center [955, 494] width 89 height 23
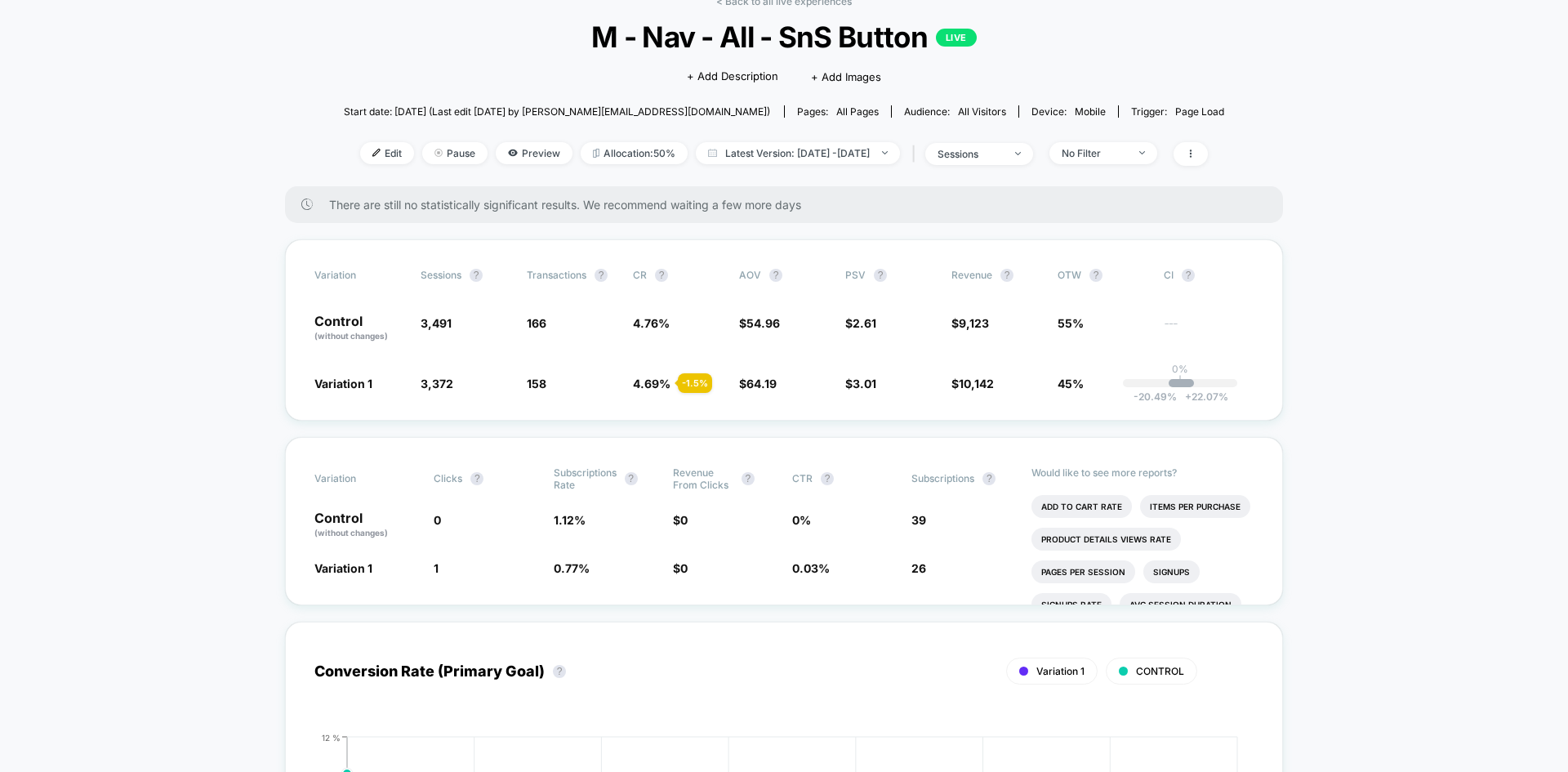
scroll to position [0, 0]
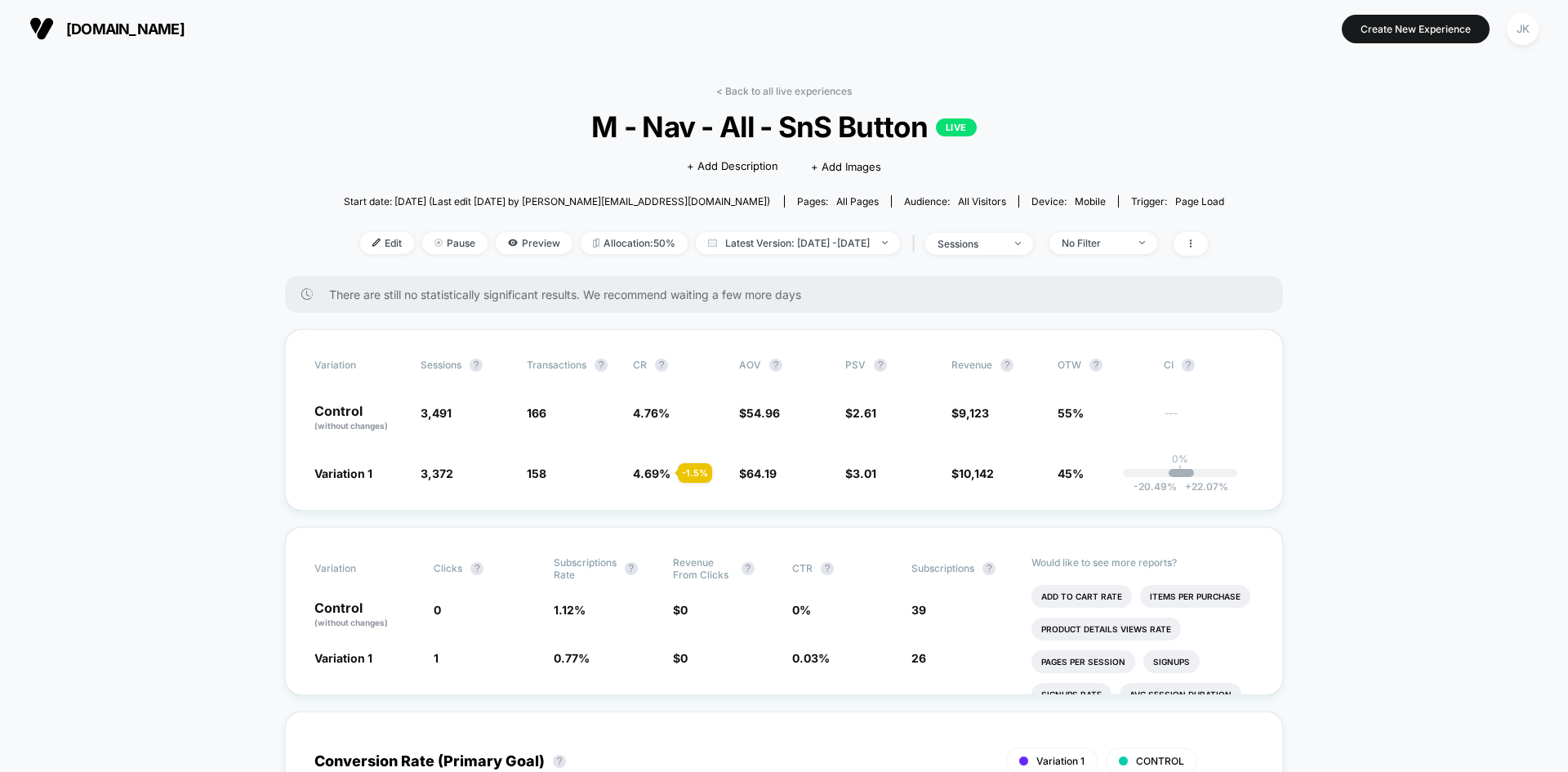
click at [768, 94] on link "< Back to all live experiences" at bounding box center [784, 91] width 136 height 13
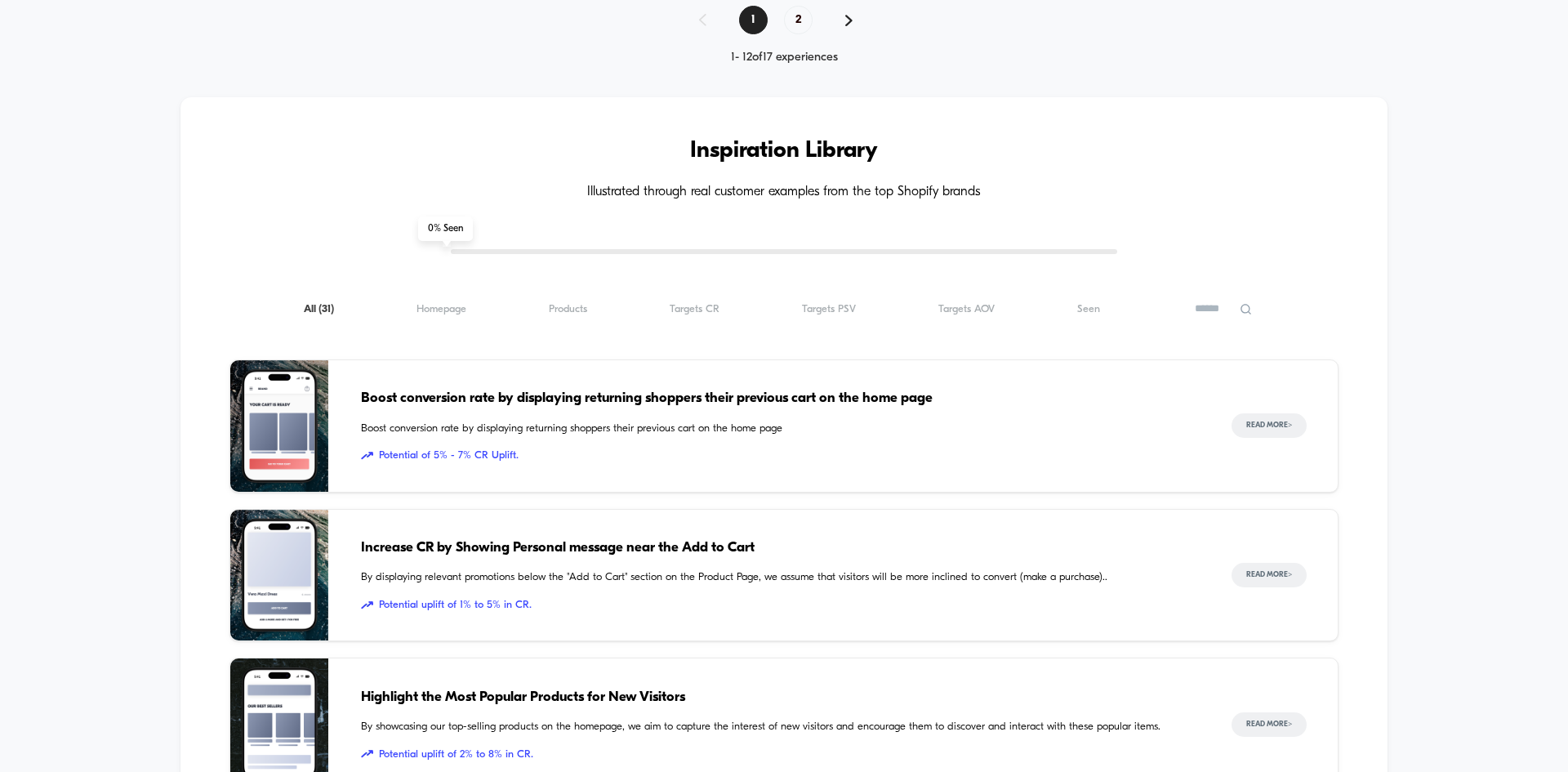
scroll to position [1325, 0]
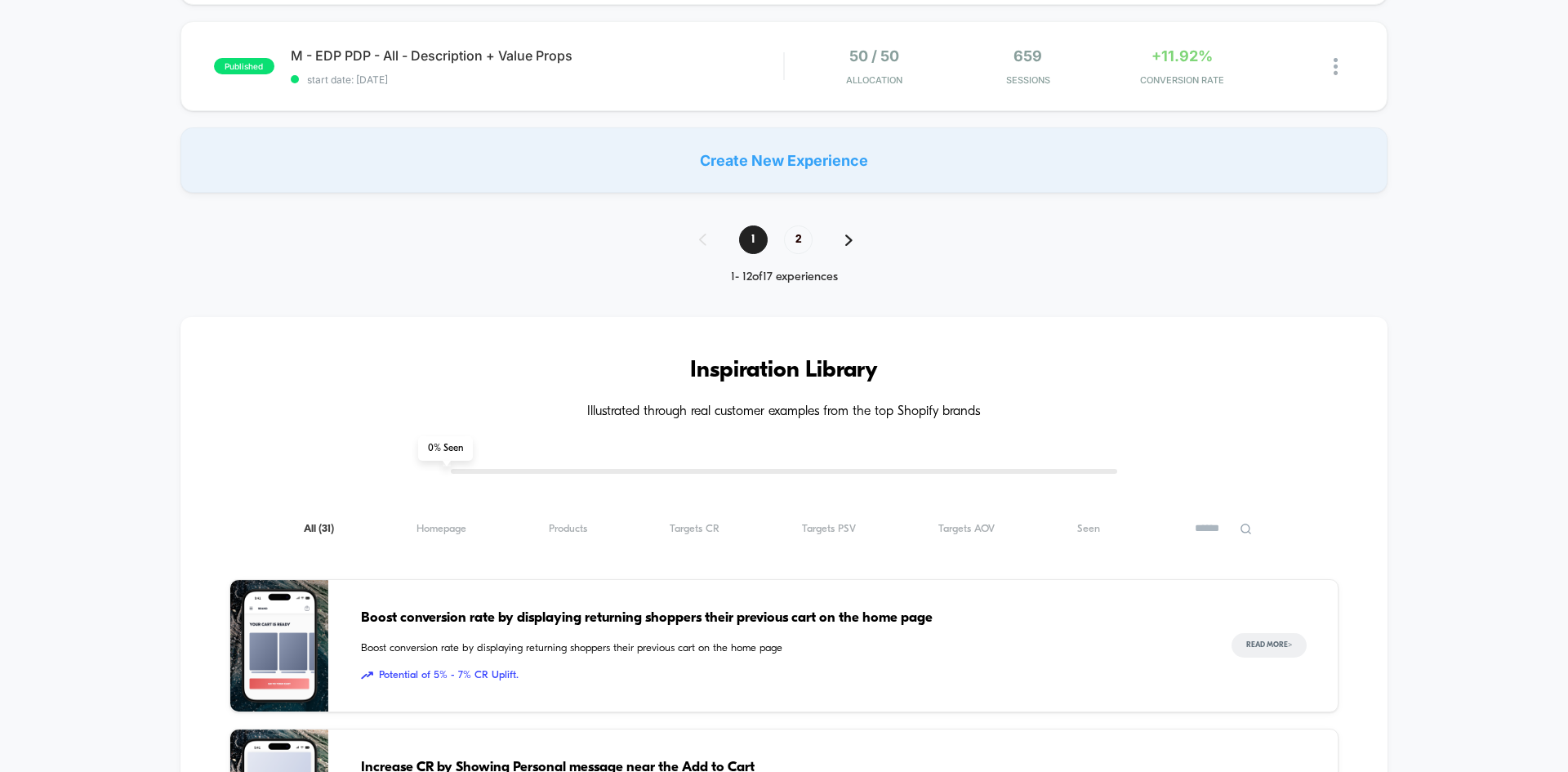
click at [807, 219] on div "**********" at bounding box center [784, 218] width 1568 height 2826
click at [803, 231] on span "2" at bounding box center [798, 240] width 29 height 29
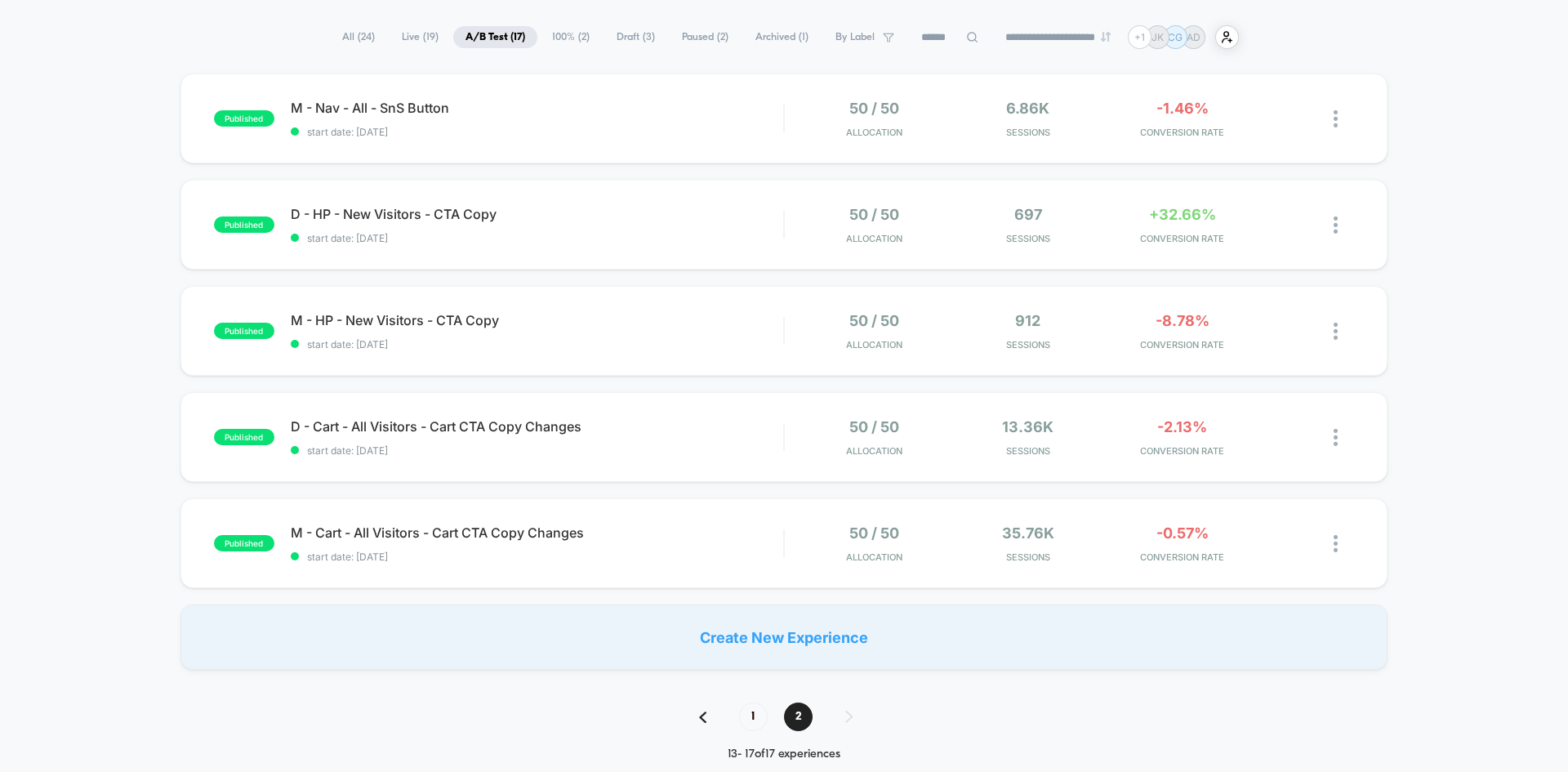
scroll to position [106, 0]
click at [755, 720] on span "1" at bounding box center [754, 715] width 29 height 29
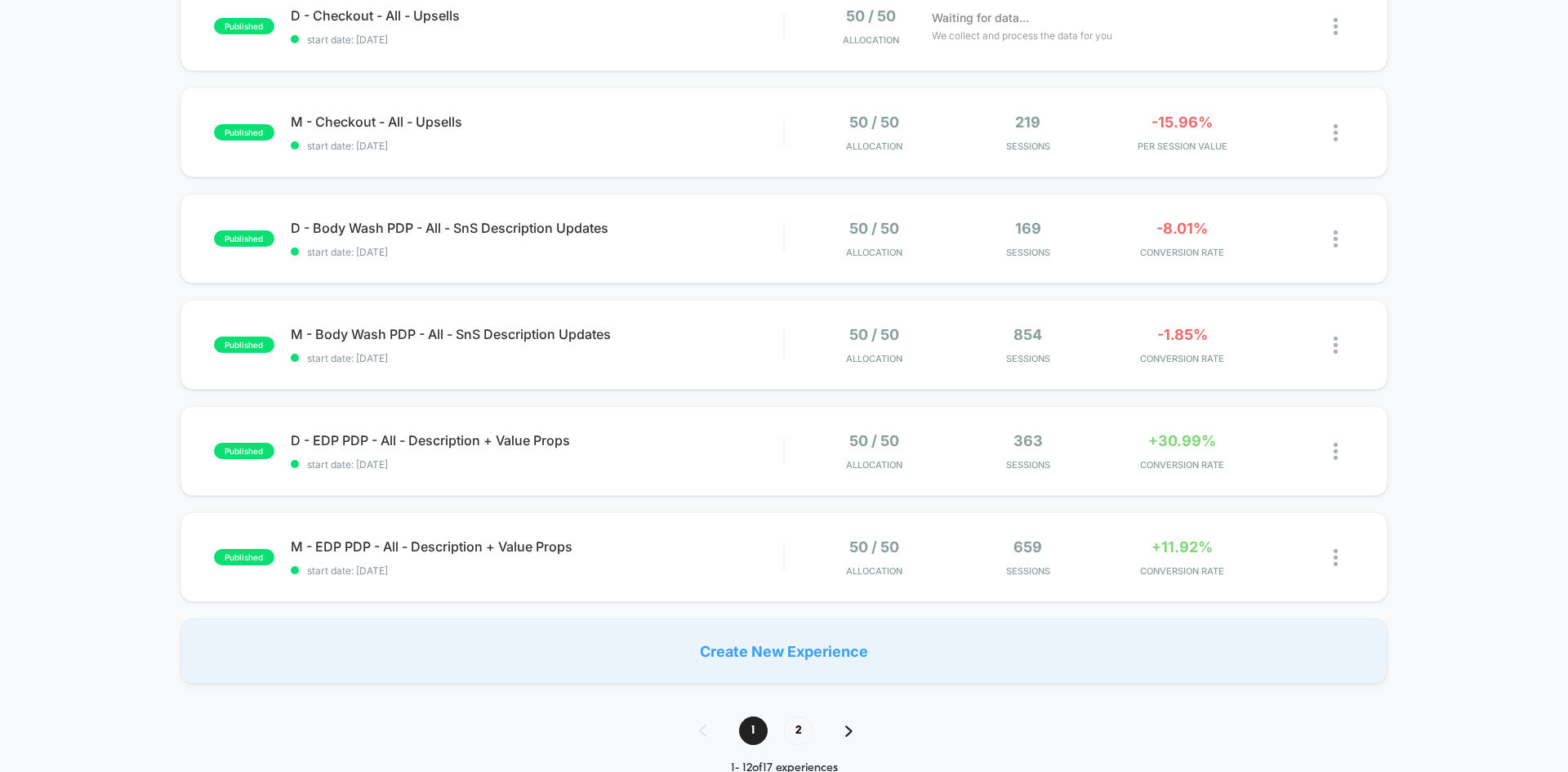
scroll to position [834, 0]
click at [789, 729] on span "2" at bounding box center [798, 730] width 29 height 29
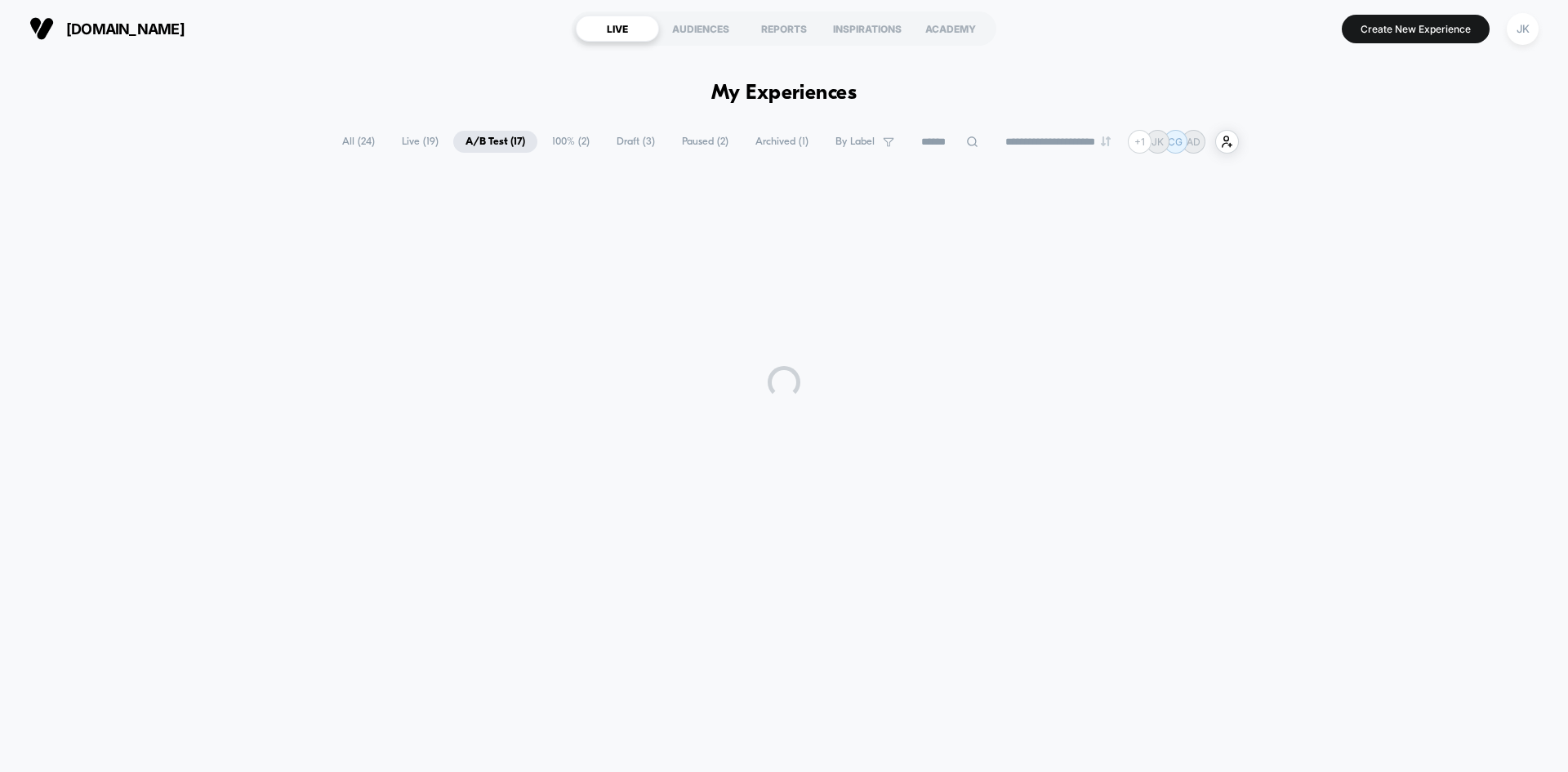
scroll to position [0, 0]
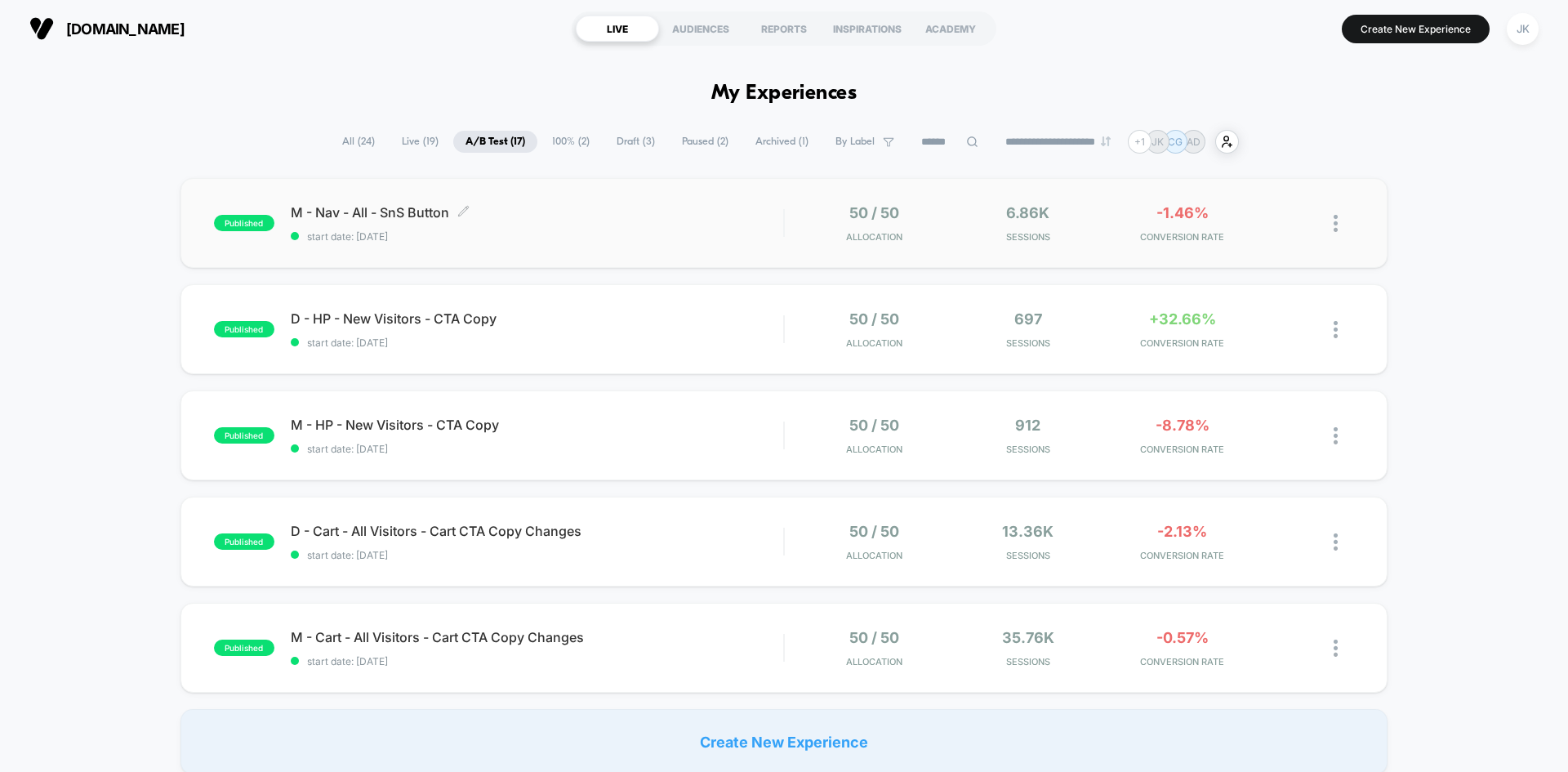
click at [411, 212] on span "M - Nav - All - SnS Button Click to edit experience details" at bounding box center [538, 212] width 493 height 16
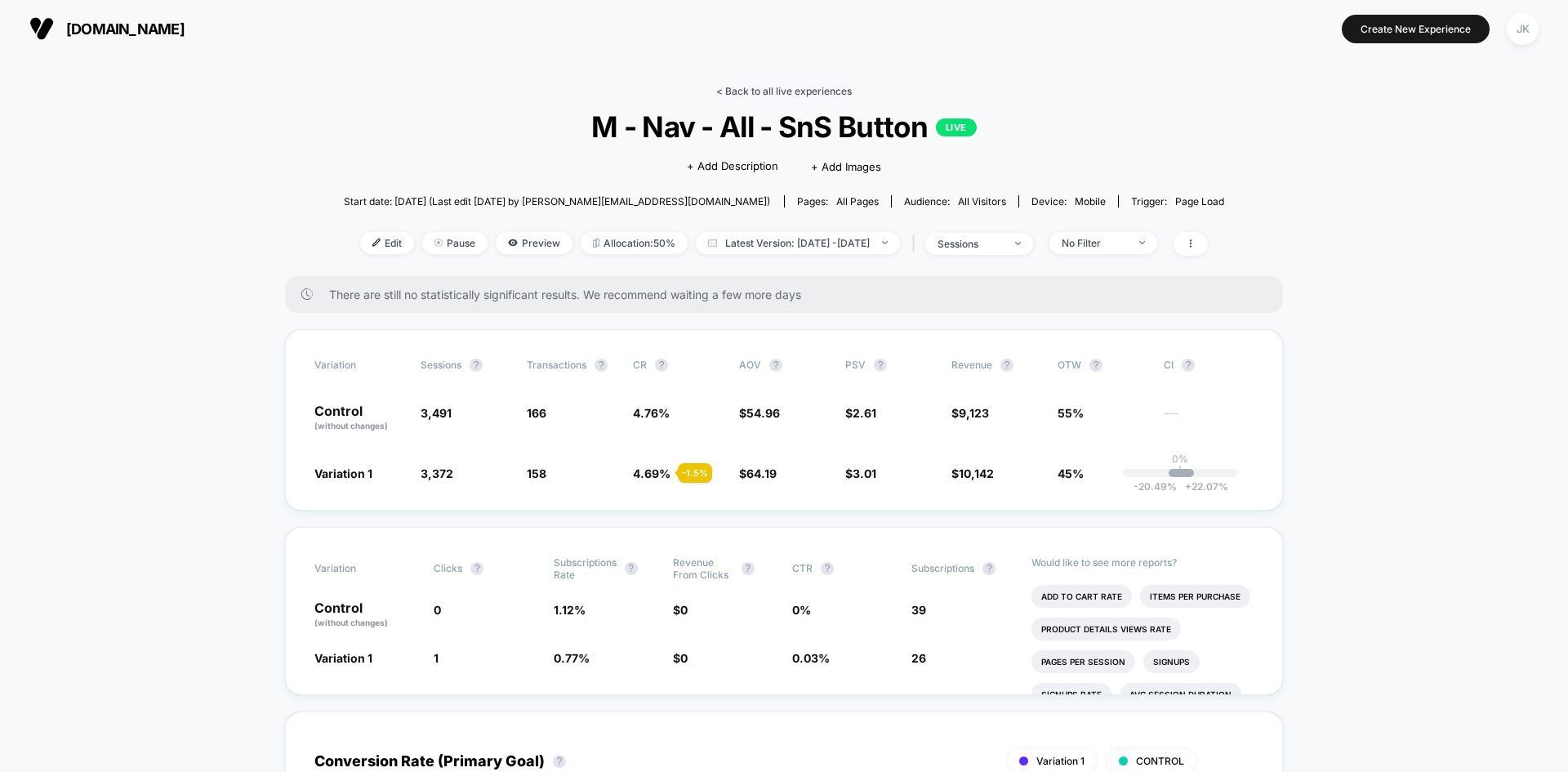
click at [752, 89] on link "< Back to all live experiences" at bounding box center [784, 91] width 136 height 13
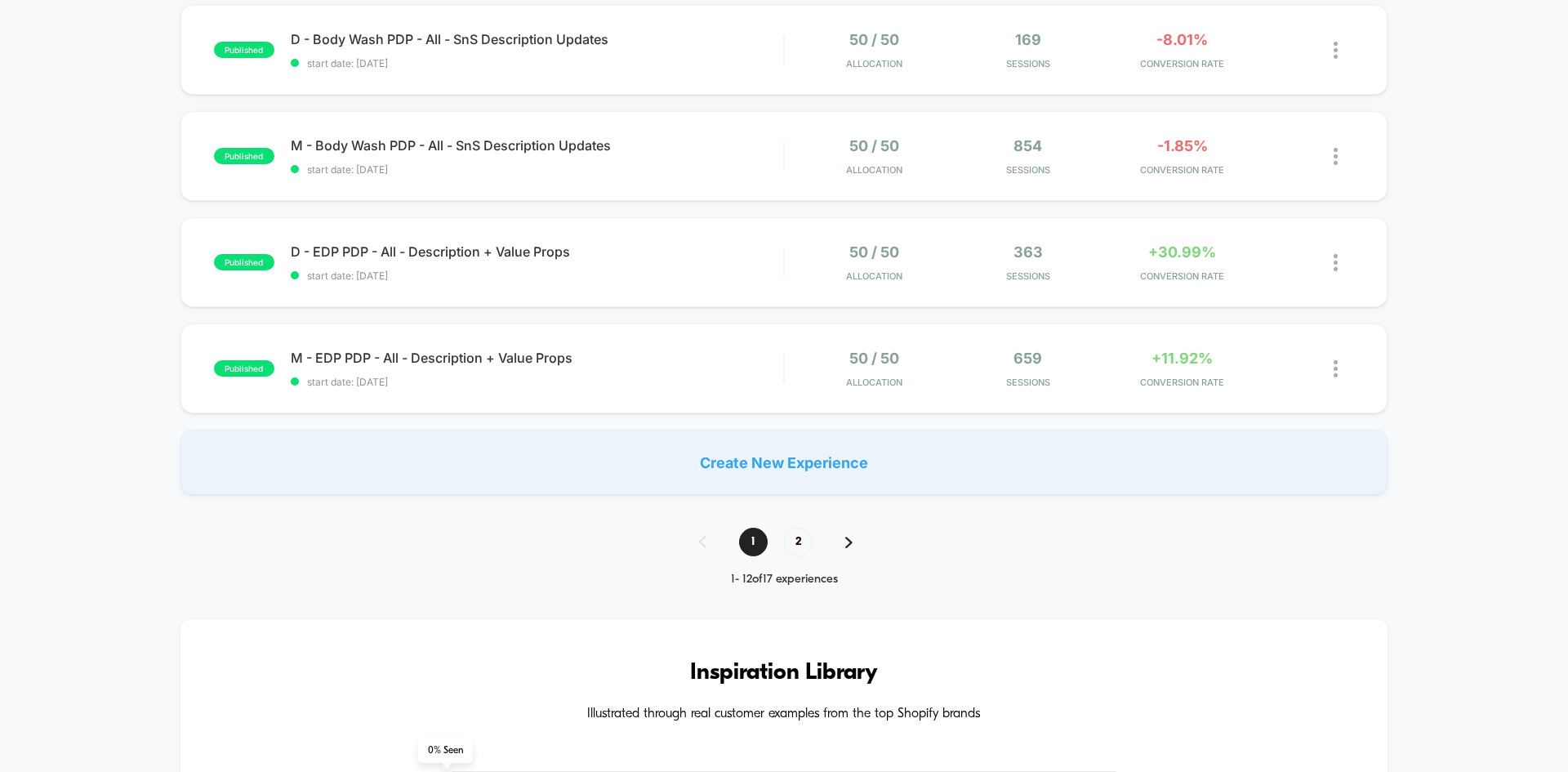
scroll to position [1060, 0]
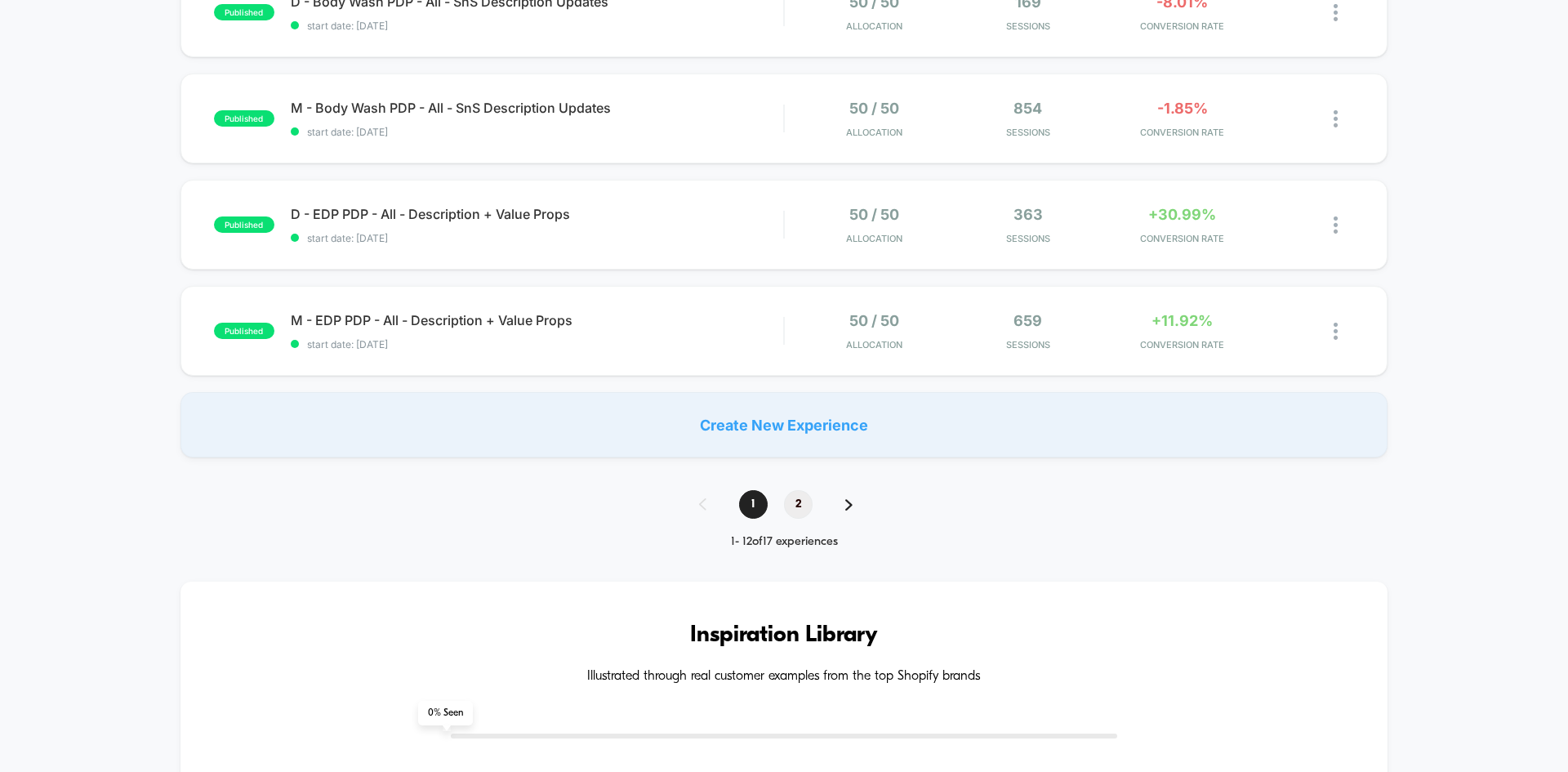
click at [808, 512] on span "2" at bounding box center [798, 505] width 29 height 29
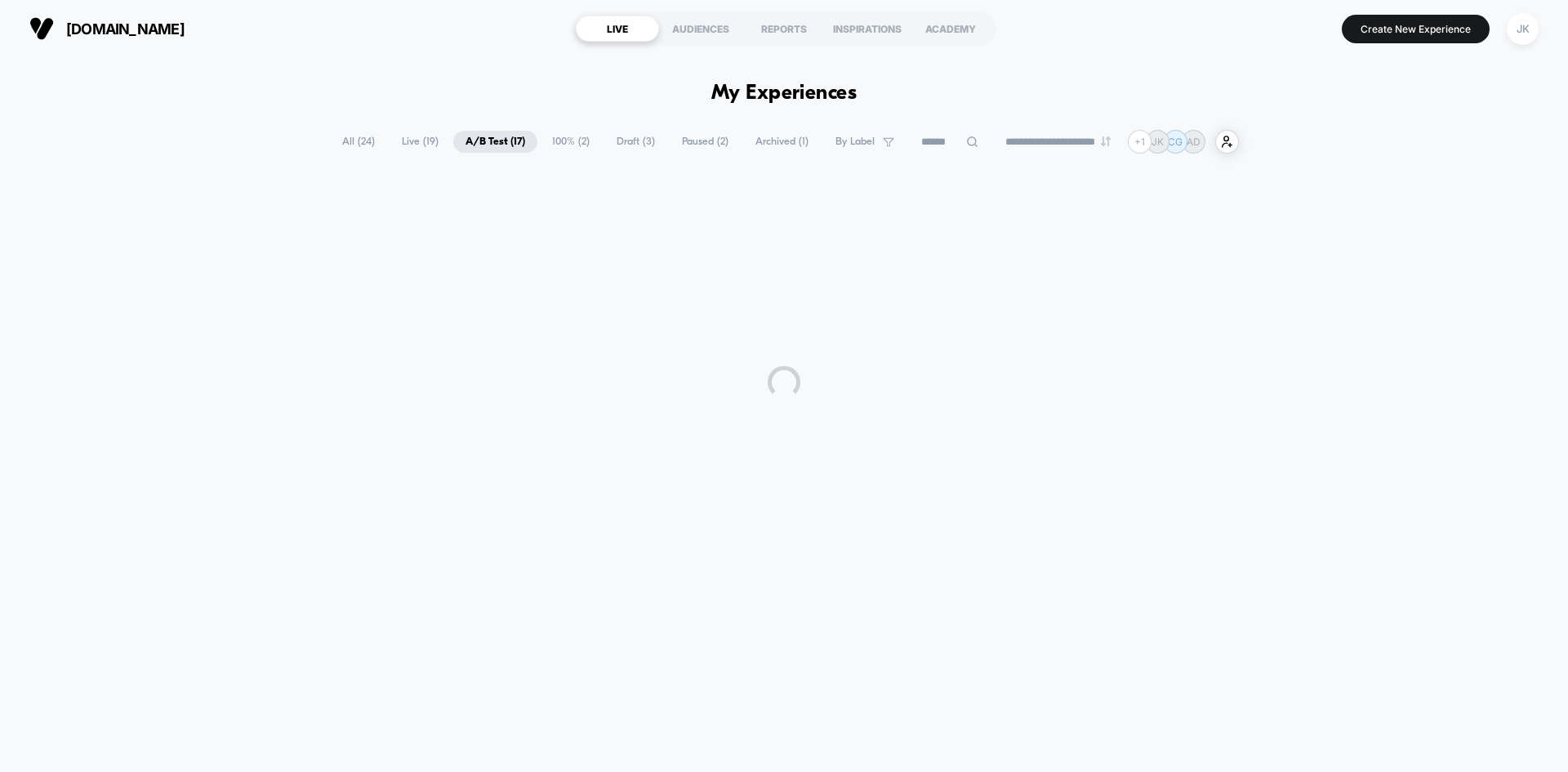
scroll to position [0, 0]
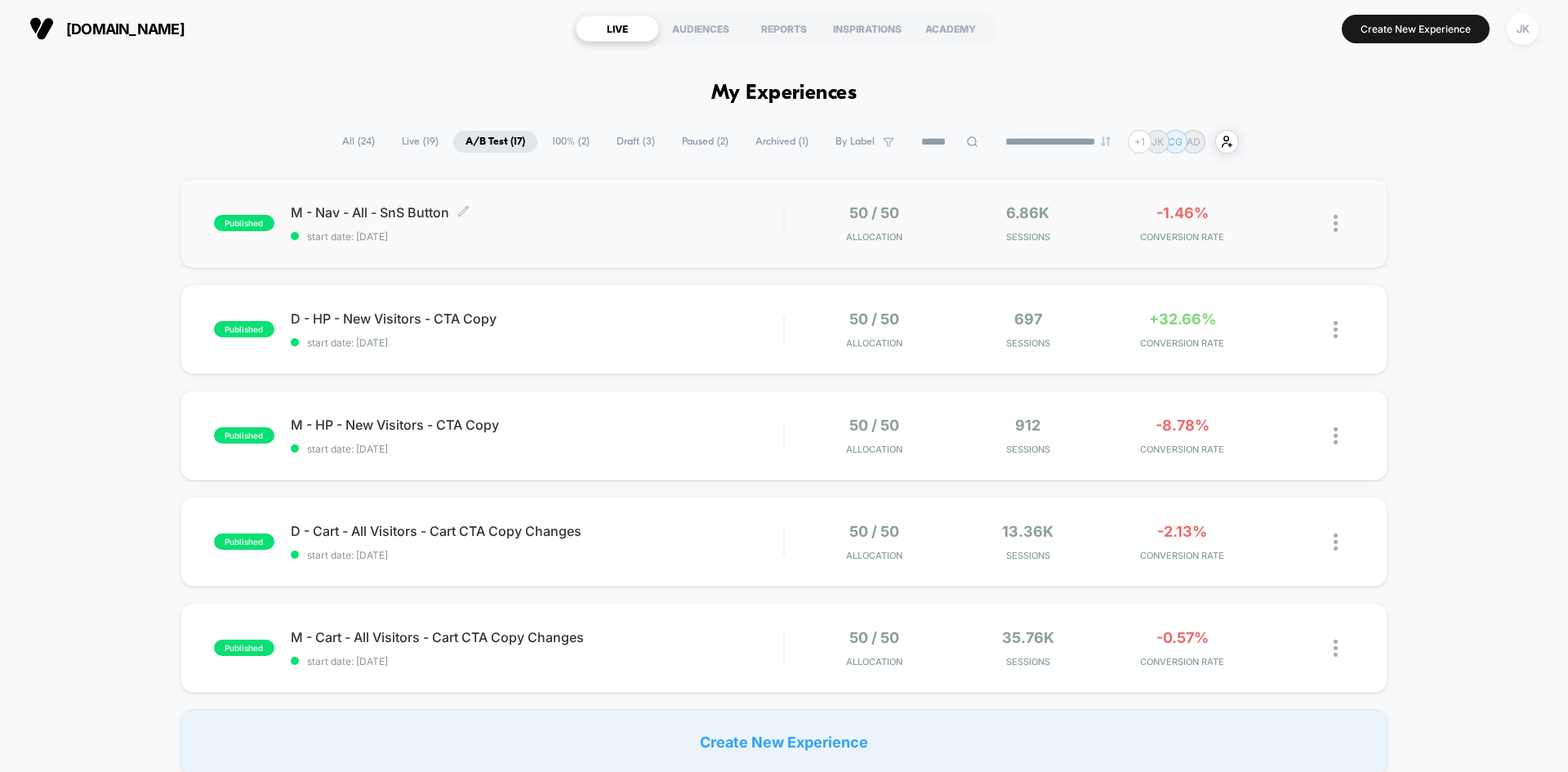
click at [421, 208] on span "M - Nav - All - SnS Button Click to edit experience details" at bounding box center [538, 212] width 493 height 16
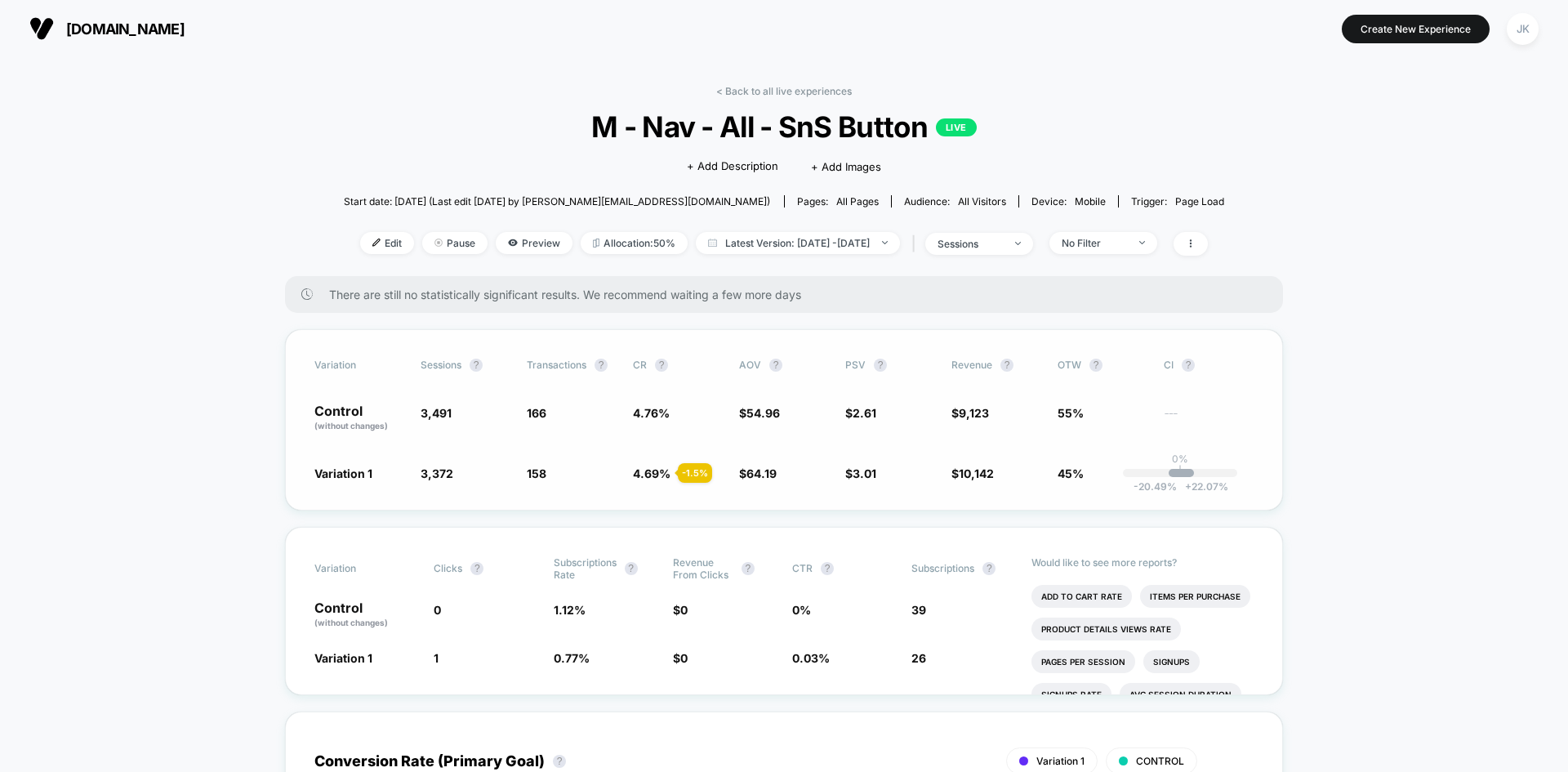
scroll to position [35, 0]
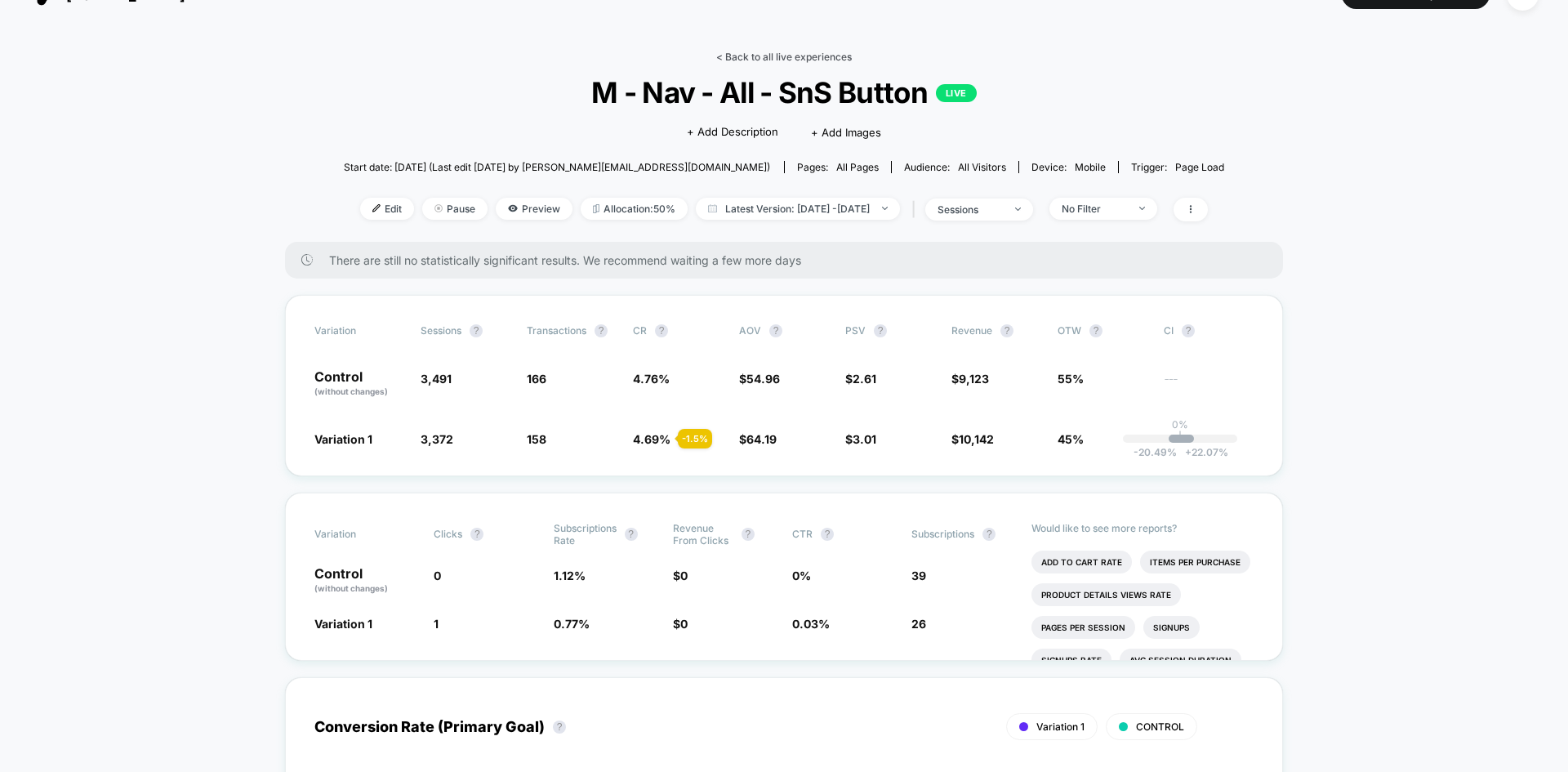
click at [792, 60] on link "< Back to all live experiences" at bounding box center [784, 57] width 136 height 13
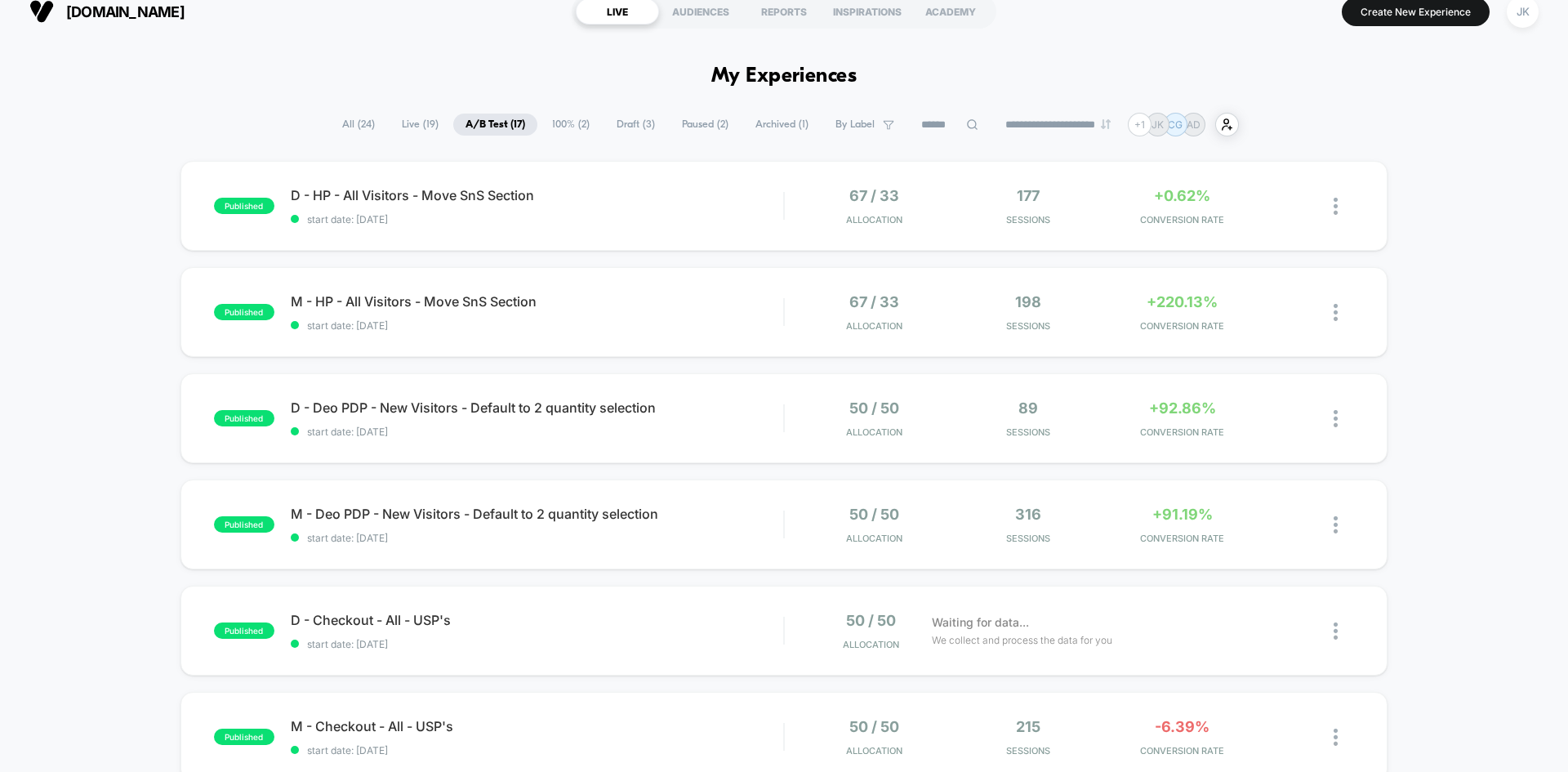
scroll to position [16, 0]
click at [453, 300] on span "M - HP - All Visitors - Move SnS Section Click to edit experience details" at bounding box center [538, 301] width 493 height 16
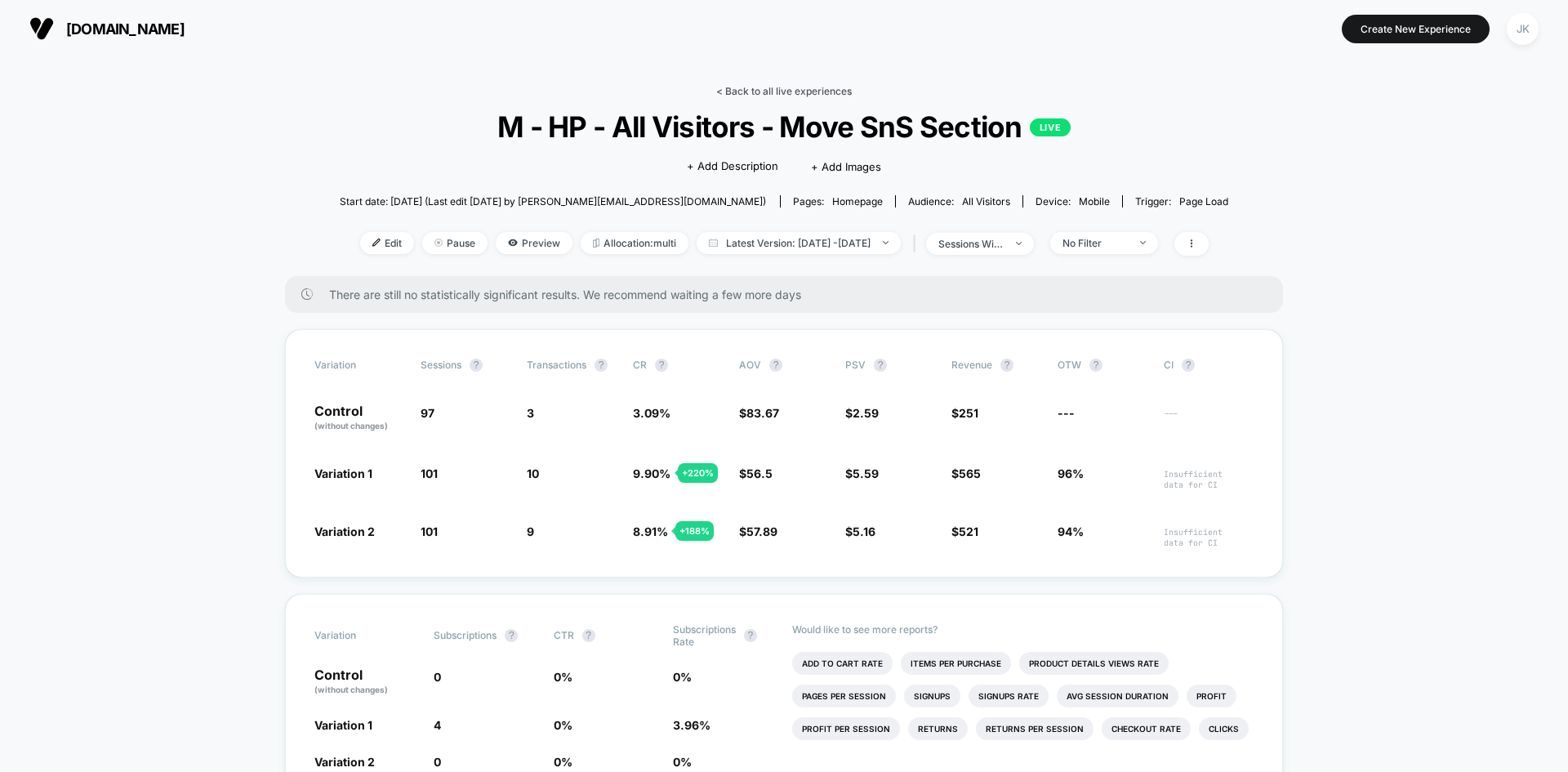
click at [752, 89] on link "< Back to all live experiences" at bounding box center [784, 91] width 136 height 13
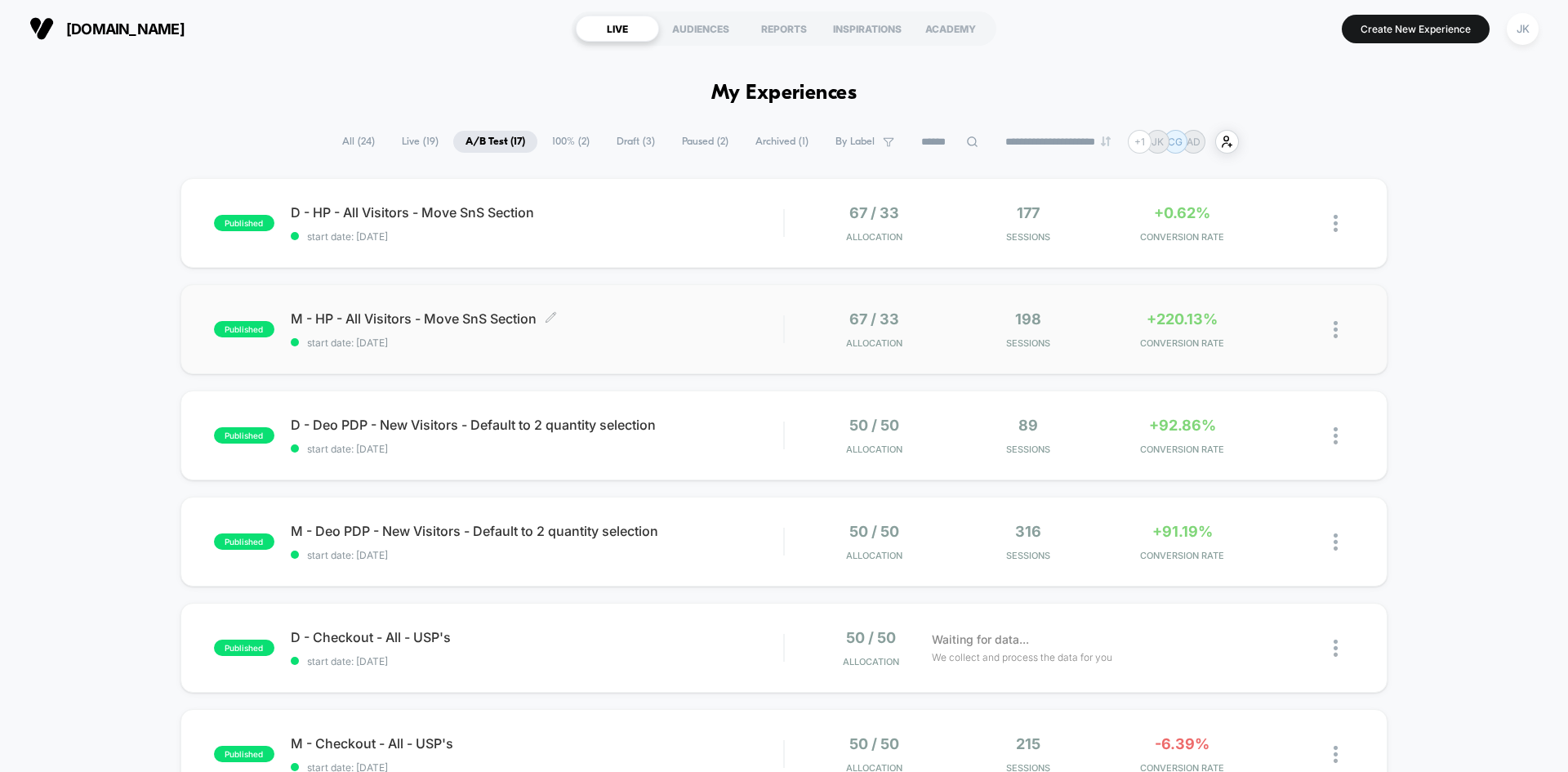
click at [458, 321] on span "M - HP - All Visitors - Move SnS Section Click to edit experience details" at bounding box center [538, 318] width 493 height 16
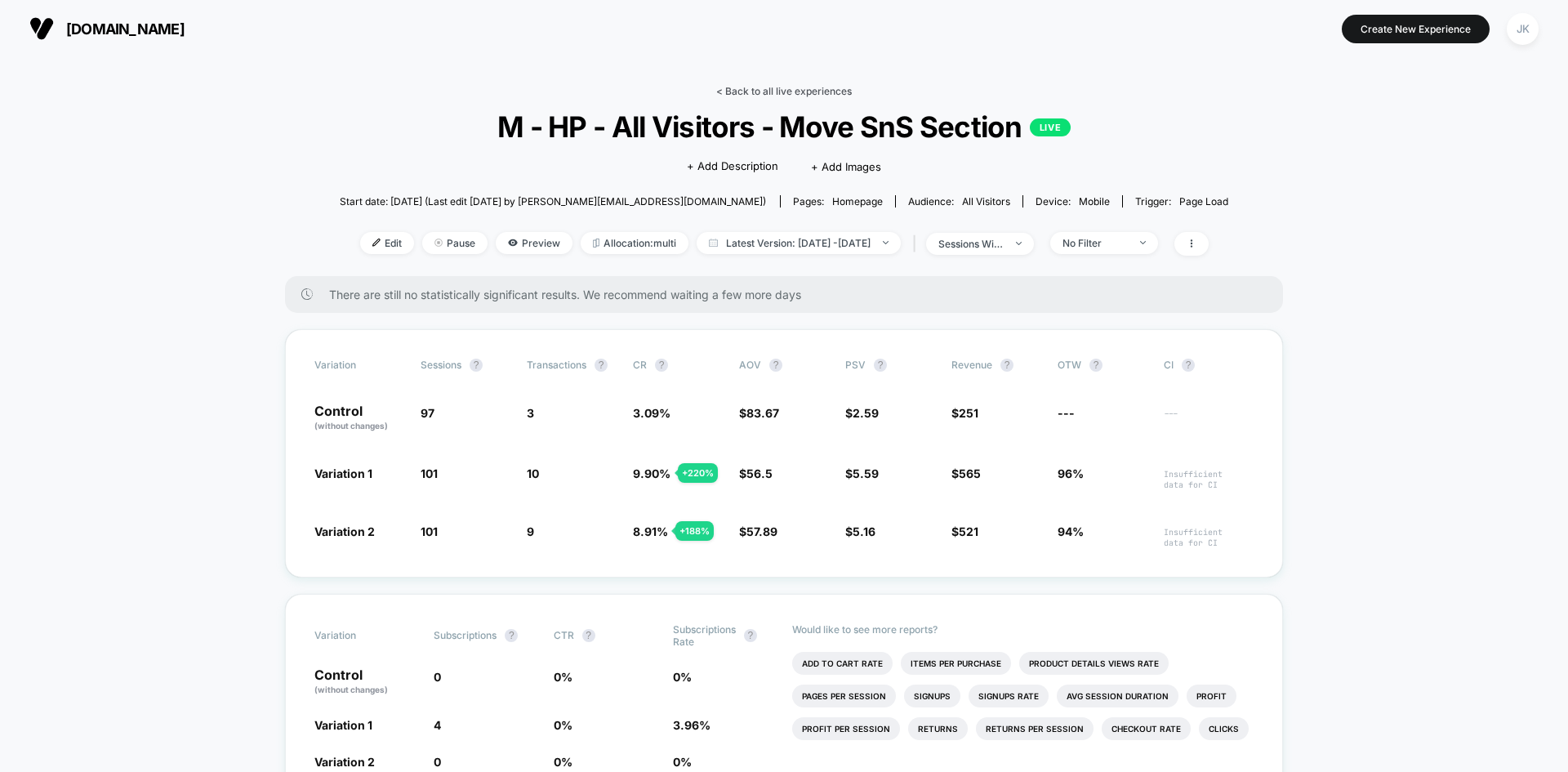
click at [808, 94] on link "< Back to all live experiences" at bounding box center [784, 91] width 136 height 13
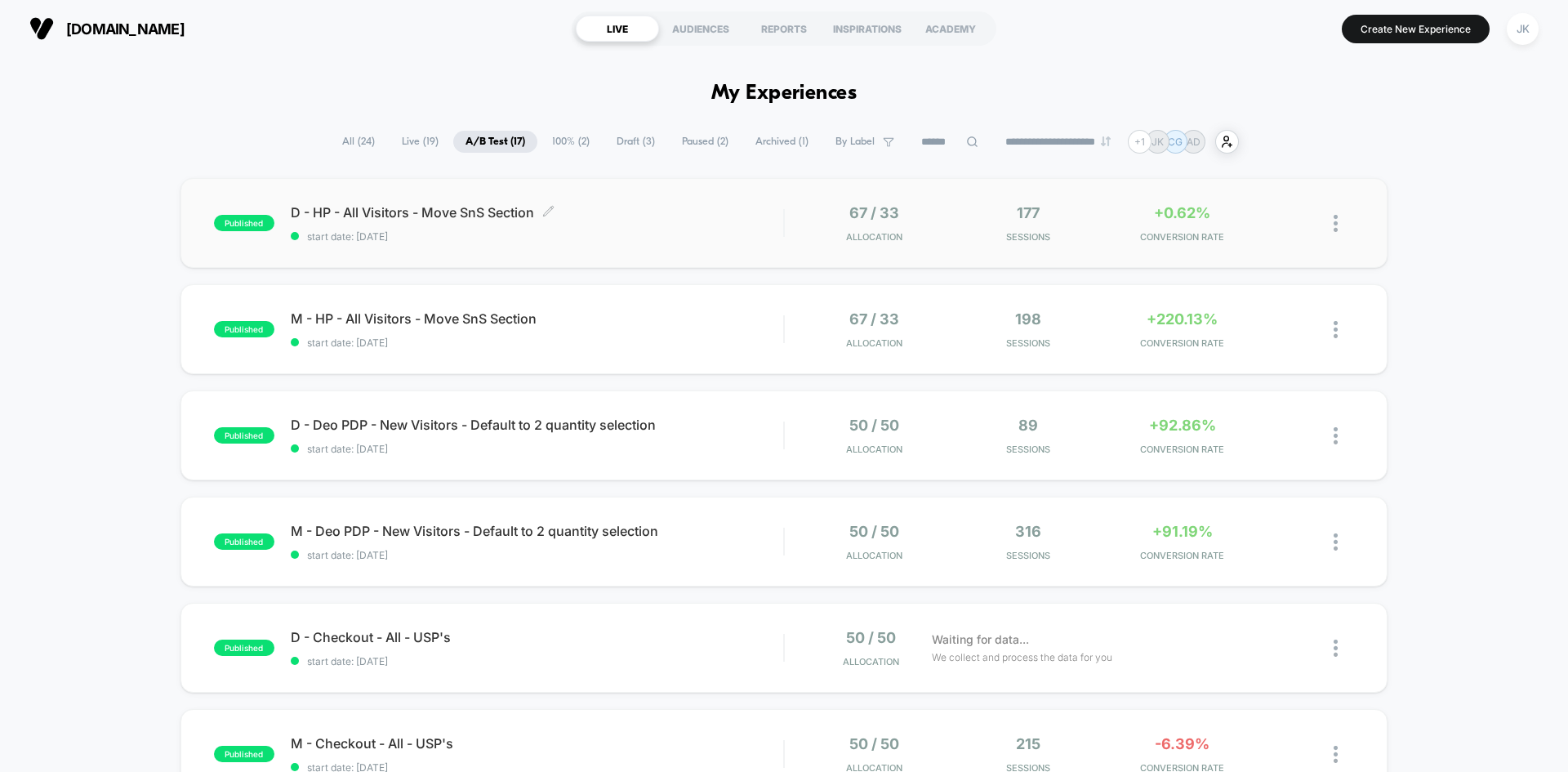
click at [493, 217] on span "D - HP - All Visitors - Move SnS Section Click to edit experience details" at bounding box center [538, 212] width 493 height 16
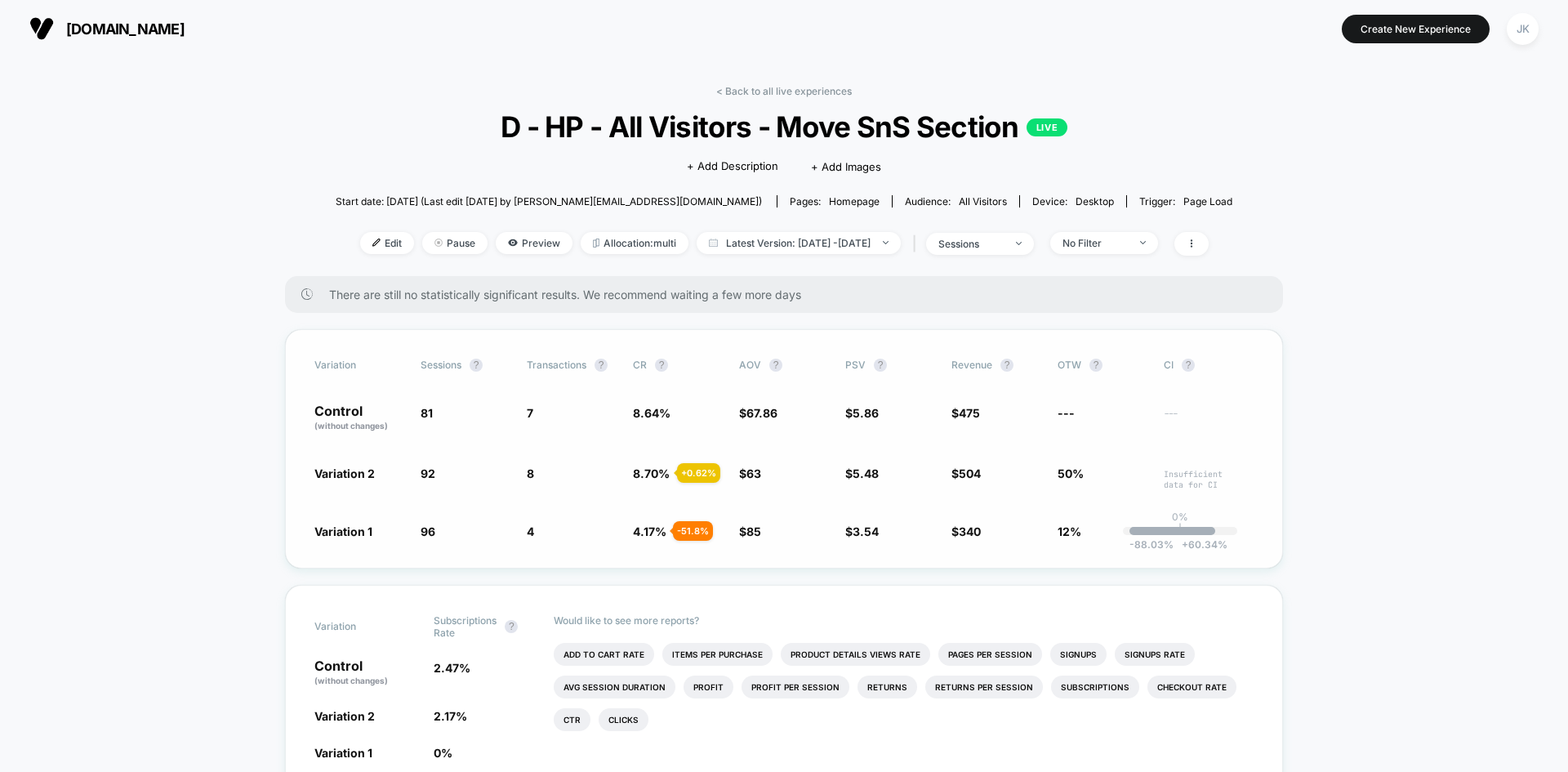
scroll to position [105, 0]
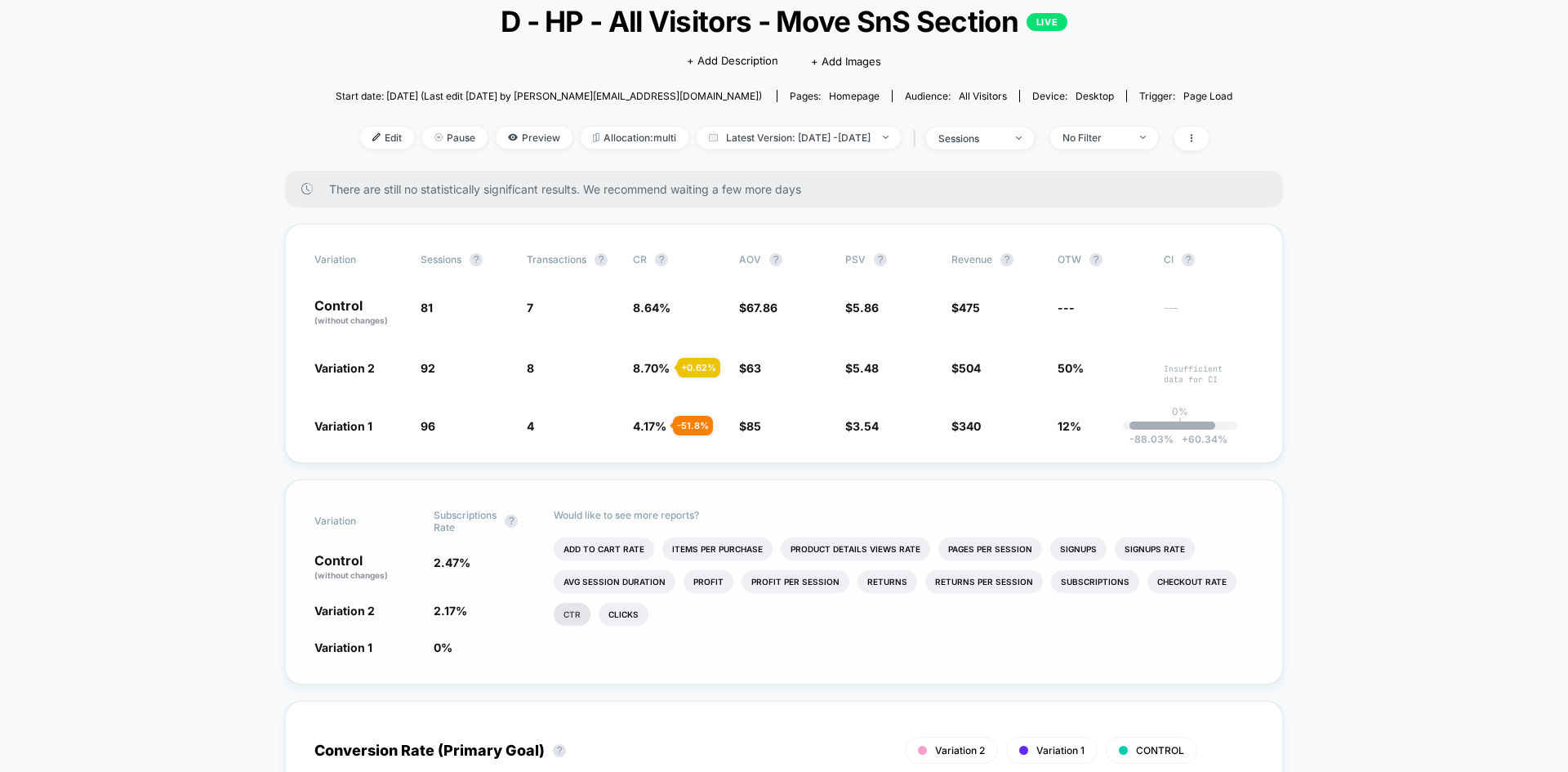
click at [574, 615] on li "Ctr" at bounding box center [572, 613] width 37 height 23
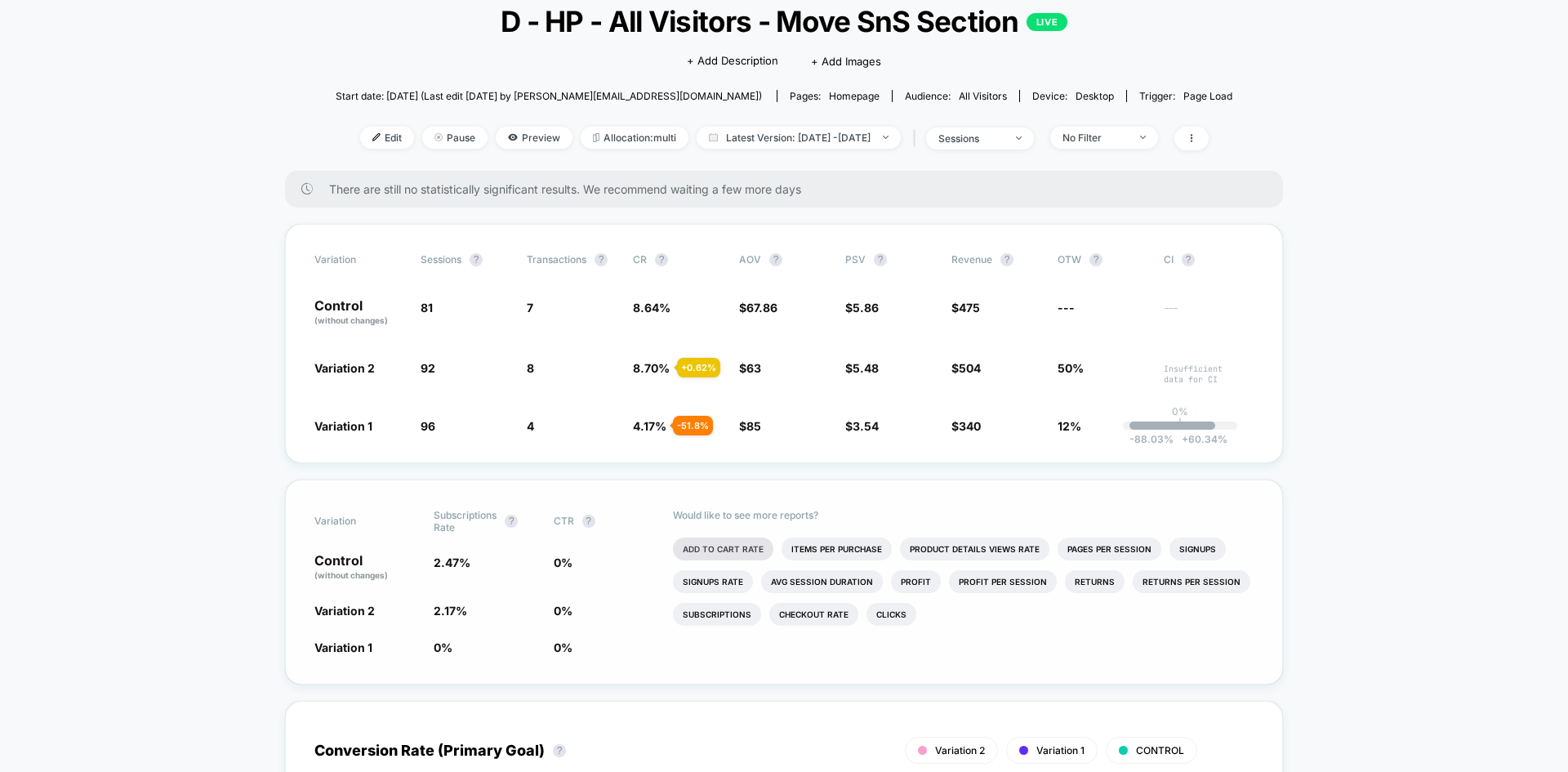
click at [729, 548] on li "Add To Cart Rate" at bounding box center [723, 548] width 100 height 23
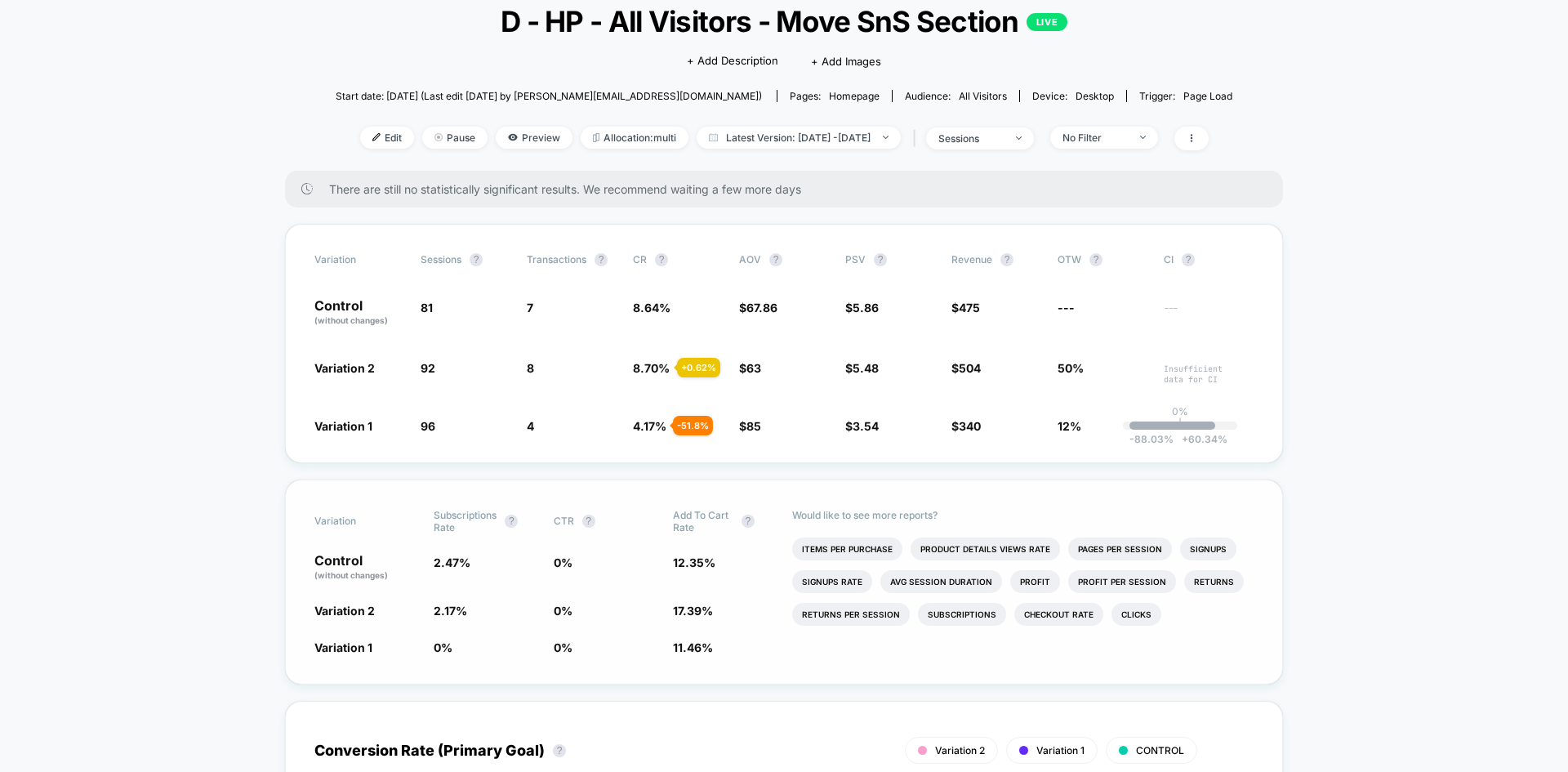
click at [716, 628] on div "Variation Subscriptions Rate ? CTR ? Add To Cart Rate ? Control (without change…" at bounding box center [784, 581] width 998 height 205
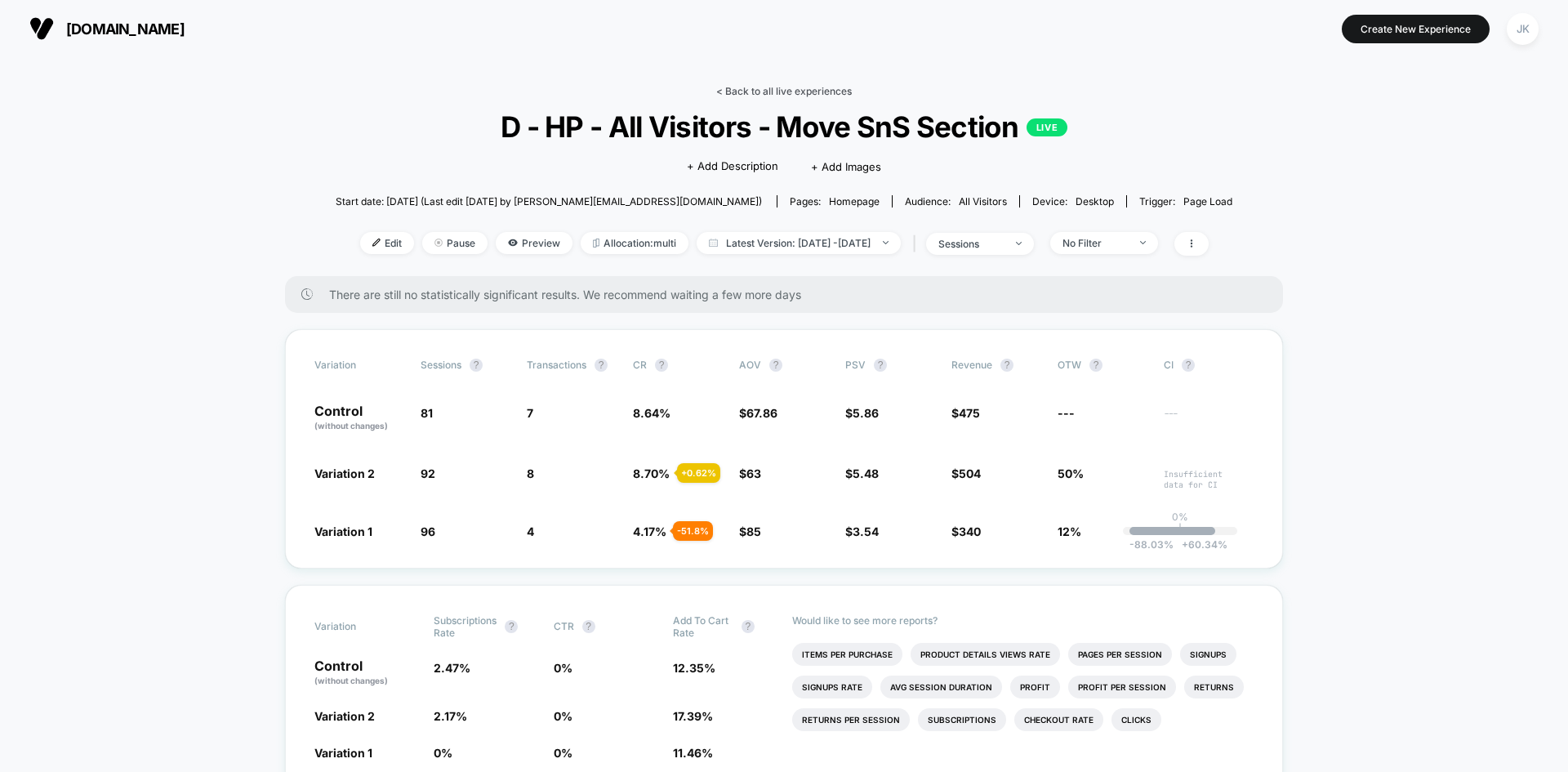
click at [787, 89] on link "< Back to all live experiences" at bounding box center [784, 91] width 136 height 13
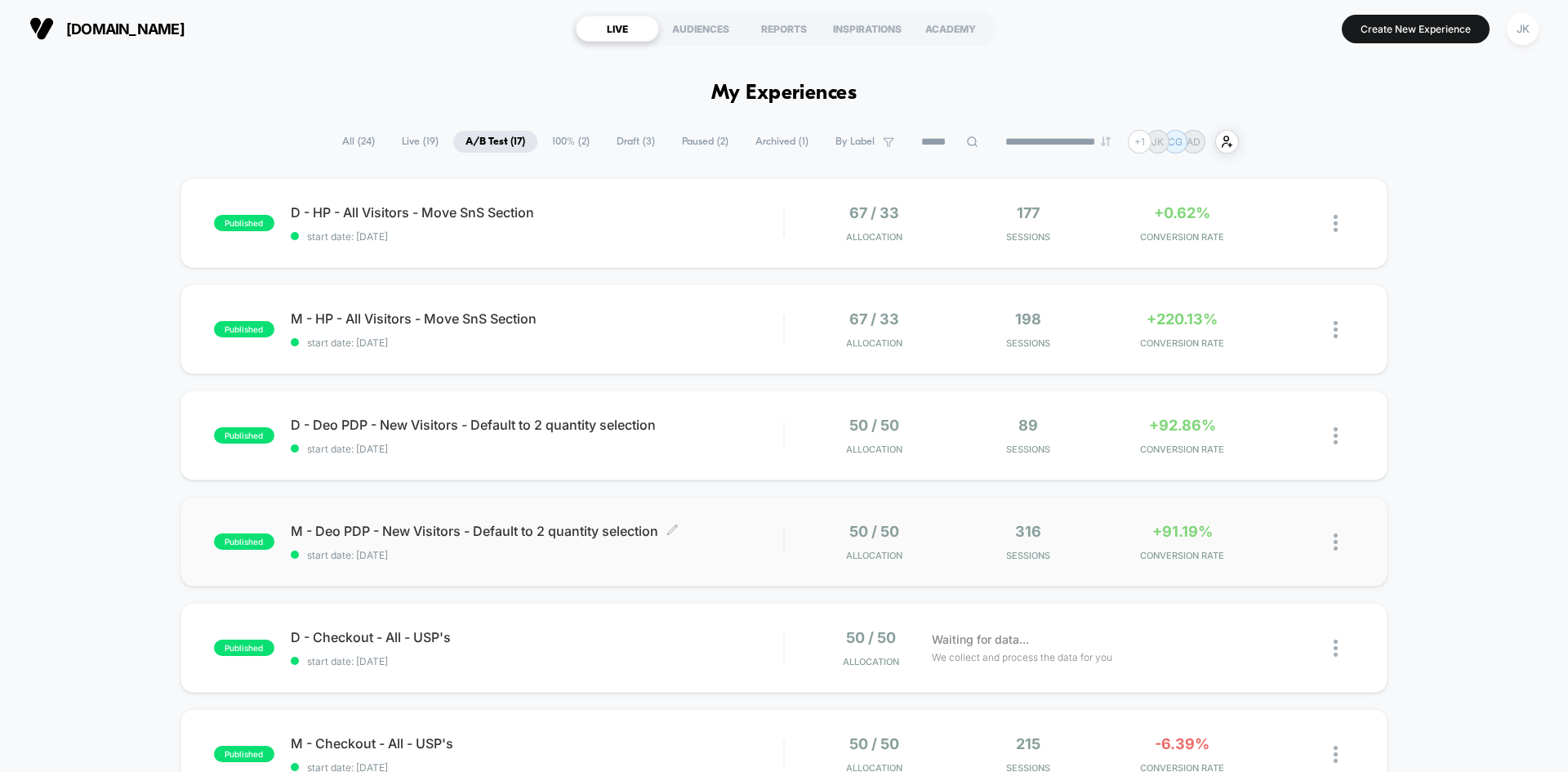
click at [607, 531] on span "M - Deo PDP - New Visitors - Default to 2 quantity selection Click to edit expe…" at bounding box center [538, 530] width 493 height 16
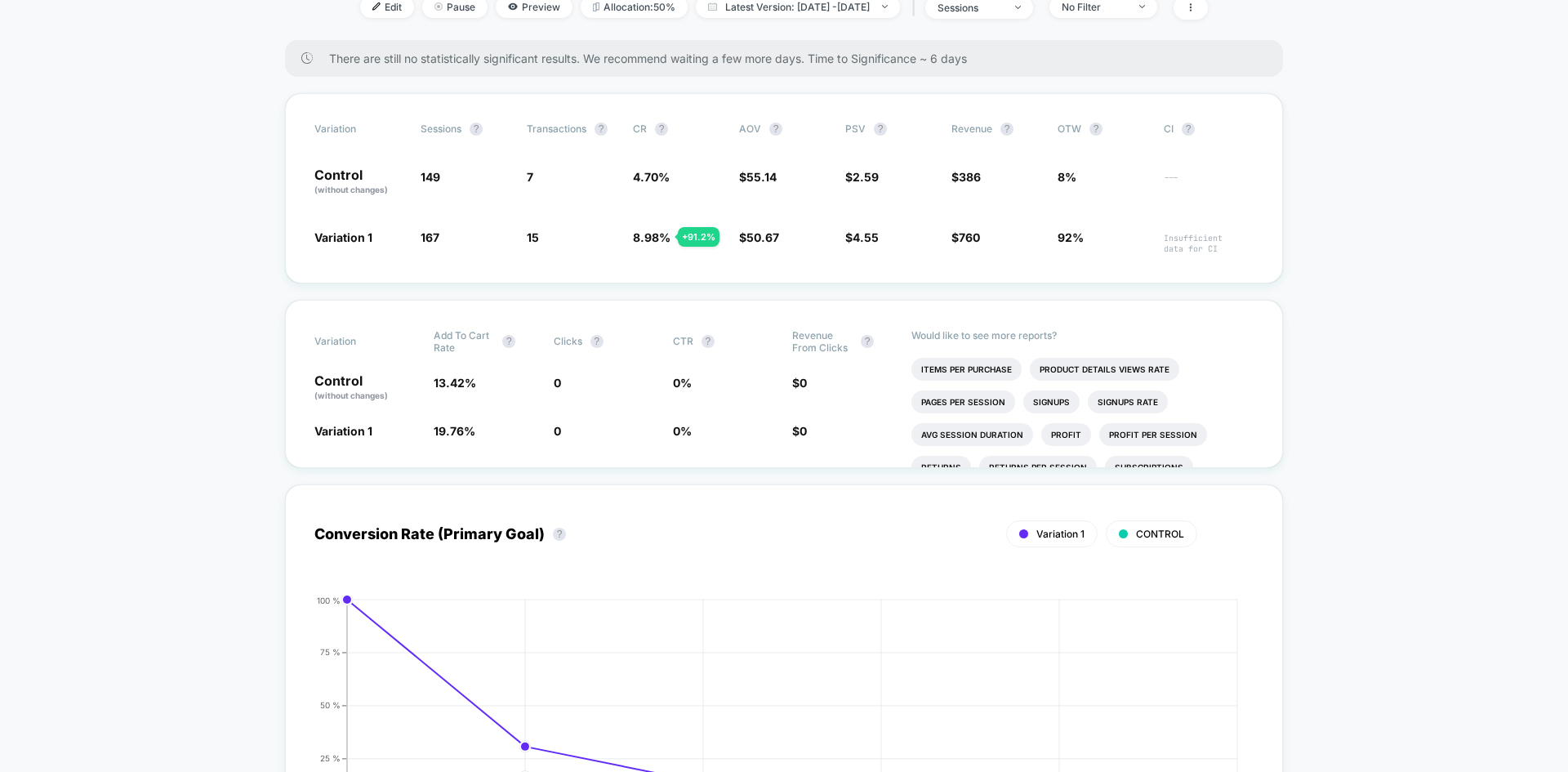
scroll to position [273, 0]
click at [981, 370] on li "Items Per Purchase" at bounding box center [966, 365] width 111 height 23
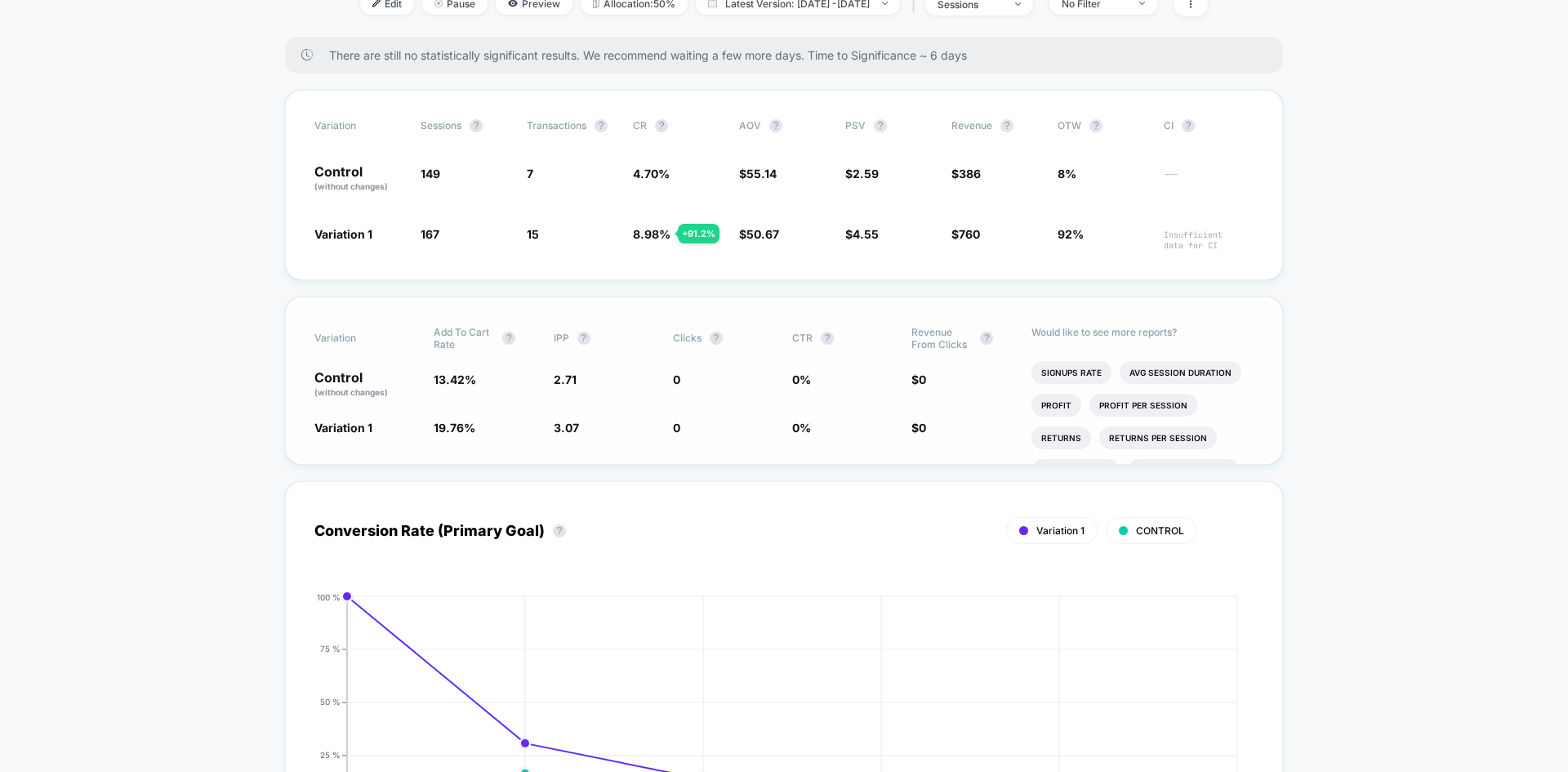
scroll to position [0, 0]
click at [1087, 364] on li "Product Details Views Rate" at bounding box center [1106, 365] width 149 height 23
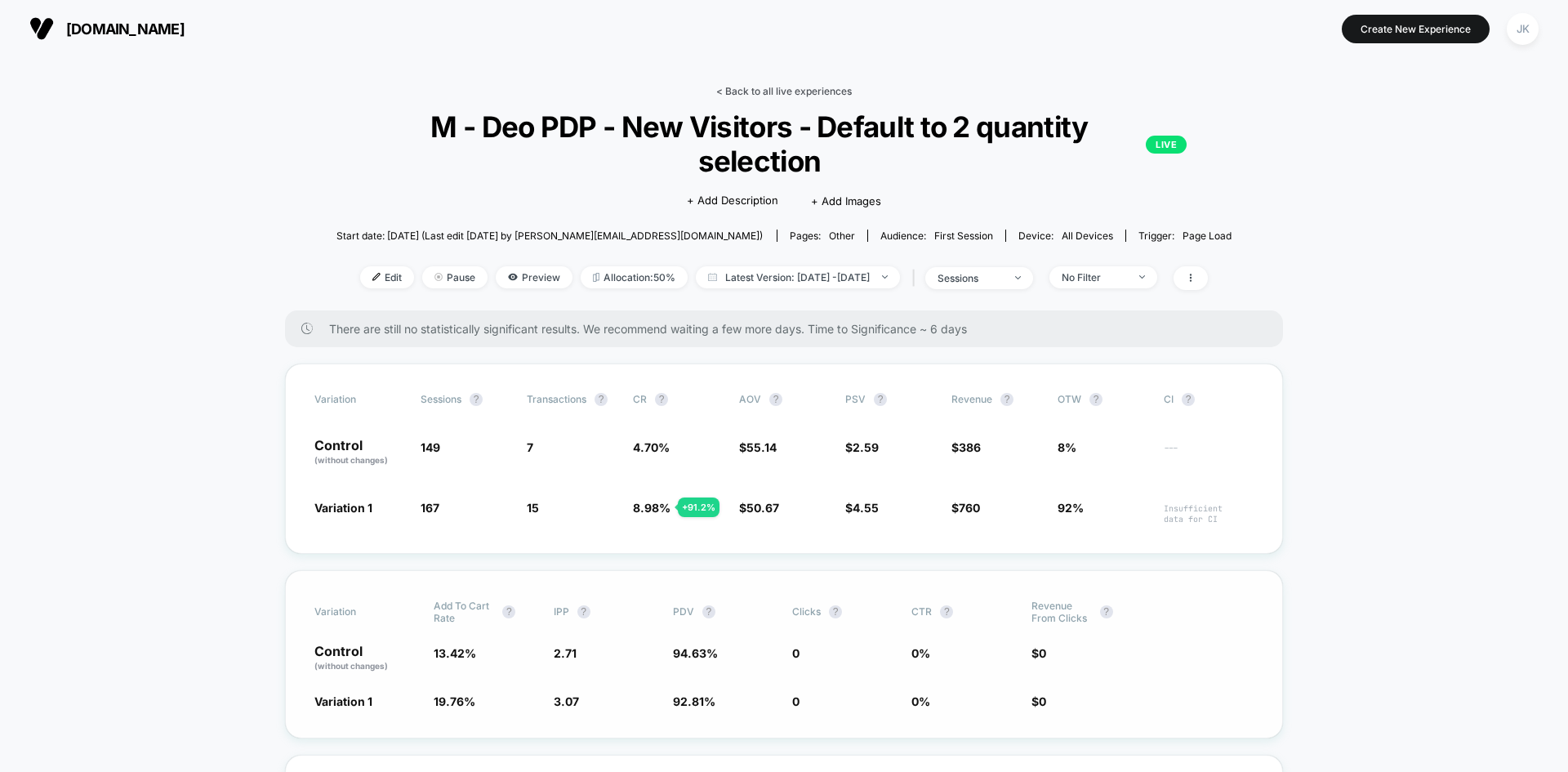
click at [793, 93] on link "< Back to all live experiences" at bounding box center [784, 91] width 136 height 13
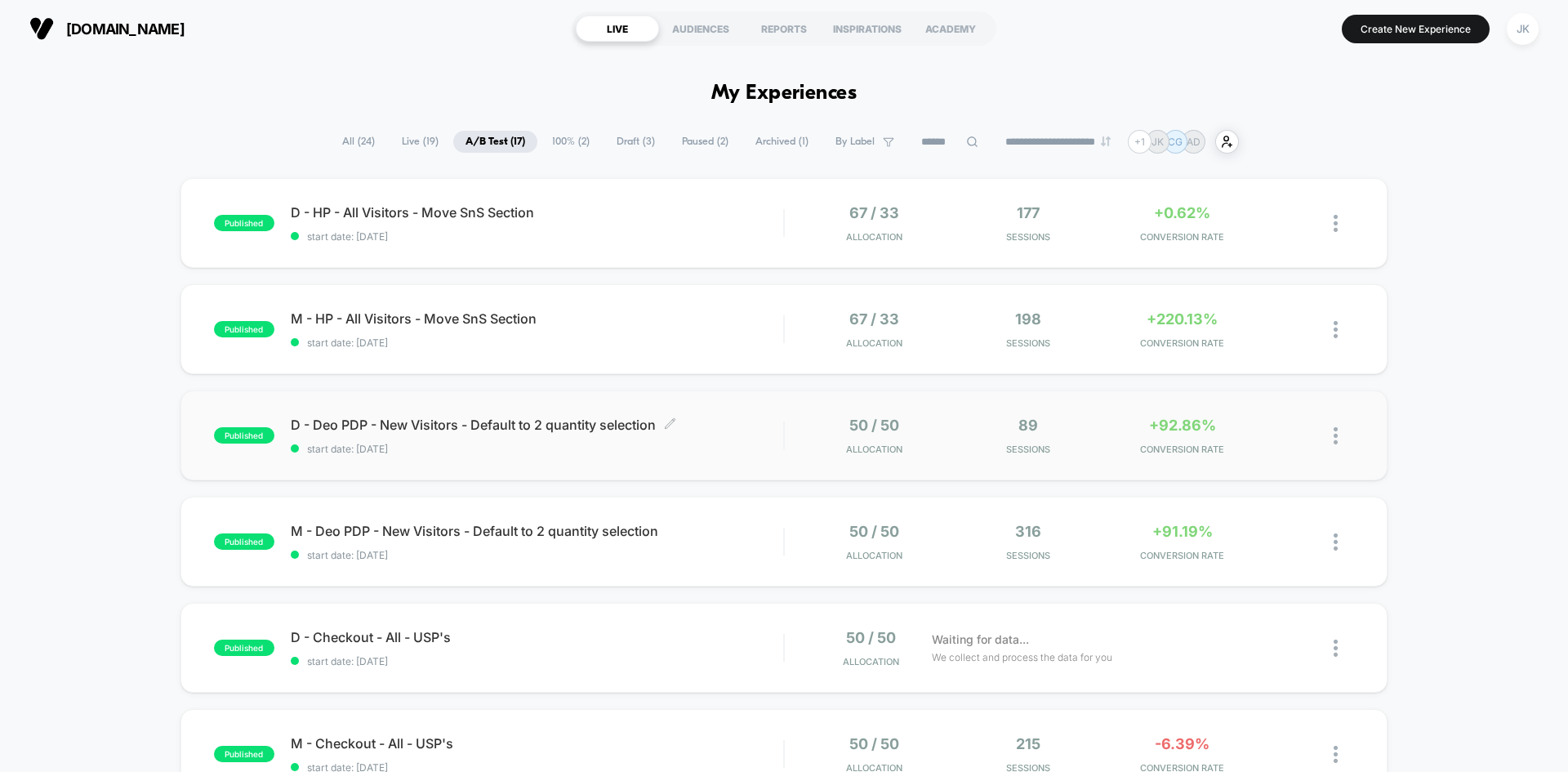
click at [467, 423] on span "D - Deo PDP - New Visitors - Default to 2 quantity selection Click to edit expe…" at bounding box center [538, 424] width 493 height 16
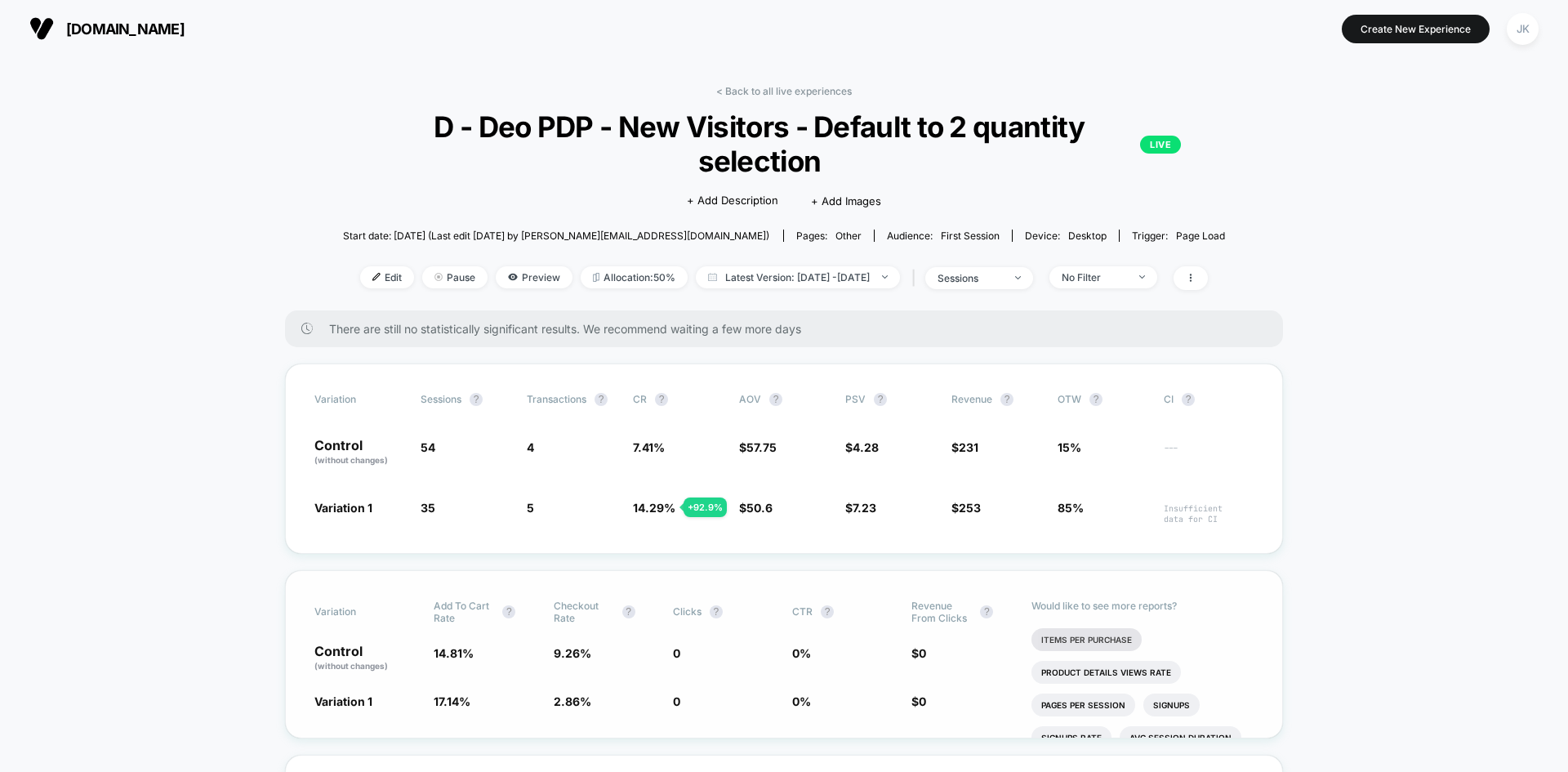
click at [1106, 641] on li "Items Per Purchase" at bounding box center [1087, 639] width 111 height 23
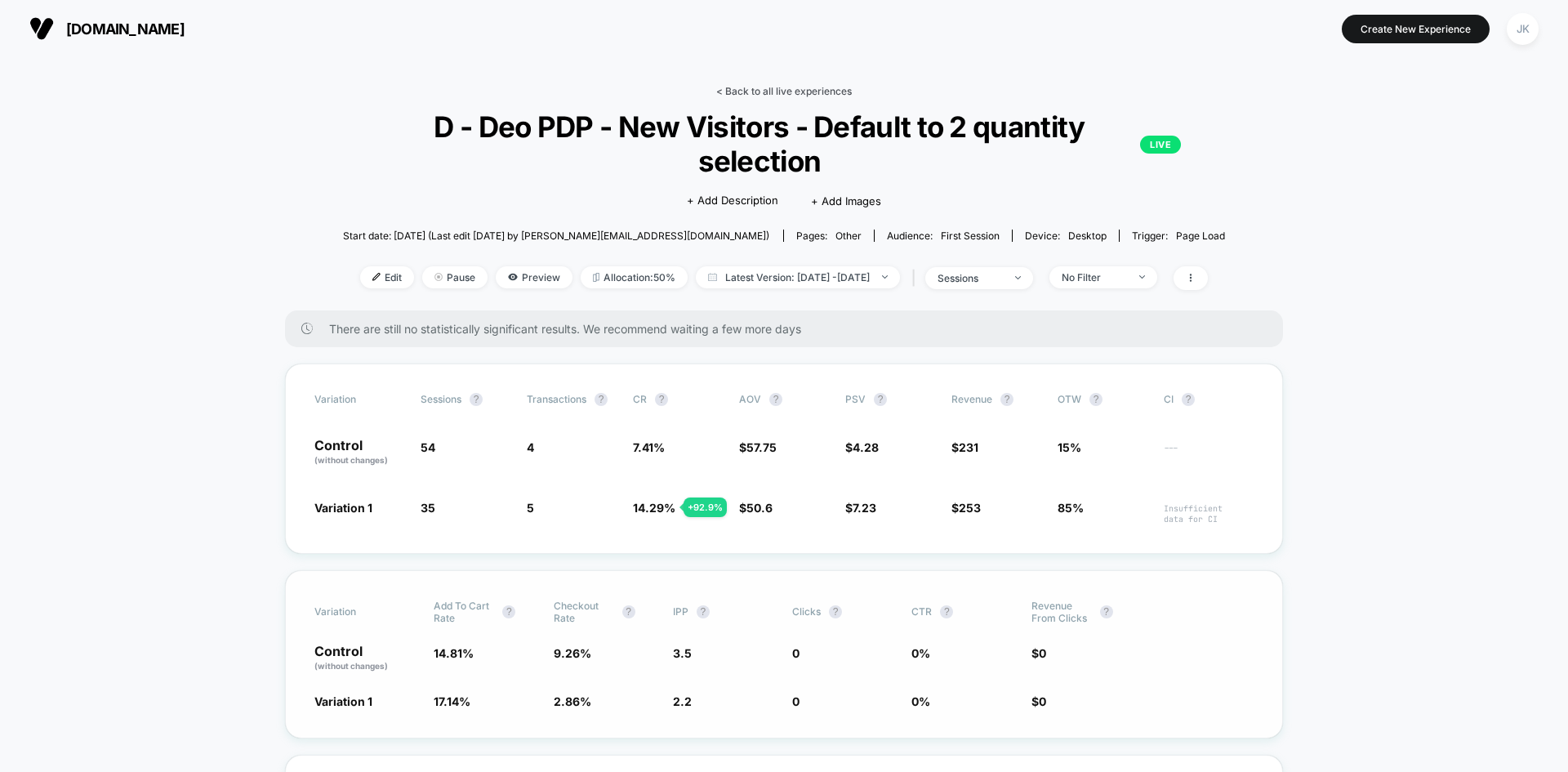
click at [804, 94] on link "< Back to all live experiences" at bounding box center [784, 91] width 136 height 13
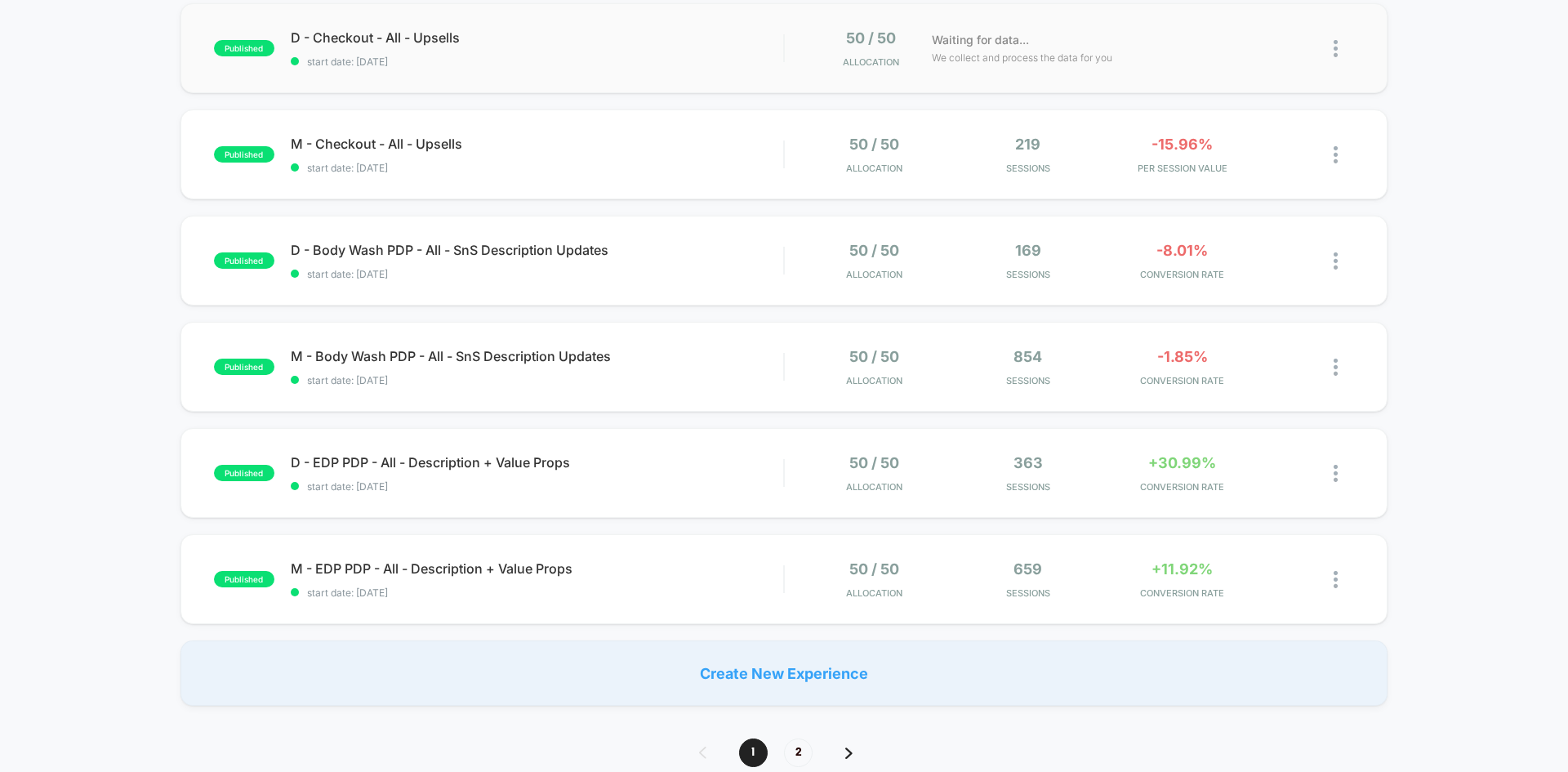
scroll to position [815, 0]
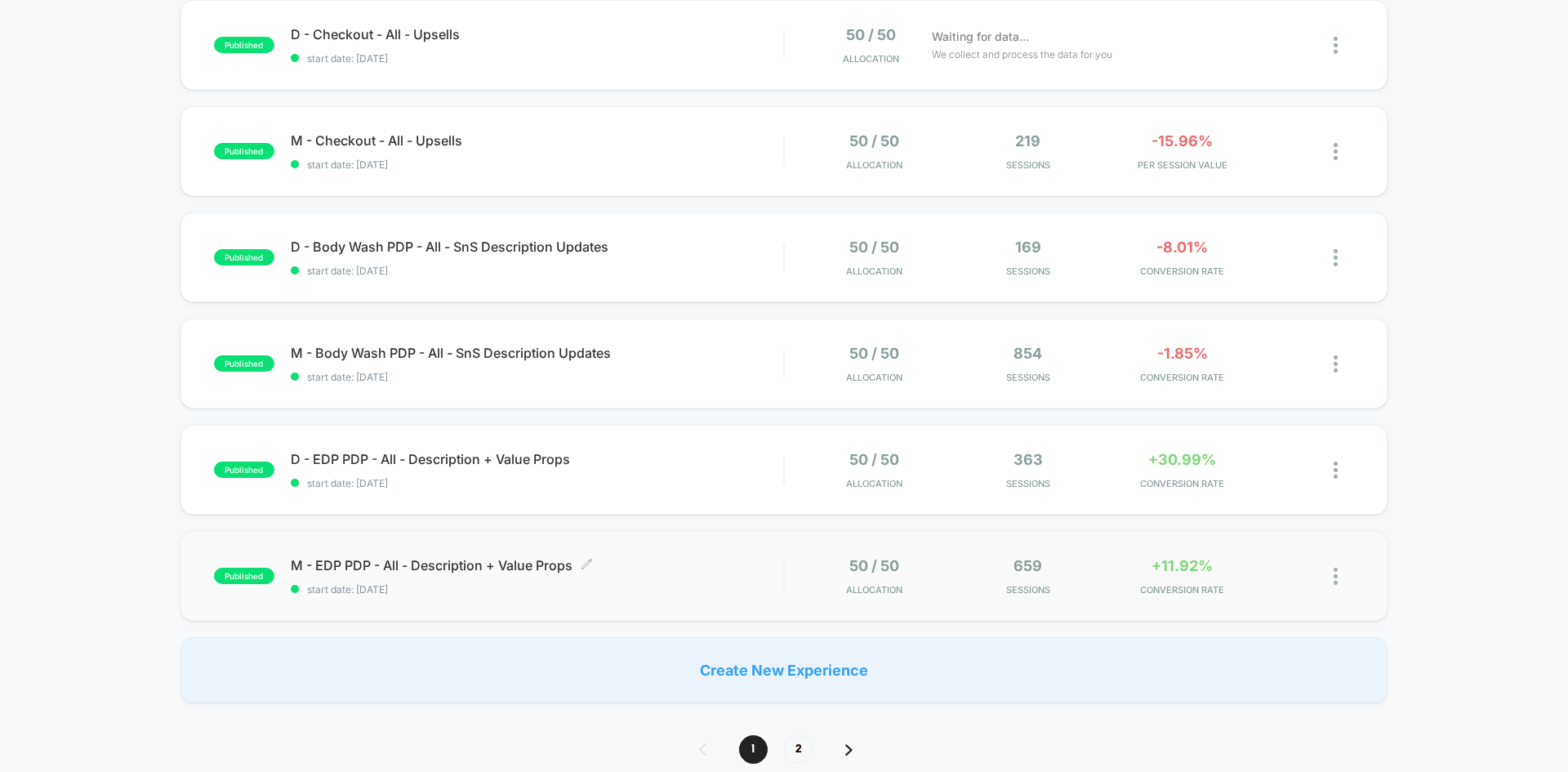
click at [473, 568] on span "M - EDP PDP - All - Description + Value Props Click to edit experience details" at bounding box center [538, 564] width 493 height 16
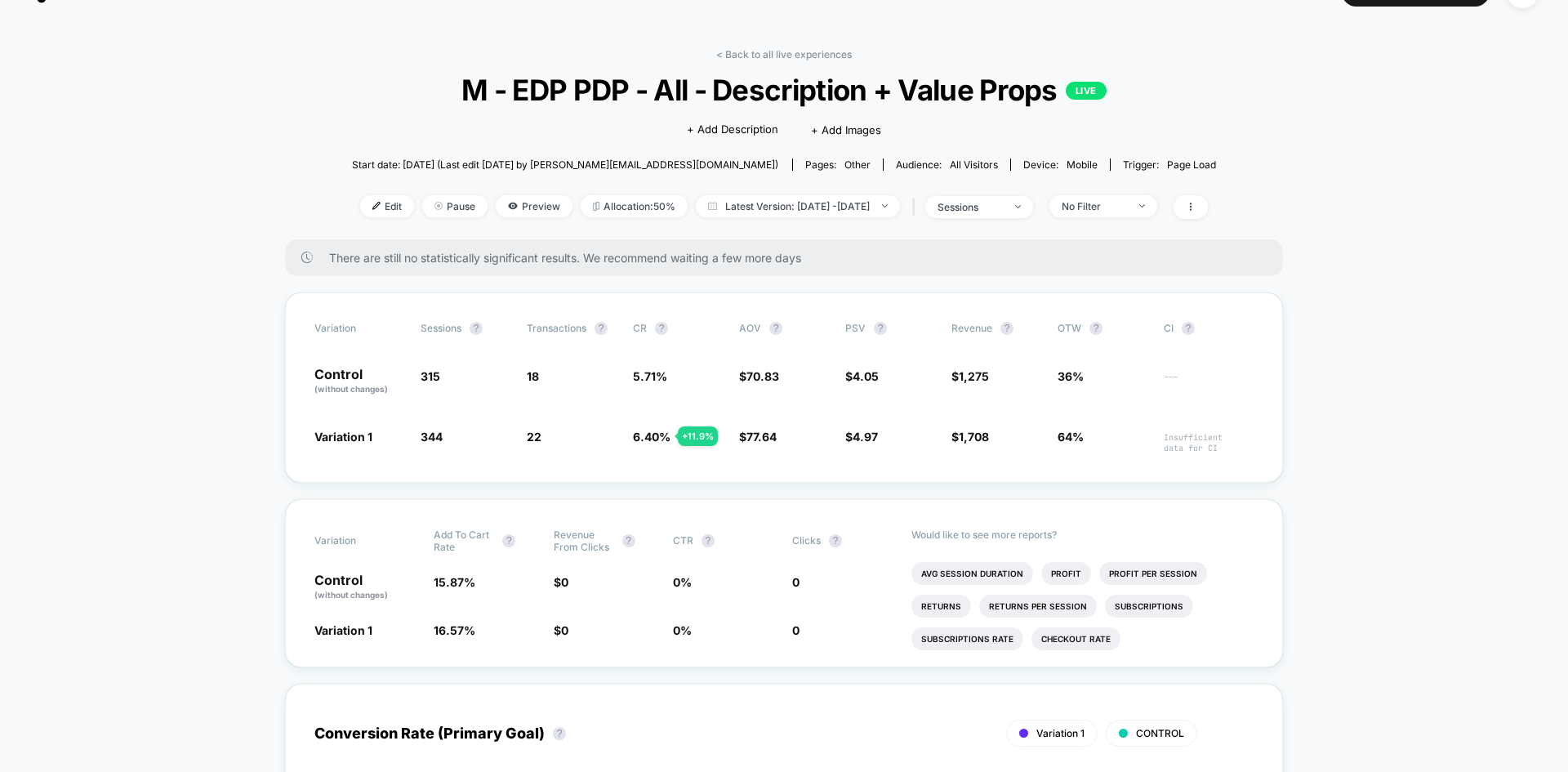
scroll to position [36, 0]
click at [814, 56] on link "< Back to all live experiences" at bounding box center [784, 55] width 136 height 13
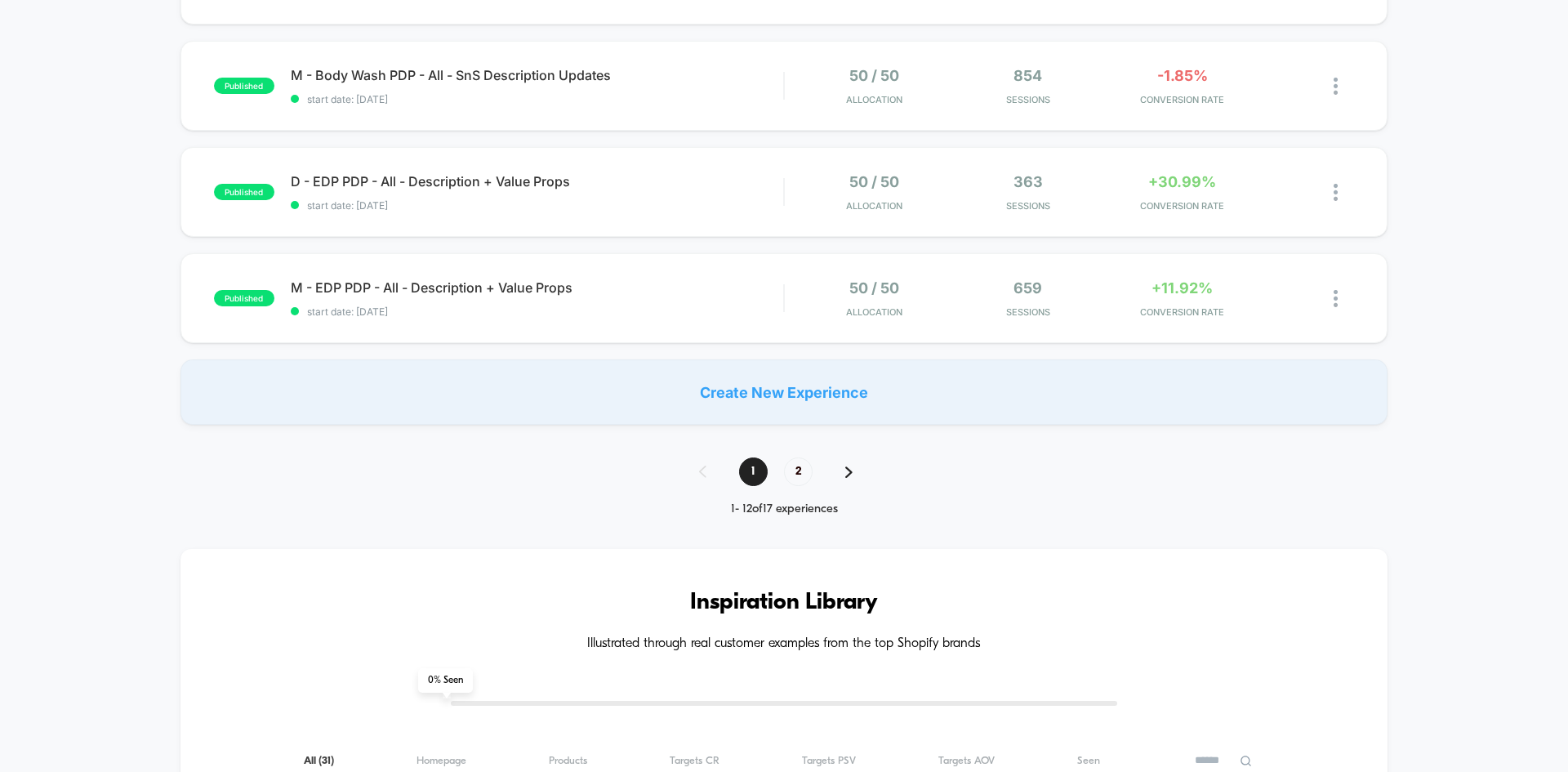
scroll to position [987, 0]
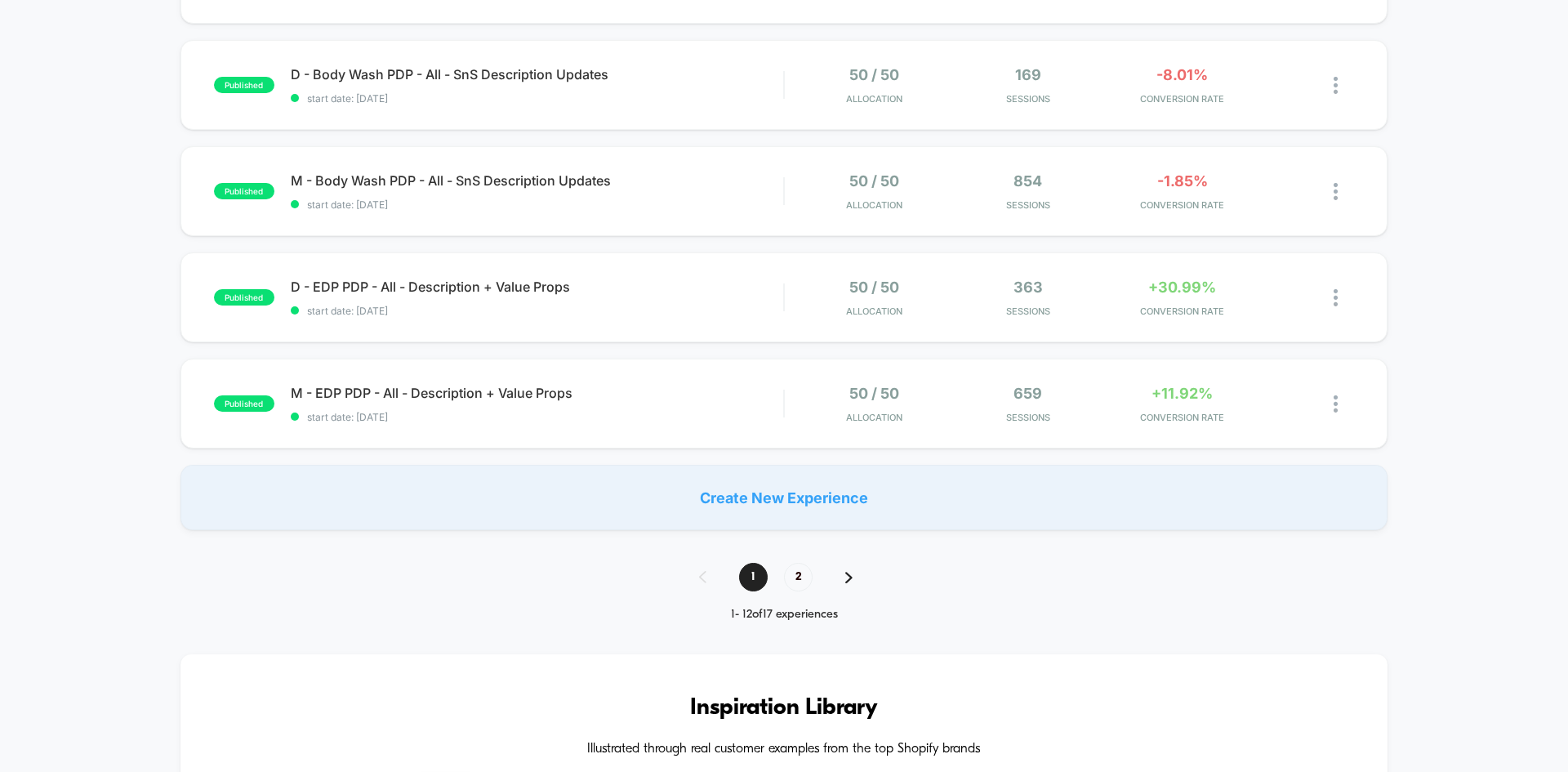
click at [451, 283] on span "D - EDP PDP - All - Description + Value Props Click to edit experience details" at bounding box center [538, 286] width 493 height 16
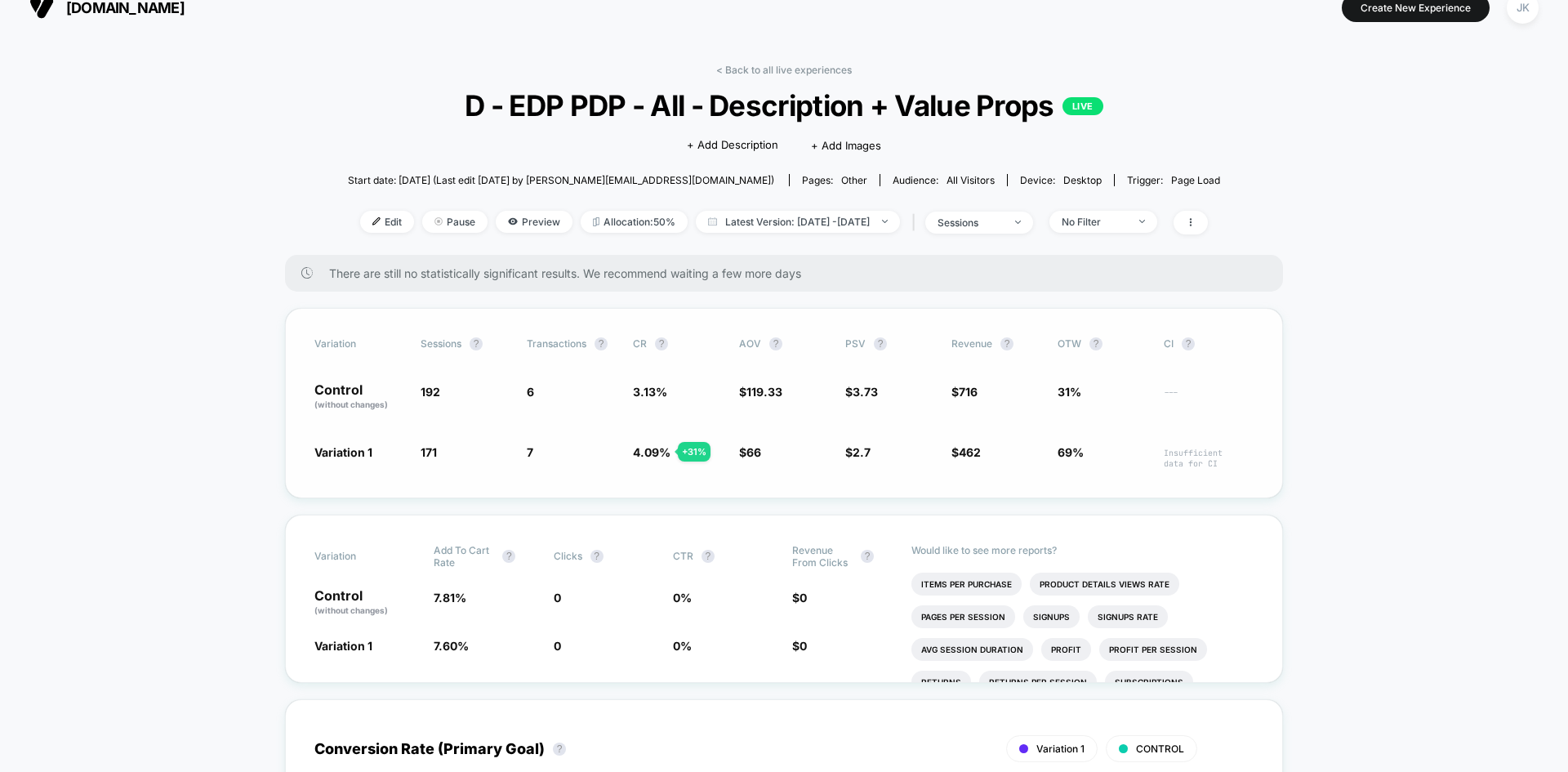
scroll to position [22, 0]
click at [798, 67] on link "< Back to all live experiences" at bounding box center [784, 69] width 136 height 13
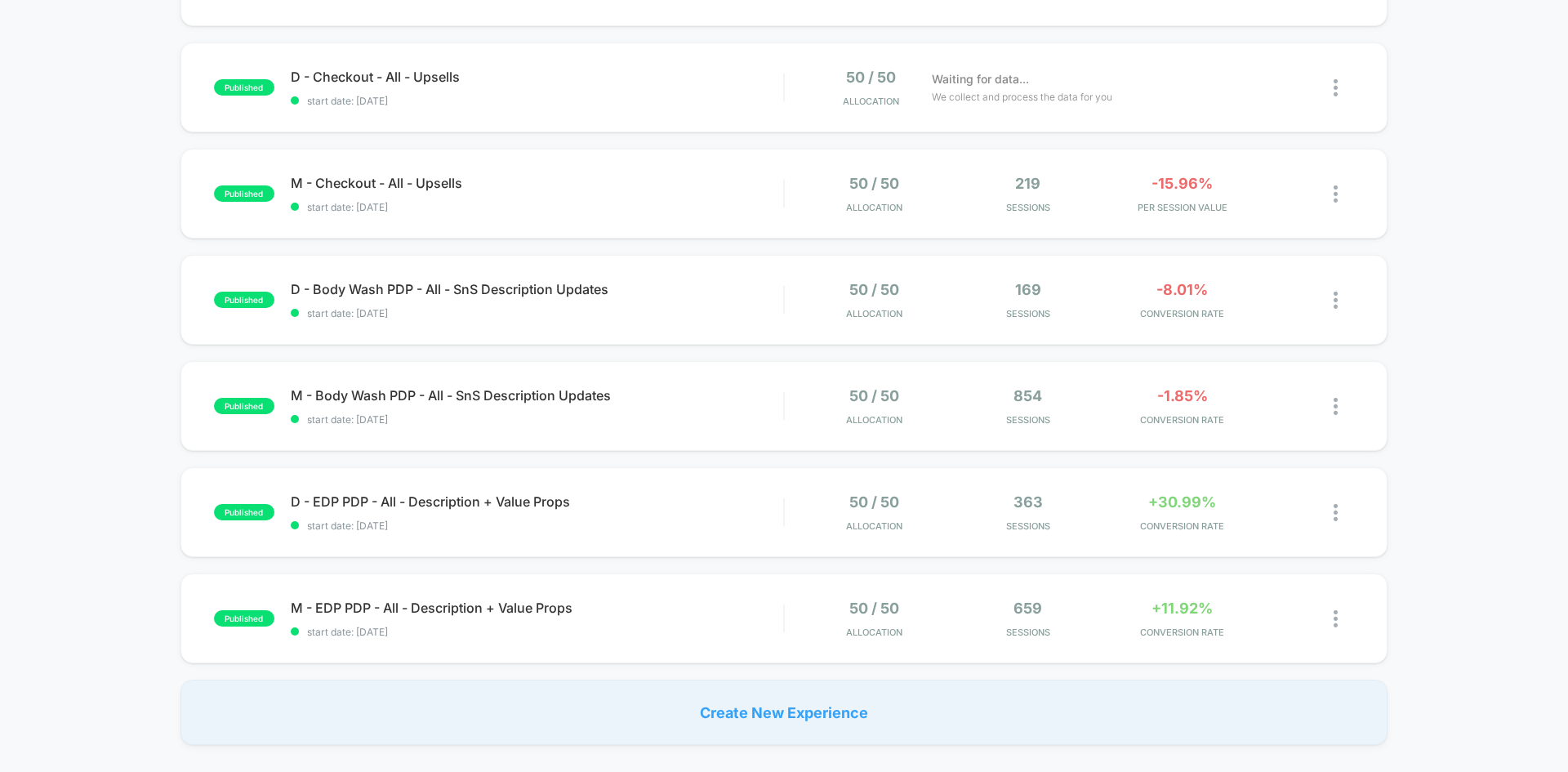
scroll to position [788, 0]
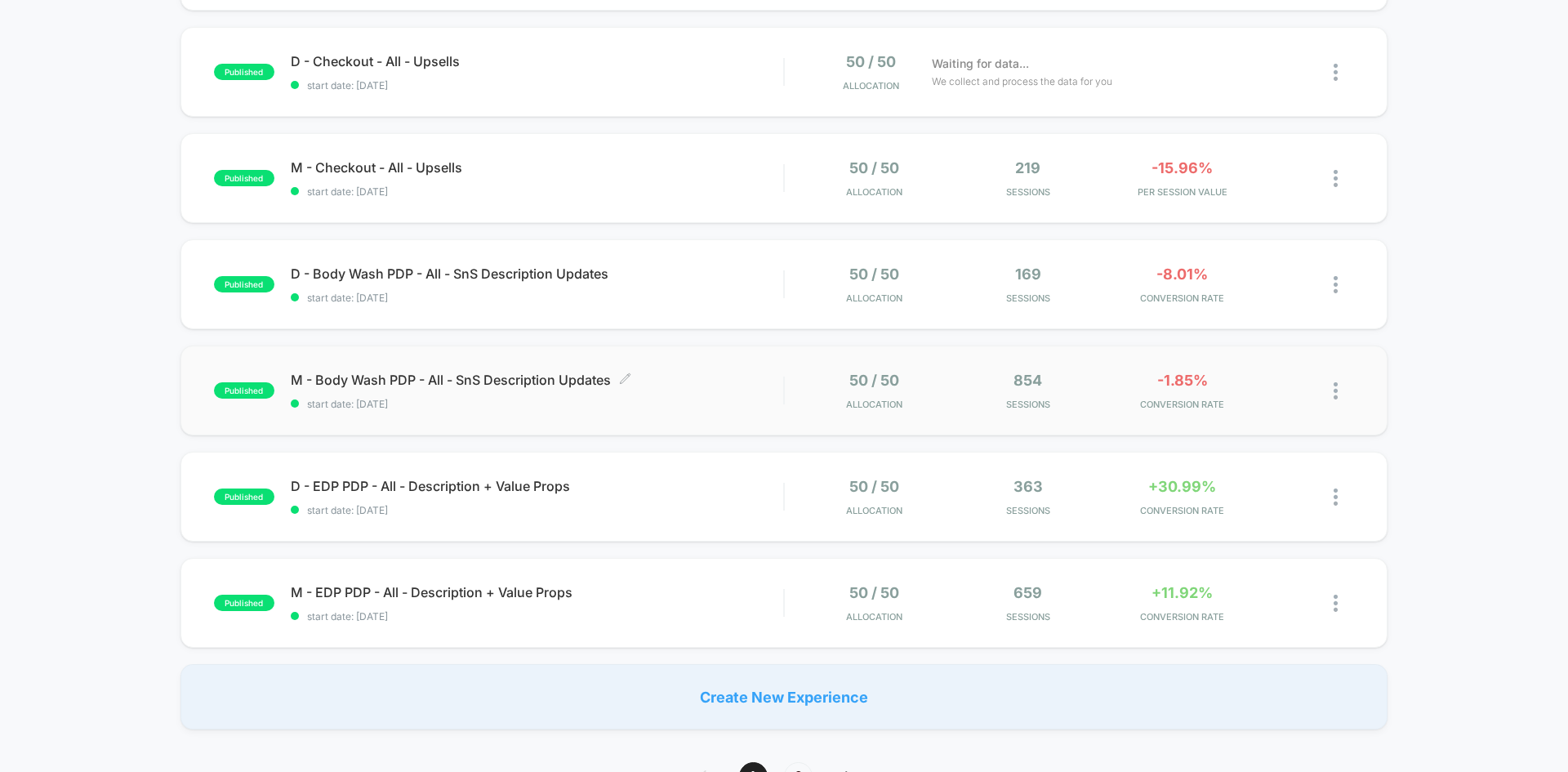
click at [471, 379] on span "M - Body Wash PDP - All - SnS Description Updates Click to edit experience deta…" at bounding box center [538, 379] width 493 height 16
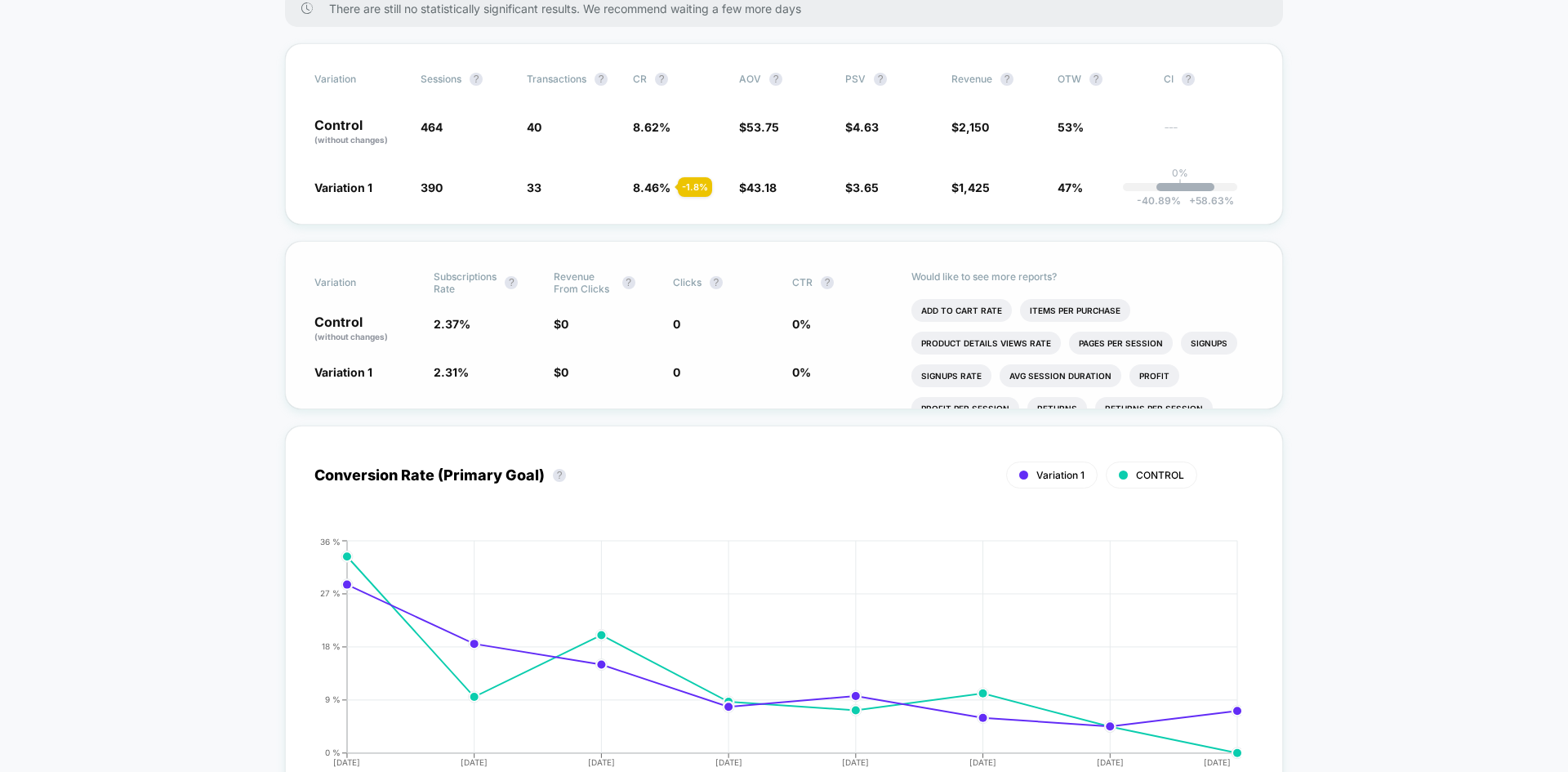
scroll to position [290, 0]
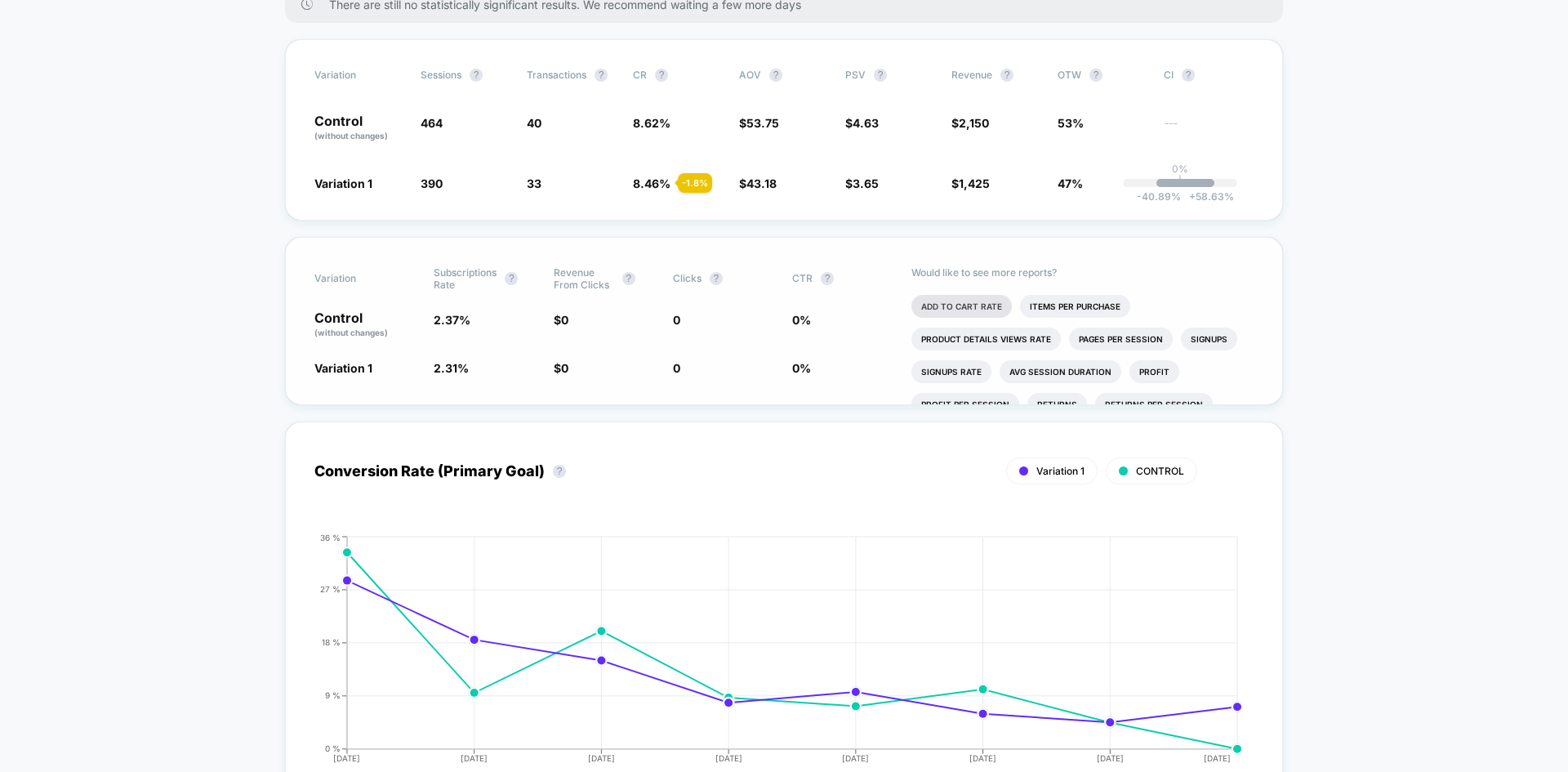
click at [968, 302] on li "Add To Cart Rate" at bounding box center [961, 305] width 100 height 23
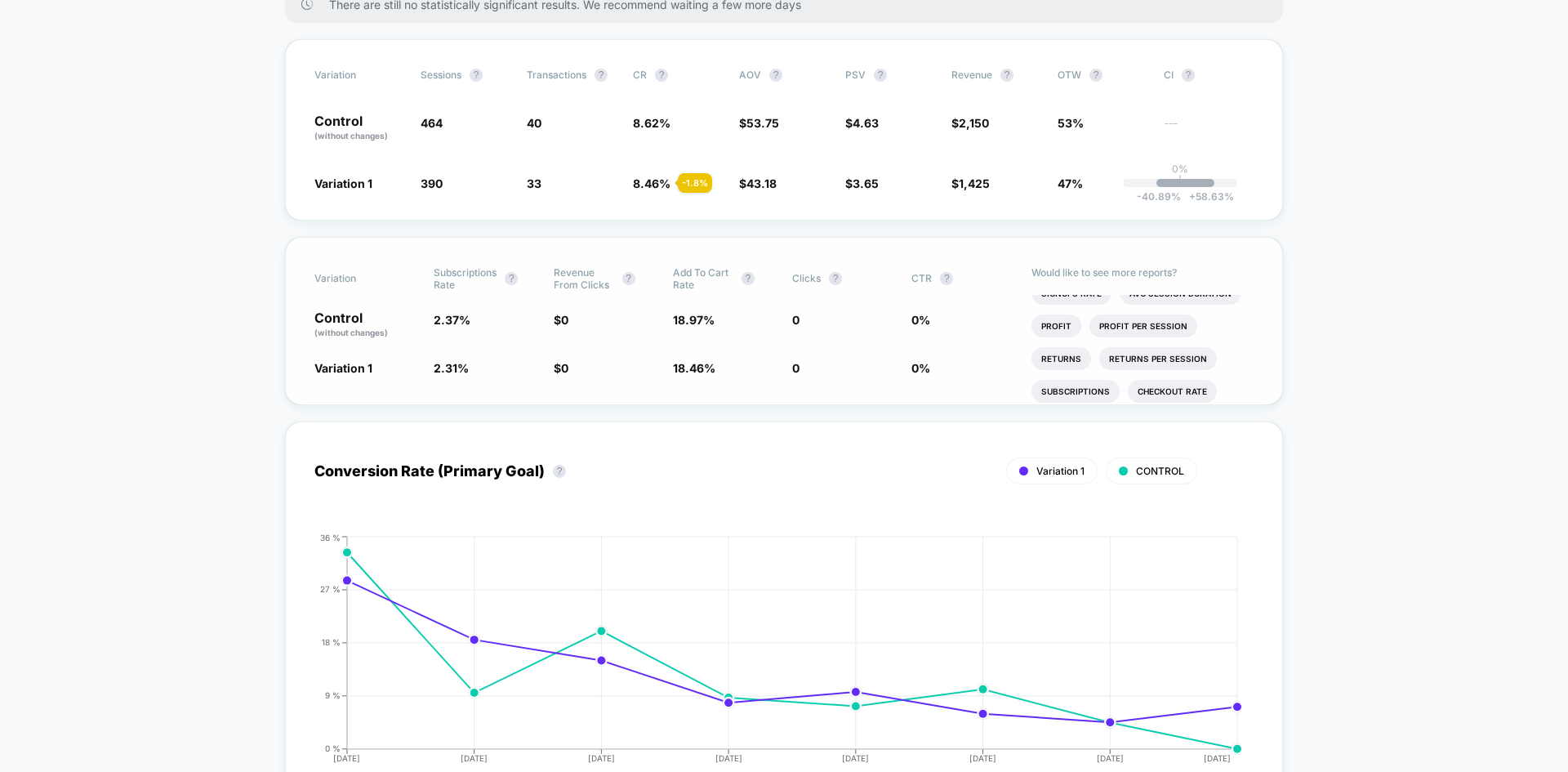
scroll to position [126, 0]
click at [1076, 381] on li "Subscriptions" at bounding box center [1076, 376] width 89 height 23
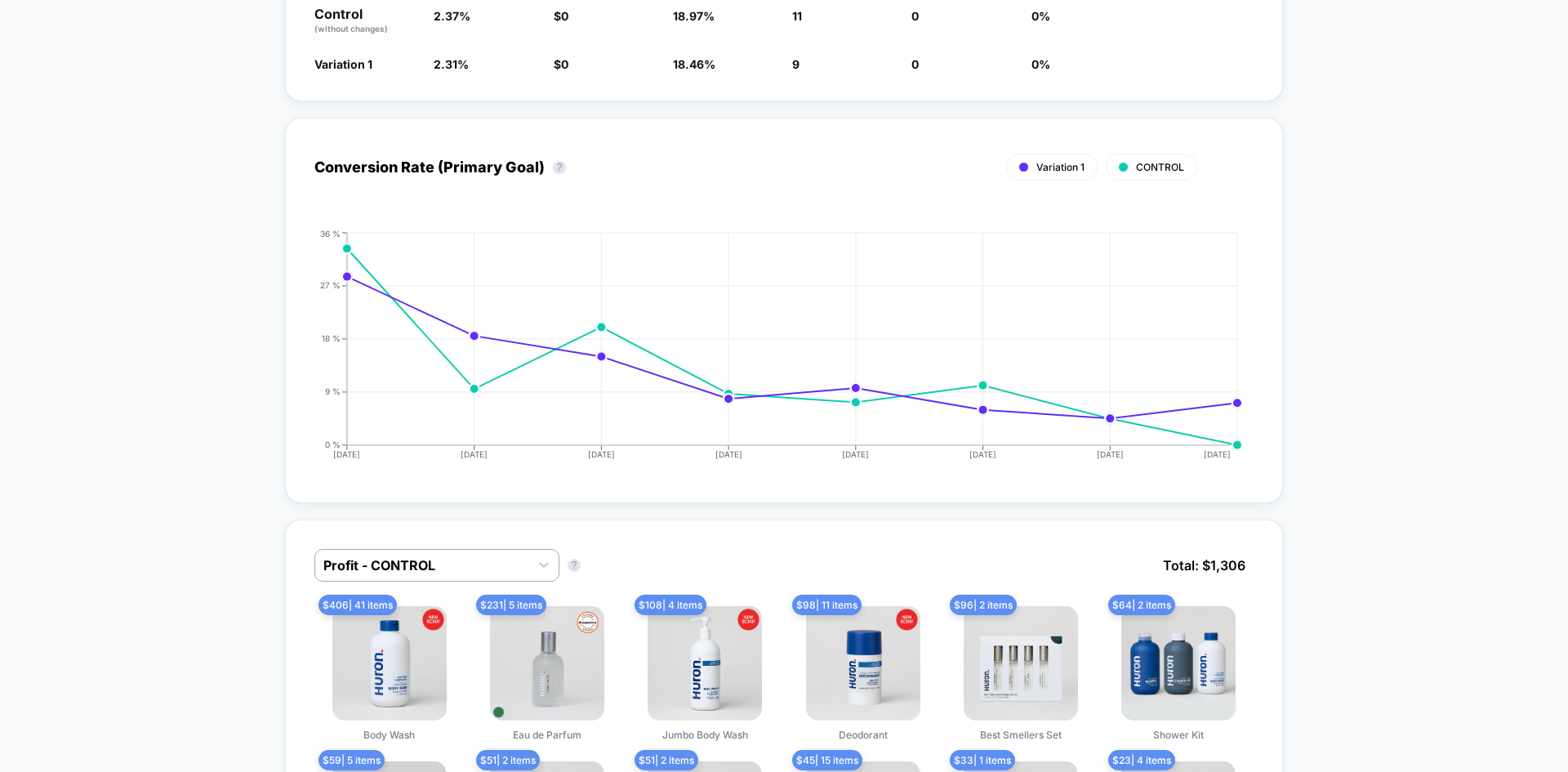
scroll to position [0, 0]
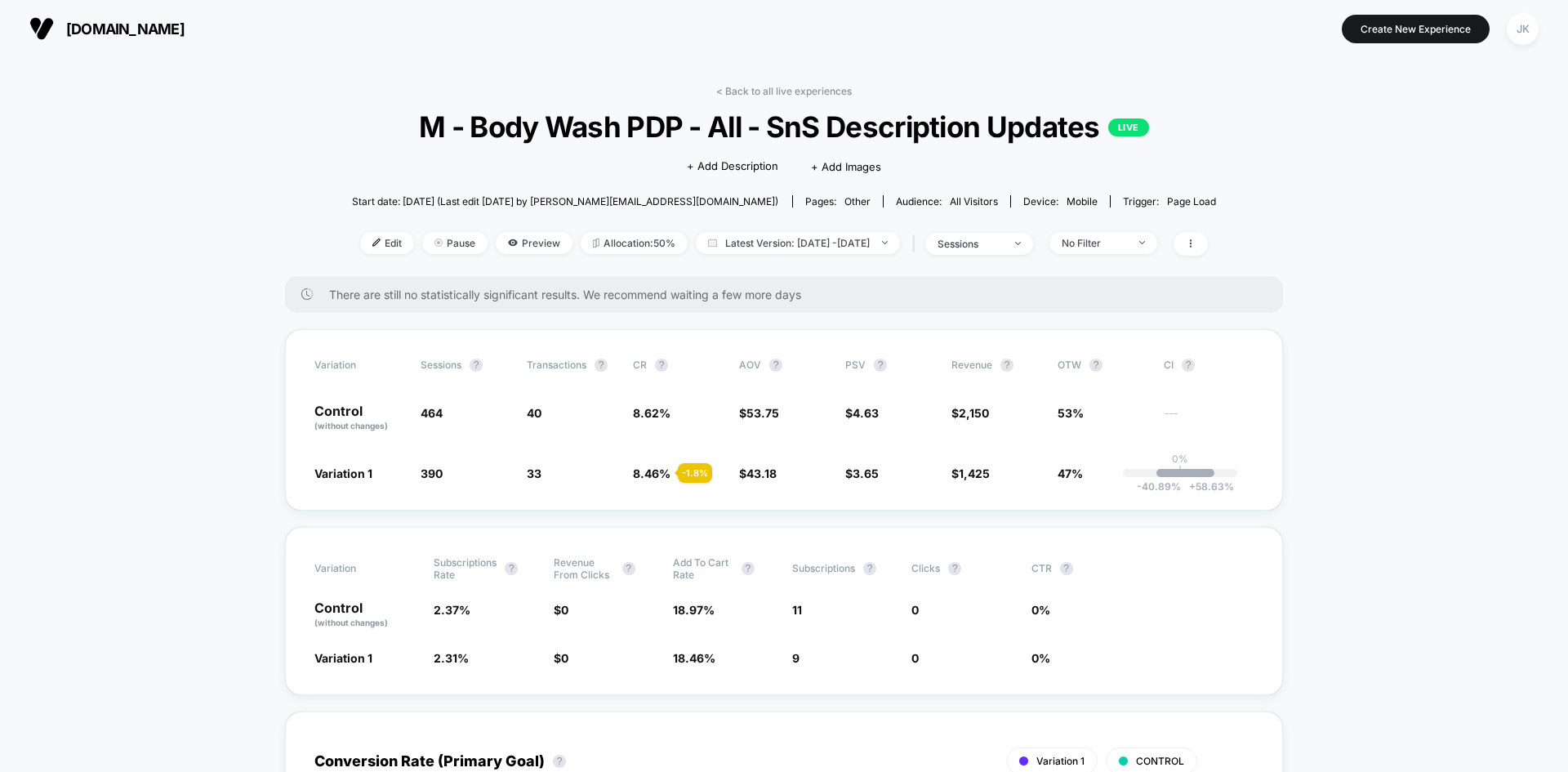
drag, startPoint x: 767, startPoint y: 77, endPoint x: 749, endPoint y: 89, distance: 21.6
click at [749, 89] on link "< Back to all live experiences" at bounding box center [784, 91] width 136 height 13
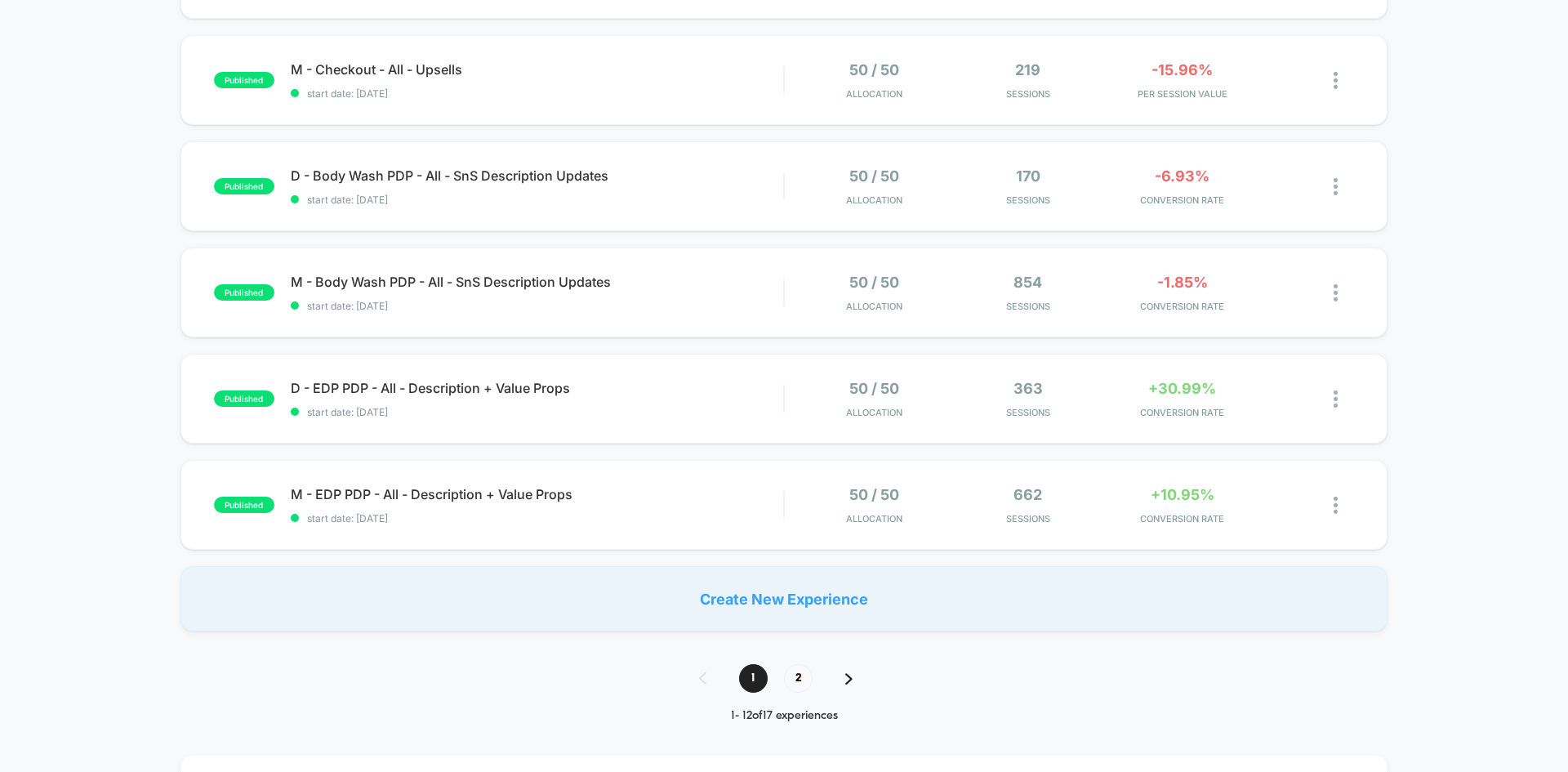
scroll to position [887, 0]
click at [437, 180] on span "D - Body Wash PDP - All - SnS Description Updates Click to edit experience deta…" at bounding box center [538, 174] width 493 height 16
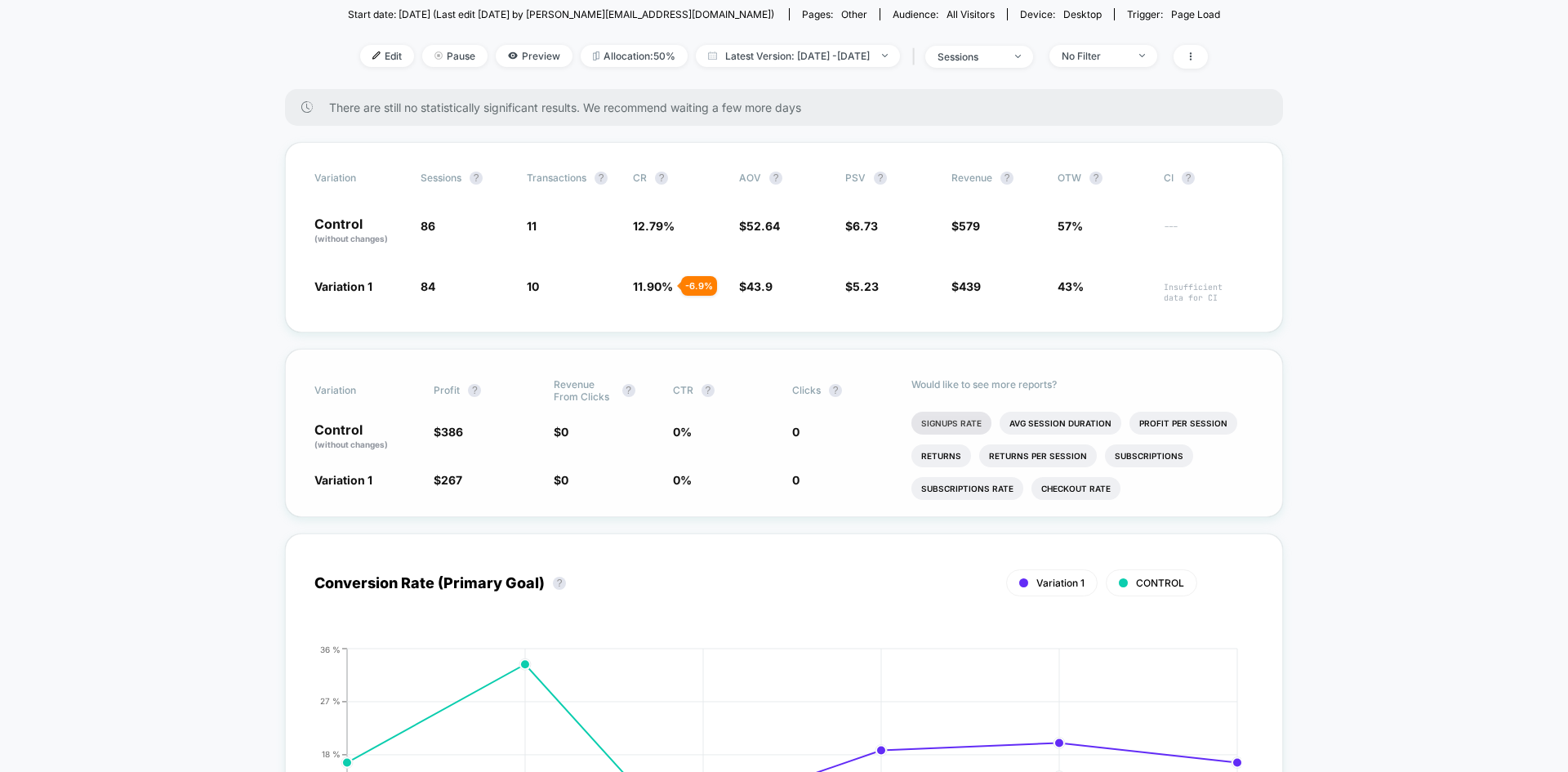
scroll to position [188, 0]
click at [976, 489] on li "Subscriptions Rate" at bounding box center [967, 487] width 112 height 23
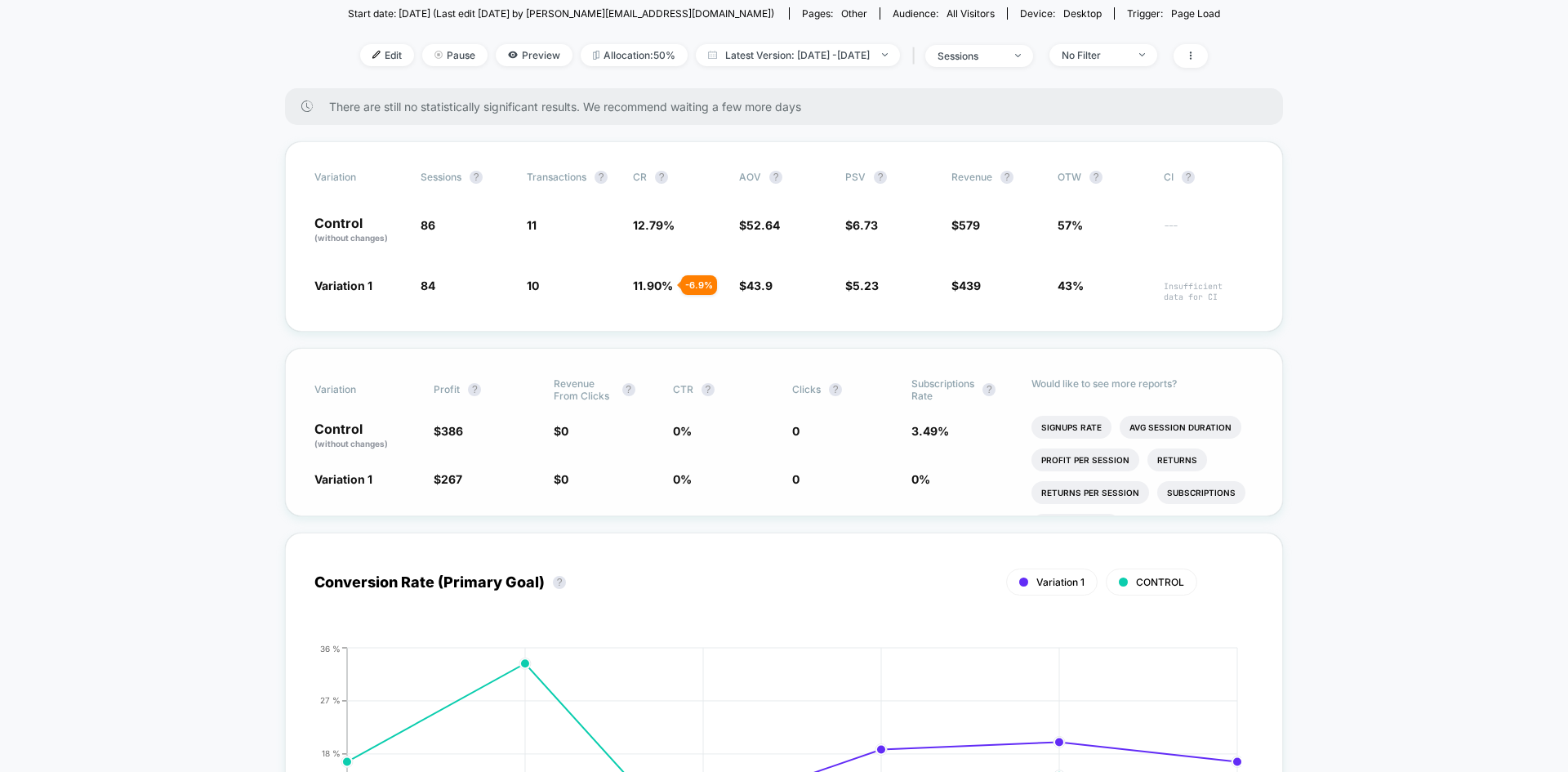
scroll to position [89, 0]
click at [1186, 489] on li "Subscriptions" at bounding box center [1202, 491] width 89 height 23
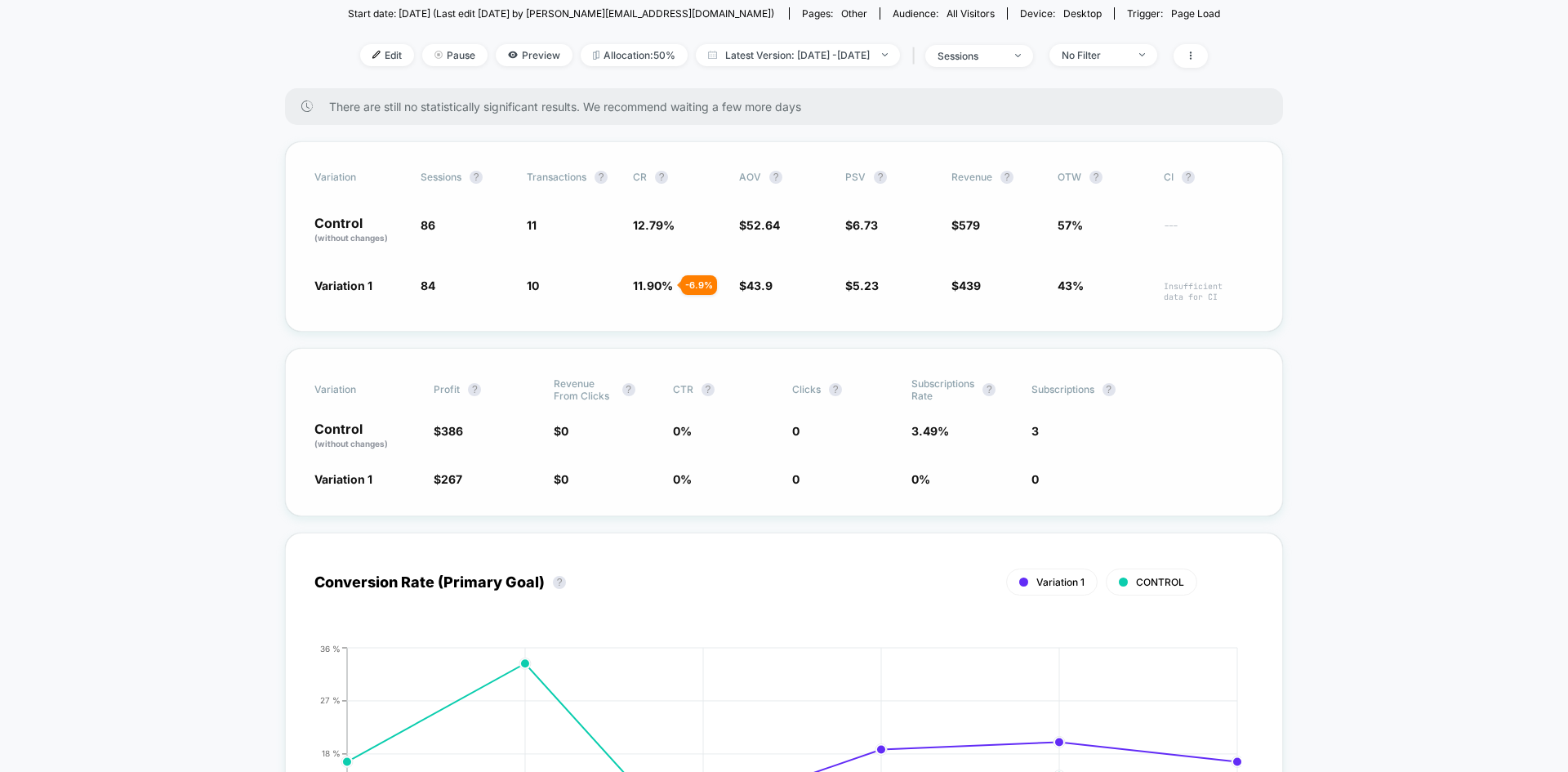
scroll to position [0, 0]
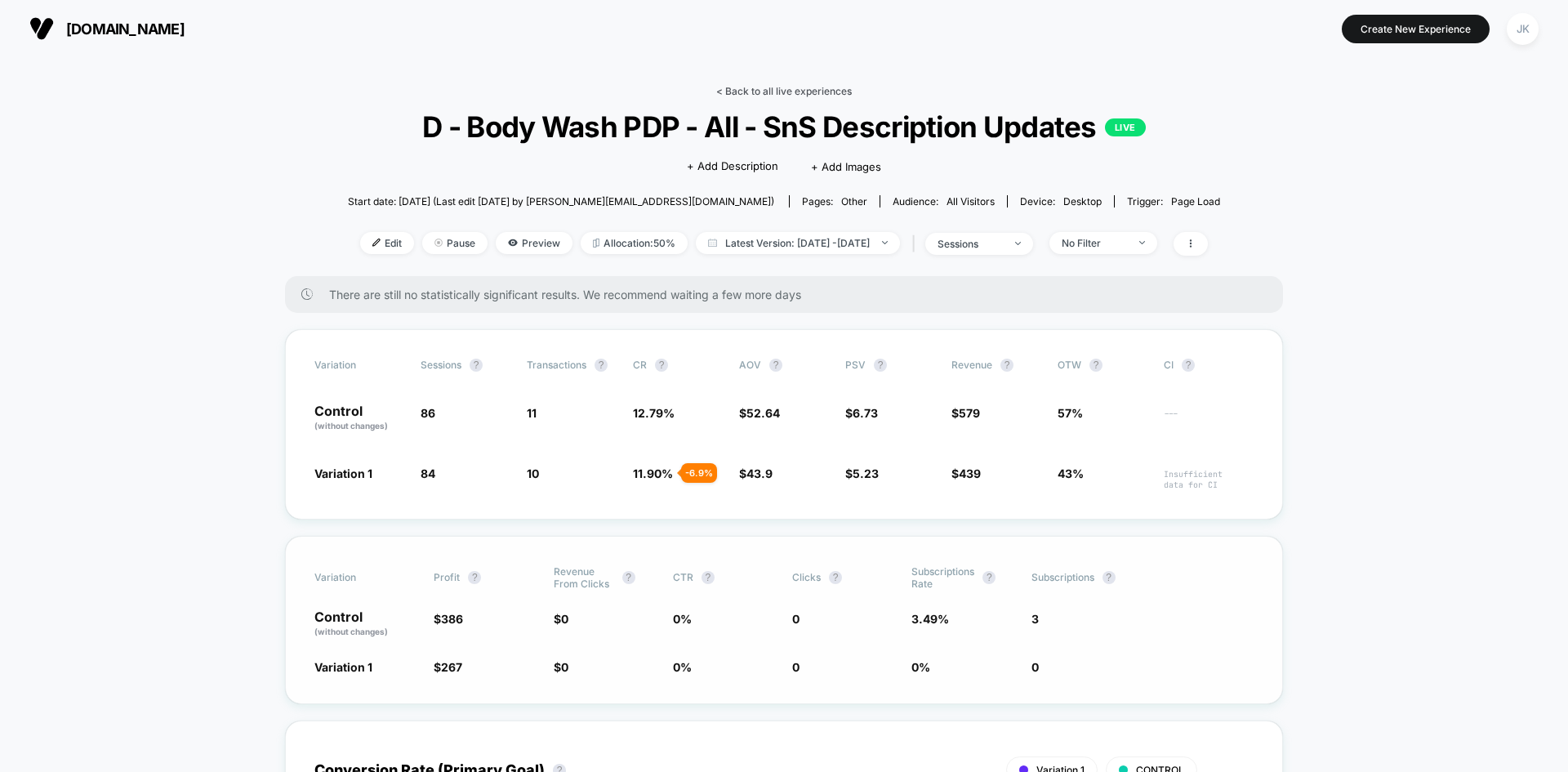
click at [767, 85] on link "< Back to all live experiences" at bounding box center [784, 91] width 136 height 13
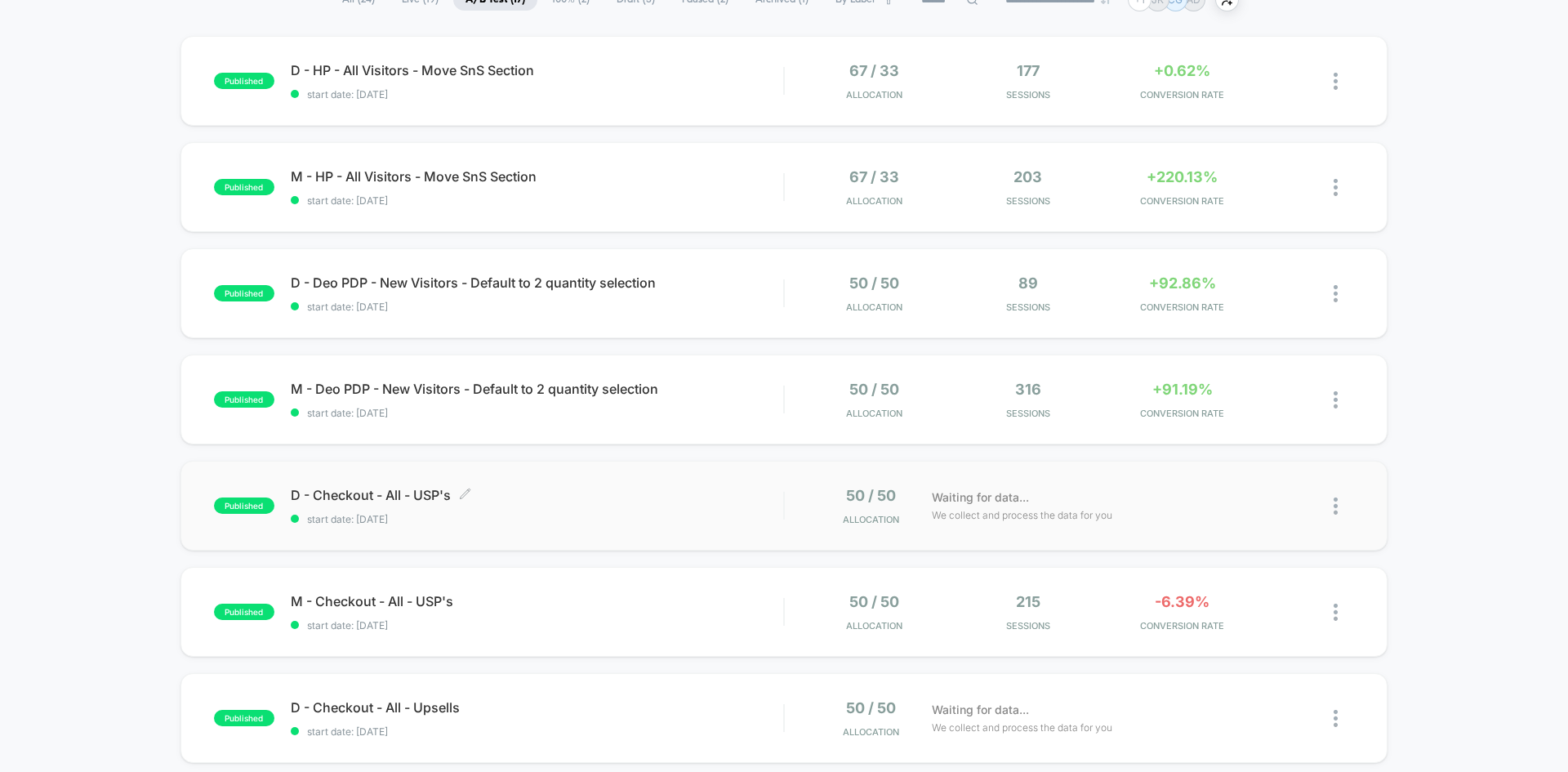
scroll to position [143, 0]
click at [412, 602] on span "M - Checkout - All - USP's Click to edit experience details" at bounding box center [538, 599] width 493 height 16
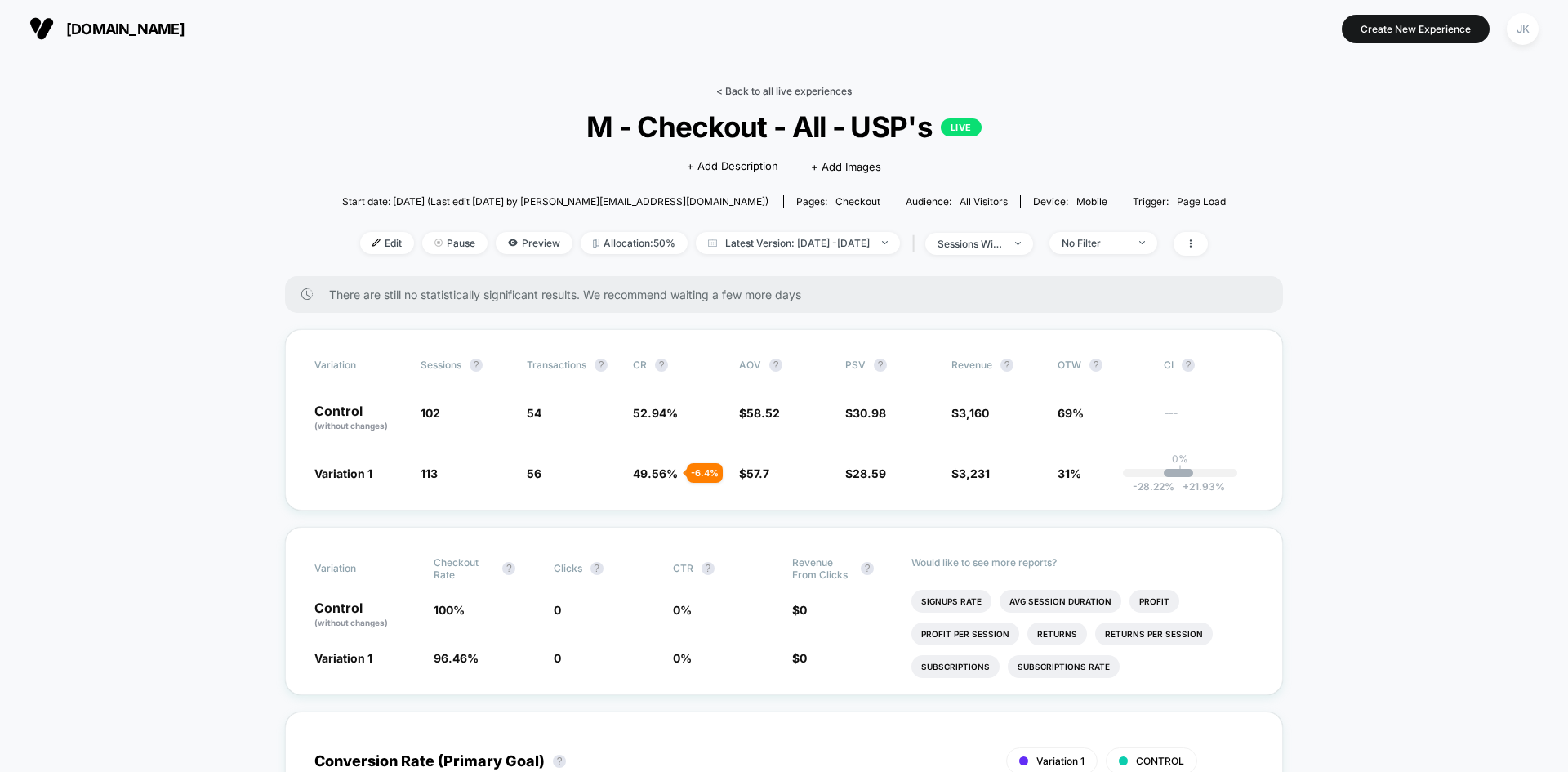
click at [758, 91] on link "< Back to all live experiences" at bounding box center [784, 91] width 136 height 13
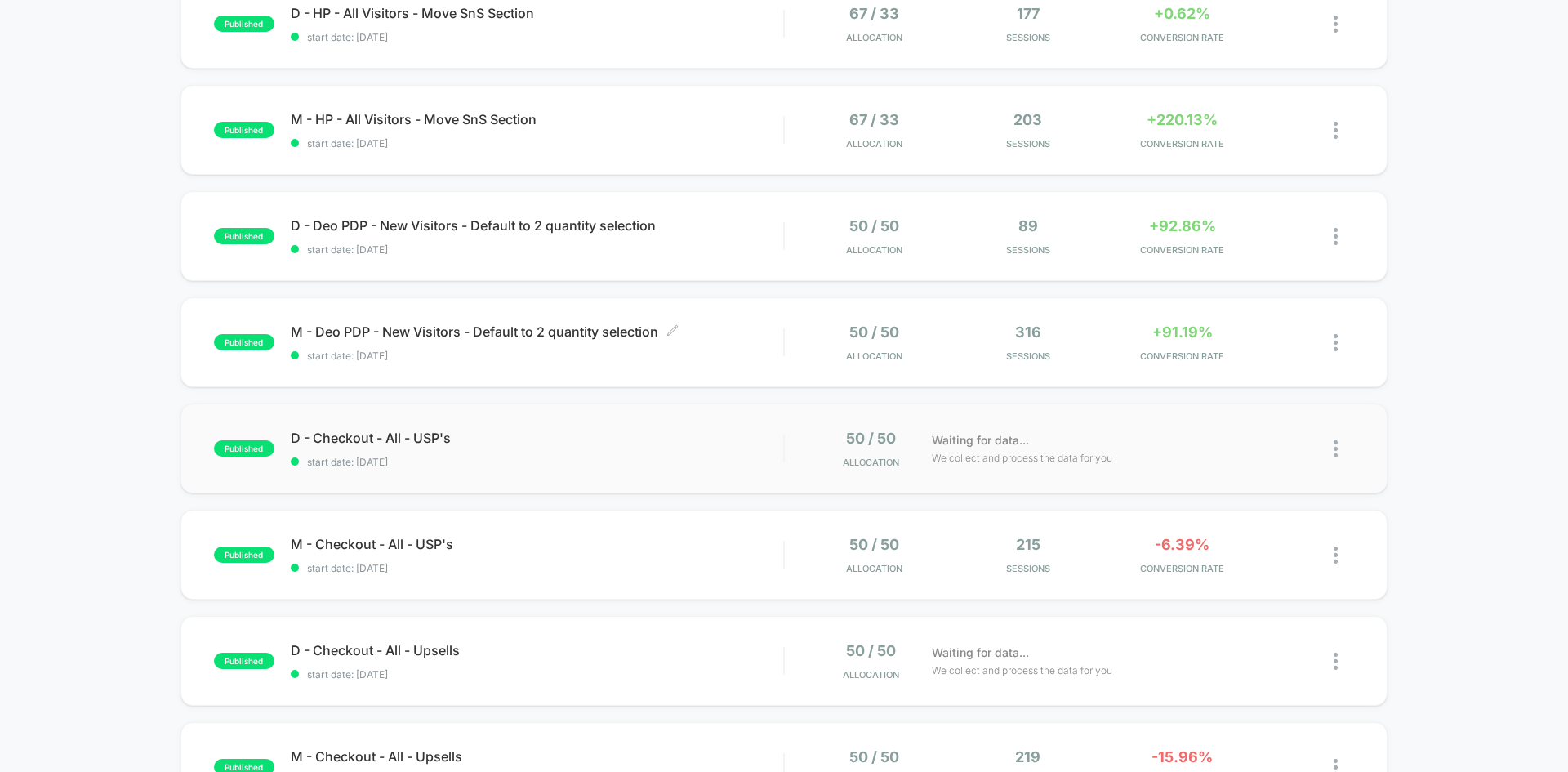
scroll to position [200, 0]
click at [383, 440] on span "D - Checkout - All - USP's Click to edit experience details" at bounding box center [538, 436] width 493 height 16
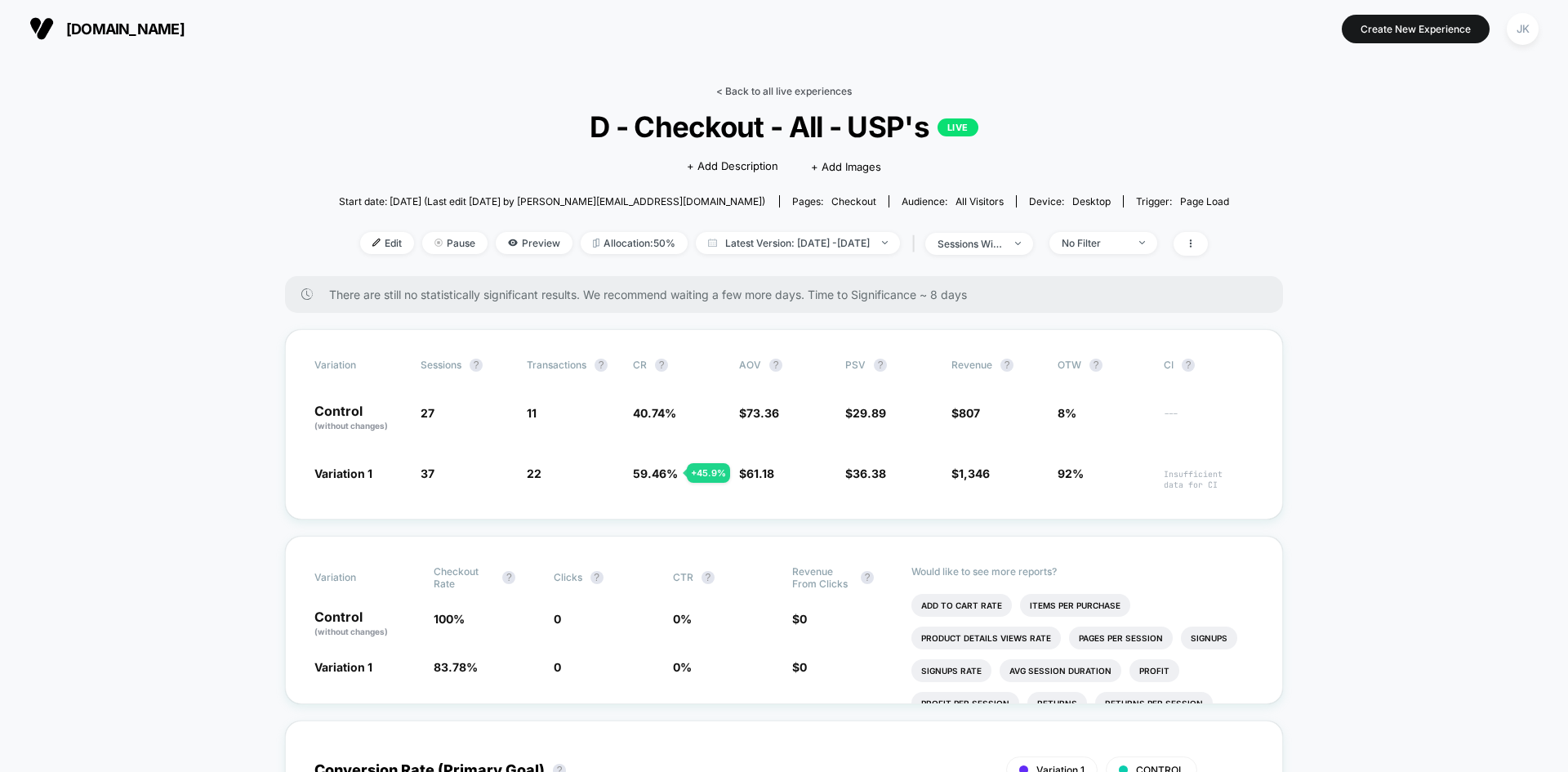
click at [760, 92] on link "< Back to all live experiences" at bounding box center [784, 91] width 136 height 13
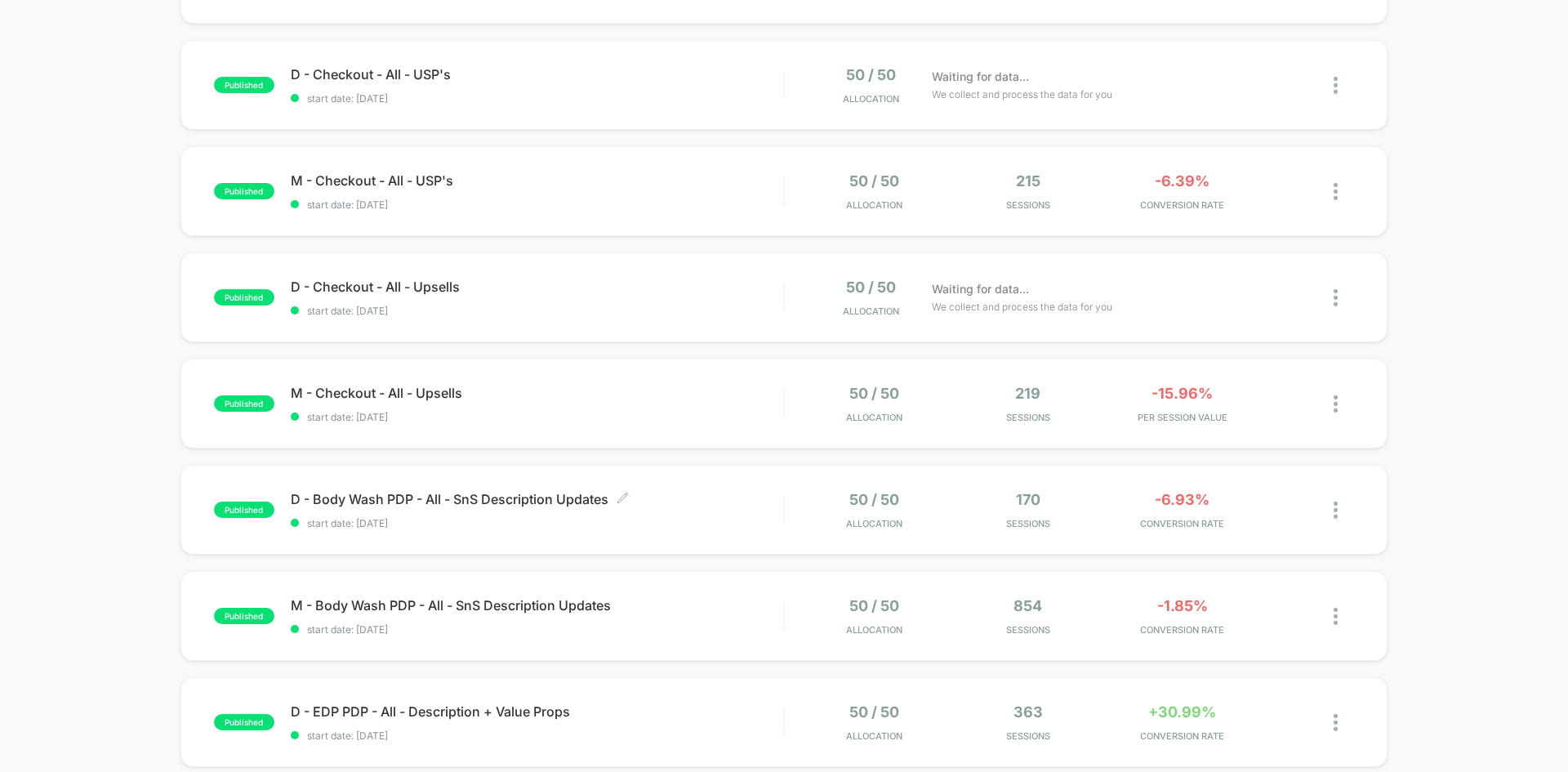
scroll to position [562, 0]
click at [419, 290] on span "D - Checkout - All - Upsells Click to edit experience details" at bounding box center [538, 287] width 493 height 16
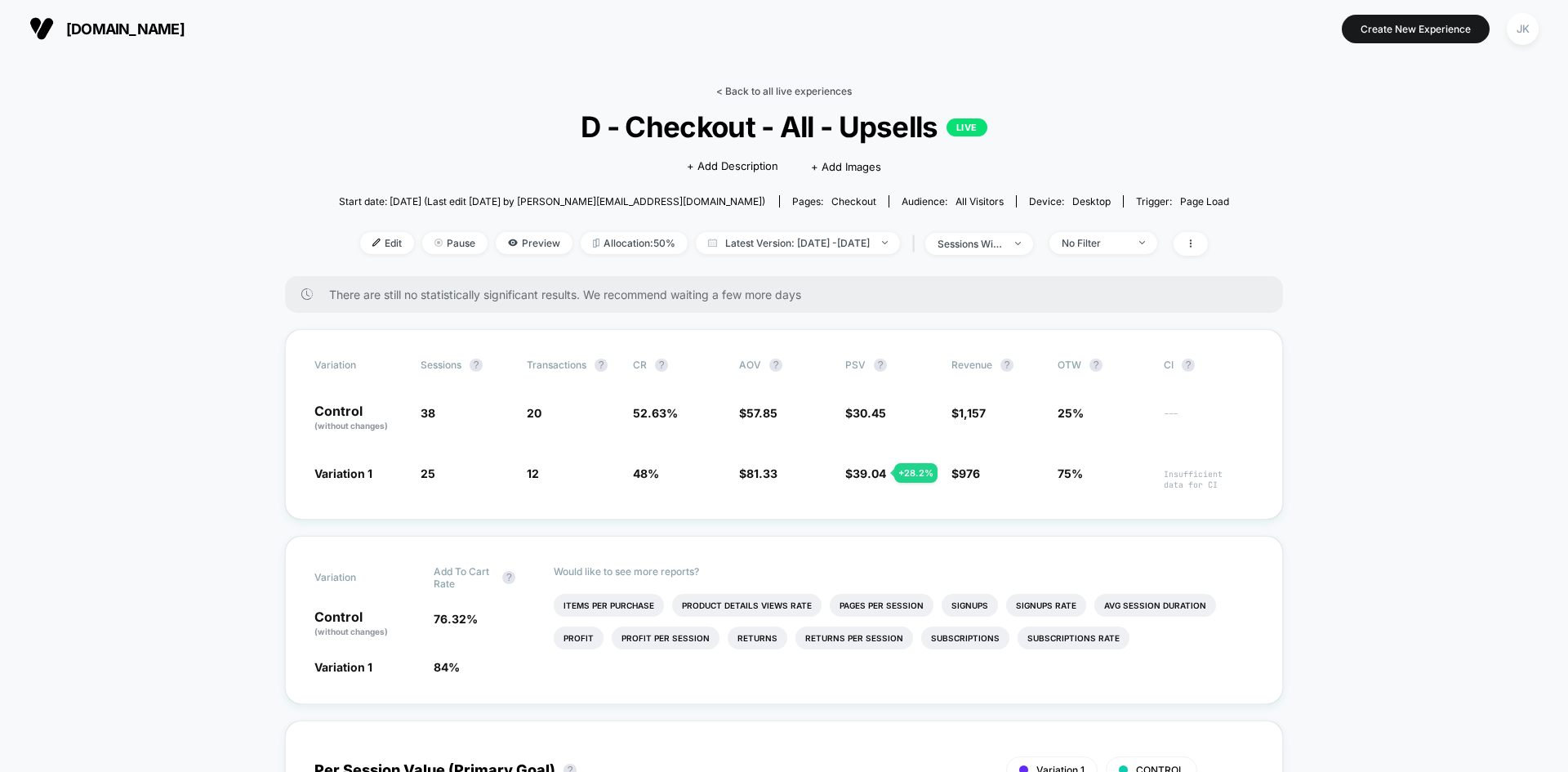
click at [796, 86] on link "< Back to all live experiences" at bounding box center [784, 91] width 136 height 13
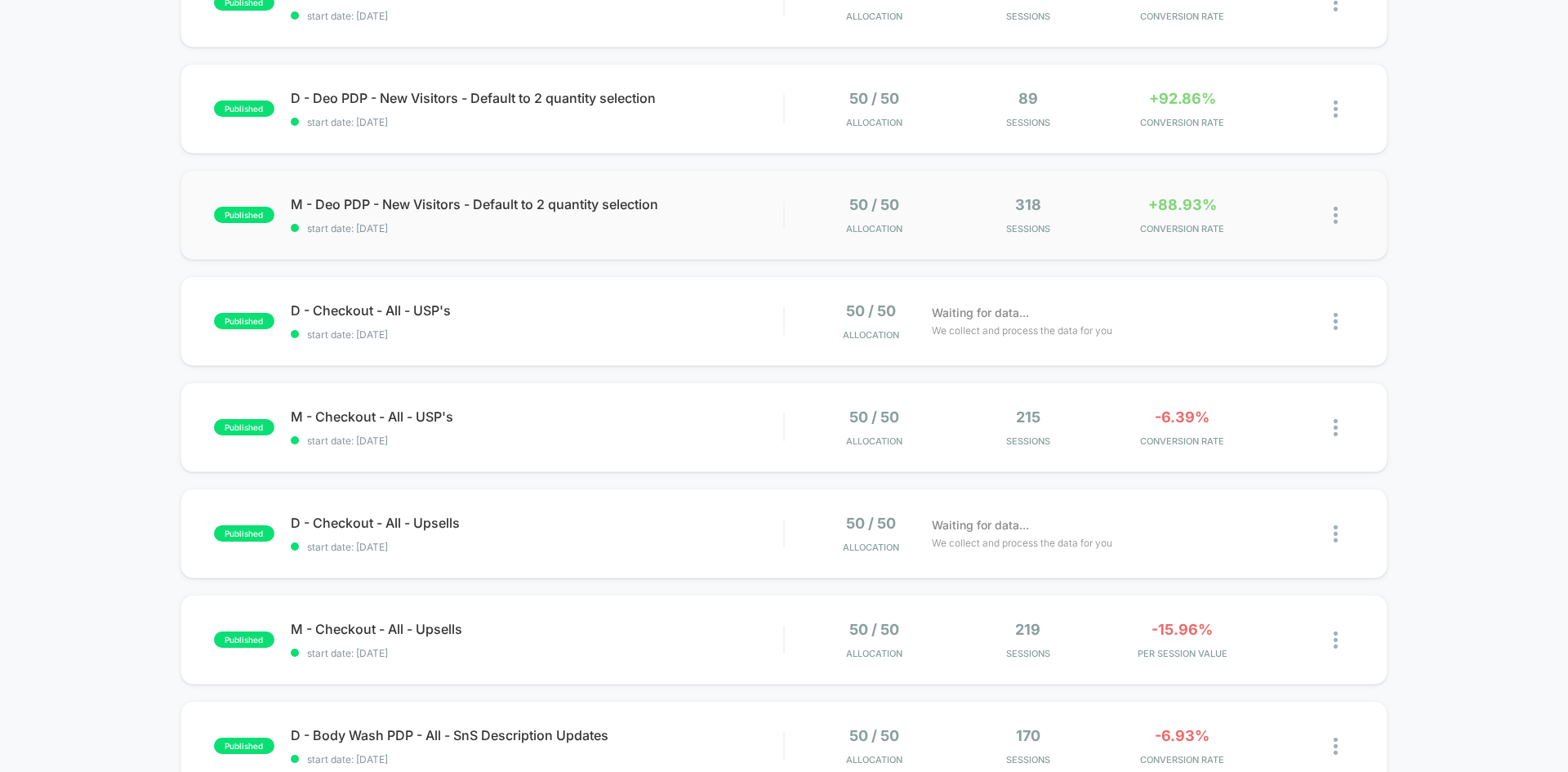
scroll to position [337, 0]
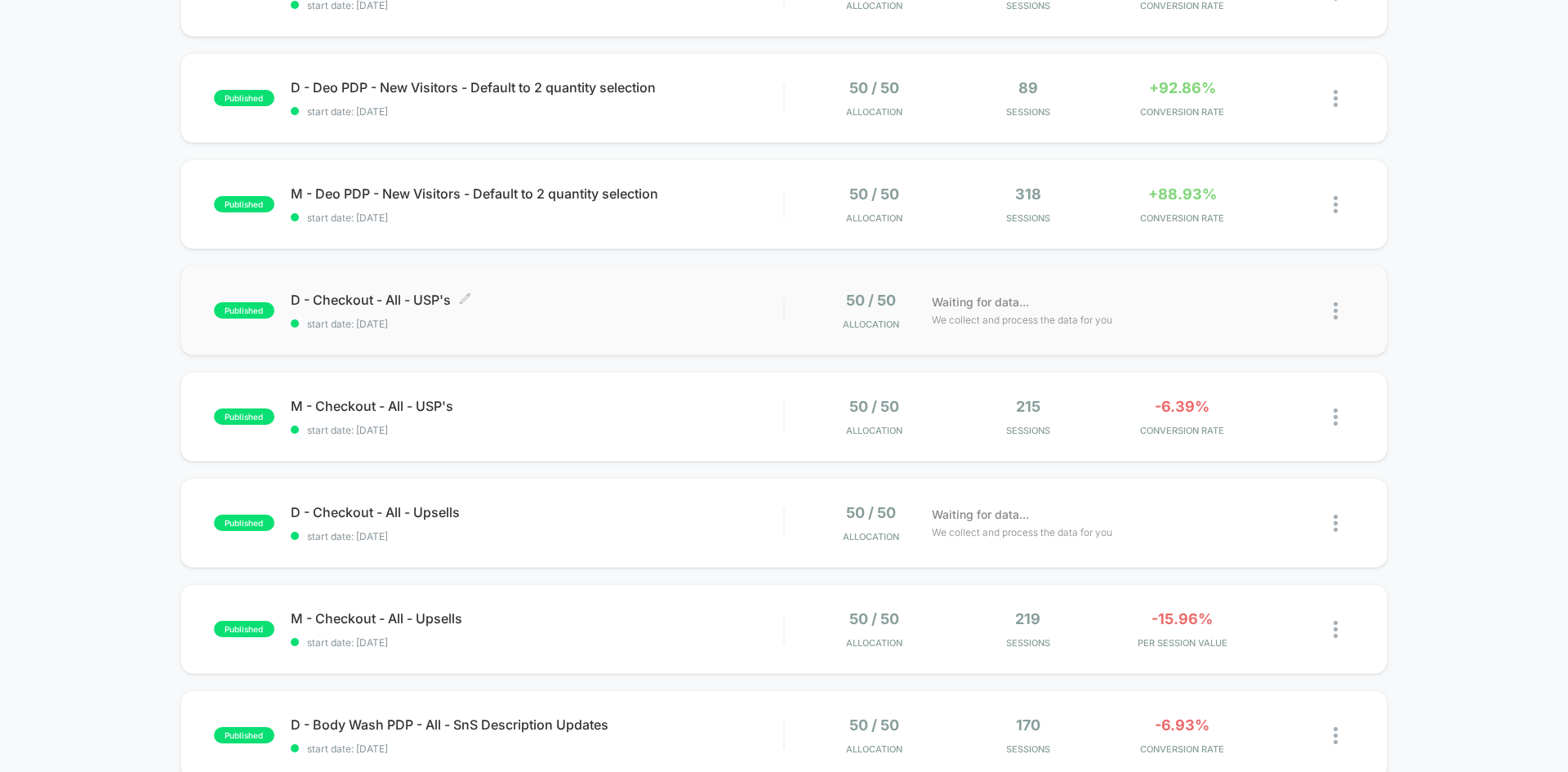
click at [421, 303] on span "D - Checkout - All - USP's Click to edit experience details" at bounding box center [538, 300] width 493 height 16
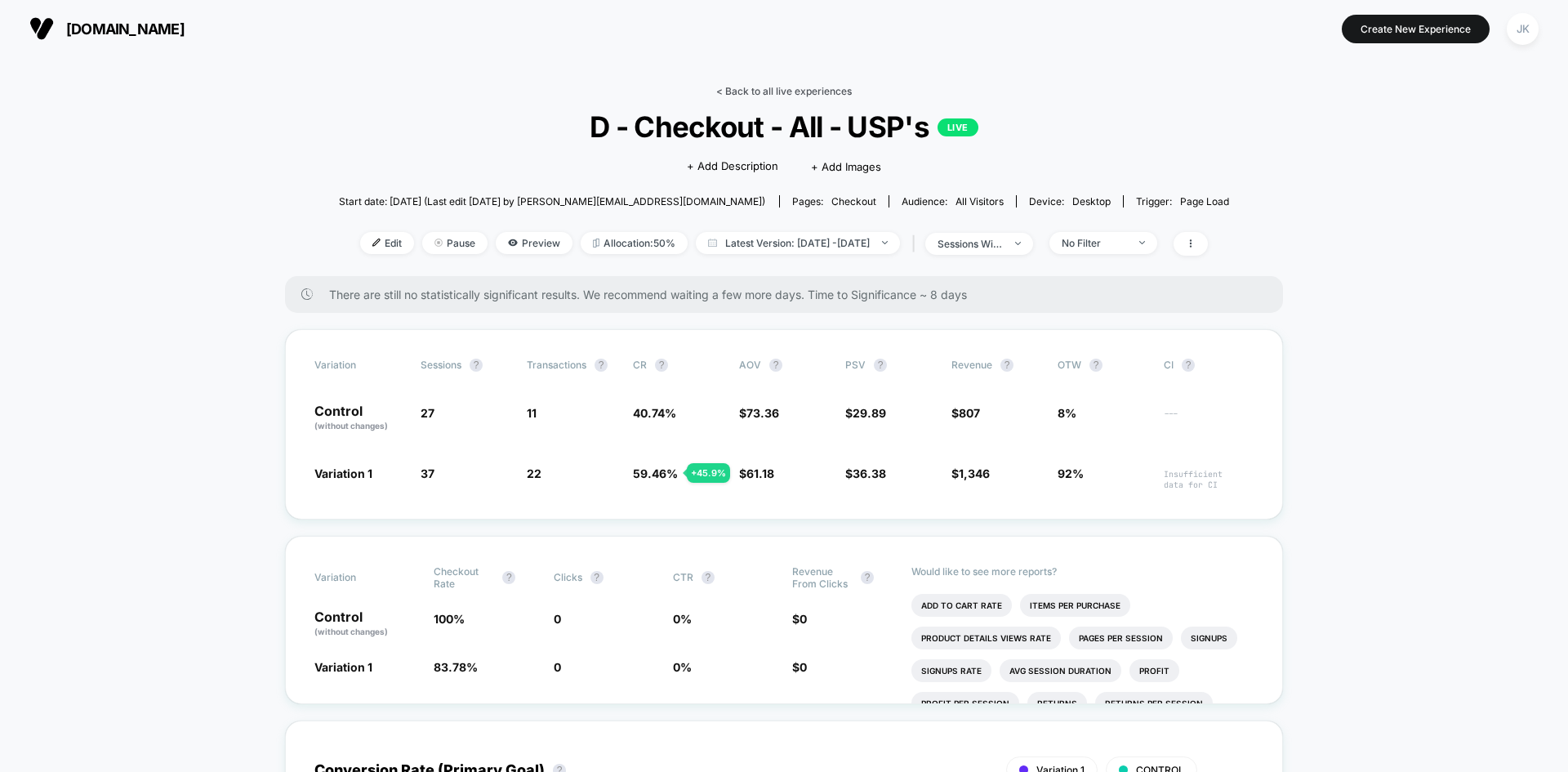
click at [770, 94] on link "< Back to all live experiences" at bounding box center [784, 91] width 136 height 13
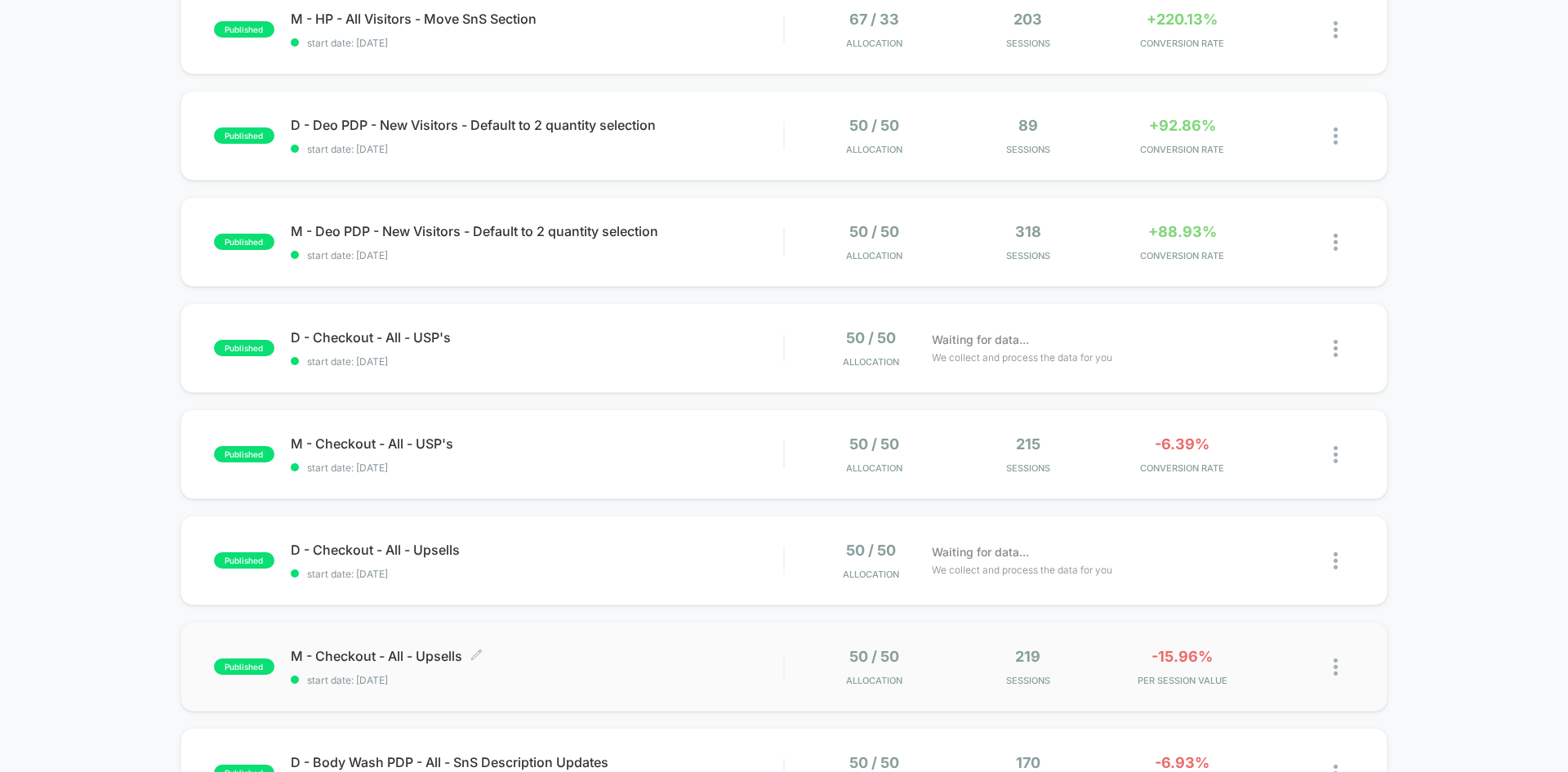
scroll to position [344, 0]
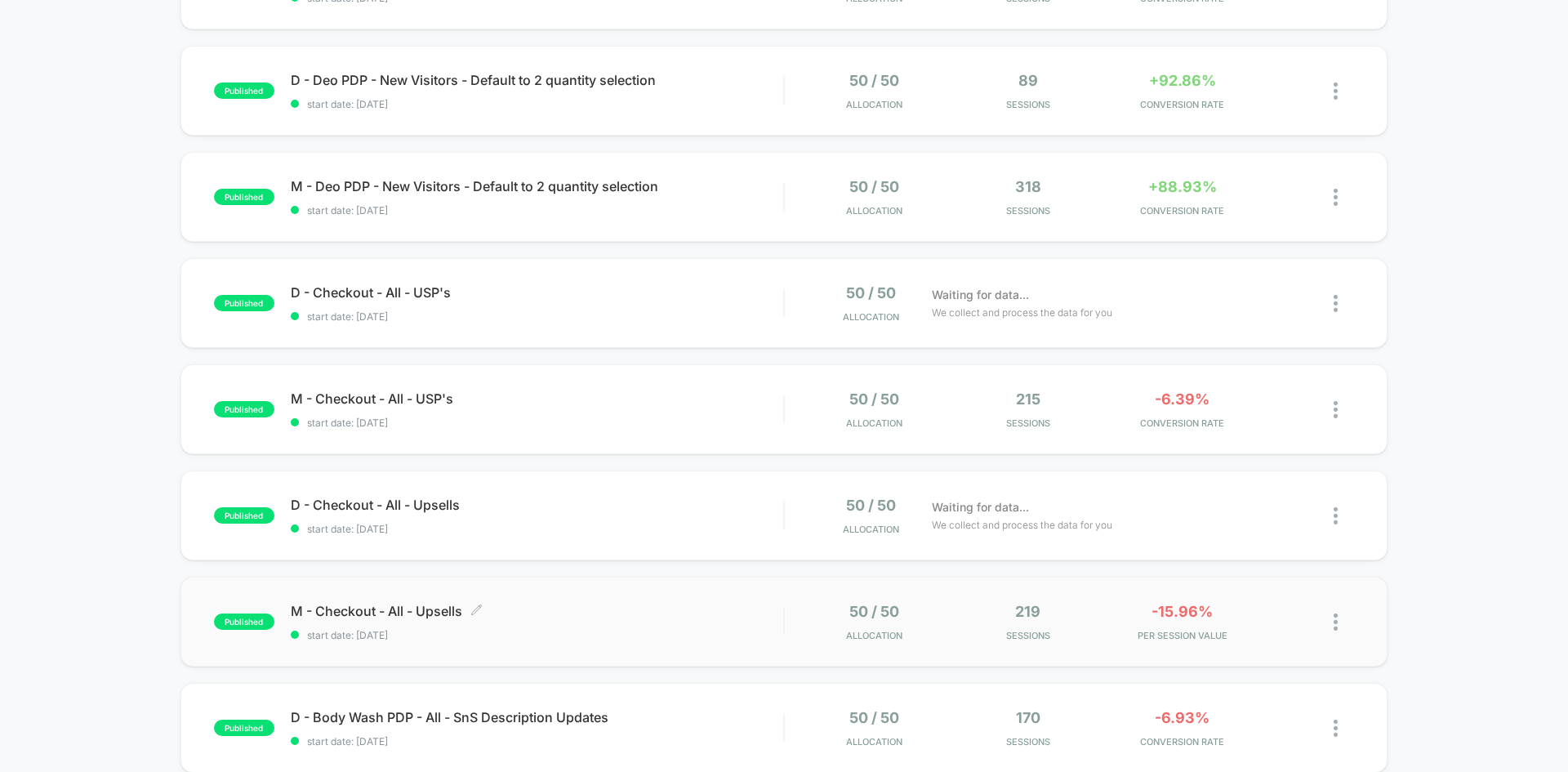
click at [413, 618] on span "M - Checkout - All - Upsells Click to edit experience details" at bounding box center [538, 610] width 493 height 16
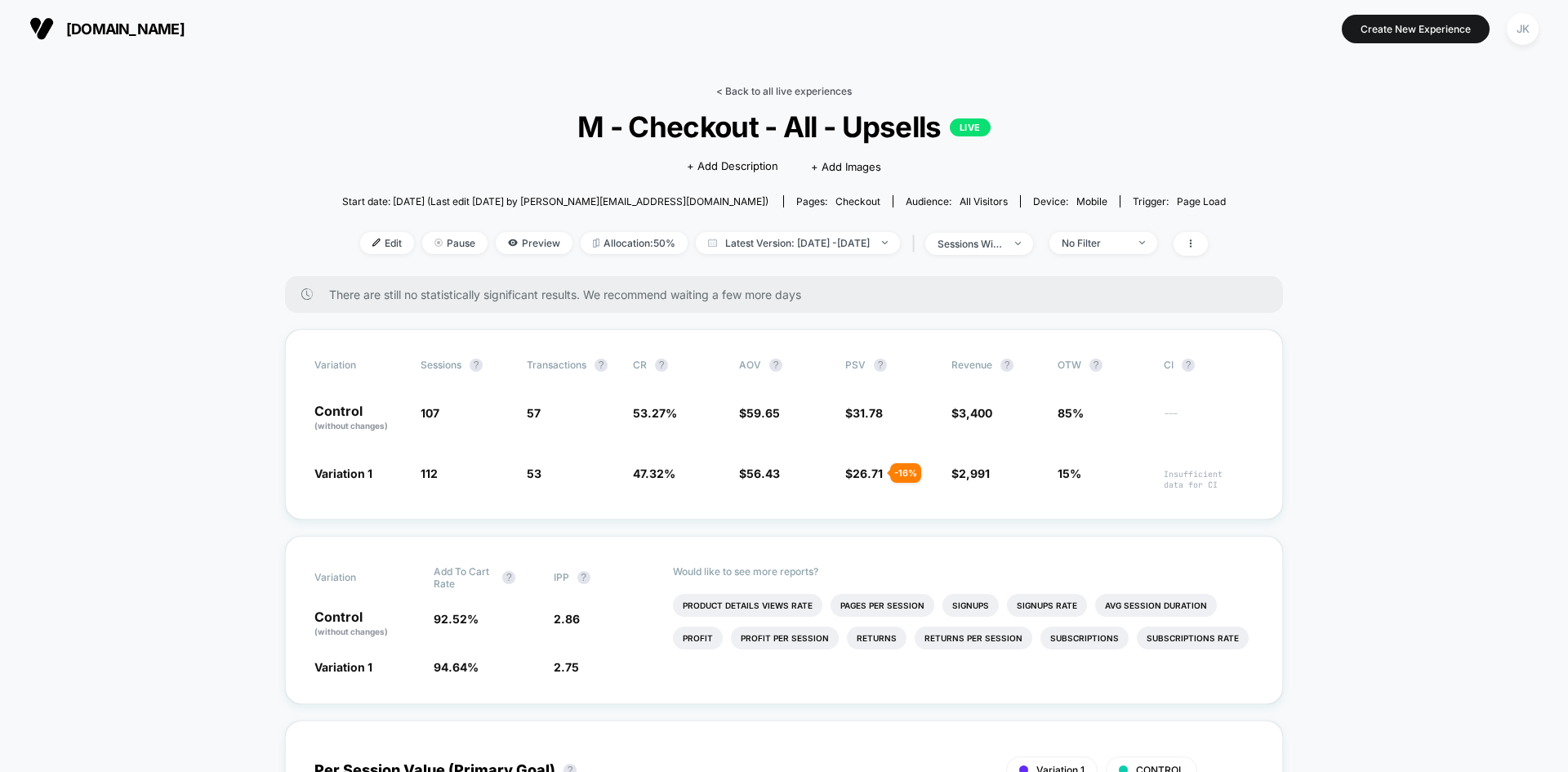
click at [786, 94] on link "< Back to all live experiences" at bounding box center [784, 91] width 136 height 13
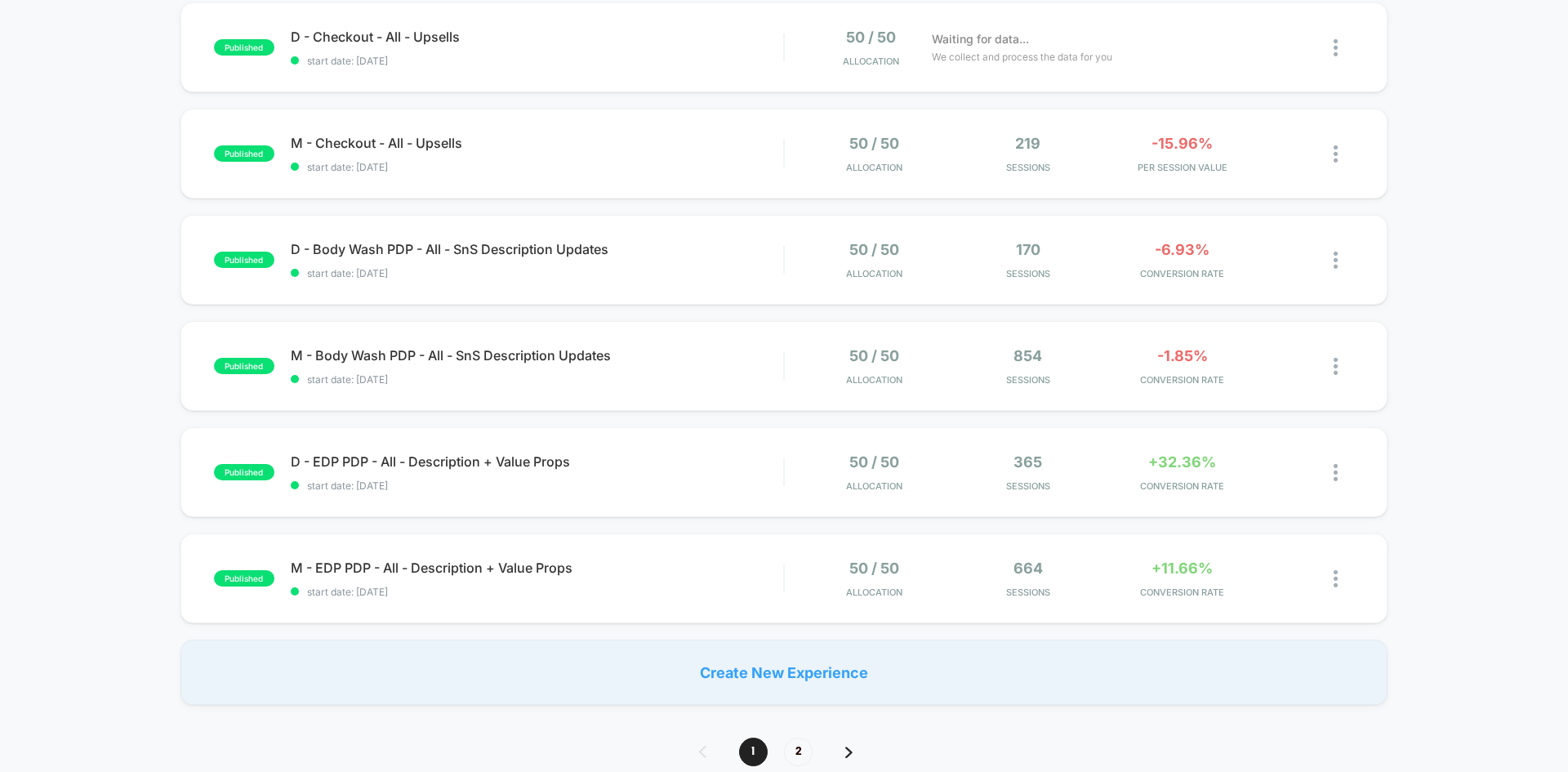
scroll to position [667, 0]
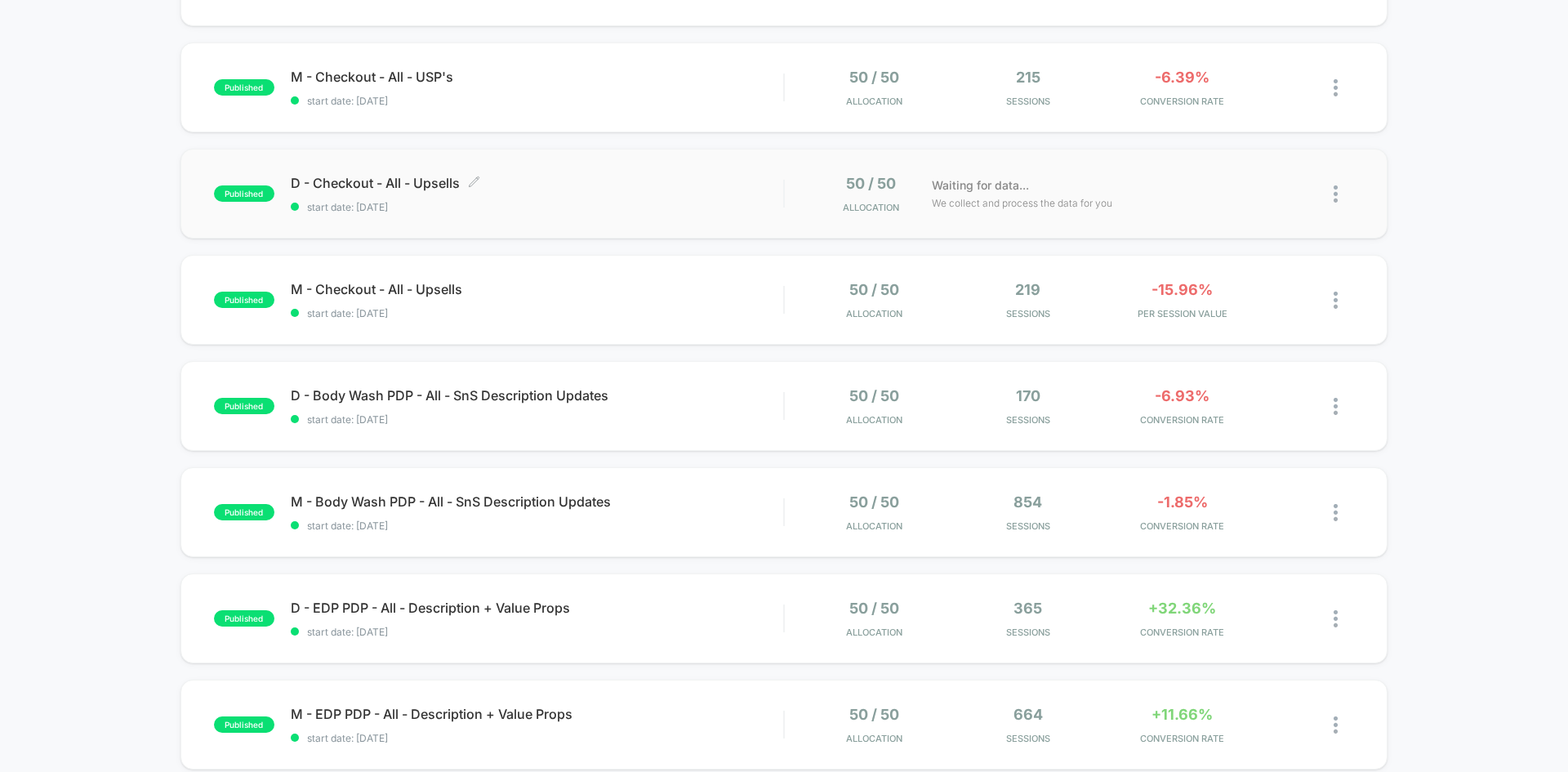
click at [395, 182] on span "D - Checkout - All - Upsells Click to edit experience details" at bounding box center [538, 182] width 493 height 16
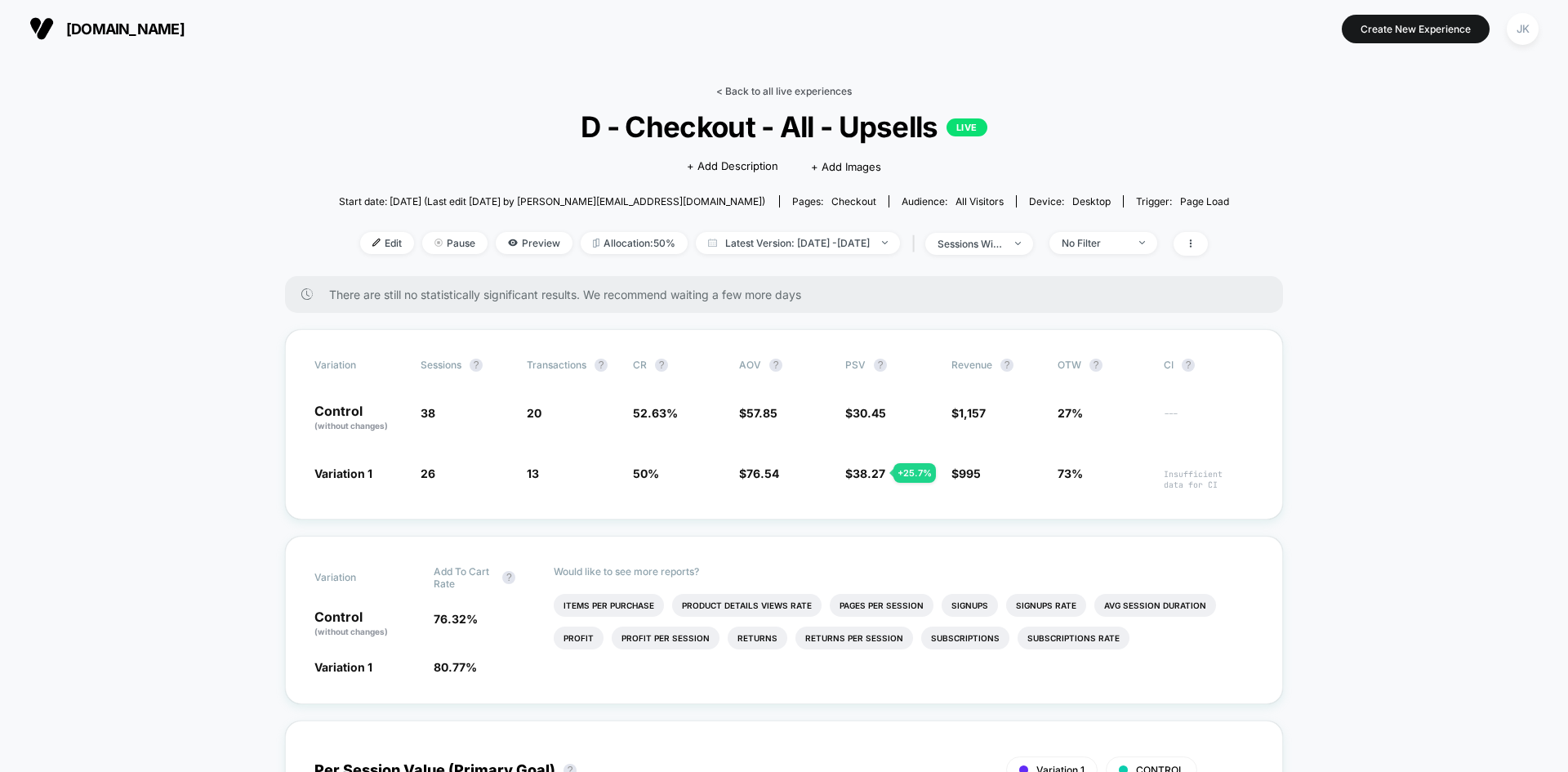
click at [796, 89] on link "< Back to all live experiences" at bounding box center [784, 91] width 136 height 13
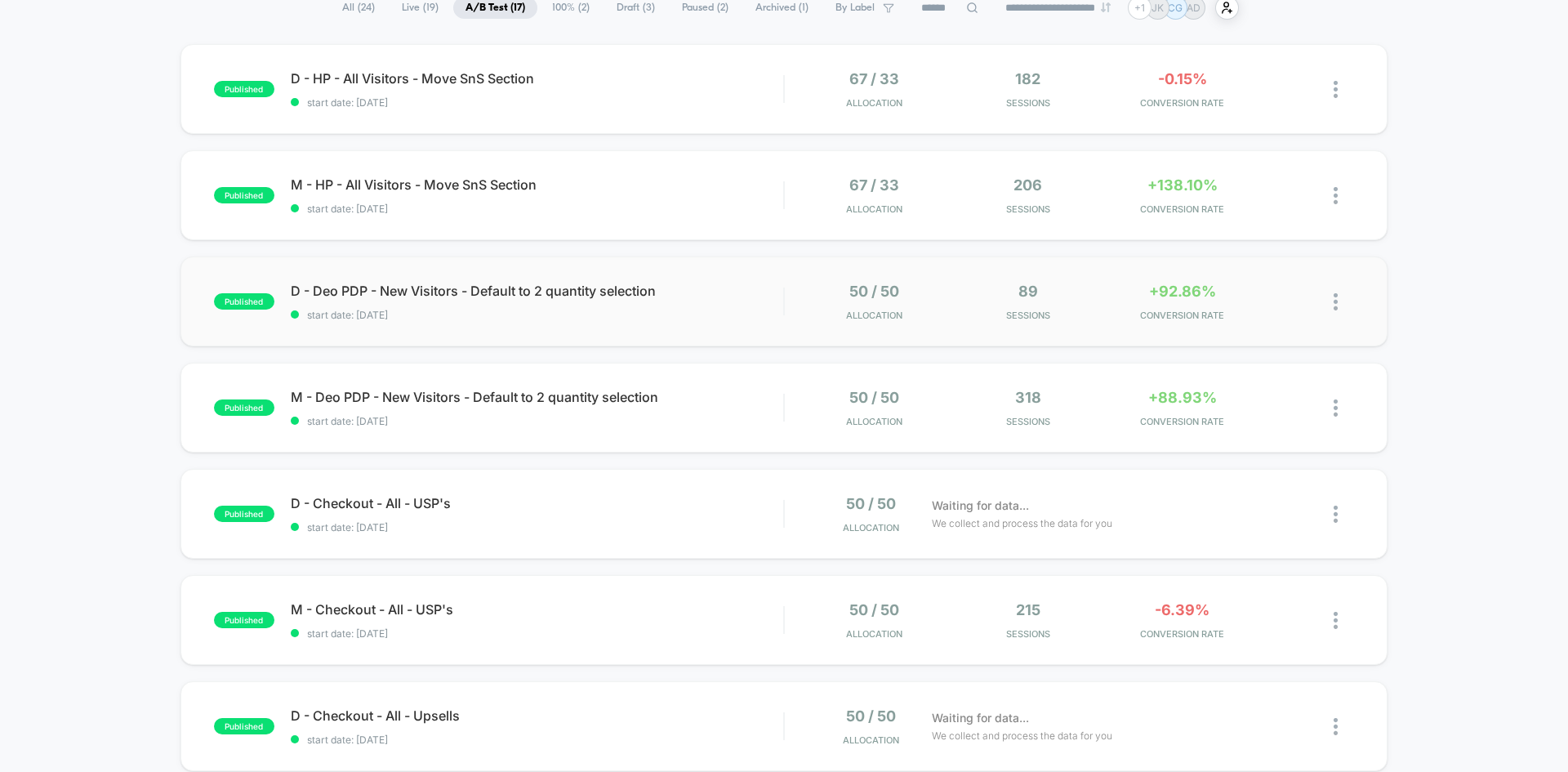
scroll to position [135, 0]
click at [410, 507] on span "D - Checkout - All - USP's Click to edit experience details" at bounding box center [538, 502] width 493 height 16
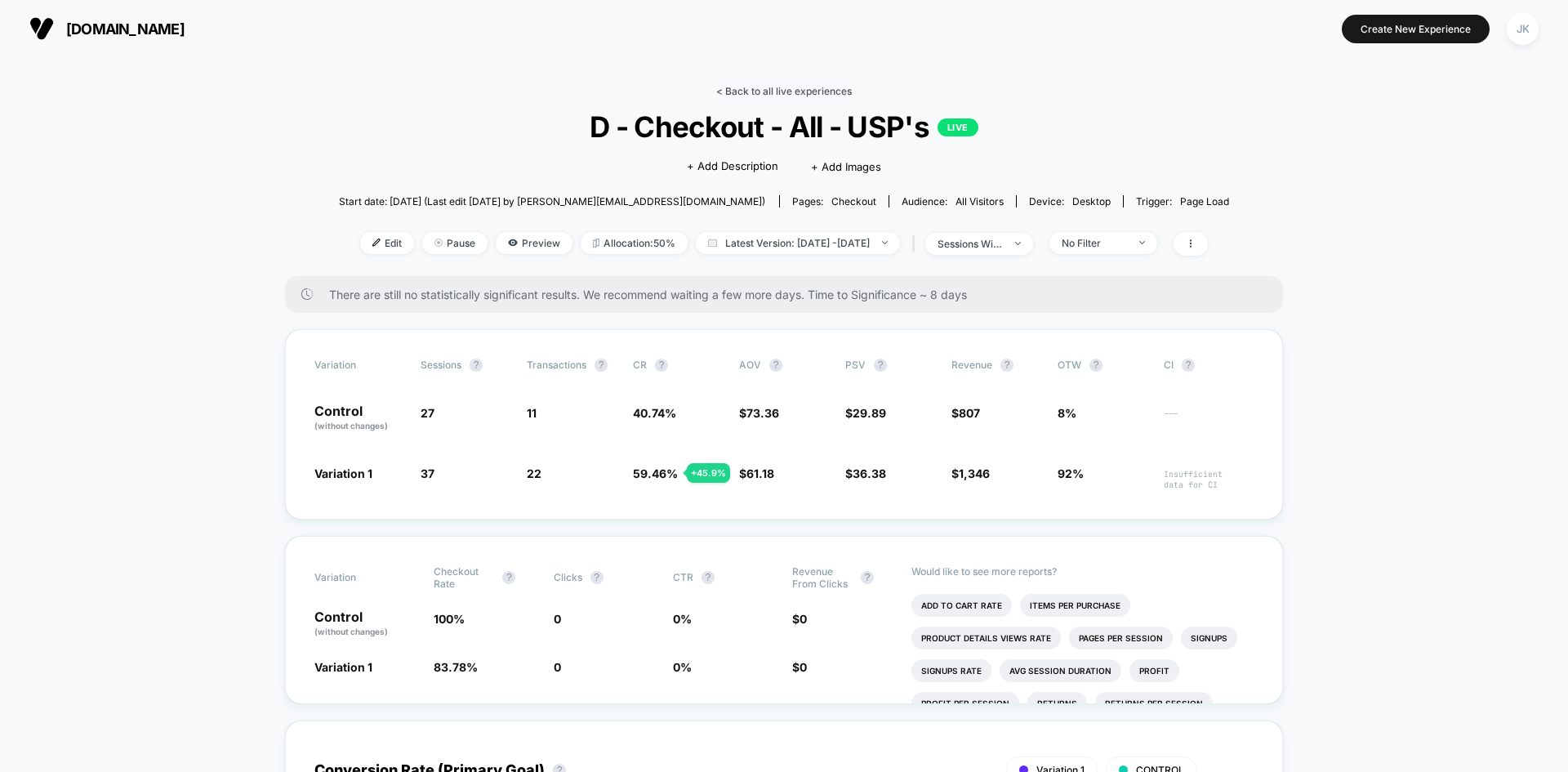
click at [806, 95] on link "< Back to all live experiences" at bounding box center [784, 91] width 136 height 13
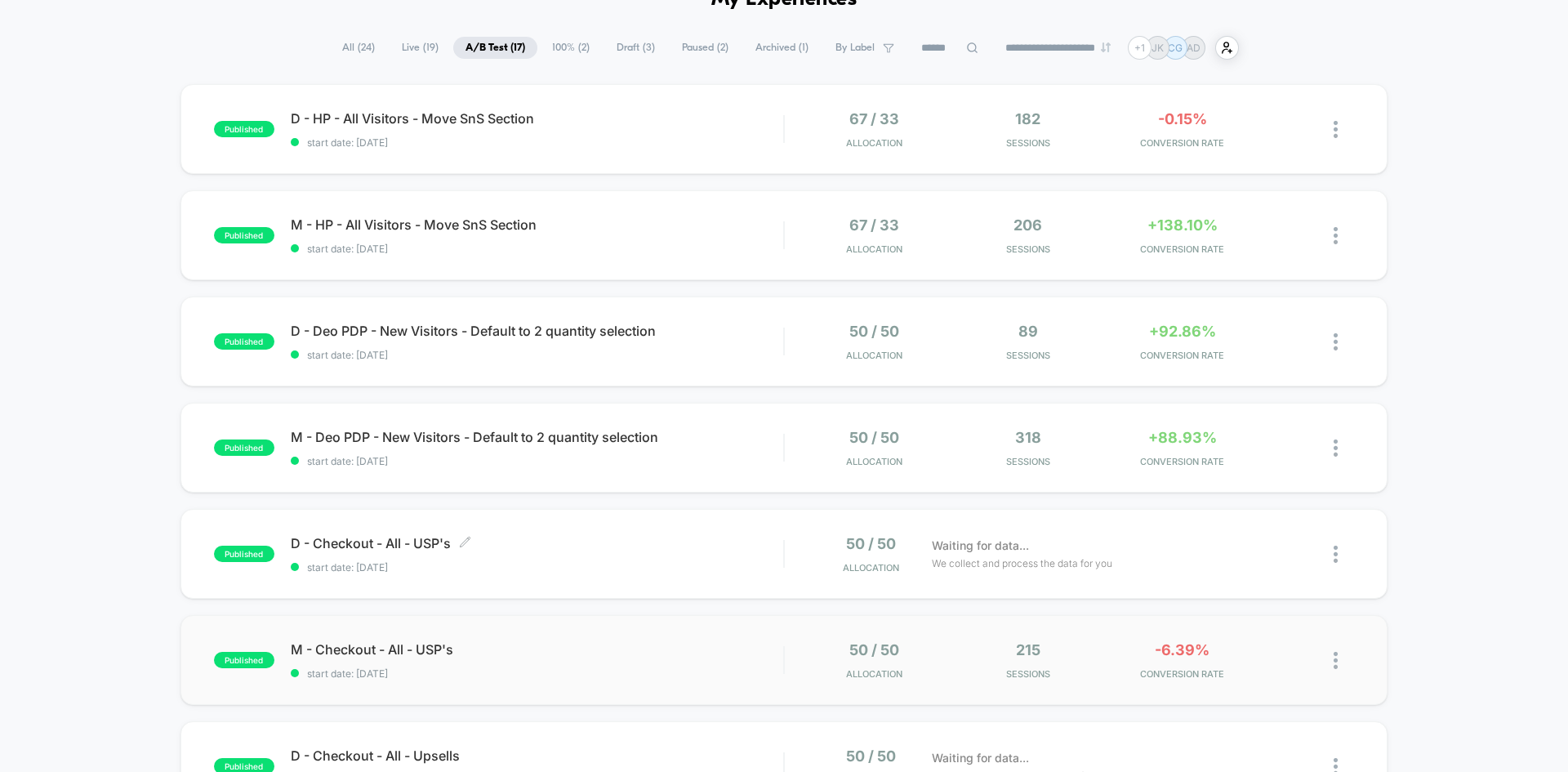
scroll to position [105, 0]
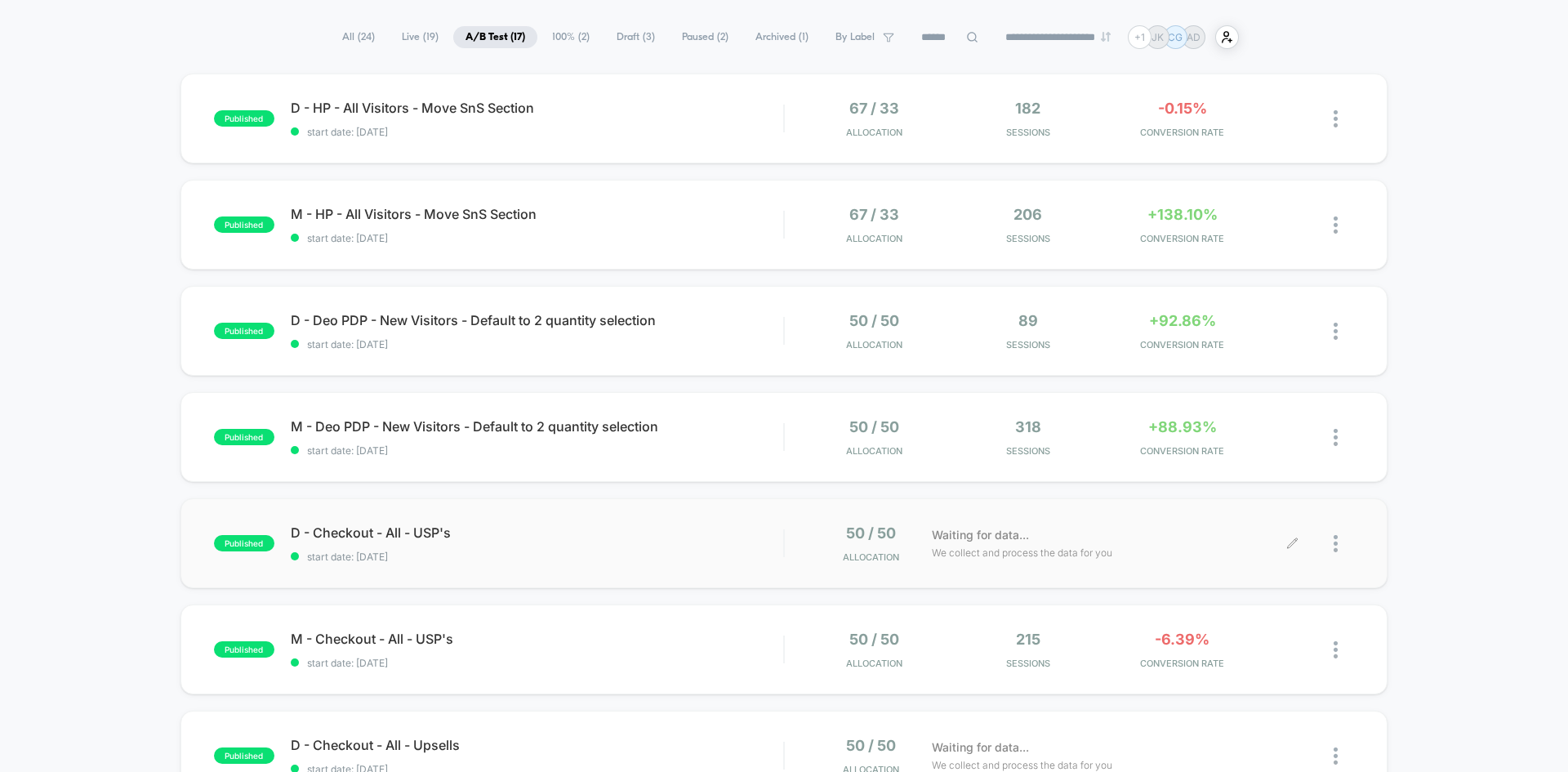
click at [1340, 543] on div at bounding box center [1344, 543] width 20 height 38
click at [1246, 451] on div "Edit" at bounding box center [1252, 450] width 147 height 37
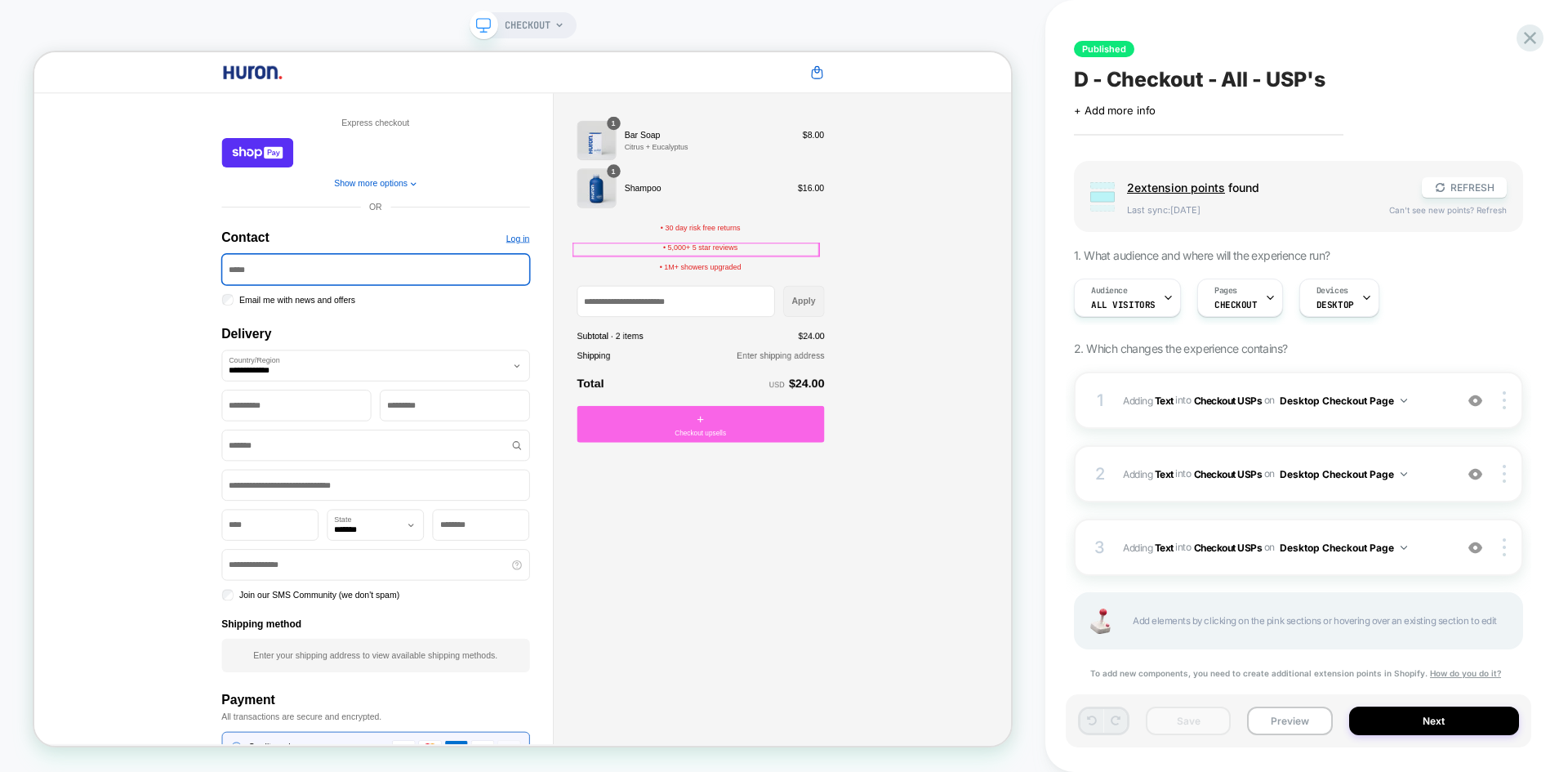
click at [939, 312] on span "• 5,000+ 5 star reviews" at bounding box center [923, 313] width 100 height 12
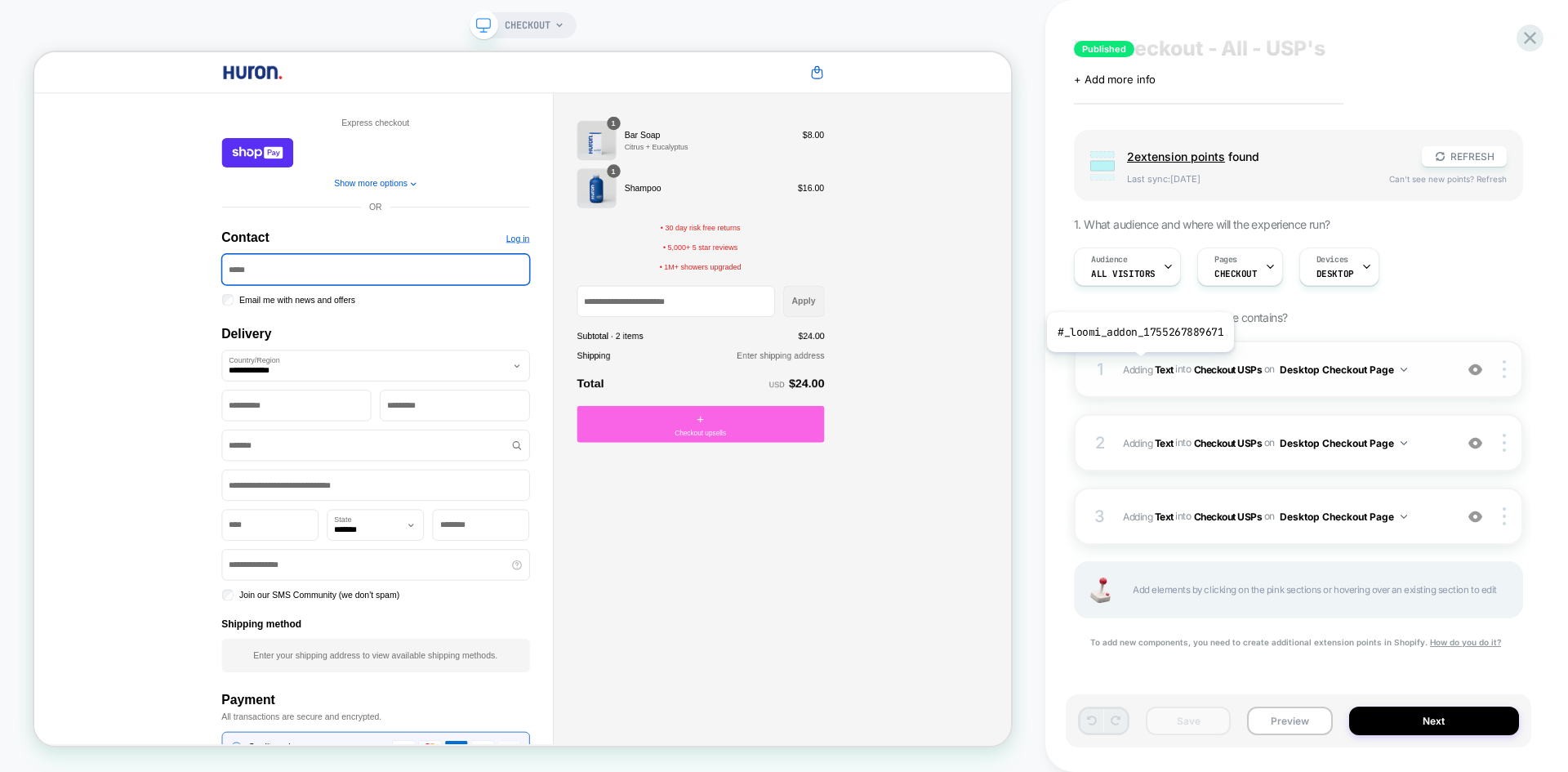
click at [1138, 368] on span "Adding Text" at bounding box center [1149, 369] width 51 height 13
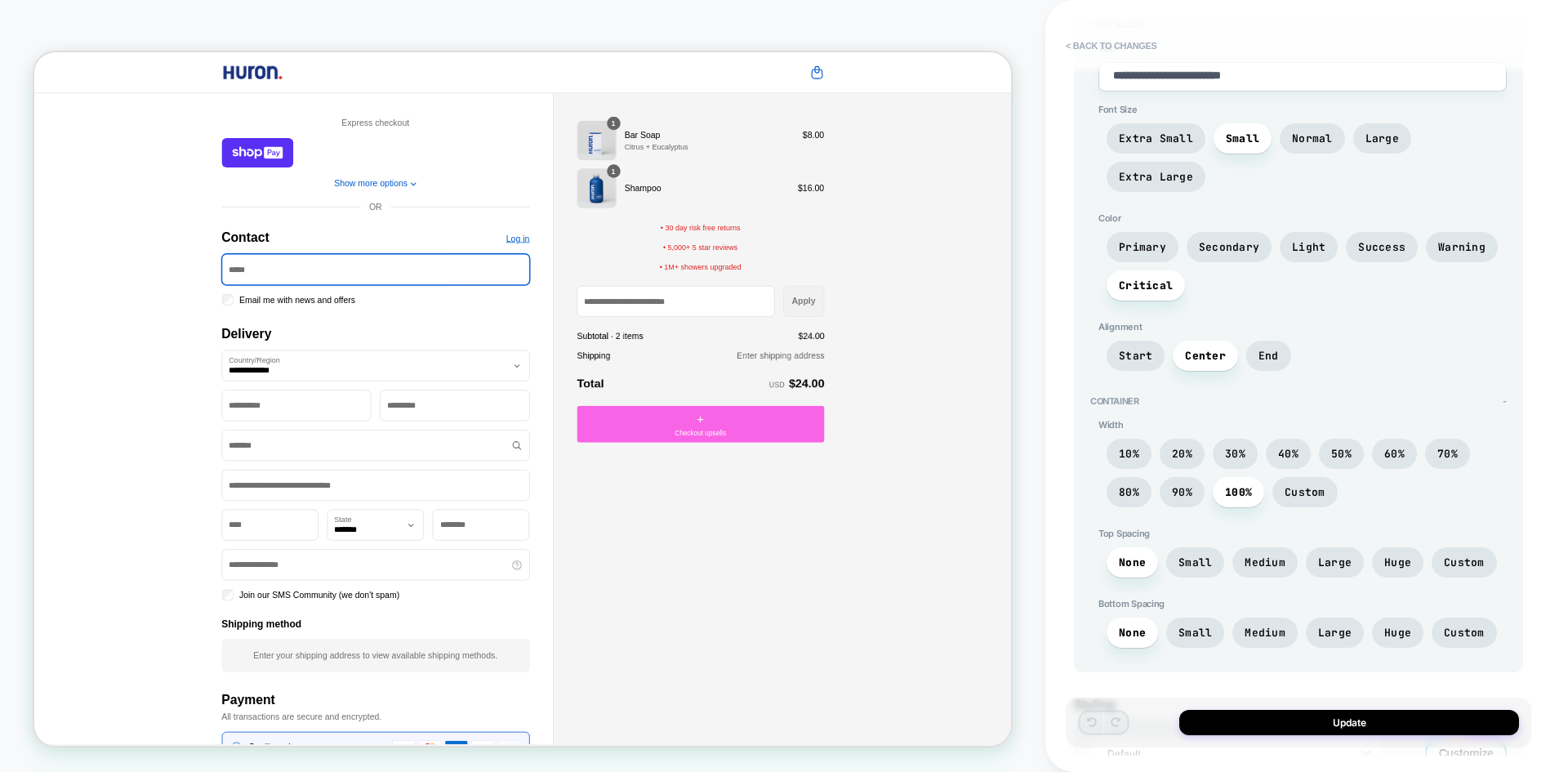
scroll to position [256, 0]
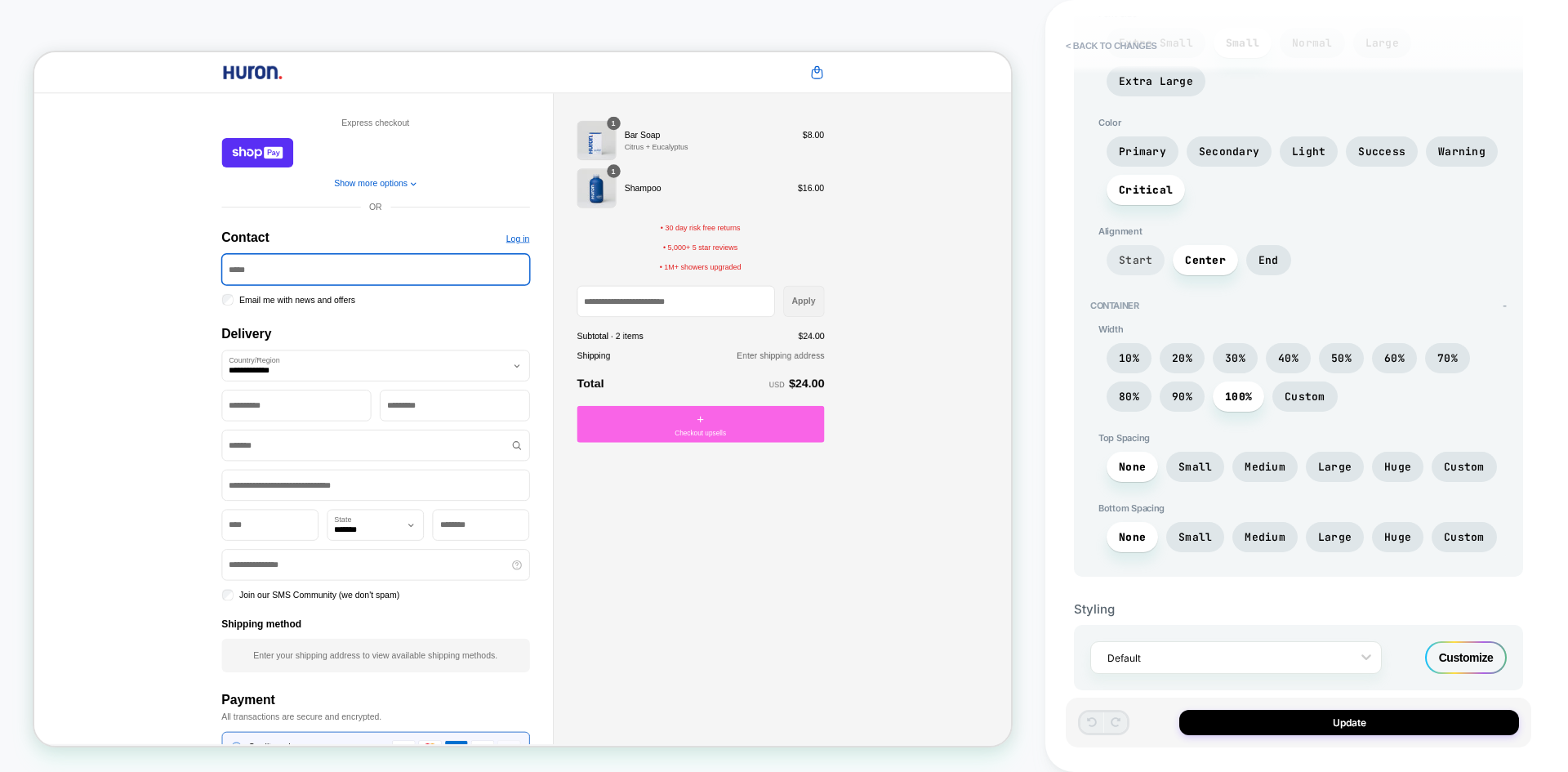
click at [1144, 262] on span "Start" at bounding box center [1136, 260] width 34 height 13
click at [1091, 40] on button "< Back to changes" at bounding box center [1112, 46] width 108 height 26
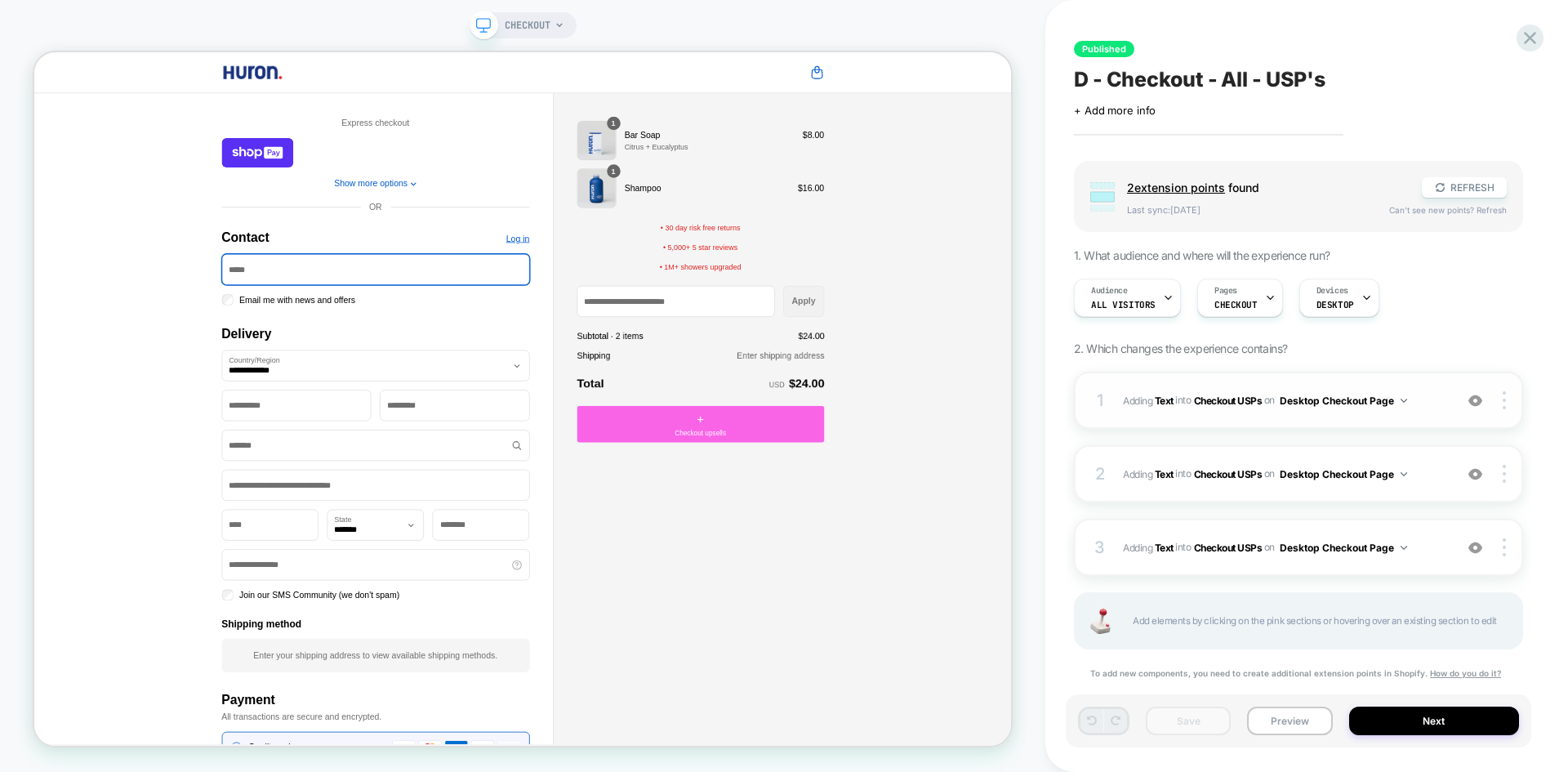
scroll to position [31, 0]
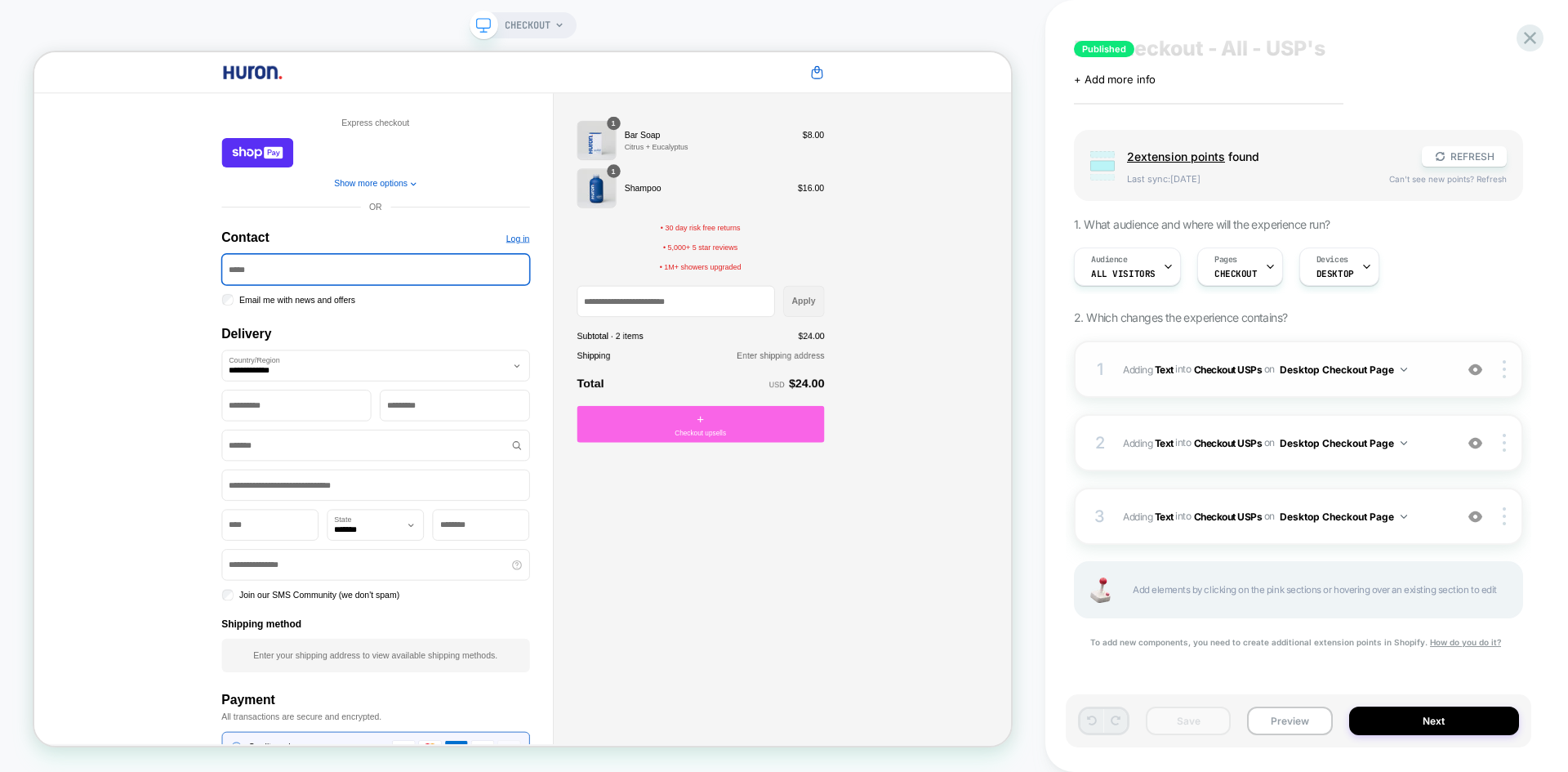
click at [1103, 370] on div "1" at bounding box center [1100, 369] width 16 height 30
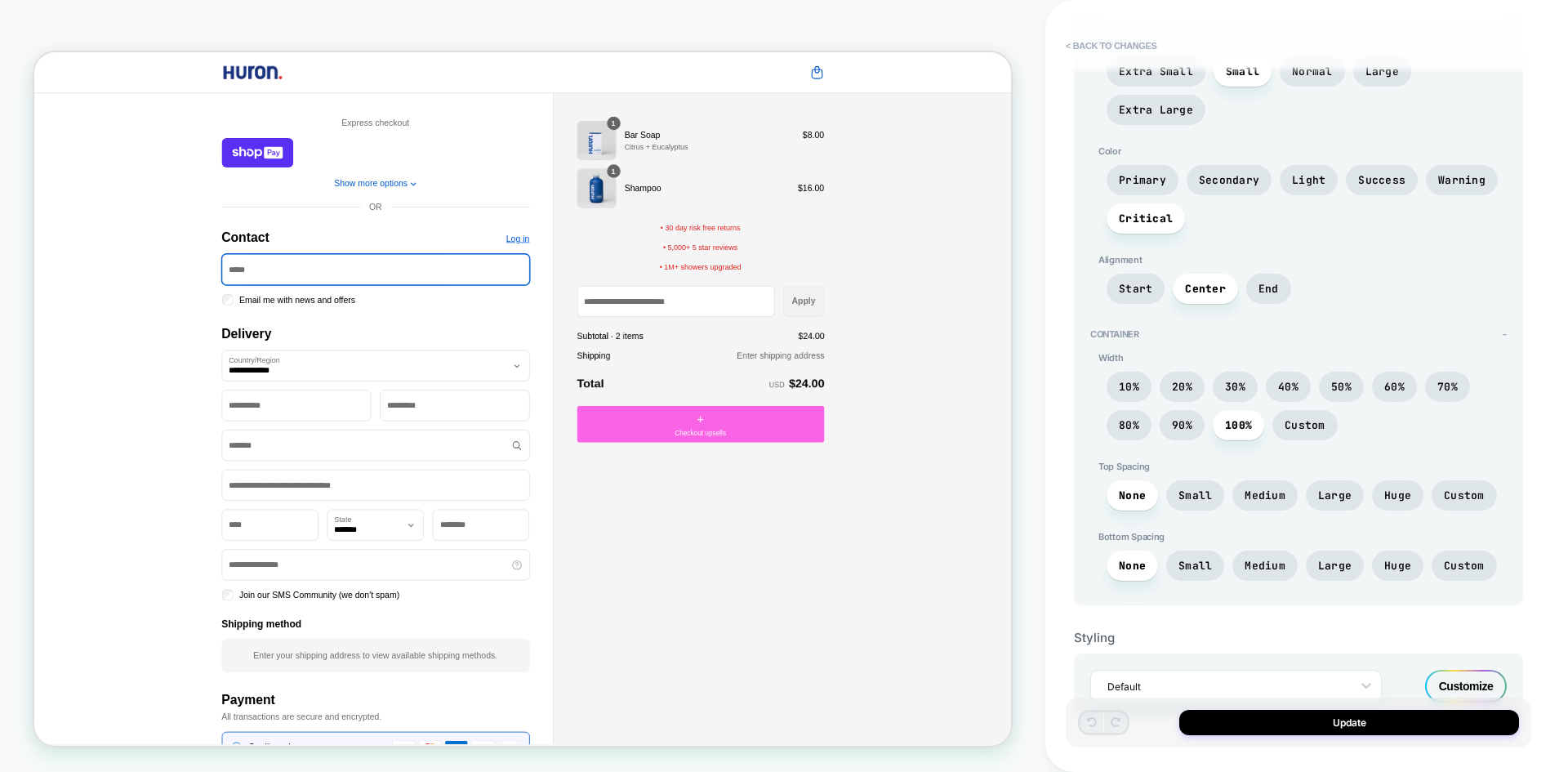
scroll to position [0, 0]
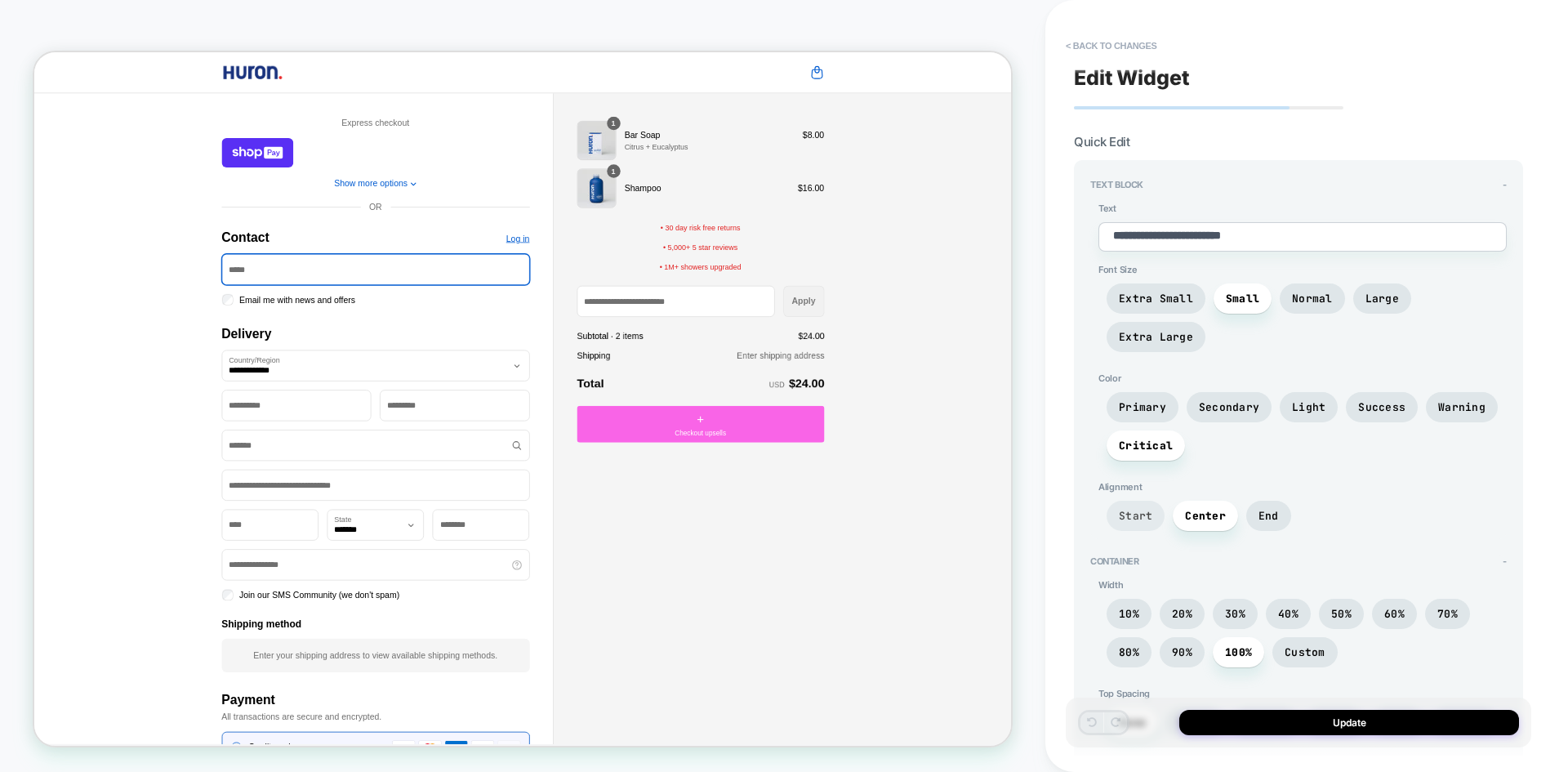
click at [1136, 522] on span "Start" at bounding box center [1136, 516] width 34 height 13
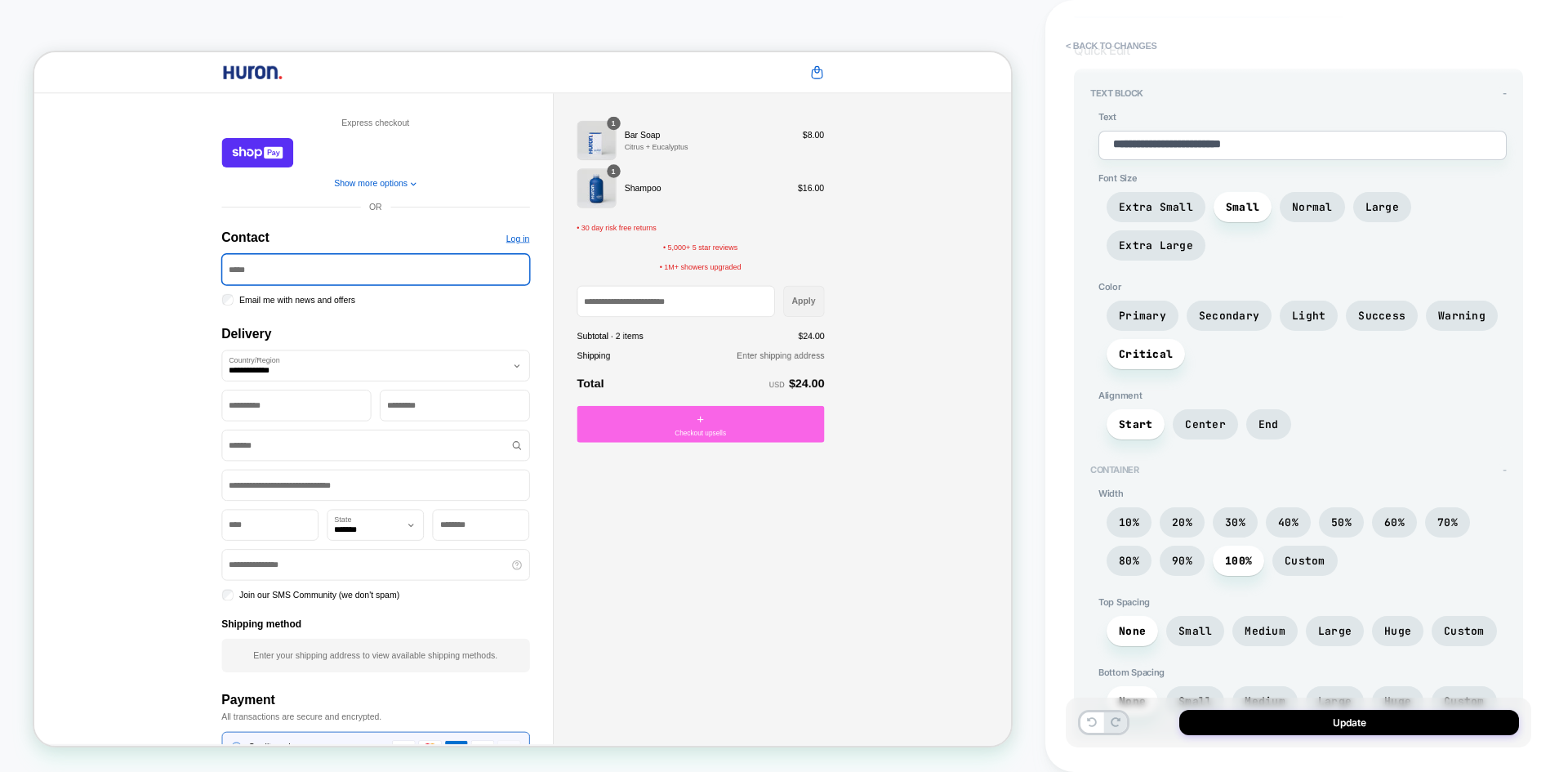
scroll to position [91, 0]
click at [1294, 725] on button "Update" at bounding box center [1349, 722] width 340 height 25
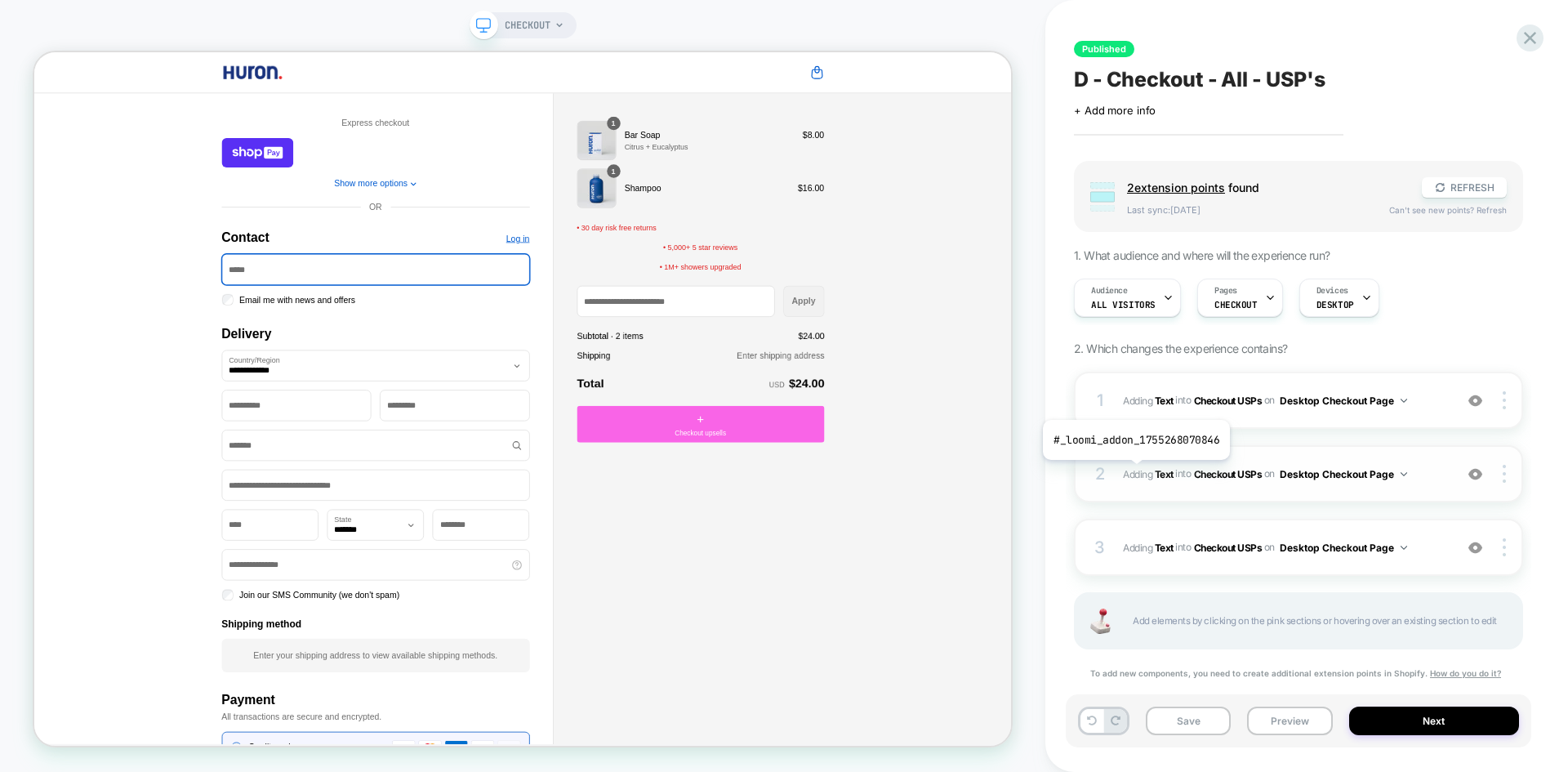
click at [1134, 472] on span "Adding Text" at bounding box center [1149, 473] width 51 height 13
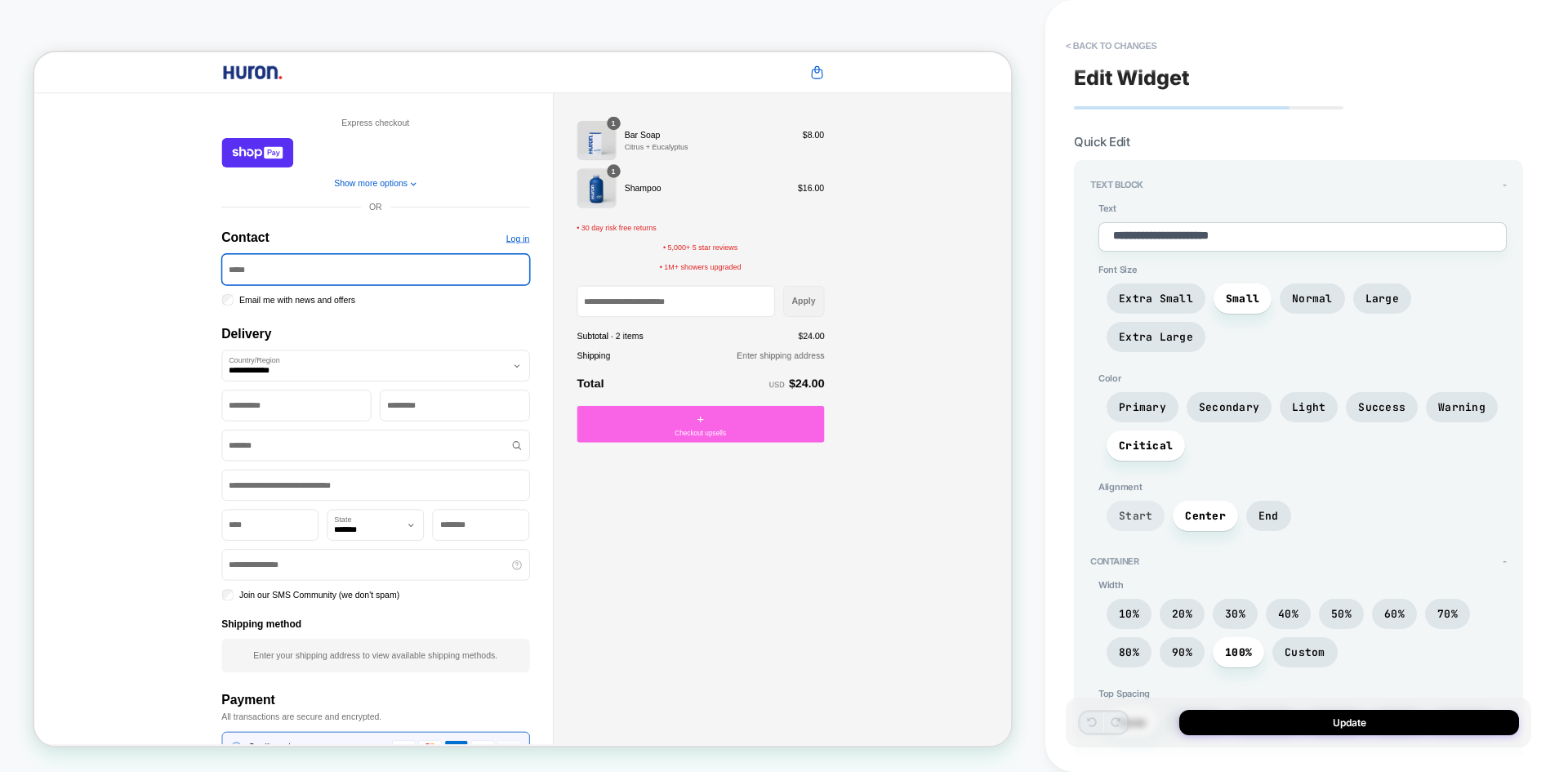
click at [1133, 529] on span "Start" at bounding box center [1136, 516] width 58 height 30
click at [1245, 711] on button "Update" at bounding box center [1349, 722] width 340 height 25
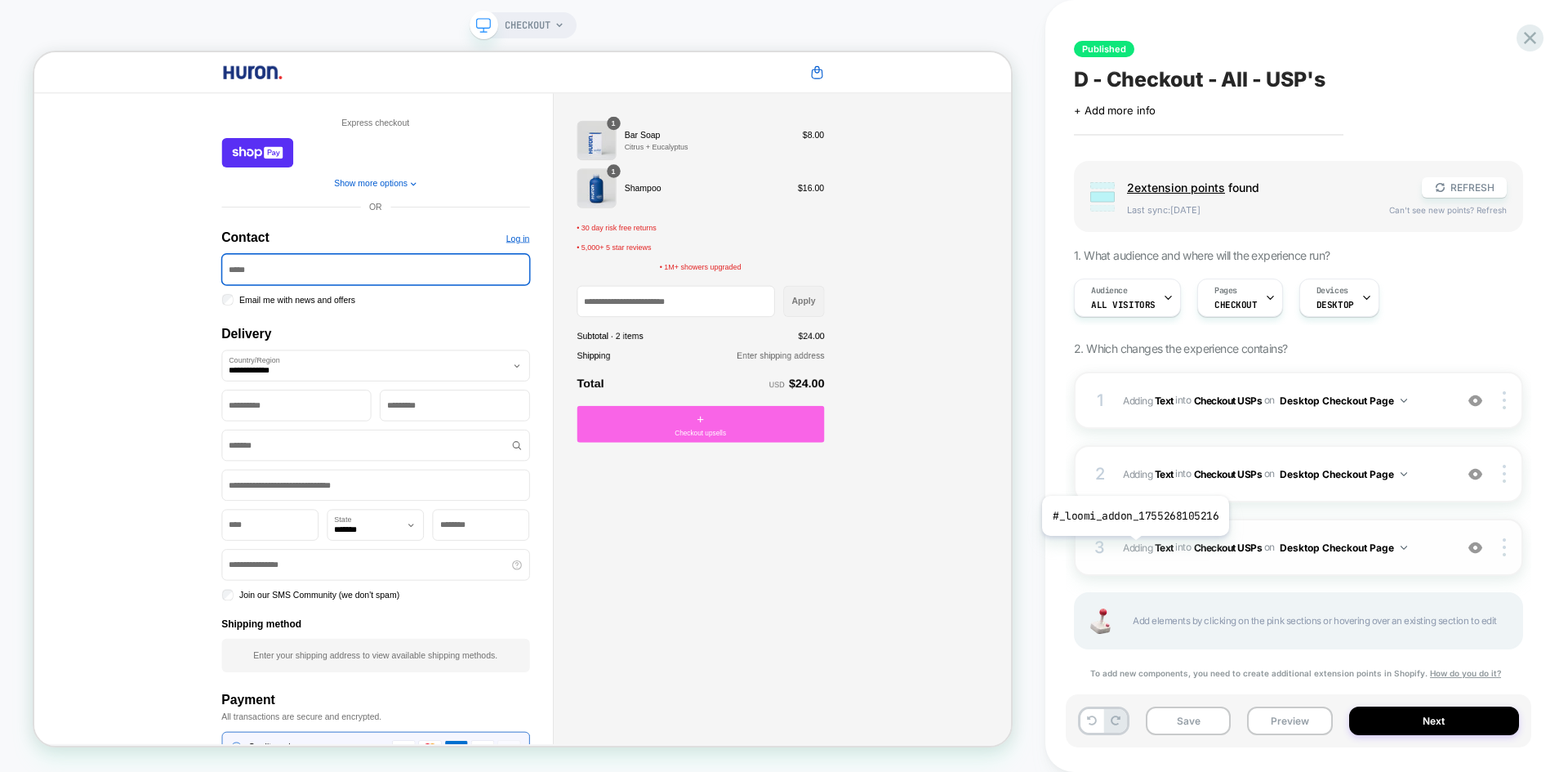
click at [1135, 548] on span "Adding Text" at bounding box center [1149, 547] width 51 height 13
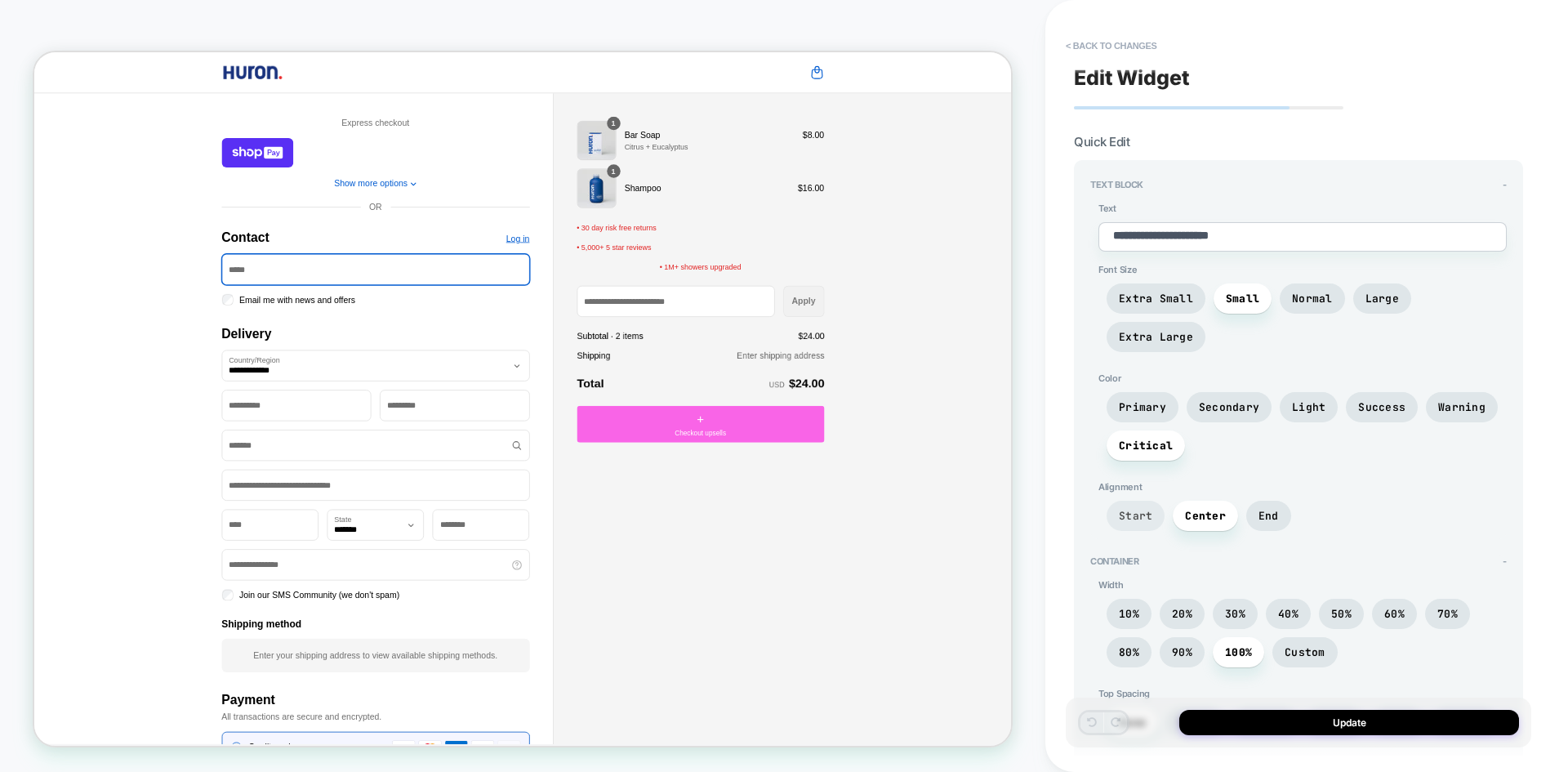
click at [1132, 522] on span "Start" at bounding box center [1136, 516] width 34 height 13
click at [1269, 721] on button "Update" at bounding box center [1349, 722] width 340 height 25
type textarea "*"
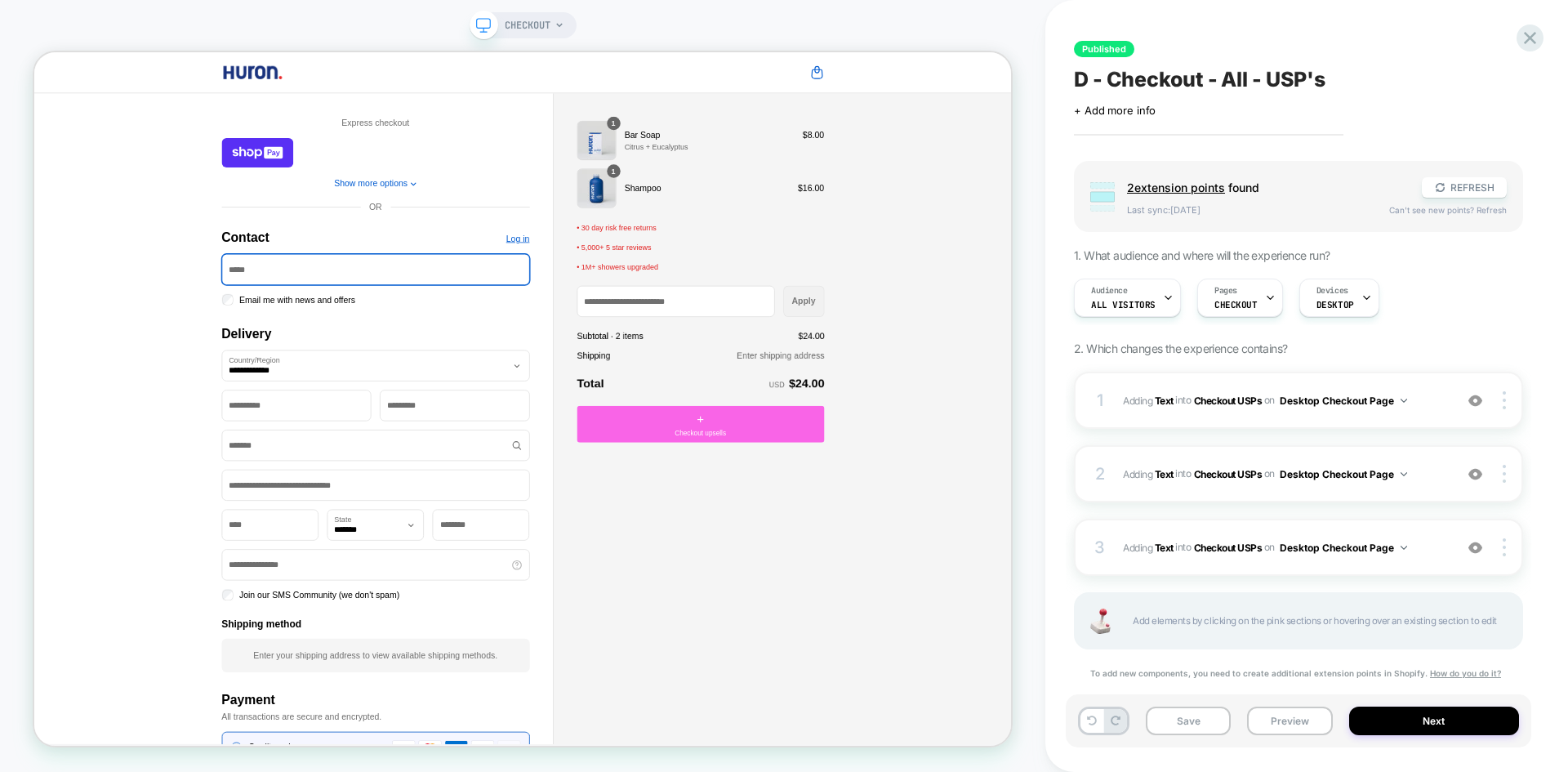
scroll to position [31, 0]
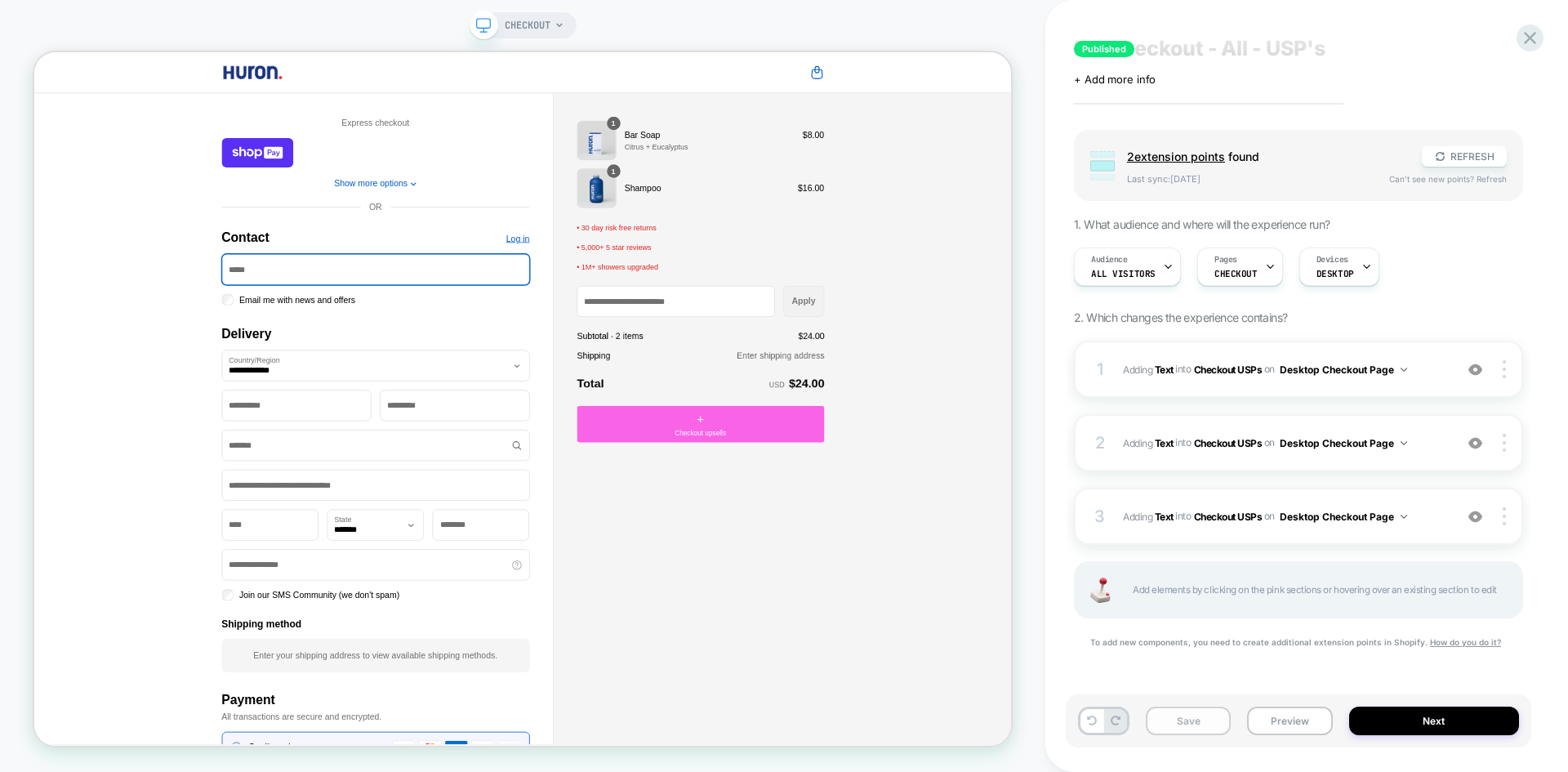
click at [1187, 724] on button "Save" at bounding box center [1188, 721] width 85 height 29
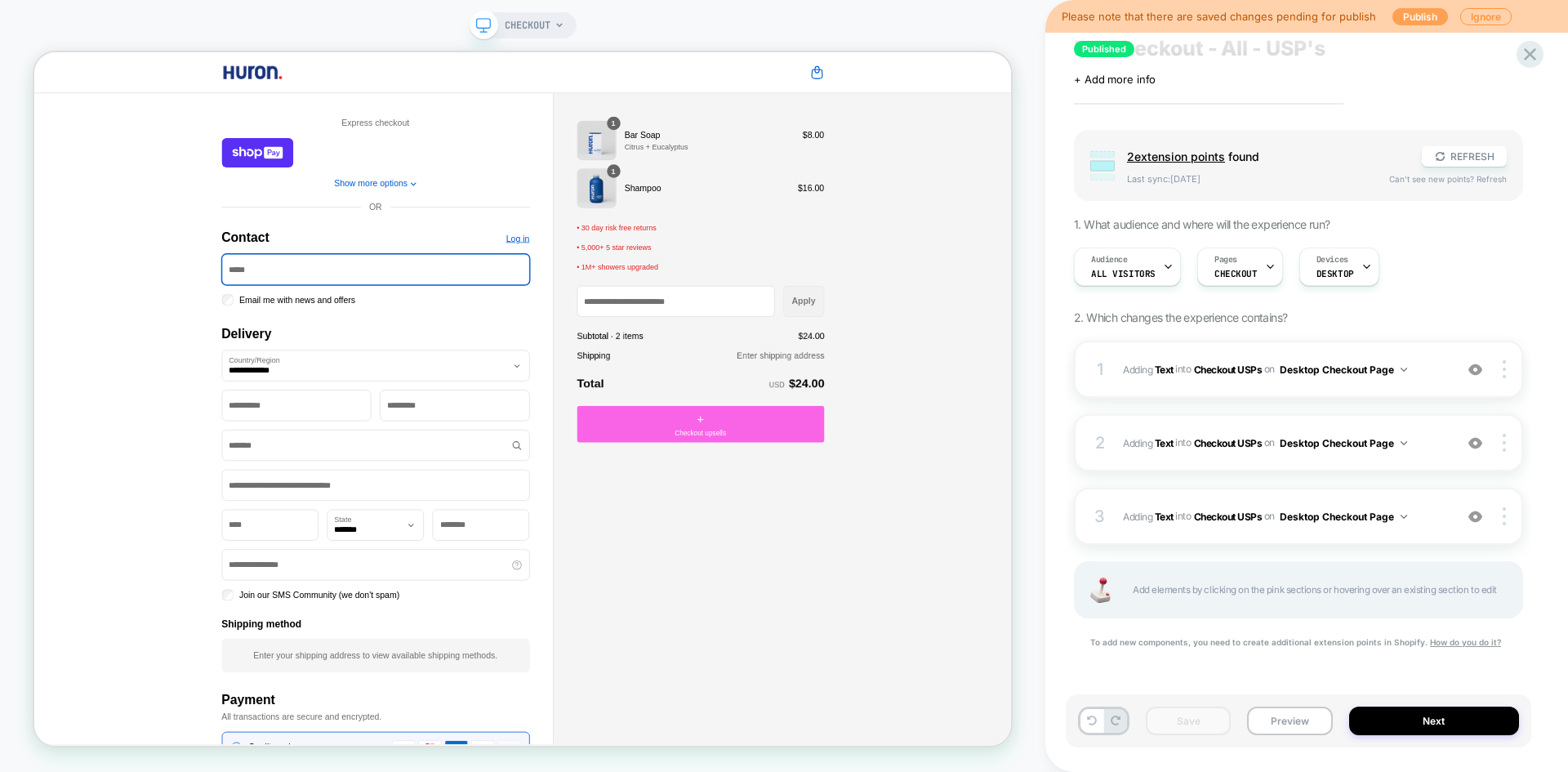
click at [1406, 16] on button "Publish" at bounding box center [1420, 17] width 56 height 17
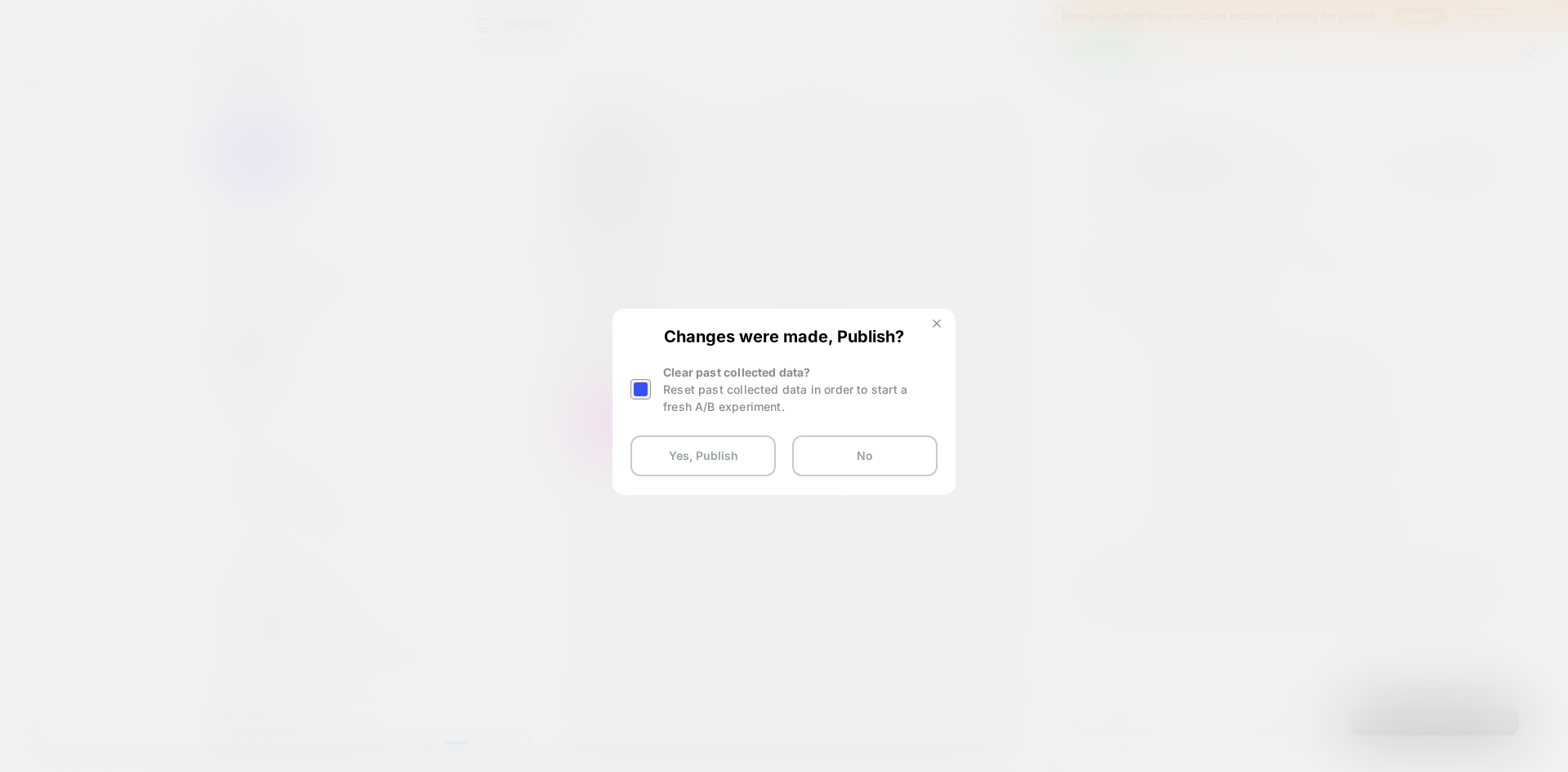
click at [933, 328] on button at bounding box center [937, 326] width 18 height 13
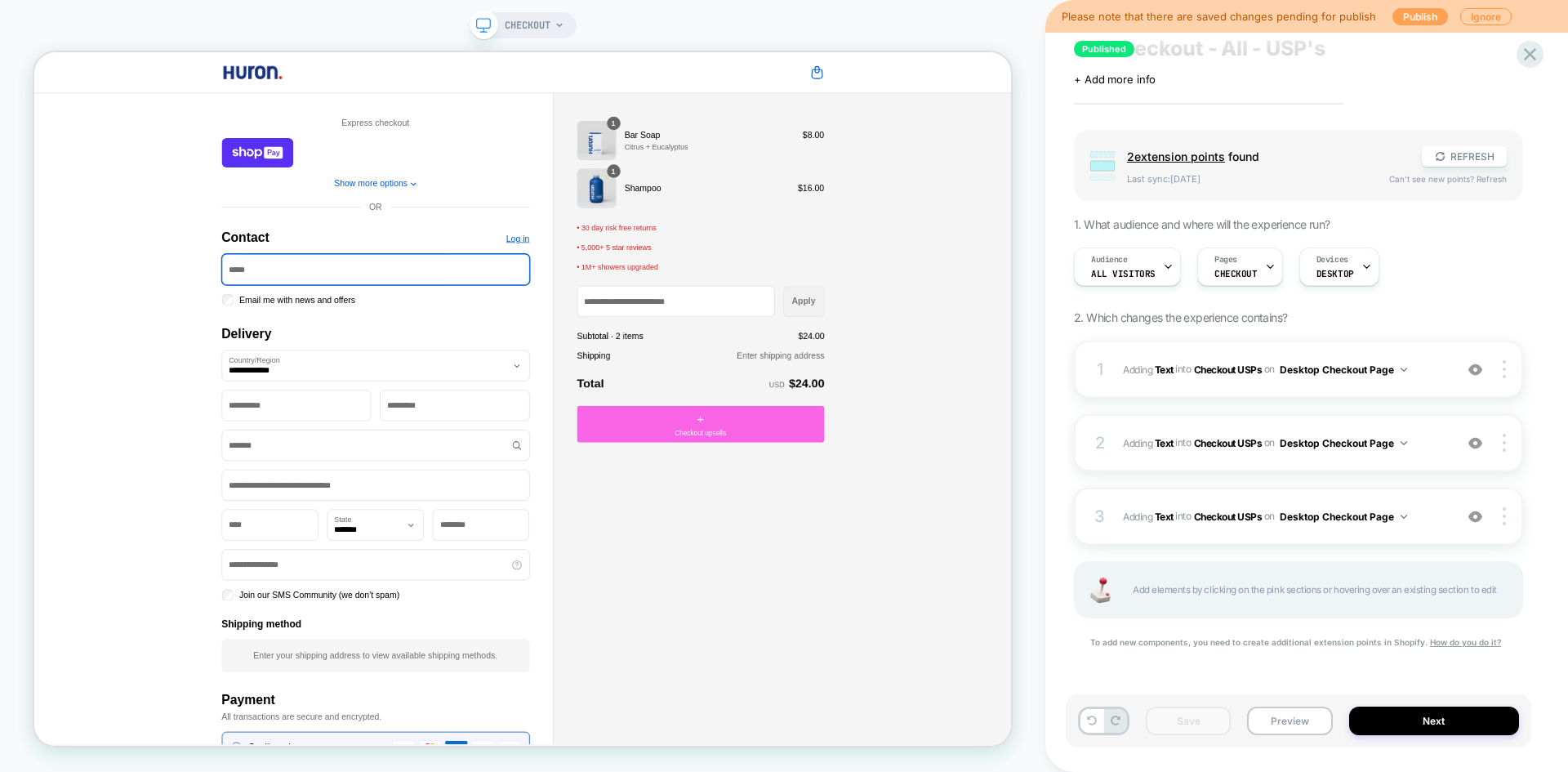
click at [1404, 19] on button "Publish" at bounding box center [1420, 17] width 56 height 17
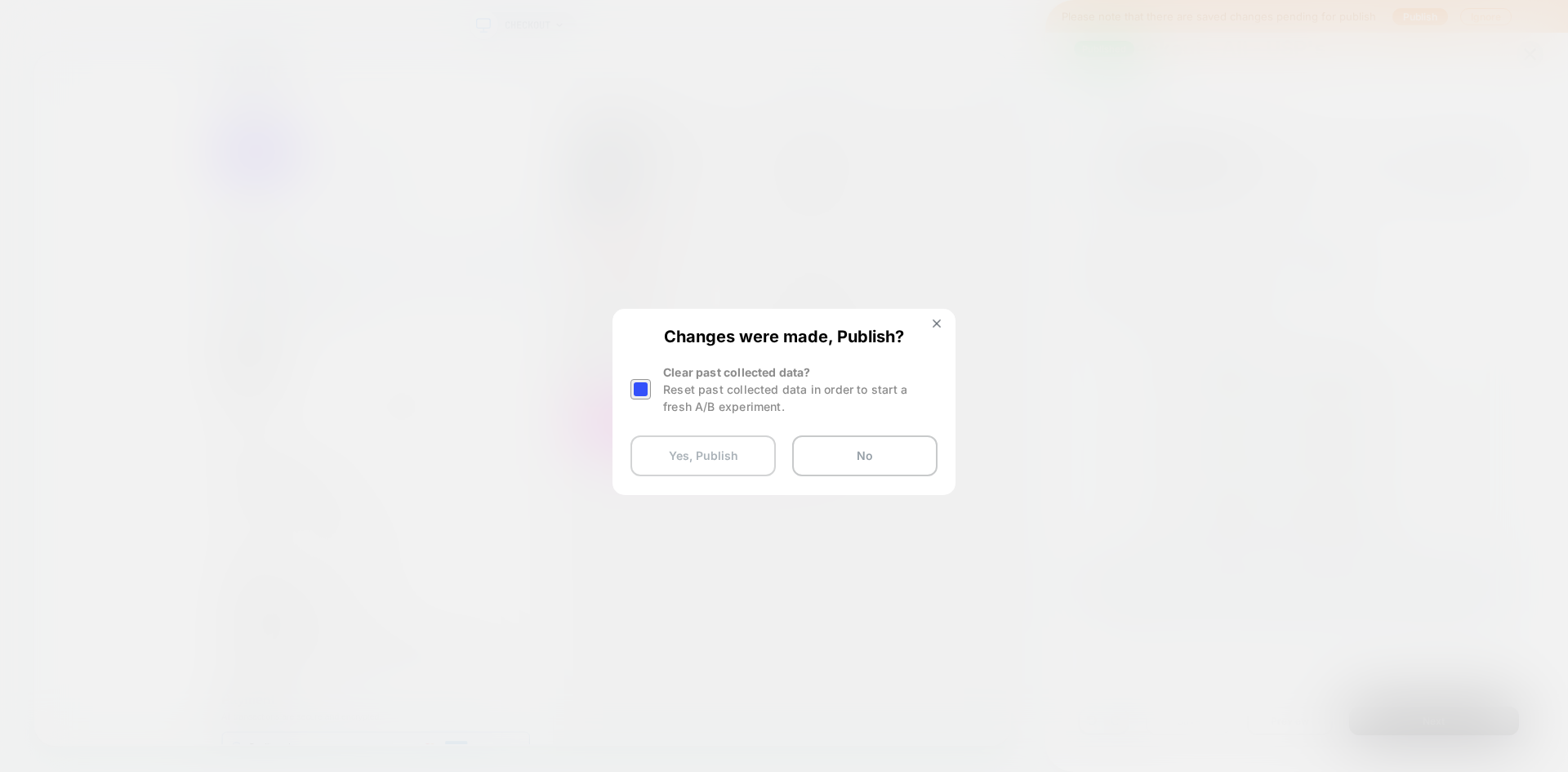
click at [708, 455] on button "Yes, Publish" at bounding box center [703, 456] width 145 height 40
